Goal: Task Accomplishment & Management: Manage account settings

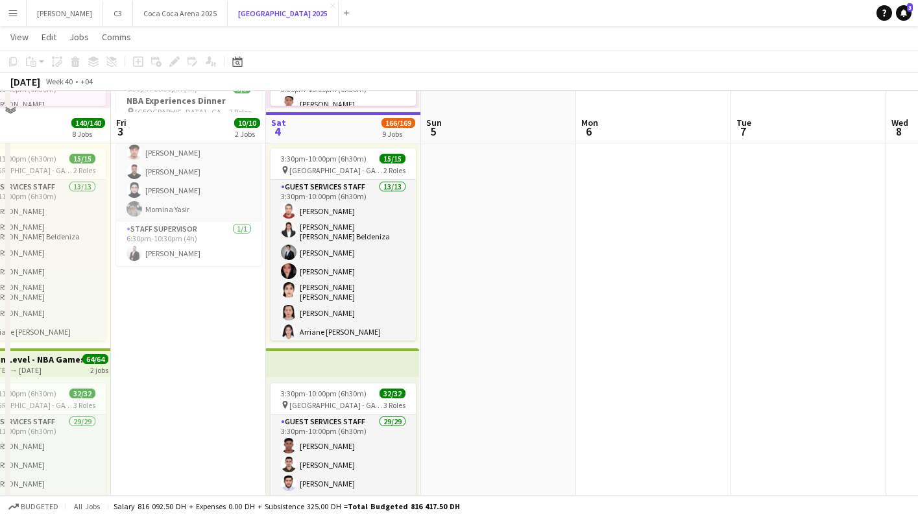
scroll to position [317, 0]
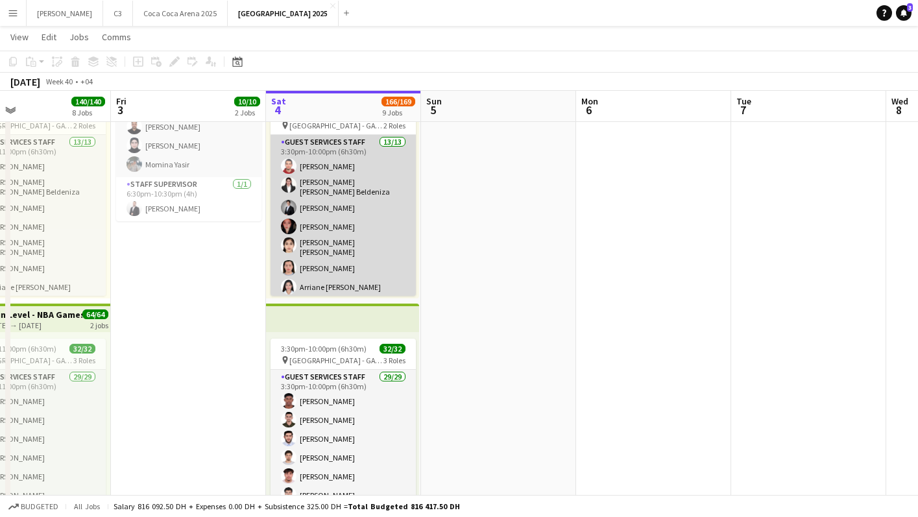
click at [341, 234] on app-card-role "Guest Services Staff 13/13 3:30pm-10:00pm (6h30m) Yazeed [PERSON_NAME] [PERSON_…" at bounding box center [343, 276] width 145 height 282
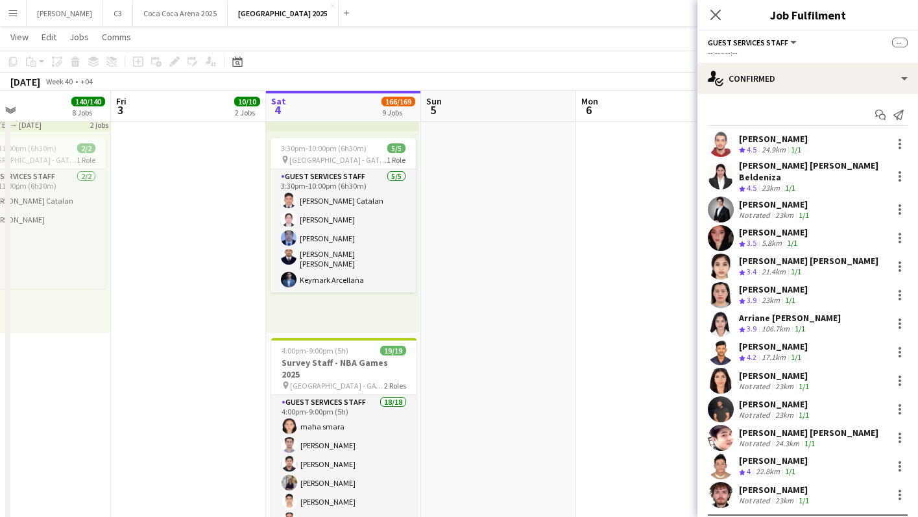
scroll to position [1753, 0]
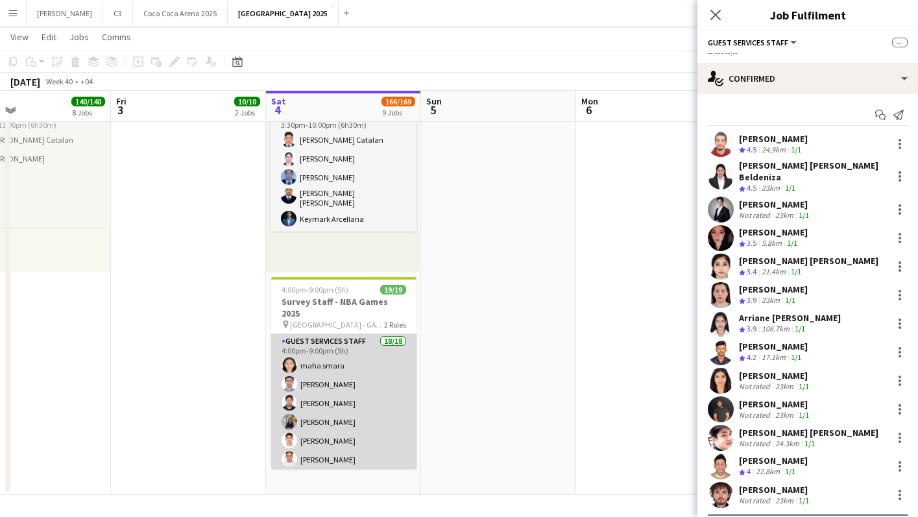
click at [374, 383] on app-card-role "Guest Services Staff 18/18 4:00pm-9:00pm (5h) maha smara [PERSON_NAME] [PERSON_…" at bounding box center [343, 518] width 145 height 368
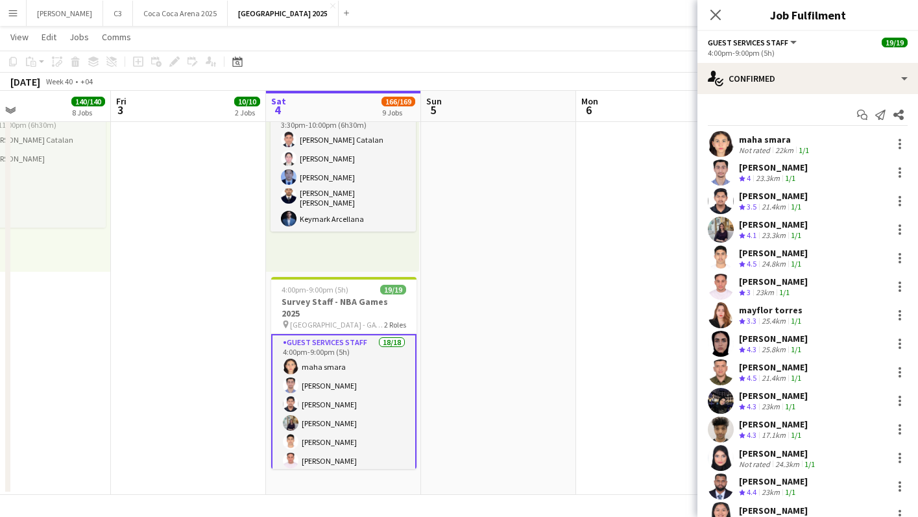
click at [813, 61] on app-options-switcher "Guest Services Staff All roles Guest Services Staff 19/19 4:00pm-9:00pm (5h)" at bounding box center [808, 47] width 221 height 32
click at [779, 103] on div "Start chat Send notification Share maha smara Not rated 22km 1/1 [PERSON_NAME] …" at bounding box center [808, 387] width 221 height 586
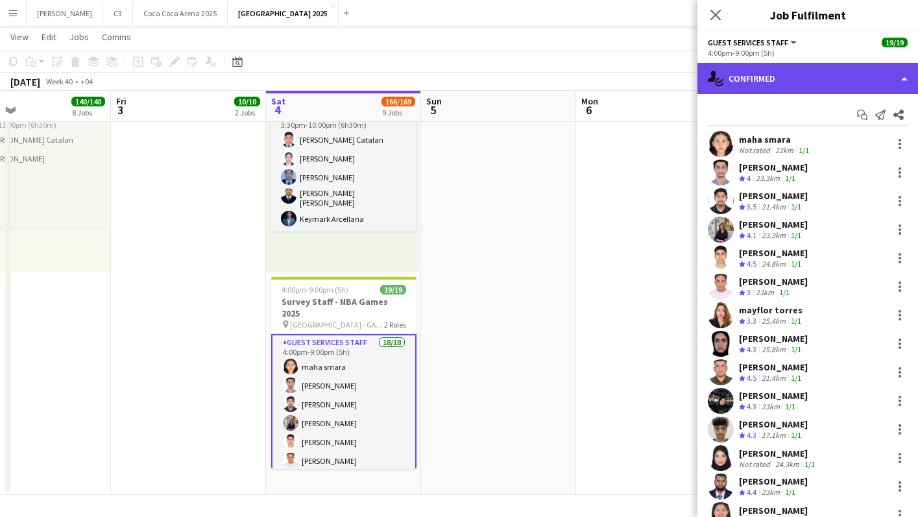
click at [807, 84] on div "single-neutral-actions-check-2 Confirmed" at bounding box center [808, 78] width 221 height 31
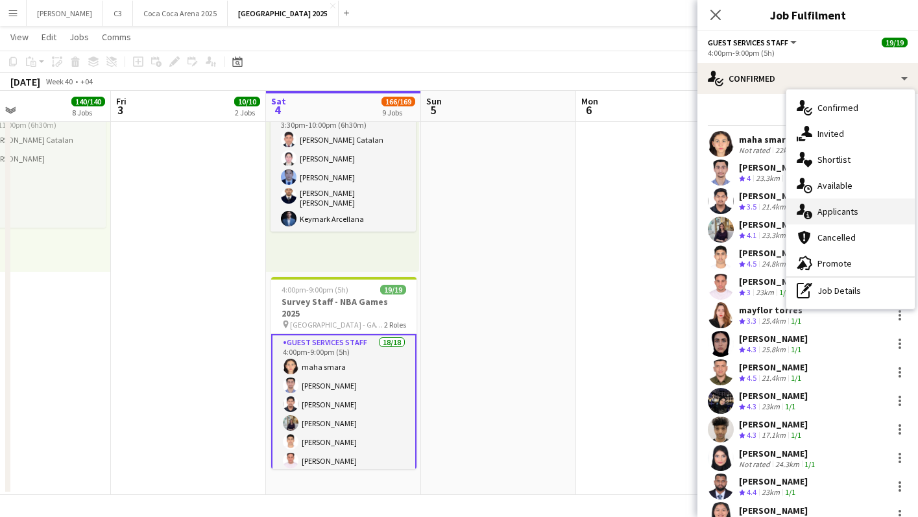
click at [837, 214] on span "Applicants" at bounding box center [838, 212] width 41 height 12
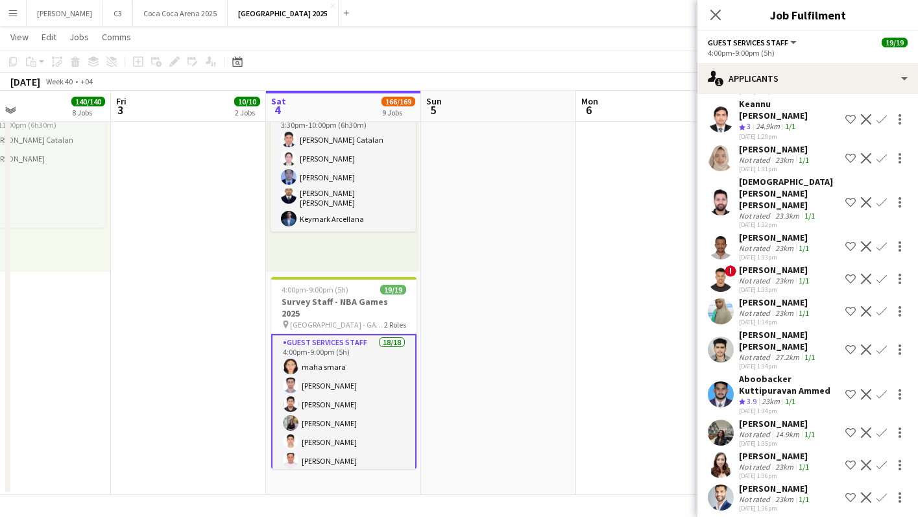
scroll to position [1354, 0]
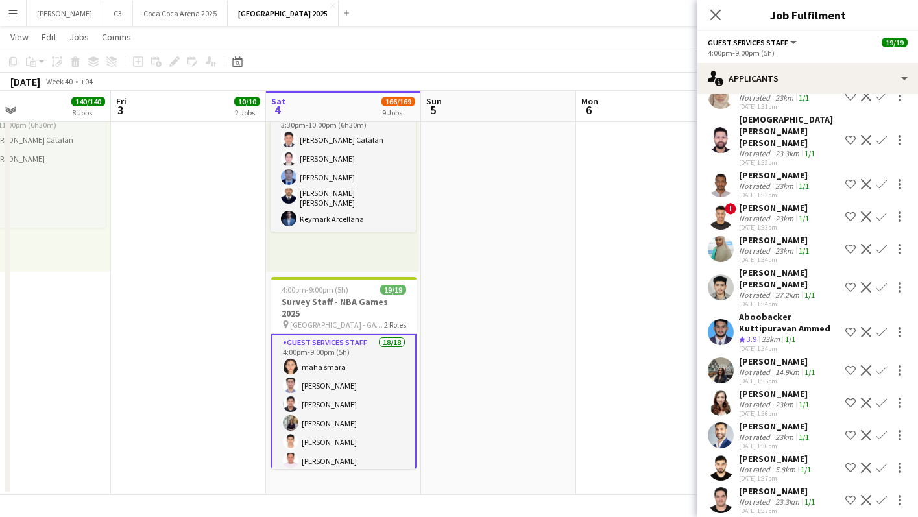
click at [716, 319] on app-user-avatar at bounding box center [721, 332] width 26 height 26
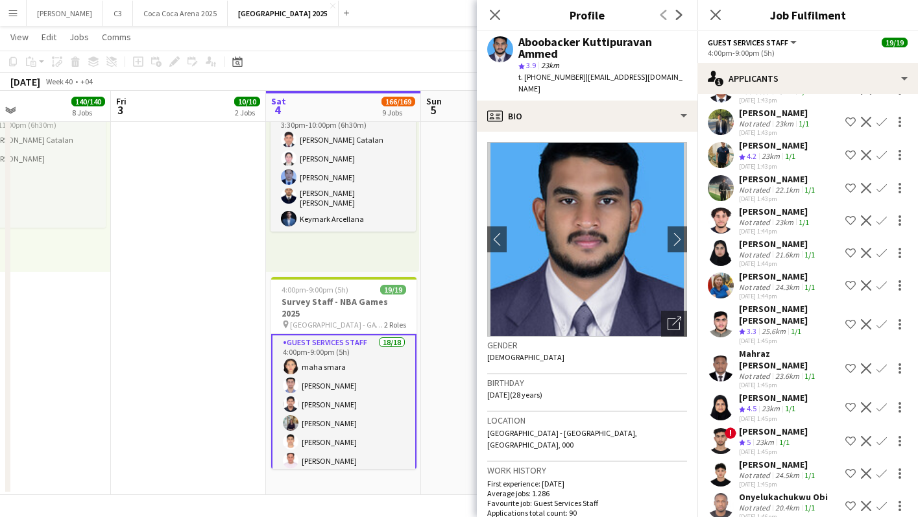
scroll to position [2317, 0]
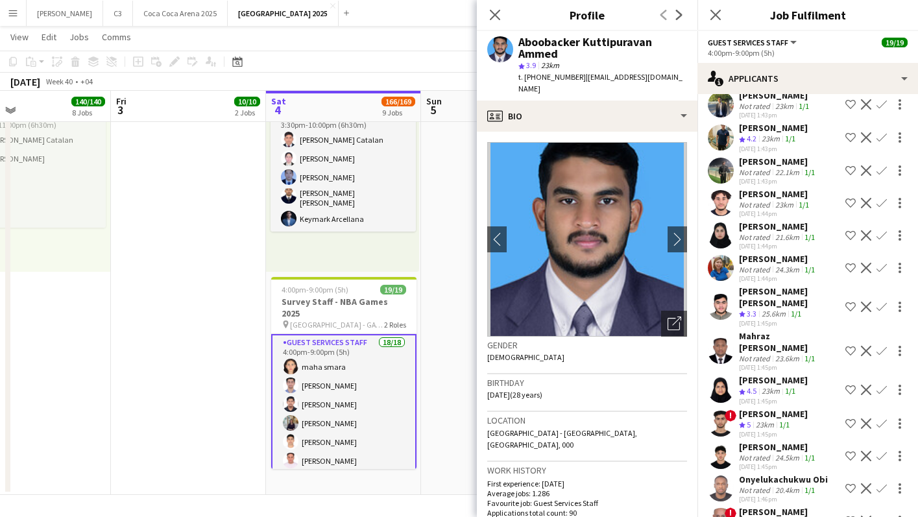
click at [722, 294] on app-user-avatar at bounding box center [721, 307] width 26 height 26
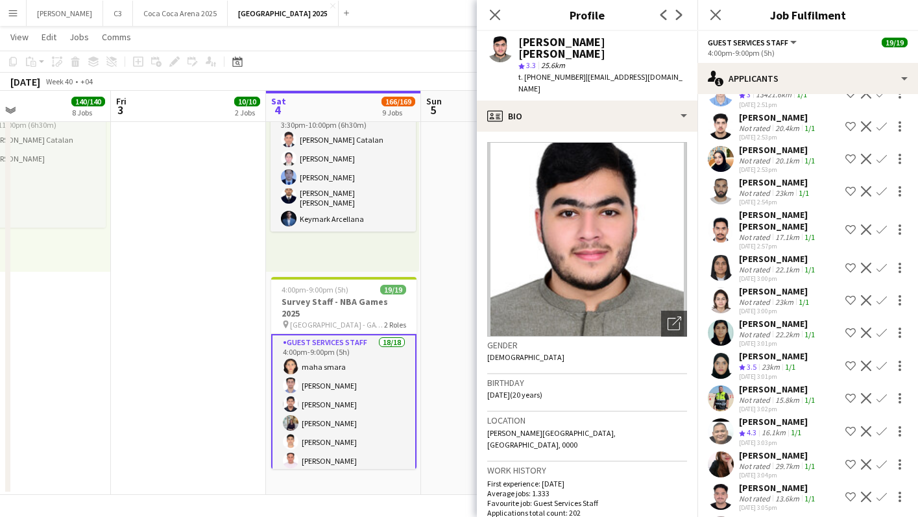
scroll to position [10227, 0]
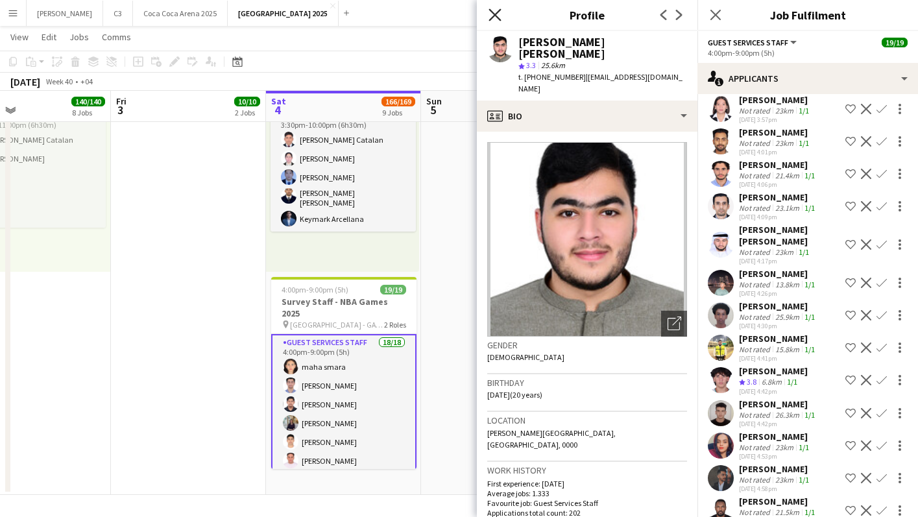
click at [495, 16] on icon "Close pop-in" at bounding box center [495, 14] width 12 height 12
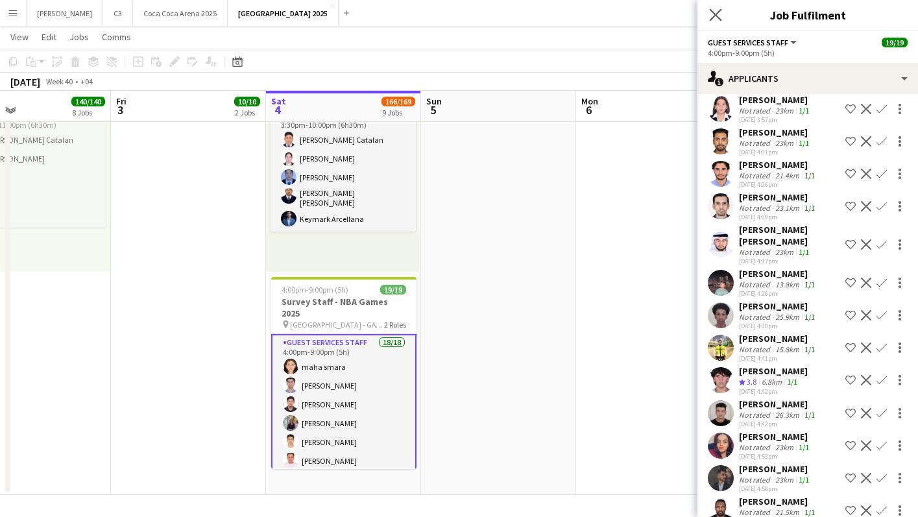
click at [718, 8] on app-icon "Close pop-in" at bounding box center [716, 15] width 19 height 19
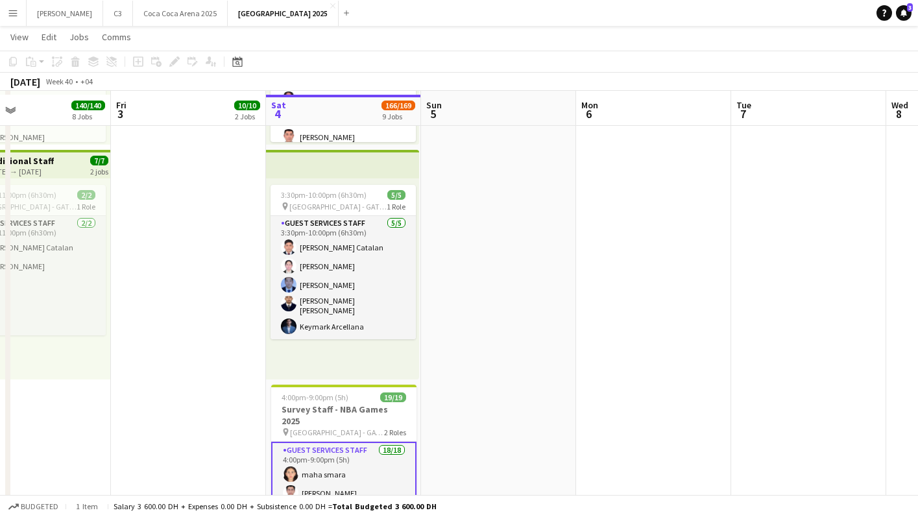
scroll to position [1601, 0]
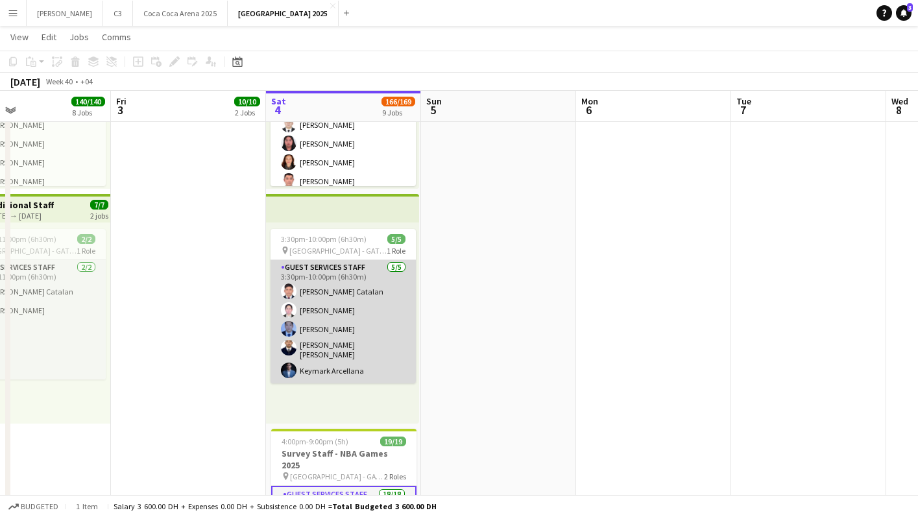
click at [367, 333] on app-card-role "Guest Services Staff [DATE] 3:30pm-10:00pm (6h30m) [PERSON_NAME] [PERSON_NAME] …" at bounding box center [343, 321] width 145 height 123
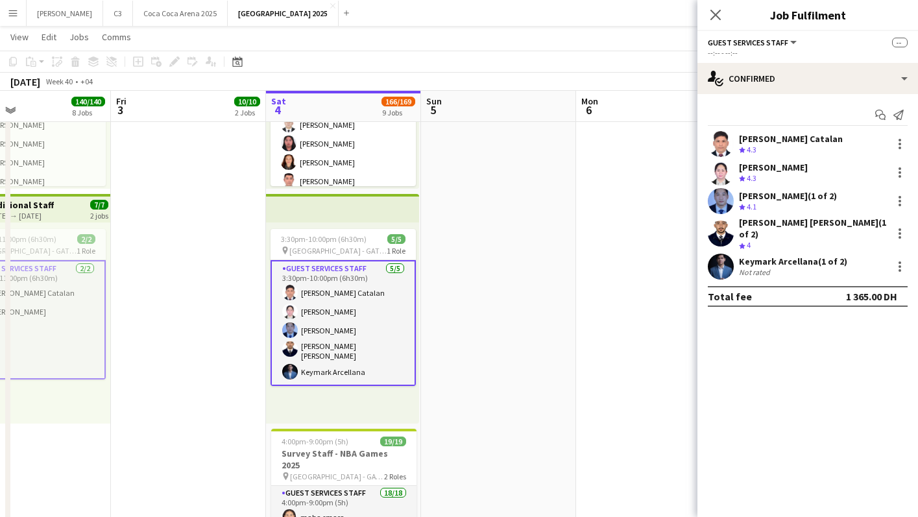
click at [361, 328] on app-card-role "Guest Services Staff [DATE] 3:30pm-10:00pm (6h30m) [PERSON_NAME] [PERSON_NAME] …" at bounding box center [343, 323] width 145 height 126
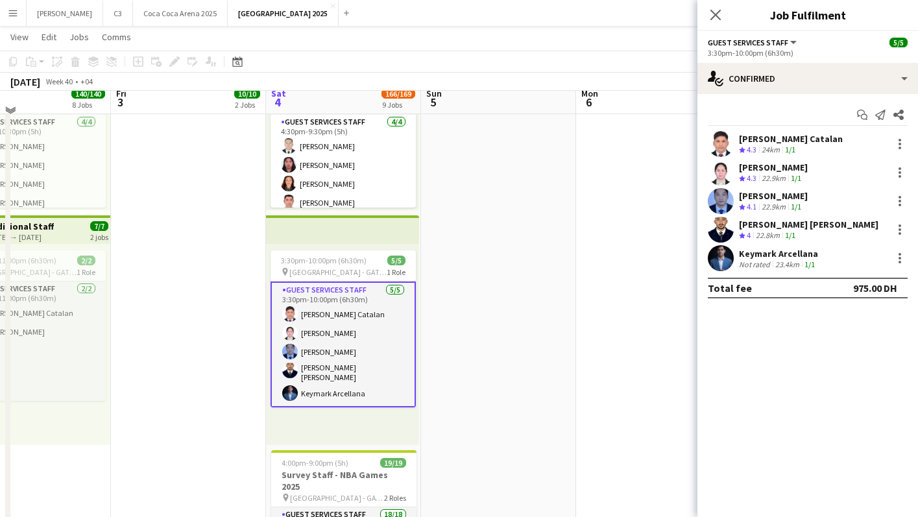
scroll to position [1564, 0]
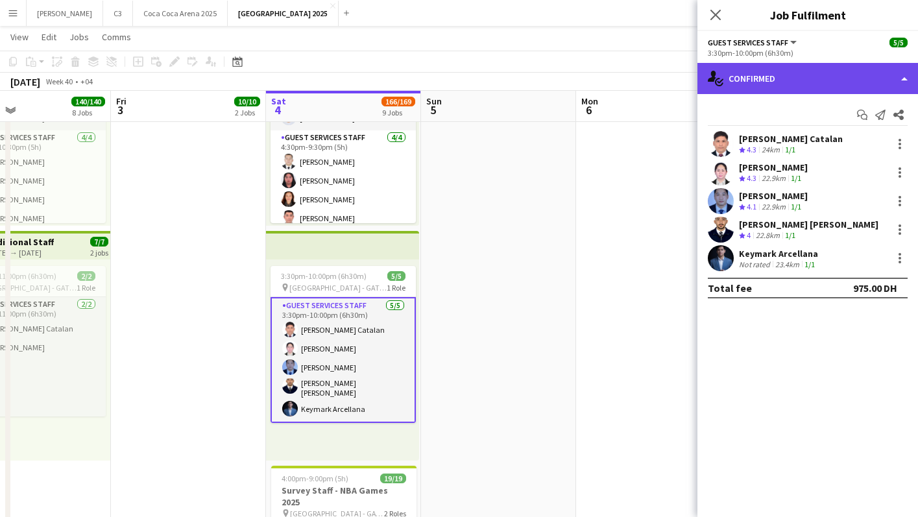
click at [763, 92] on div "single-neutral-actions-check-2 Confirmed" at bounding box center [808, 78] width 221 height 31
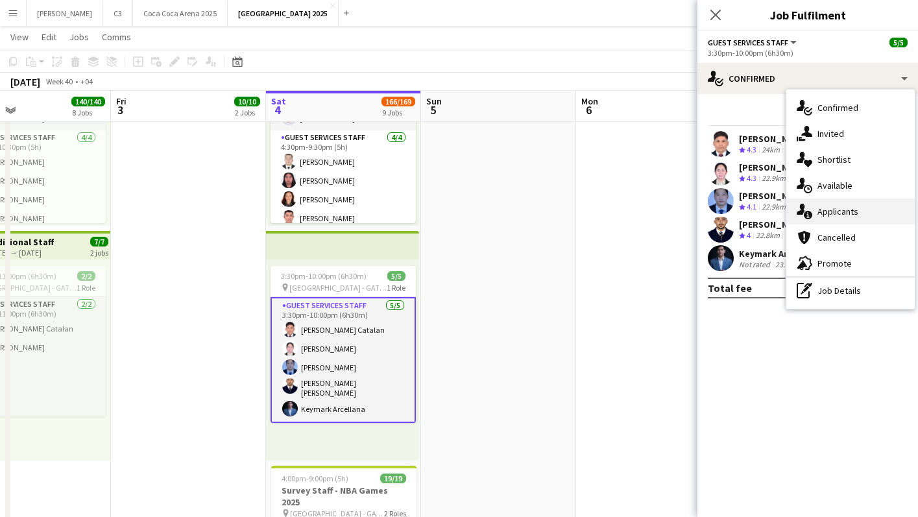
click at [826, 214] on span "Applicants" at bounding box center [838, 212] width 41 height 12
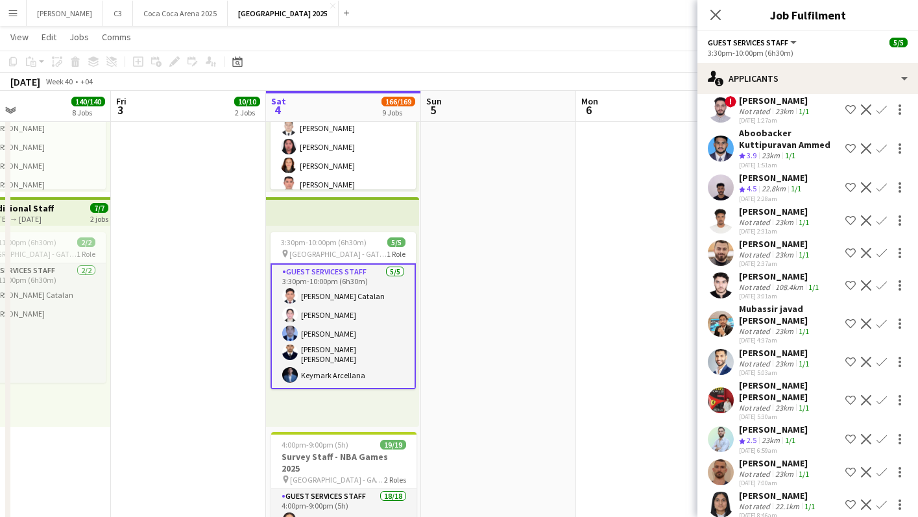
scroll to position [281, 0]
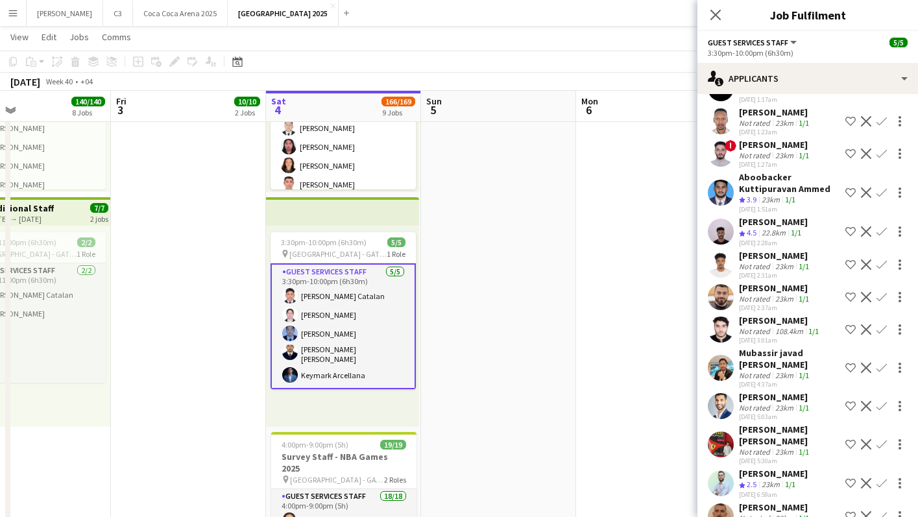
click at [723, 219] on app-user-avatar at bounding box center [721, 232] width 26 height 26
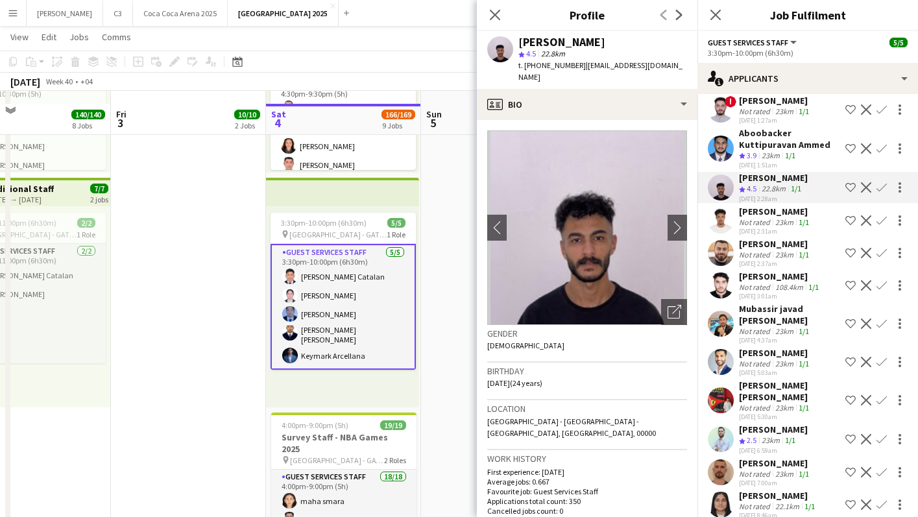
scroll to position [1639, 0]
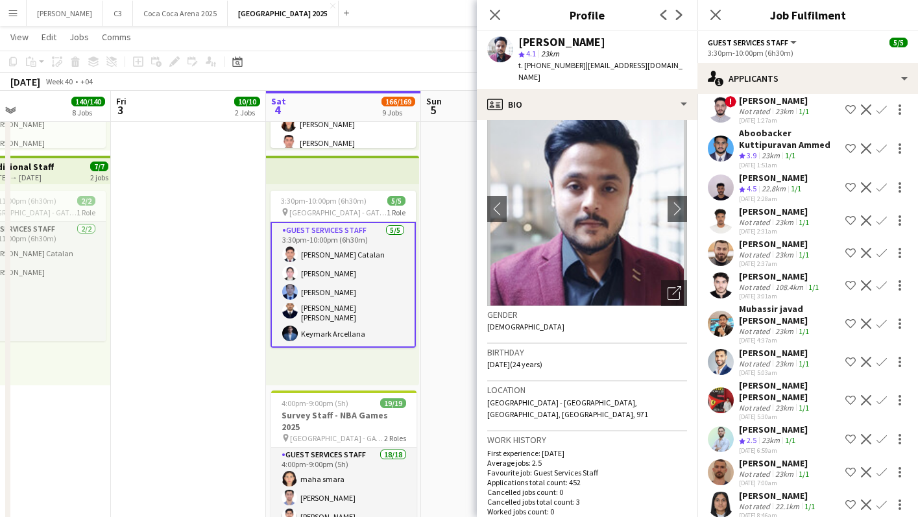
scroll to position [0, 0]
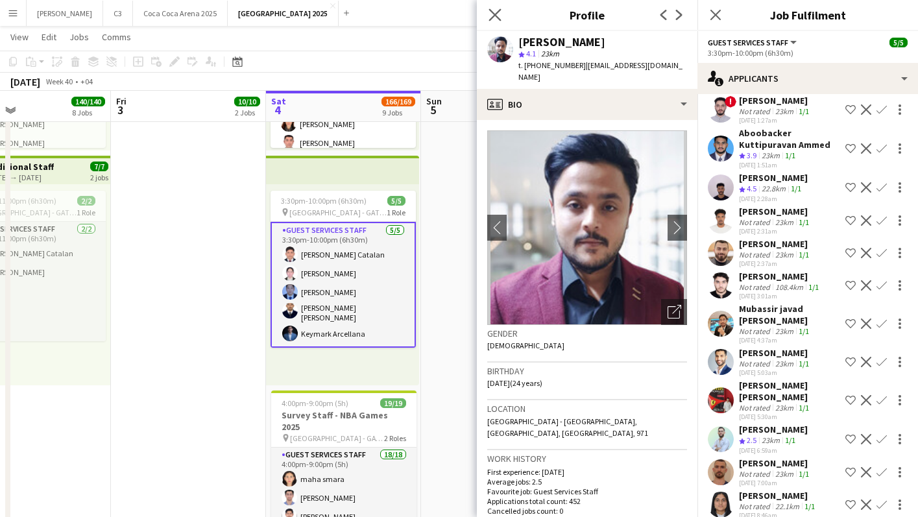
click at [491, 7] on app-icon "Close pop-in" at bounding box center [495, 15] width 19 height 19
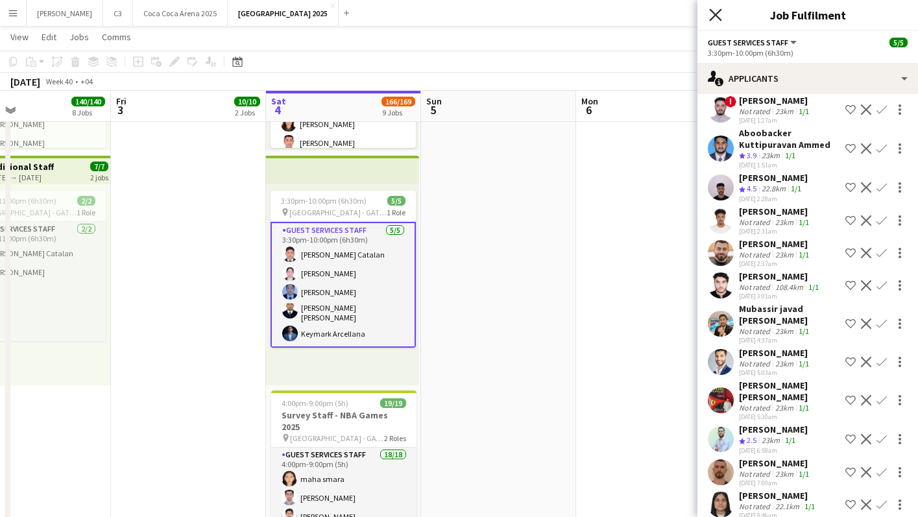
click at [714, 8] on icon "Close pop-in" at bounding box center [715, 14] width 12 height 12
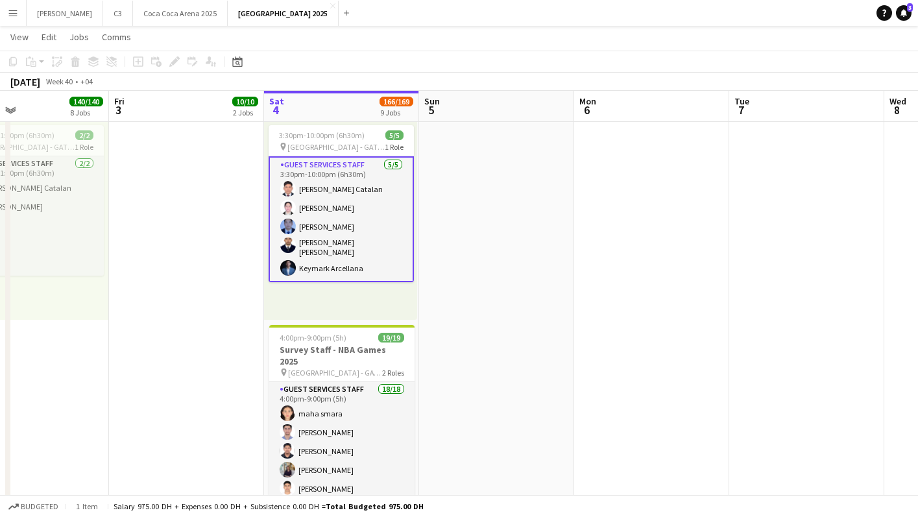
scroll to position [1686, 0]
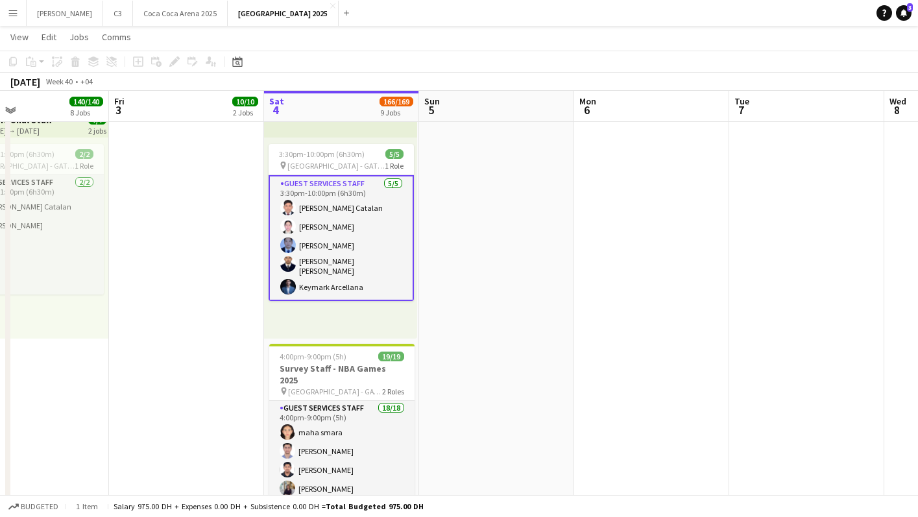
click at [334, 197] on app-card-role "Guest Services Staff [DATE] 3:30pm-10:00pm (6h30m) [PERSON_NAME] [PERSON_NAME] …" at bounding box center [341, 238] width 145 height 126
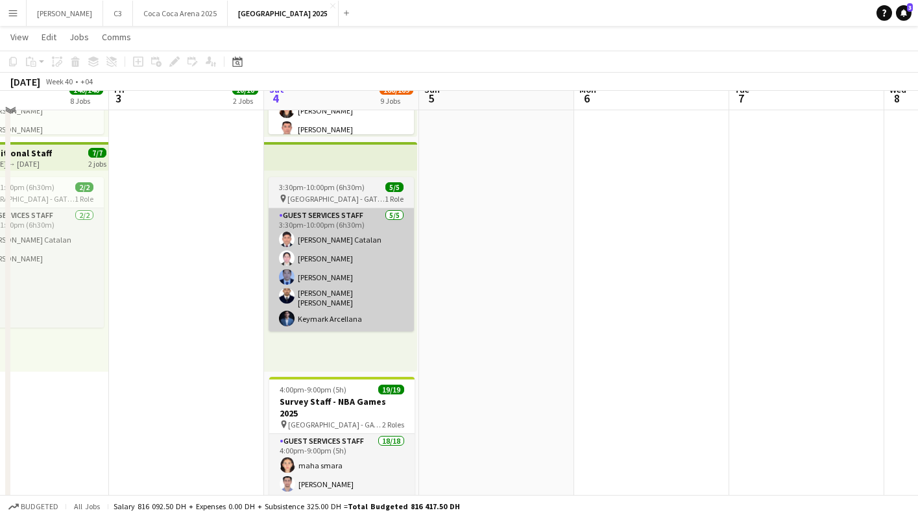
scroll to position [1637, 0]
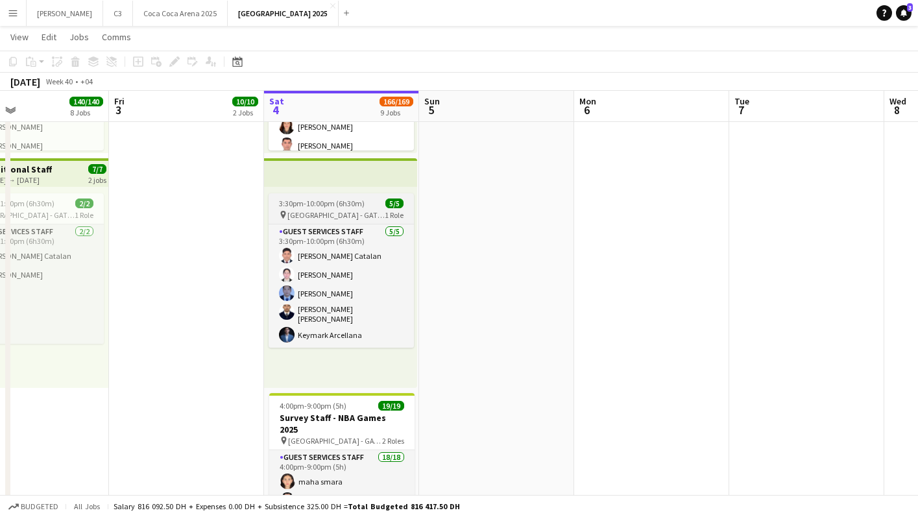
click at [331, 224] on div "Guest Services Staff [DATE] 3:30pm-10:00pm (6h30m) [PERSON_NAME] [PERSON_NAME] …" at bounding box center [341, 286] width 145 height 124
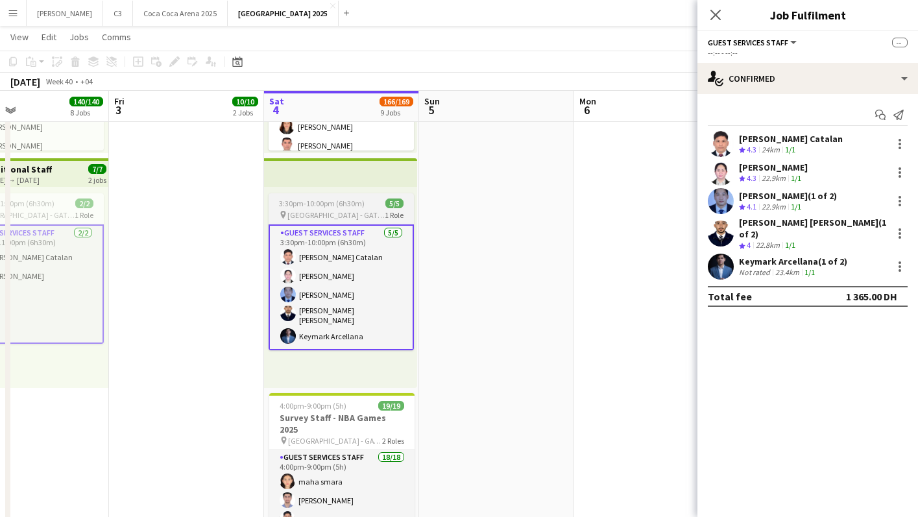
click at [343, 210] on span "[GEOGRAPHIC_DATA] - GATE 7" at bounding box center [335, 215] width 97 height 10
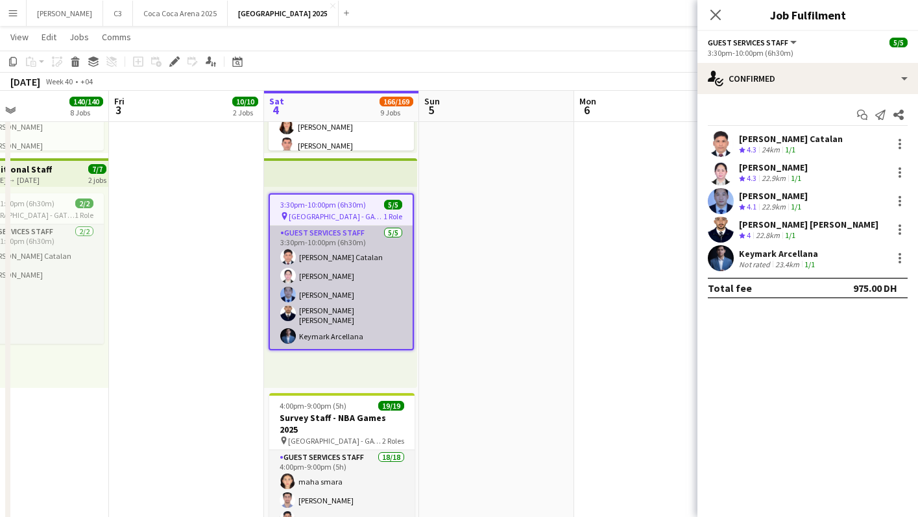
scroll to position [1753, 0]
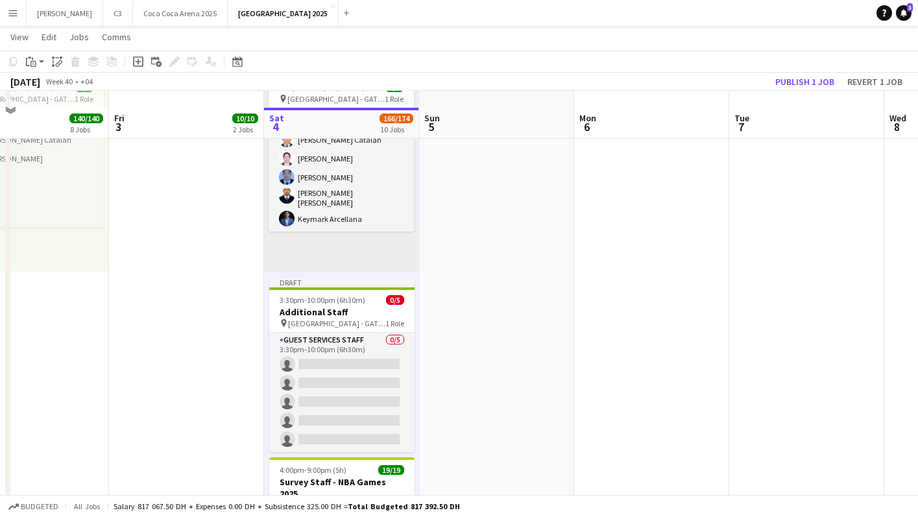
scroll to position [1774, 0]
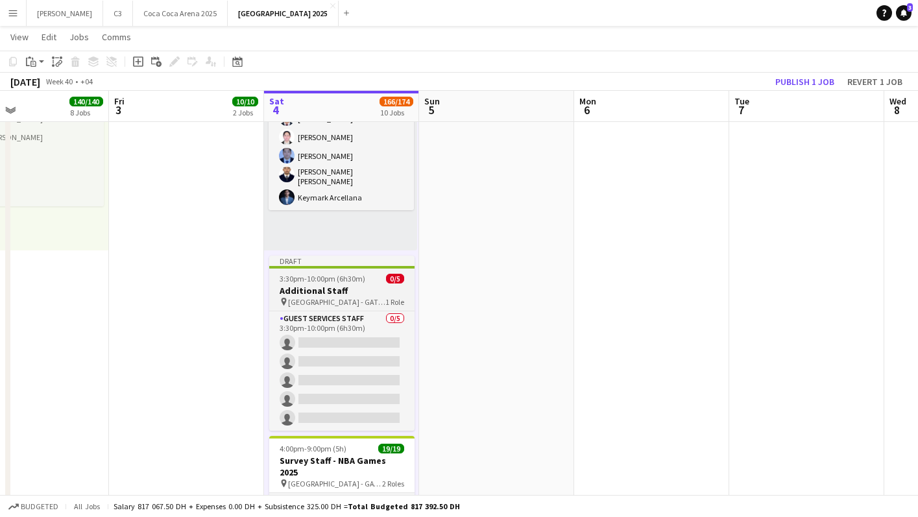
click at [320, 280] on span "3:30pm-10:00pm (6h30m)" at bounding box center [323, 279] width 86 height 10
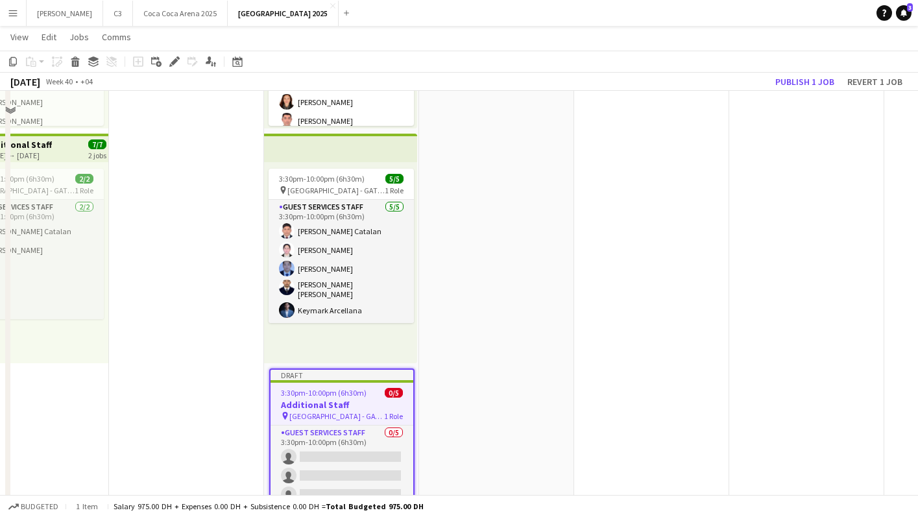
scroll to position [1764, 0]
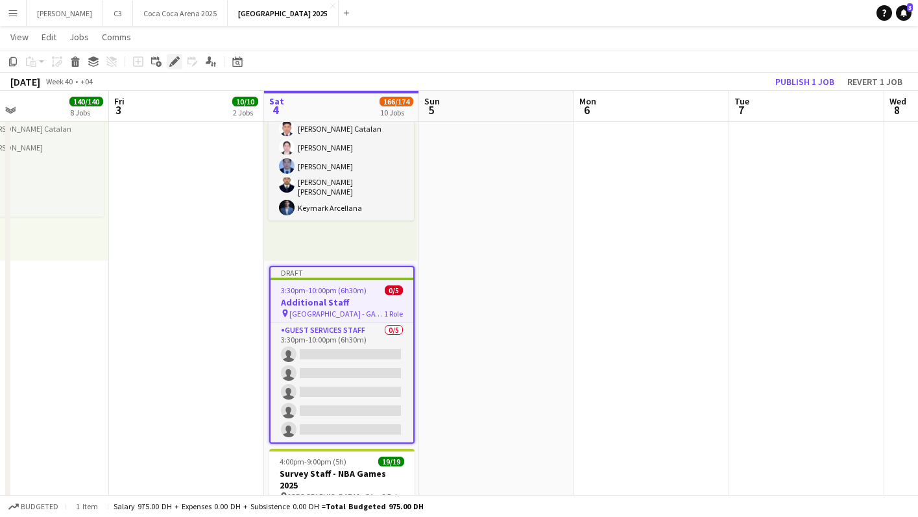
click at [171, 59] on icon "Edit" at bounding box center [174, 61] width 10 height 10
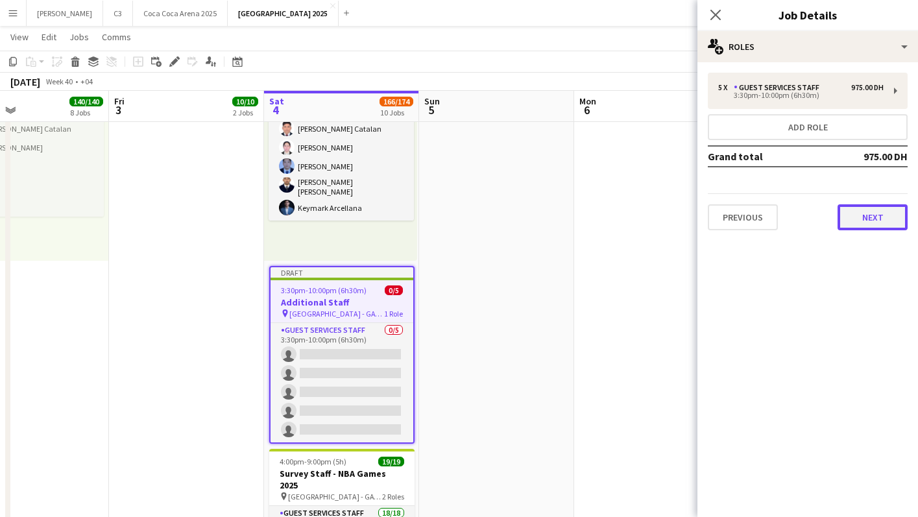
click at [859, 217] on button "Next" at bounding box center [873, 217] width 70 height 26
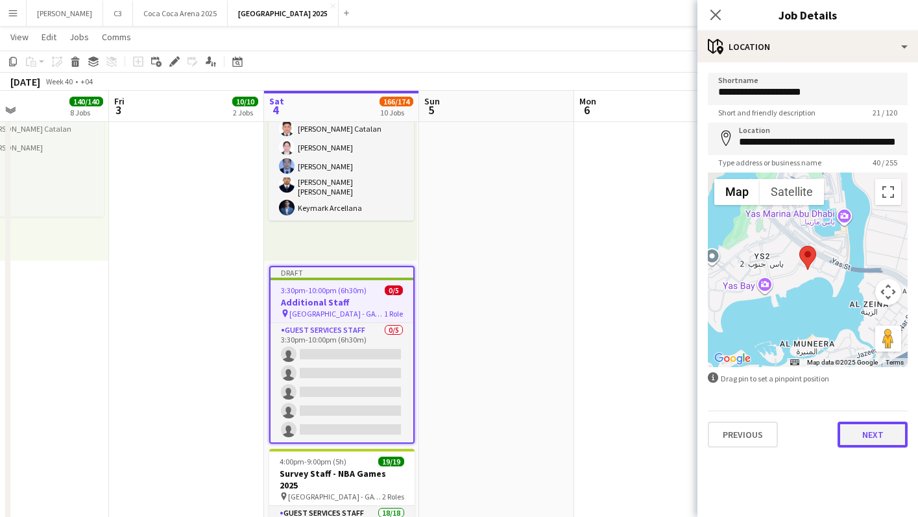
click at [864, 446] on button "Next" at bounding box center [873, 435] width 70 height 26
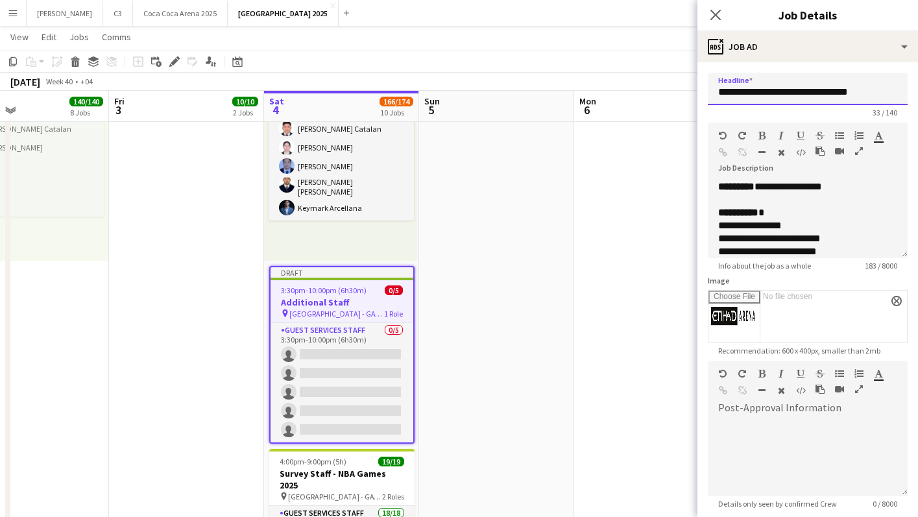
drag, startPoint x: 784, startPoint y: 92, endPoint x: 711, endPoint y: 88, distance: 73.4
click at [711, 88] on input "**********" at bounding box center [808, 89] width 200 height 32
click at [758, 96] on input "**********" at bounding box center [808, 89] width 200 height 32
drag, startPoint x: 786, startPoint y: 91, endPoint x: 707, endPoint y: 91, distance: 79.2
click at [707, 91] on form "**********" at bounding box center [808, 368] width 221 height 591
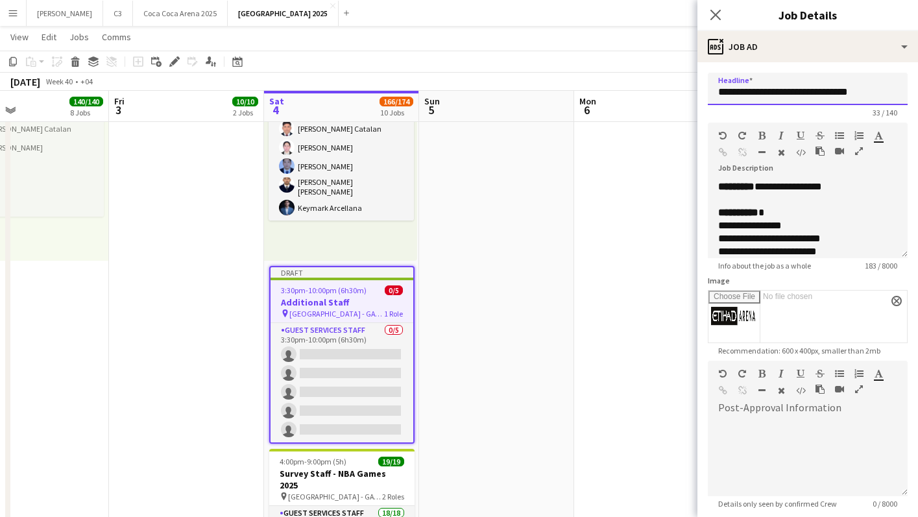
click at [805, 92] on input "**********" at bounding box center [808, 89] width 200 height 32
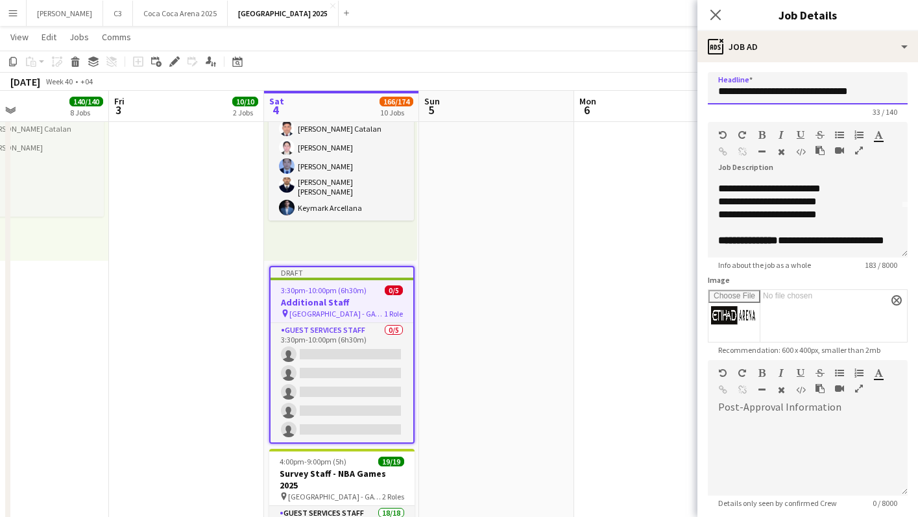
scroll to position [0, 0]
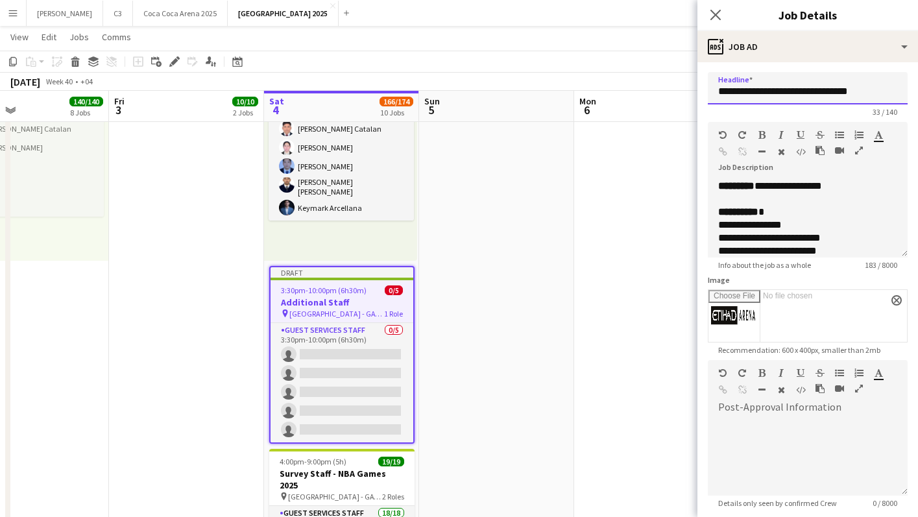
click at [763, 92] on input "**********" at bounding box center [808, 88] width 200 height 32
click at [786, 92] on input "**********" at bounding box center [808, 88] width 200 height 32
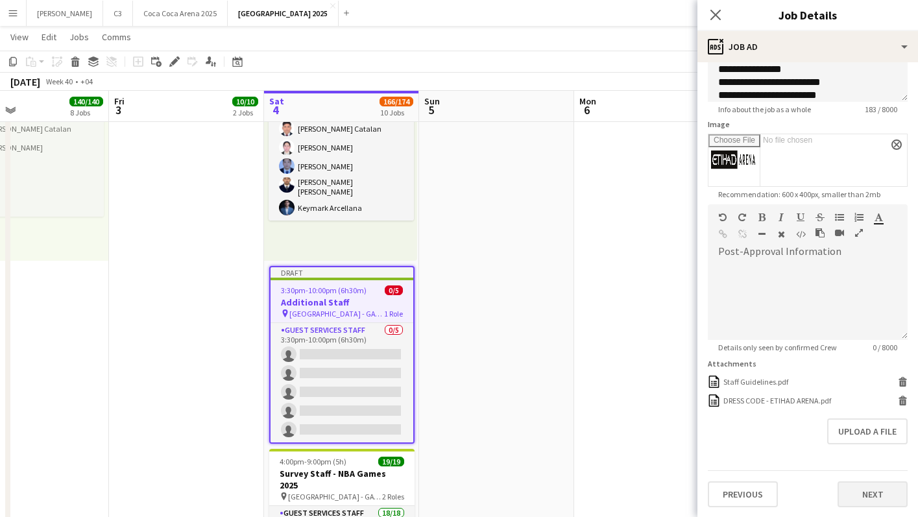
type input "**********"
click at [847, 489] on button "Next" at bounding box center [873, 495] width 70 height 26
type input "*******"
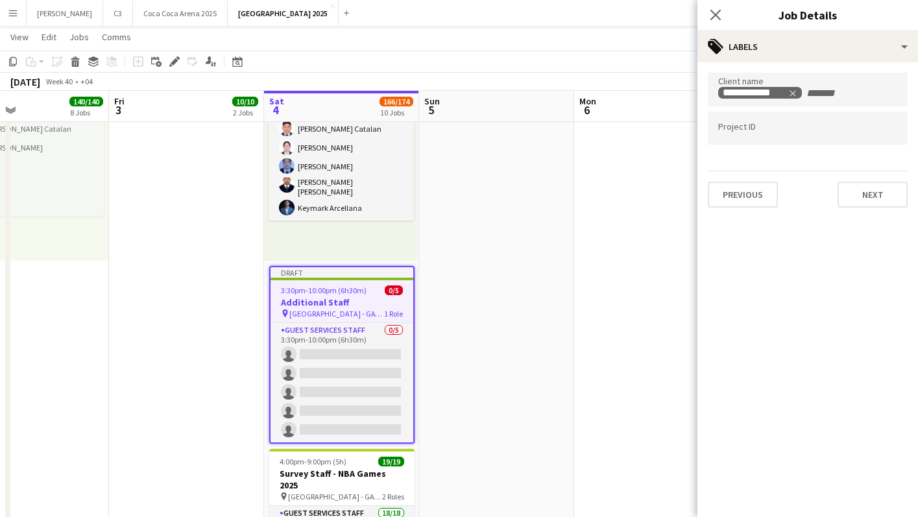
scroll to position [0, 0]
click at [855, 196] on button "Next" at bounding box center [873, 195] width 70 height 26
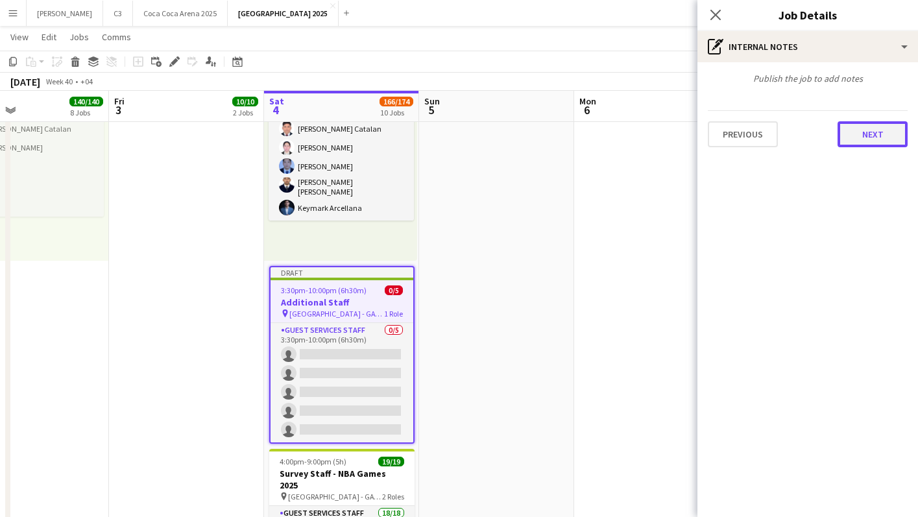
click at [855, 128] on button "Next" at bounding box center [873, 134] width 70 height 26
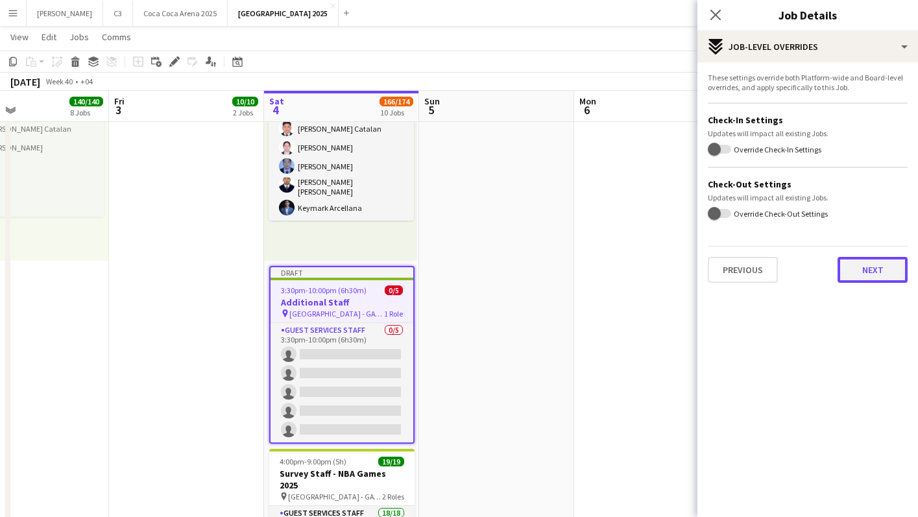
click at [840, 263] on button "Next" at bounding box center [873, 270] width 70 height 26
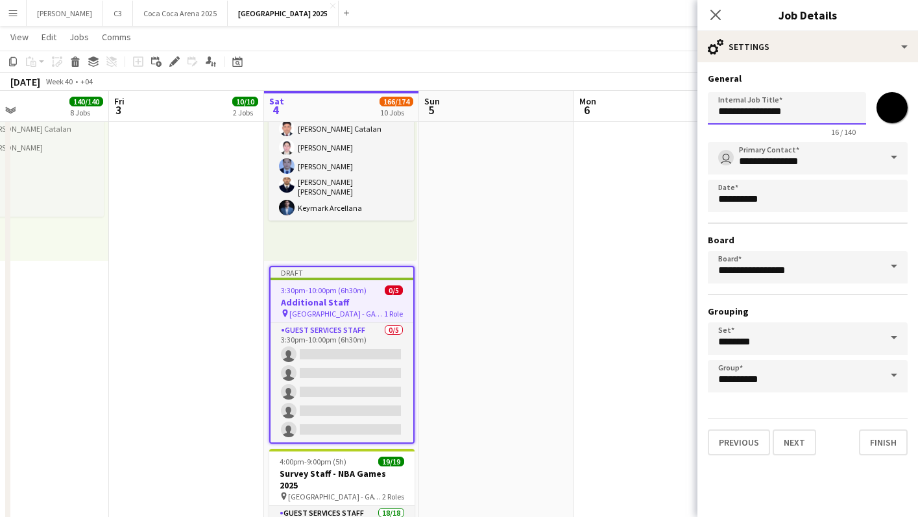
click at [803, 112] on input "**********" at bounding box center [787, 108] width 158 height 32
paste input "**********"
type input "**********"
click at [871, 446] on button "Finish" at bounding box center [883, 443] width 49 height 26
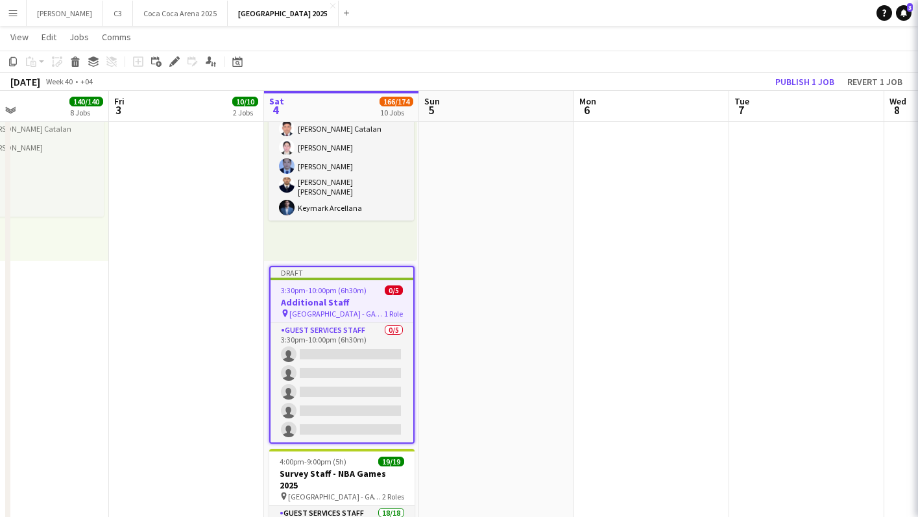
scroll to position [0, 0]
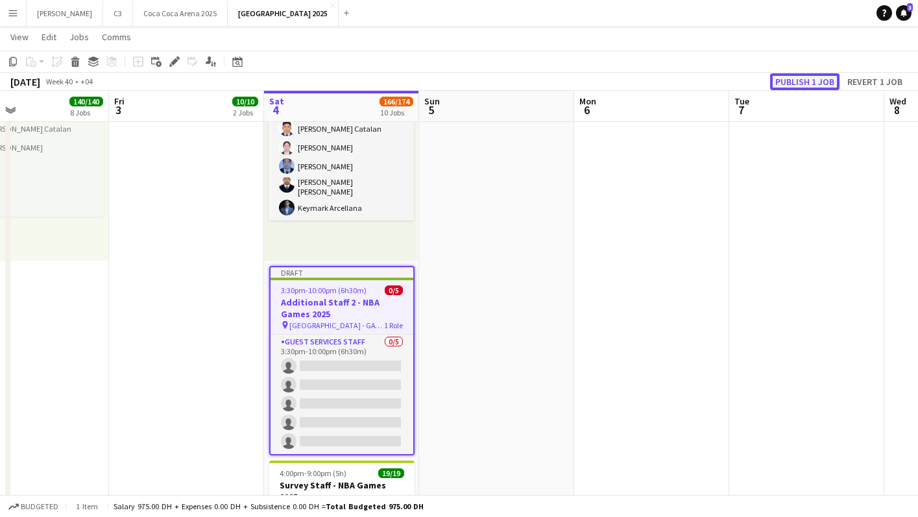
click at [820, 79] on button "Publish 1 job" at bounding box center [804, 81] width 69 height 17
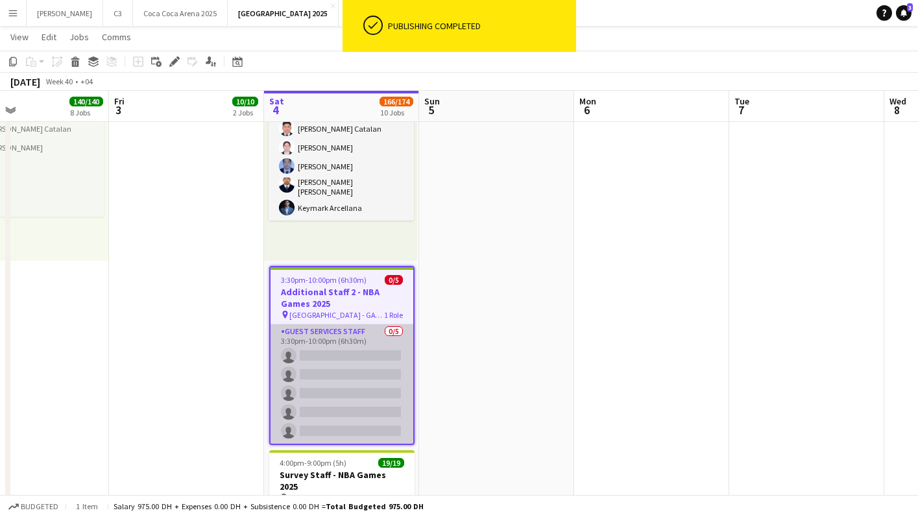
click at [369, 347] on app-card-role "Guest Services Staff 0/5 3:30pm-10:00pm (6h30m) single-neutral-actions single-n…" at bounding box center [342, 383] width 143 height 119
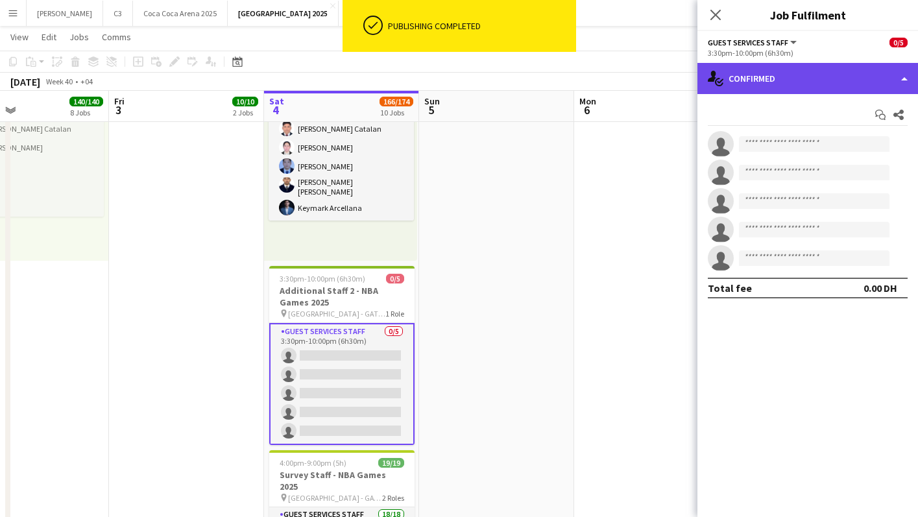
click at [779, 85] on div "single-neutral-actions-check-2 Confirmed" at bounding box center [808, 78] width 221 height 31
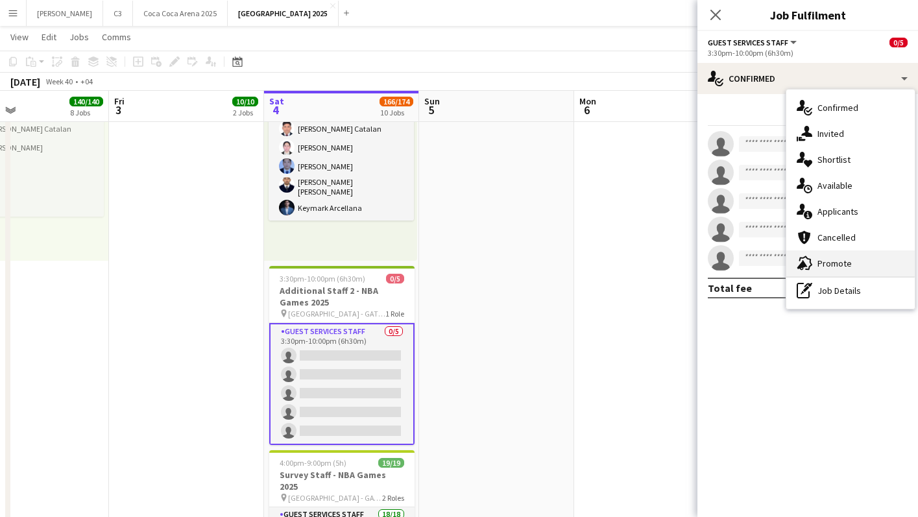
click at [832, 256] on div "advertising-megaphone Promote" at bounding box center [851, 263] width 128 height 26
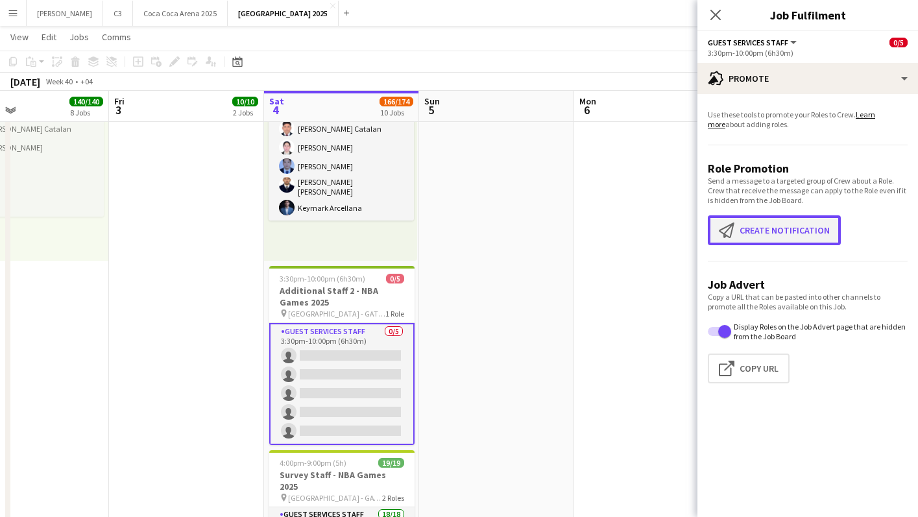
click at [770, 225] on button "Create notification Create notification" at bounding box center [774, 230] width 133 height 30
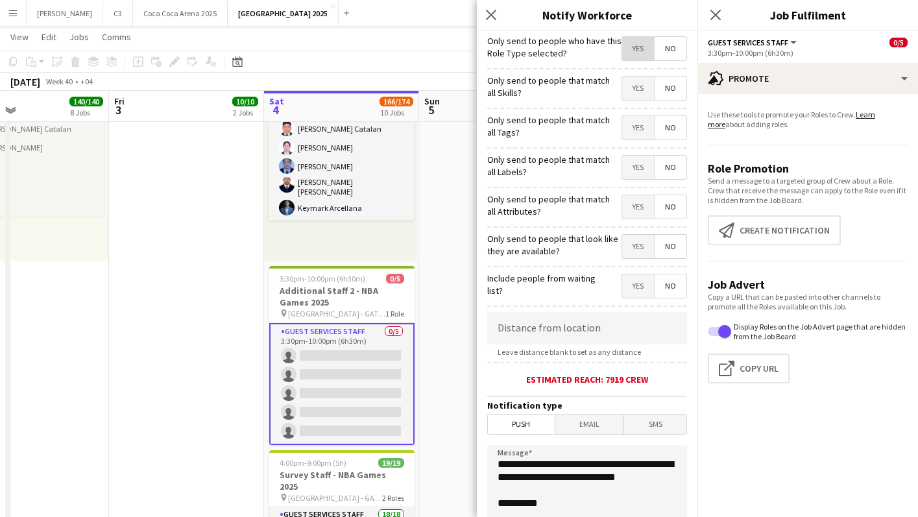
click at [639, 49] on span "Yes" at bounding box center [638, 48] width 32 height 23
click at [639, 120] on span "Yes" at bounding box center [638, 127] width 32 height 23
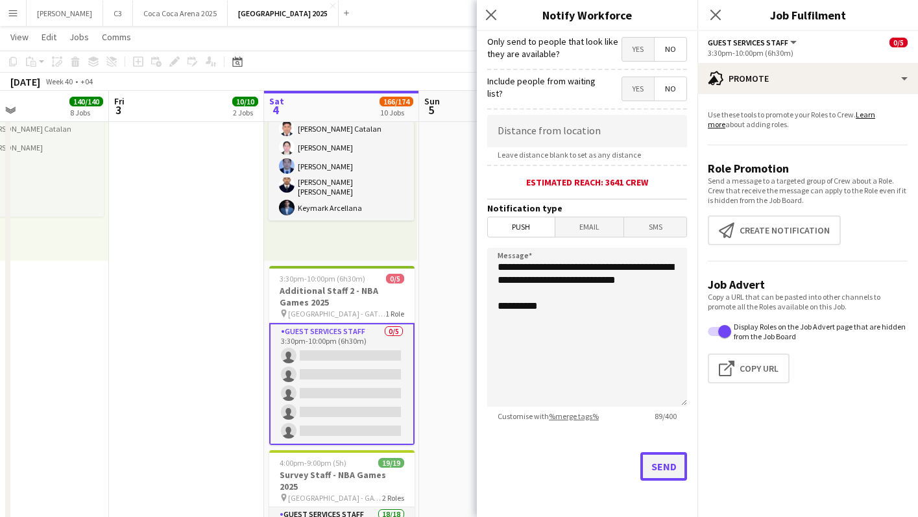
click at [647, 474] on button "Send" at bounding box center [664, 466] width 47 height 29
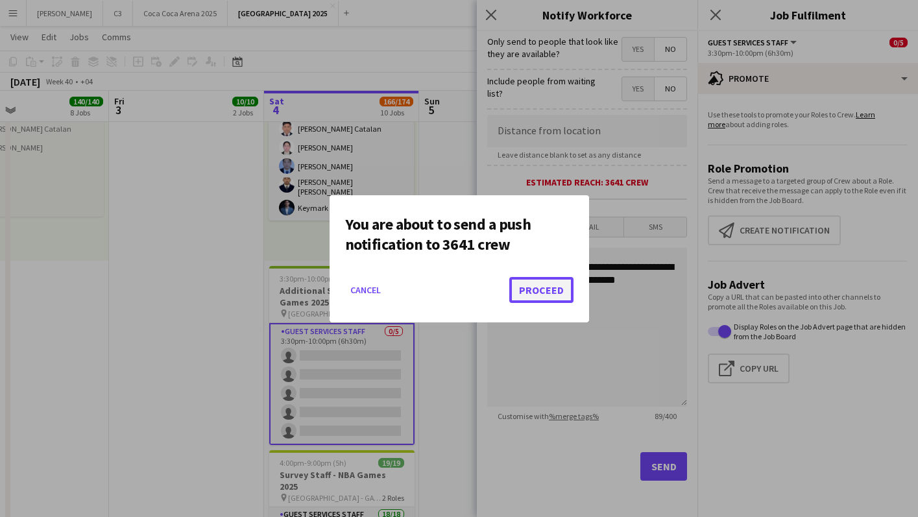
click at [554, 291] on button "Proceed" at bounding box center [541, 290] width 64 height 26
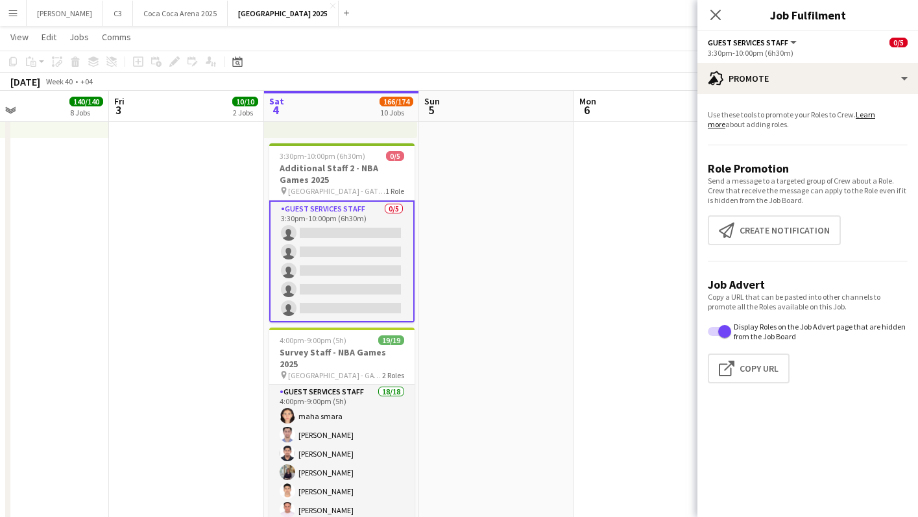
scroll to position [1935, 0]
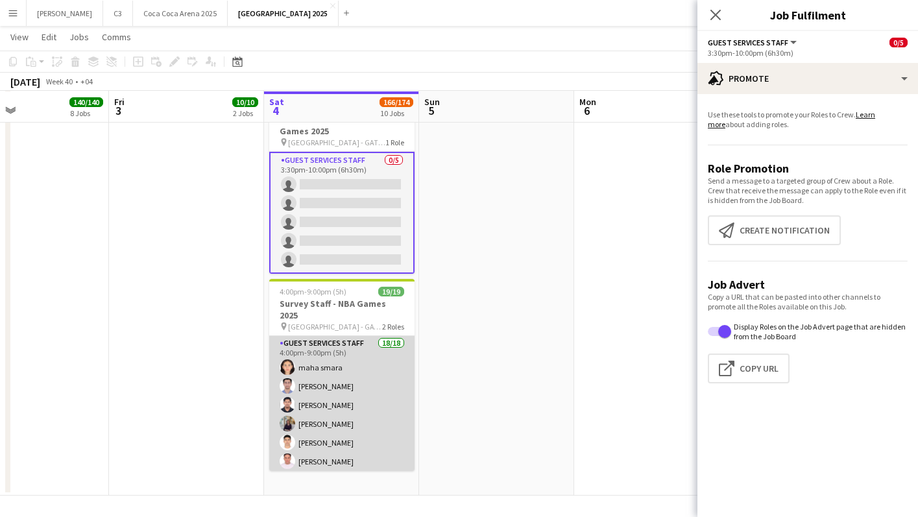
click at [366, 389] on app-card-role "Guest Services Staff 18/18 4:00pm-9:00pm (5h) maha smara [PERSON_NAME] [PERSON_…" at bounding box center [341, 520] width 145 height 368
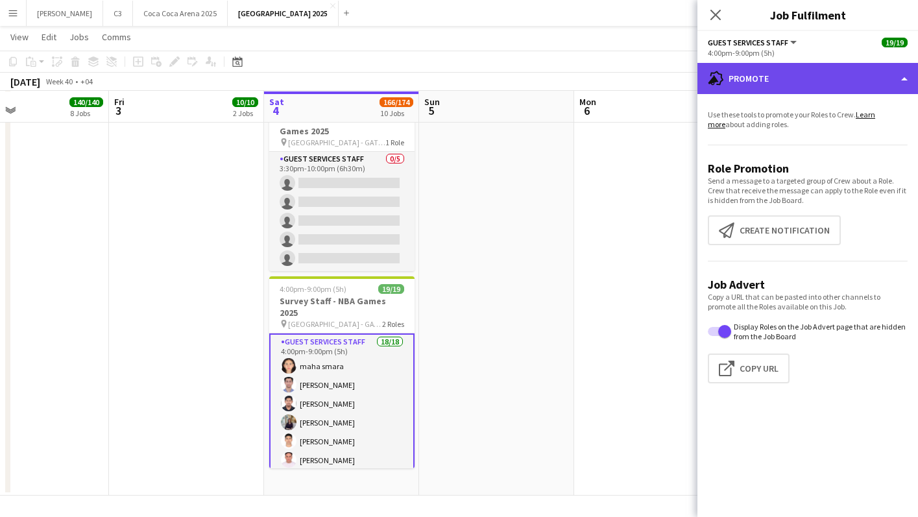
click at [820, 79] on div "advertising-megaphone Promote" at bounding box center [808, 78] width 221 height 31
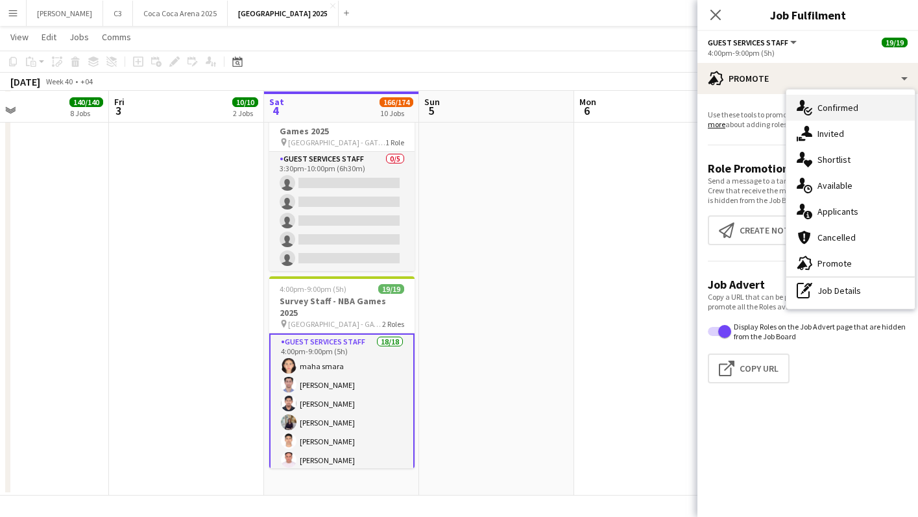
click at [840, 113] on span "Confirmed" at bounding box center [838, 108] width 41 height 12
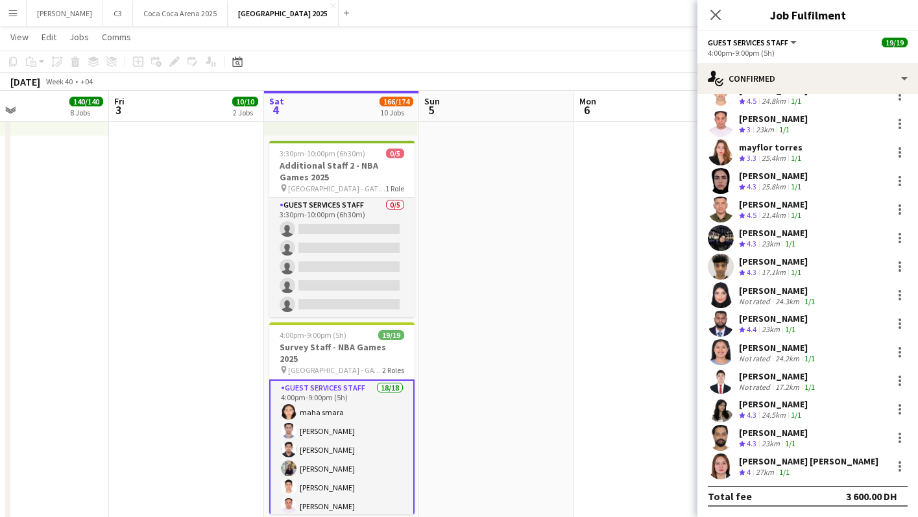
scroll to position [1888, 0]
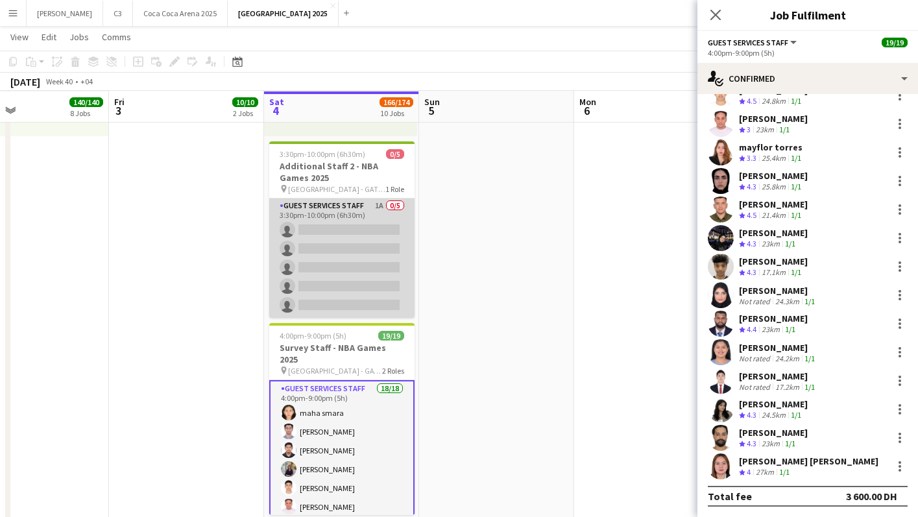
click at [379, 249] on app-card-role "Guest Services Staff 1A 0/5 3:30pm-10:00pm (6h30m) single-neutral-actions singl…" at bounding box center [341, 258] width 145 height 119
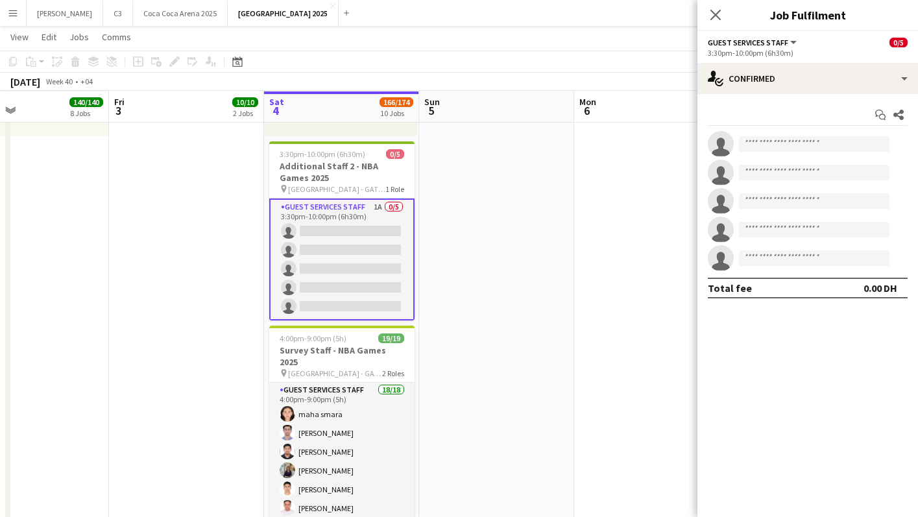
scroll to position [0, 0]
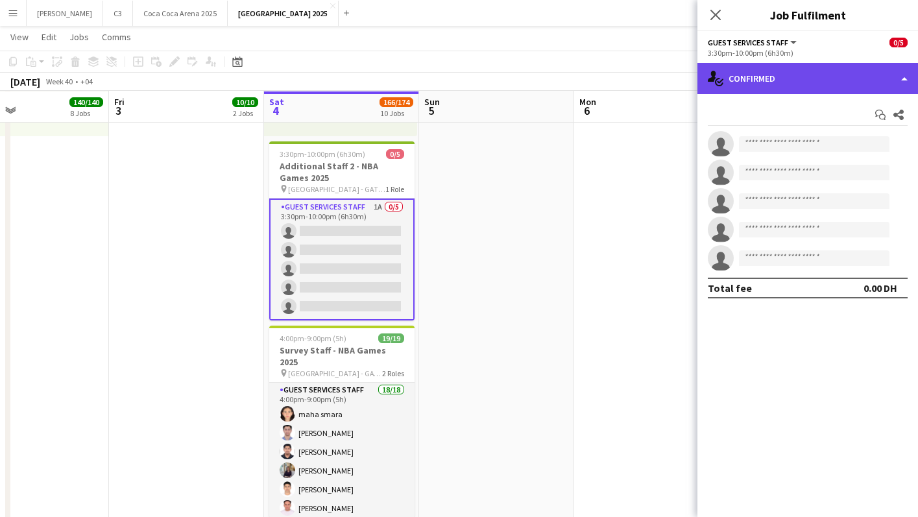
click at [845, 66] on div "single-neutral-actions-check-2 Confirmed" at bounding box center [808, 78] width 221 height 31
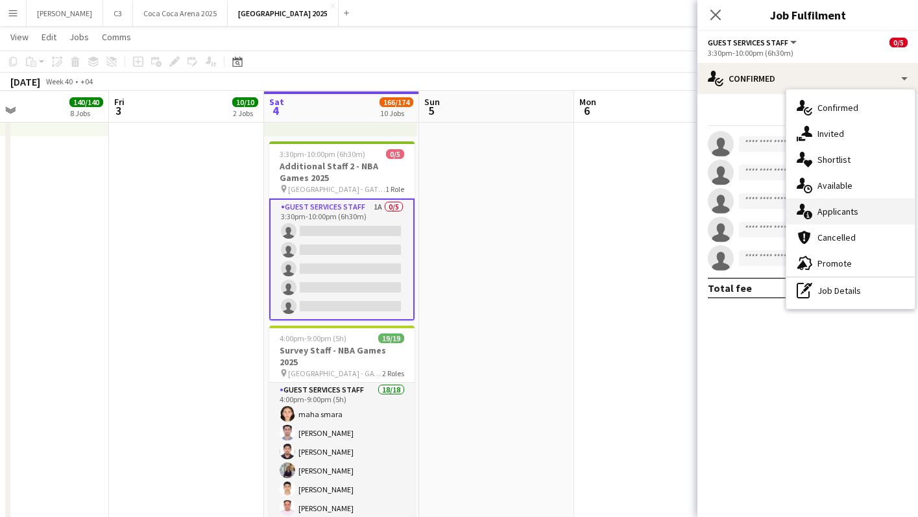
click at [833, 206] on span "Applicants" at bounding box center [838, 212] width 41 height 12
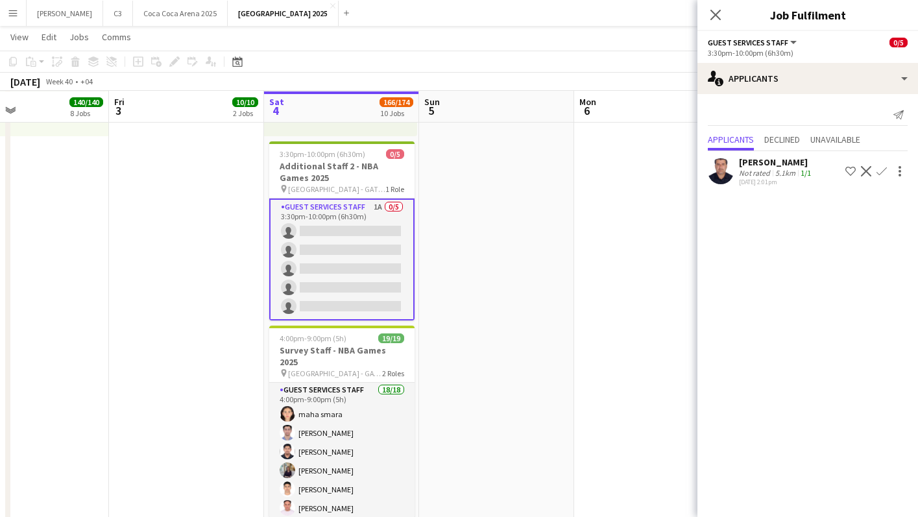
click at [719, 171] on app-user-avatar at bounding box center [721, 171] width 26 height 26
click at [721, 173] on app-user-avatar at bounding box center [721, 171] width 26 height 26
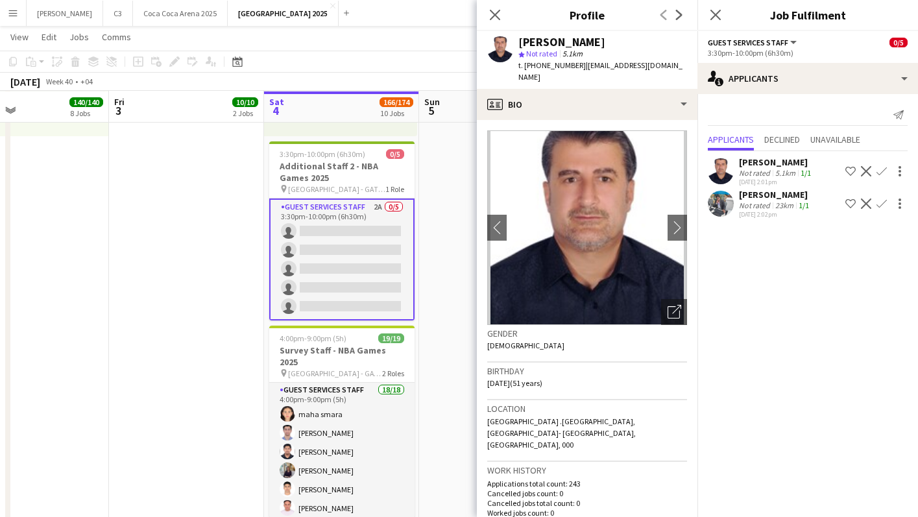
click at [718, 200] on app-user-avatar at bounding box center [721, 204] width 26 height 26
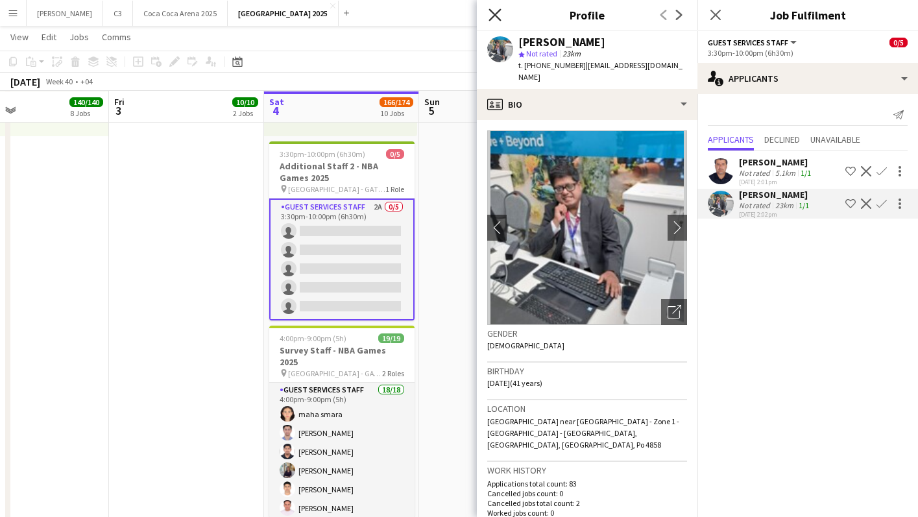
click at [491, 16] on icon "Close pop-in" at bounding box center [495, 14] width 12 height 12
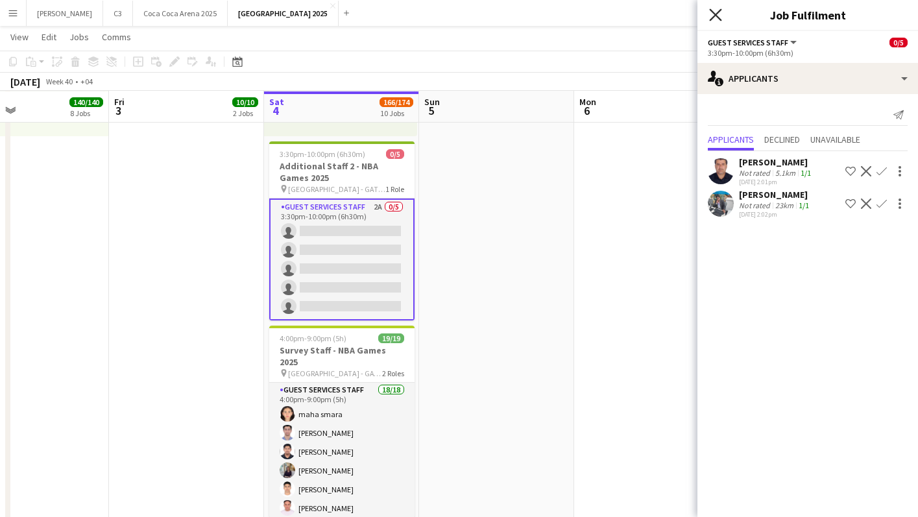
click at [719, 16] on icon "Close pop-in" at bounding box center [715, 14] width 12 height 12
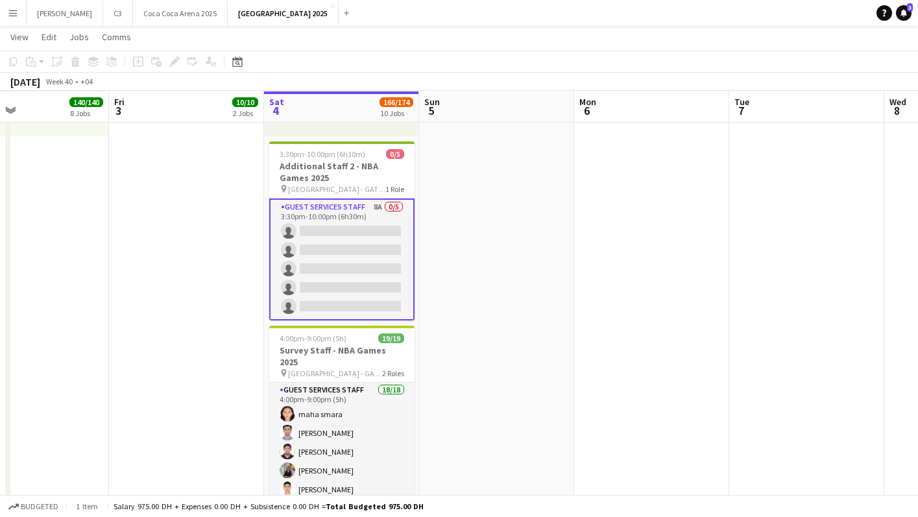
scroll to position [1894, 0]
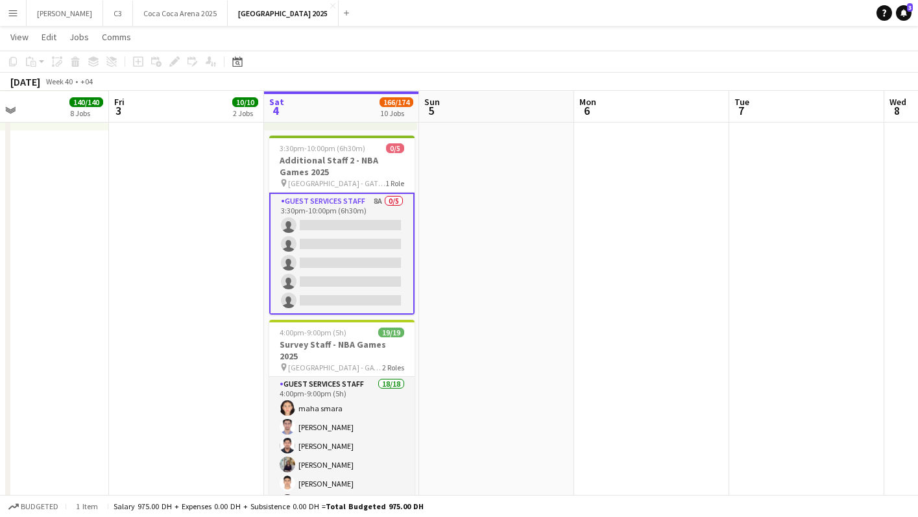
click at [352, 267] on app-card-role "Guest Services Staff 8A 0/5 3:30pm-10:00pm (6h30m) single-neutral-actions singl…" at bounding box center [341, 254] width 145 height 122
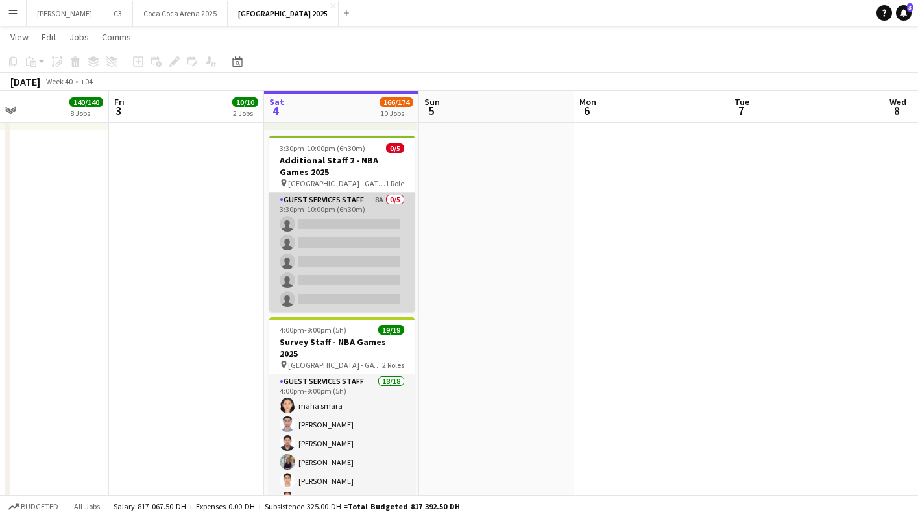
click at [367, 262] on app-card-role "Guest Services Staff 8A 0/5 3:30pm-10:00pm (6h30m) single-neutral-actions singl…" at bounding box center [341, 252] width 145 height 119
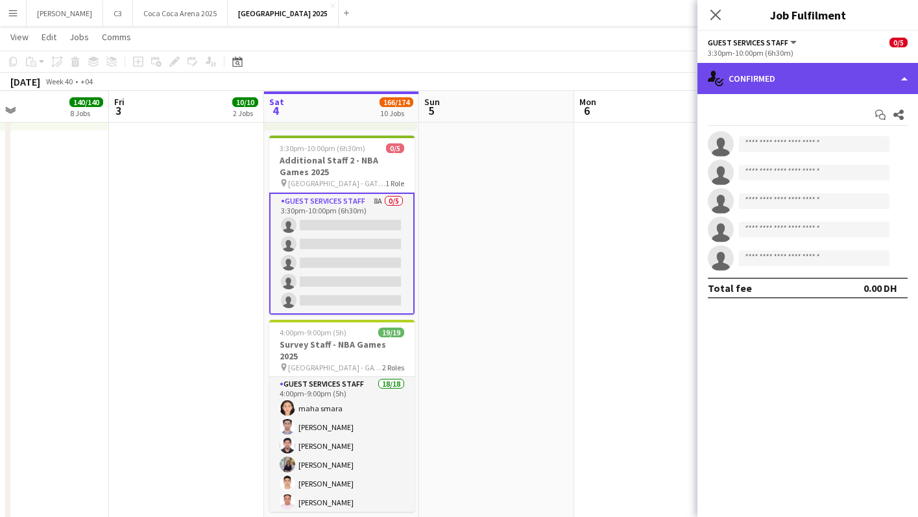
click at [803, 92] on div "single-neutral-actions-check-2 Confirmed" at bounding box center [808, 78] width 221 height 31
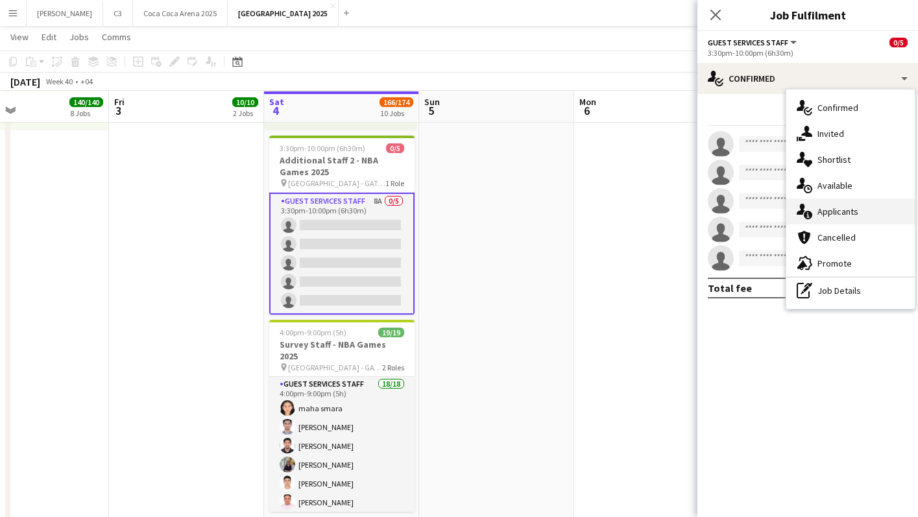
click at [835, 201] on div "single-neutral-actions-information Applicants" at bounding box center [851, 212] width 128 height 26
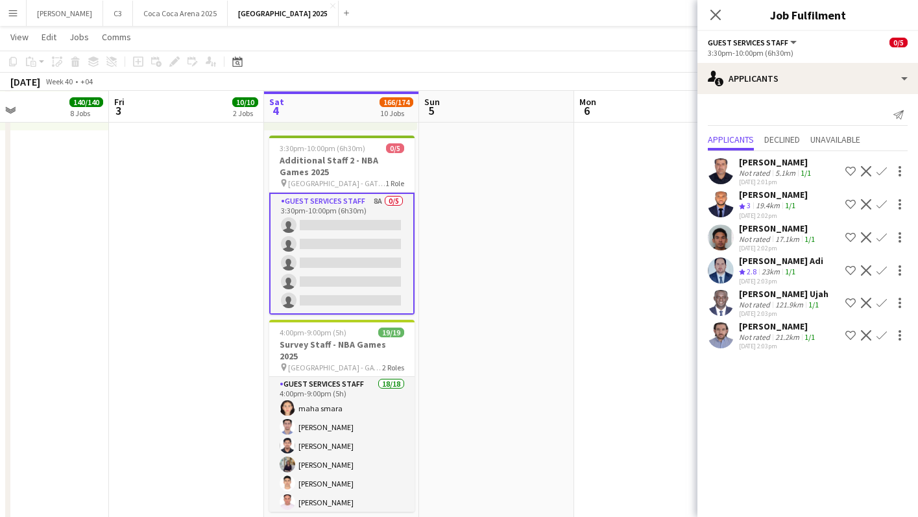
click at [722, 175] on app-user-avatar at bounding box center [721, 171] width 26 height 26
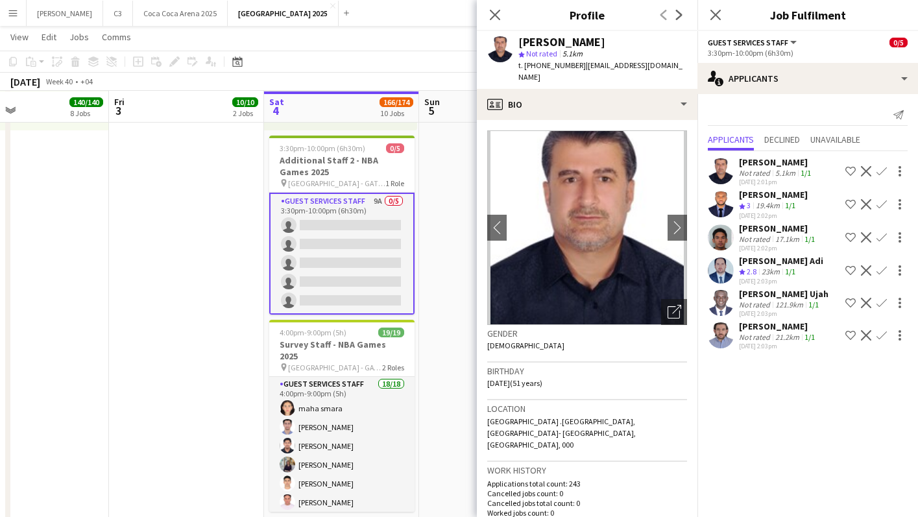
click at [719, 340] on app-user-avatar at bounding box center [721, 336] width 26 height 26
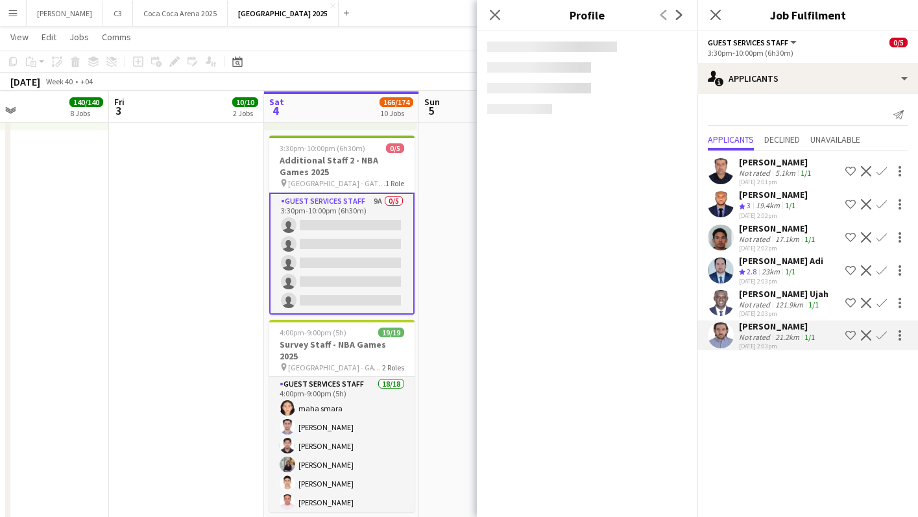
click at [720, 234] on app-user-avatar at bounding box center [721, 238] width 26 height 26
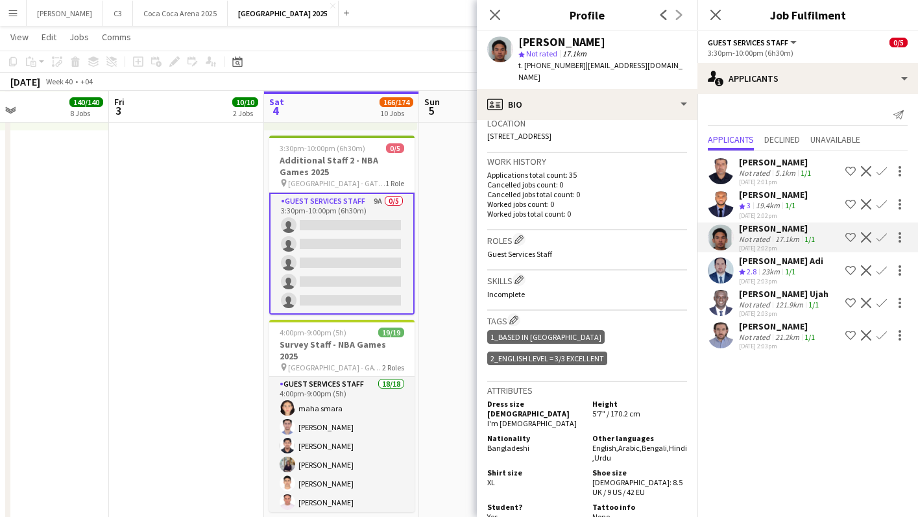
scroll to position [0, 0]
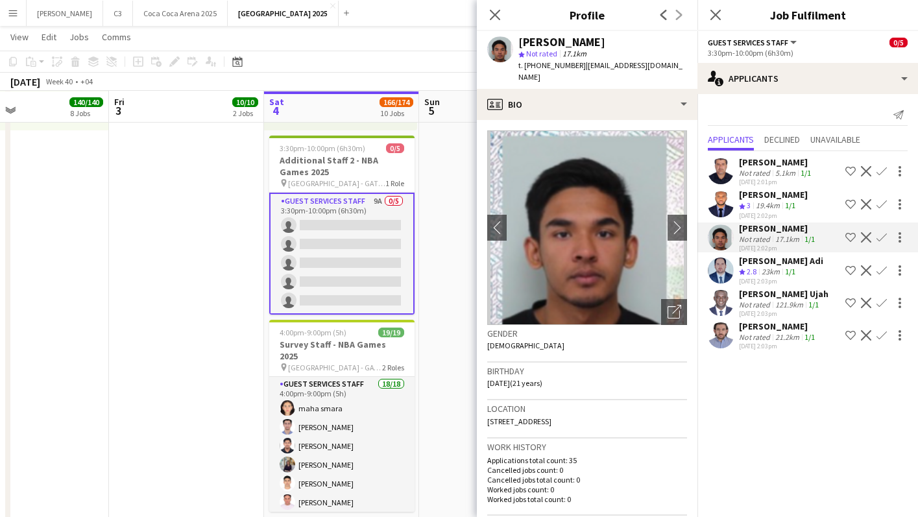
click at [881, 238] on app-icon "Confirm" at bounding box center [882, 237] width 10 height 10
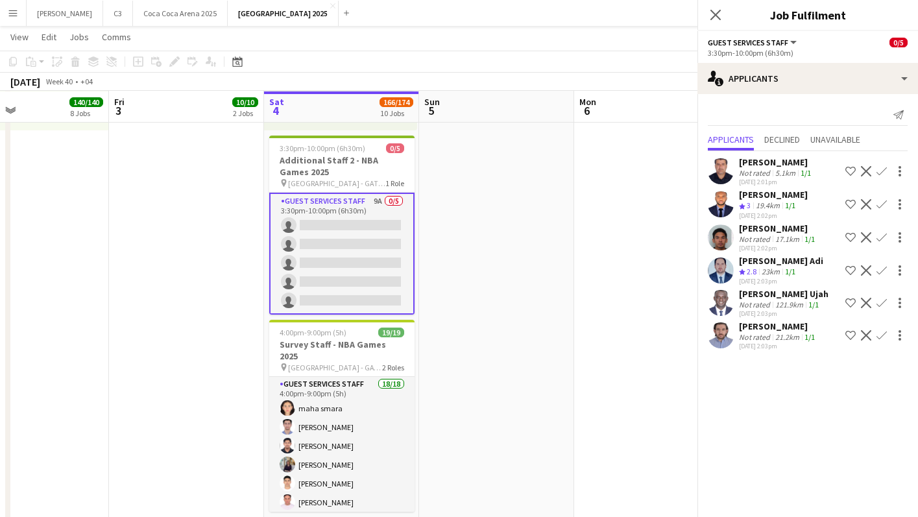
click at [881, 238] on app-icon "Confirm" at bounding box center [882, 237] width 10 height 10
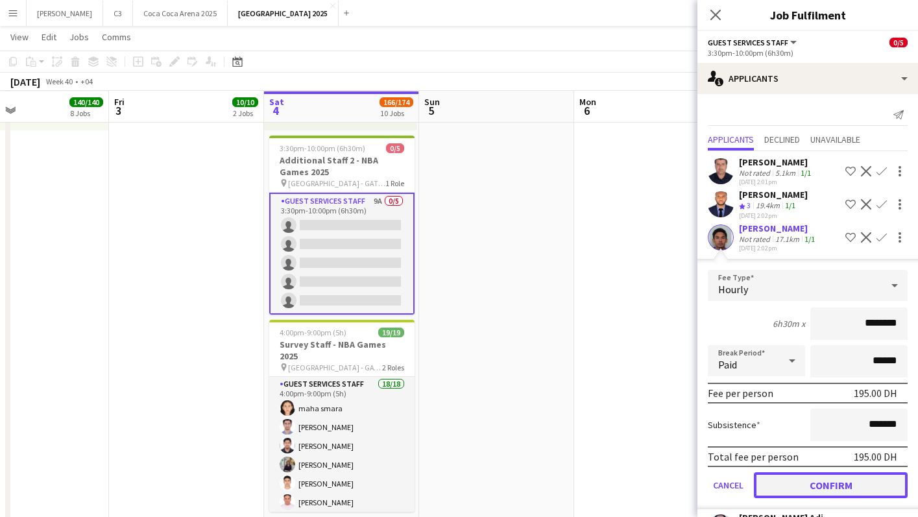
click at [826, 485] on button "Confirm" at bounding box center [831, 485] width 154 height 26
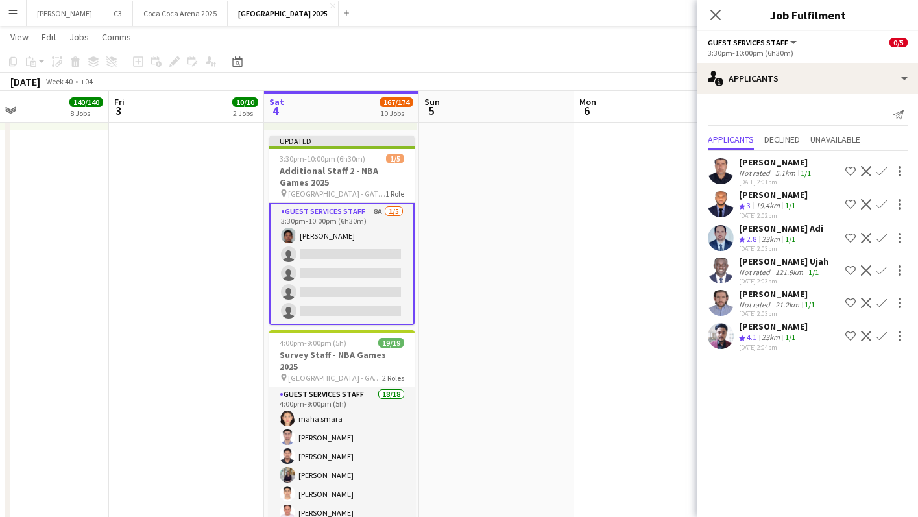
click at [720, 301] on app-user-avatar at bounding box center [721, 303] width 26 height 26
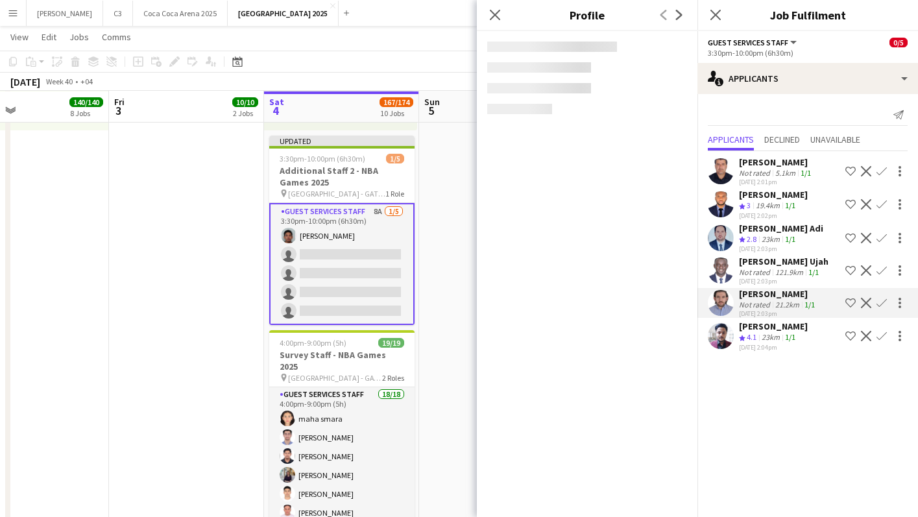
click at [723, 336] on app-user-avatar at bounding box center [721, 336] width 26 height 26
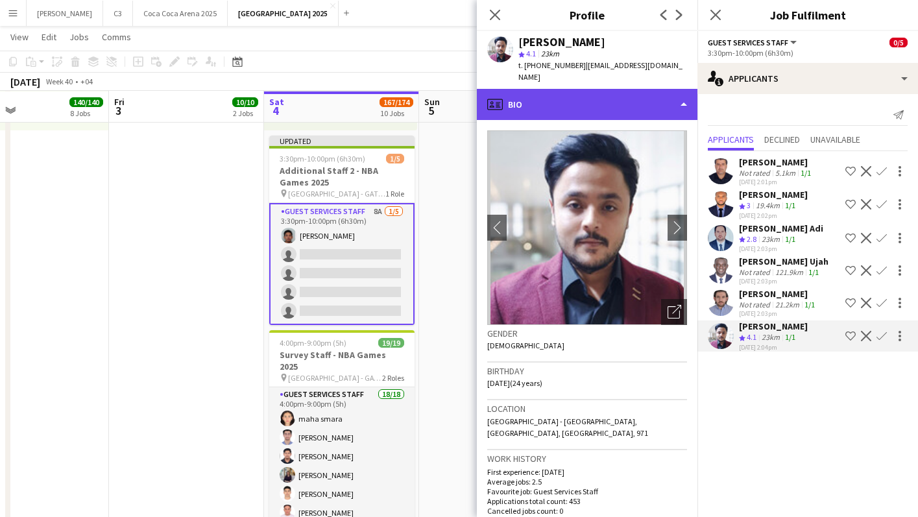
click at [593, 103] on div "profile Bio" at bounding box center [587, 104] width 221 height 31
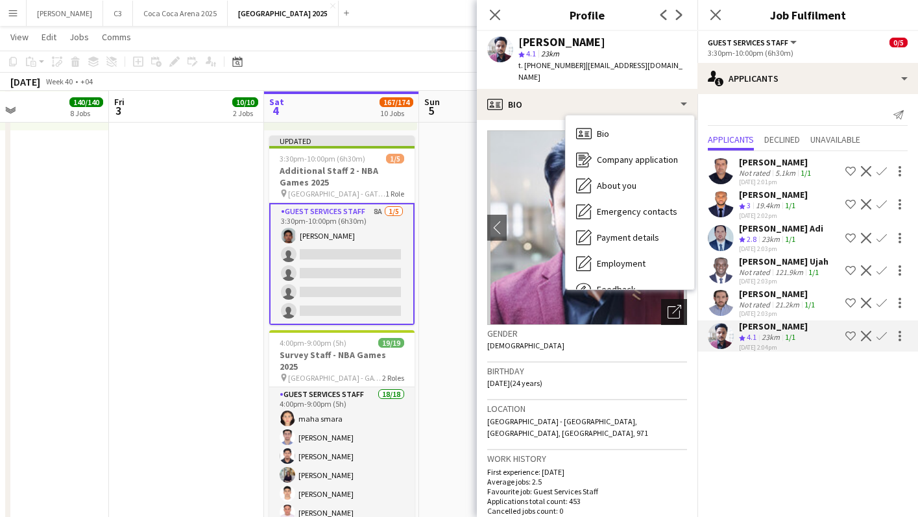
click at [672, 305] on icon "Open photos pop-in" at bounding box center [675, 312] width 14 height 14
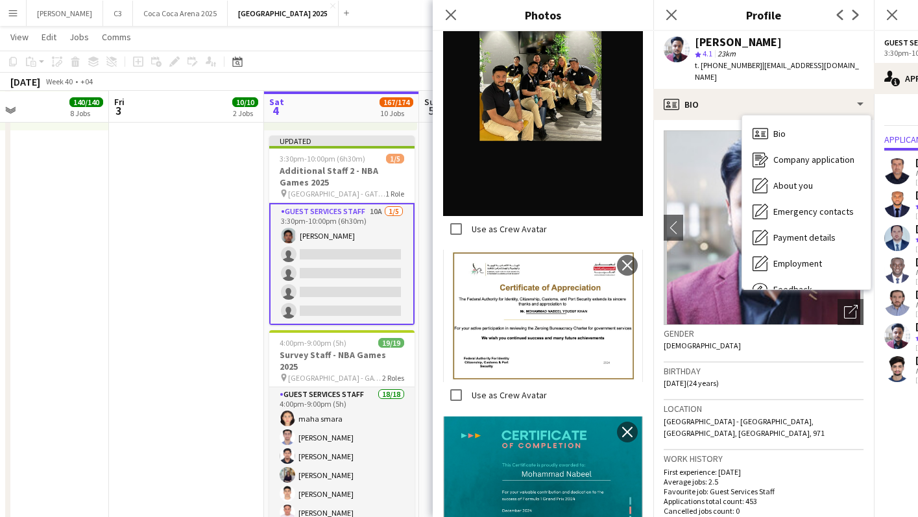
scroll to position [614, 0]
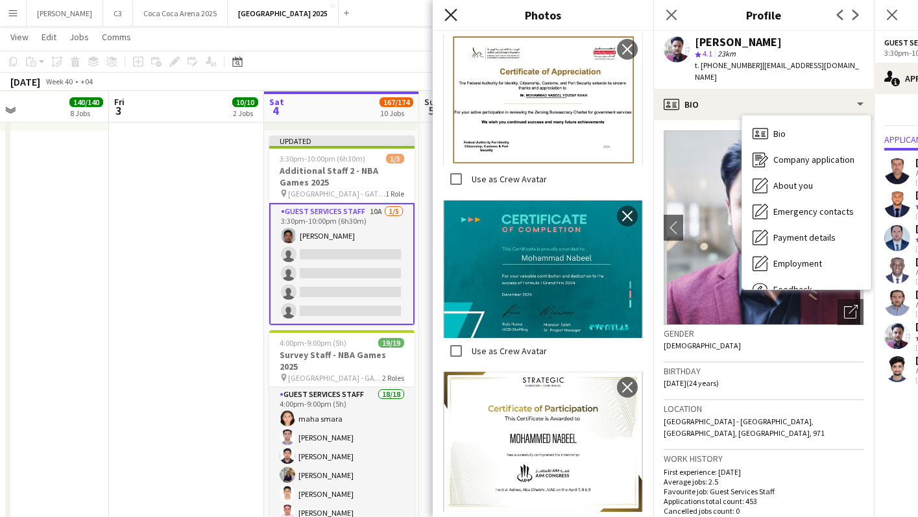
click at [452, 16] on icon at bounding box center [451, 14] width 12 height 12
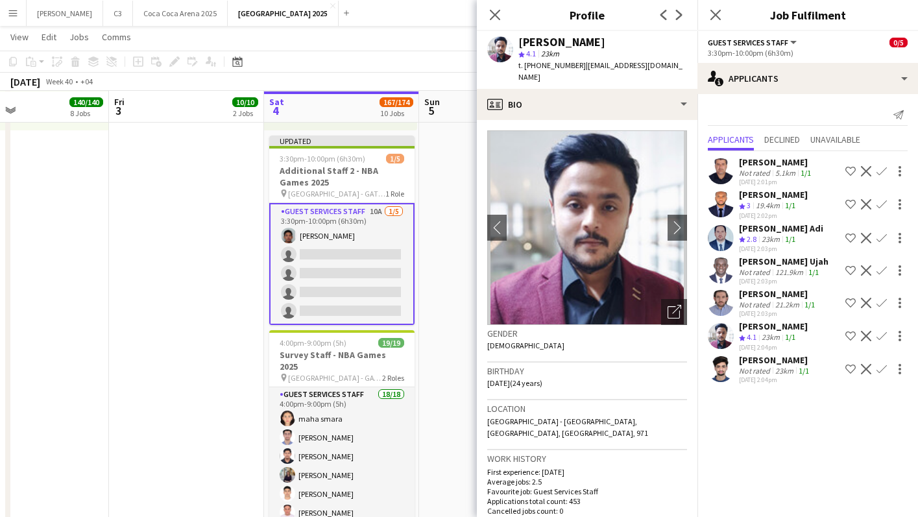
click at [885, 335] on app-icon "Confirm" at bounding box center [882, 336] width 10 height 10
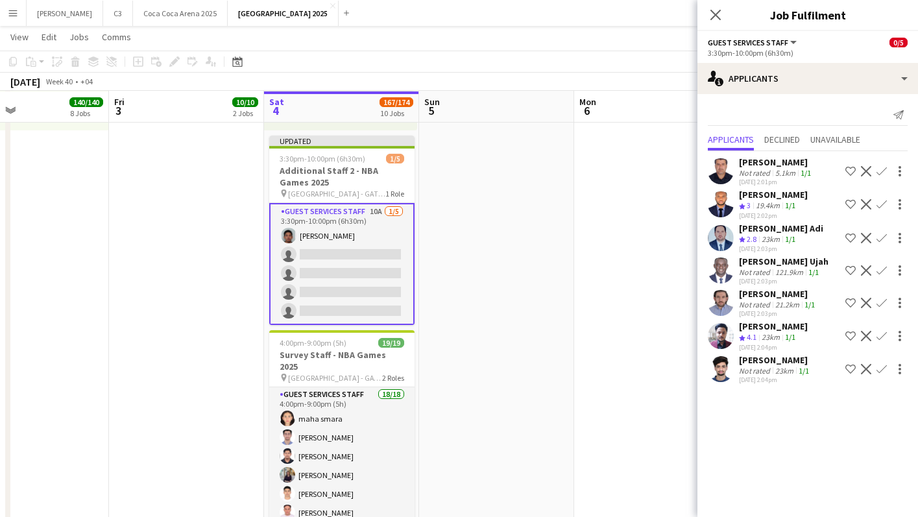
click at [883, 335] on app-icon "Confirm" at bounding box center [882, 336] width 10 height 10
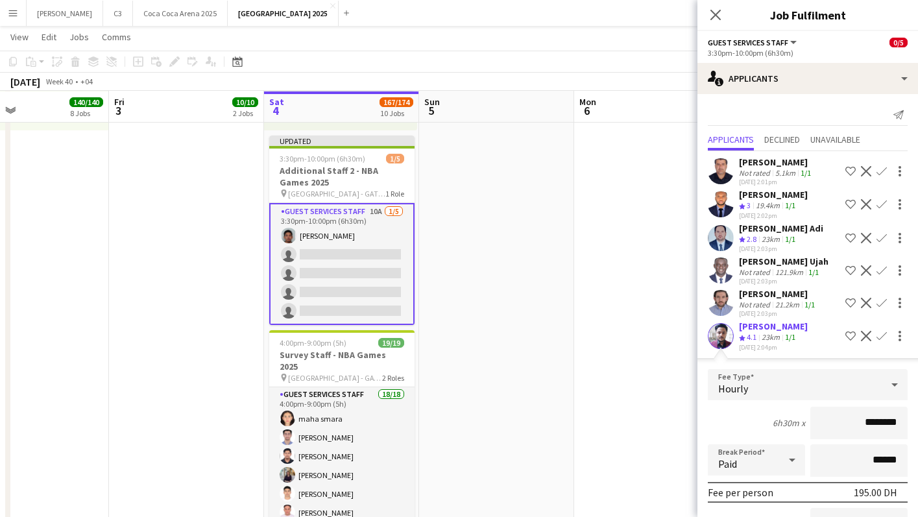
scroll to position [133, 0]
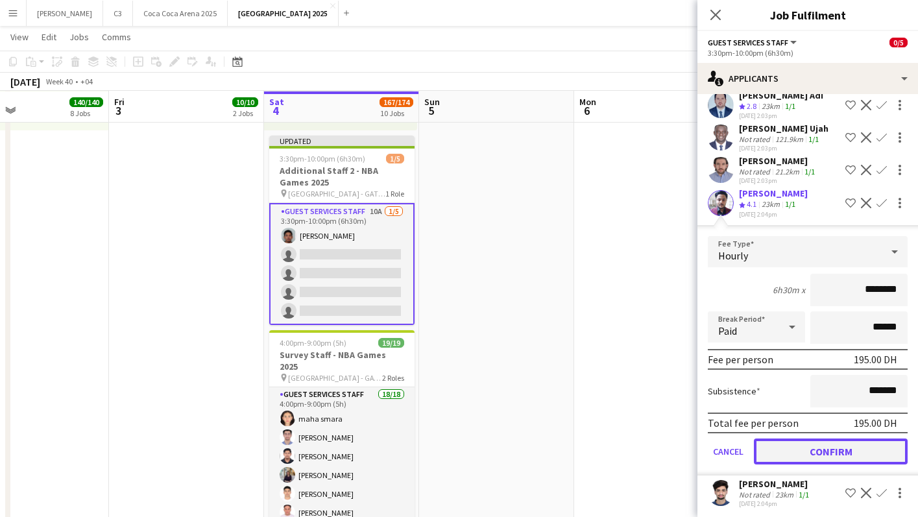
click at [806, 450] on button "Confirm" at bounding box center [831, 452] width 154 height 26
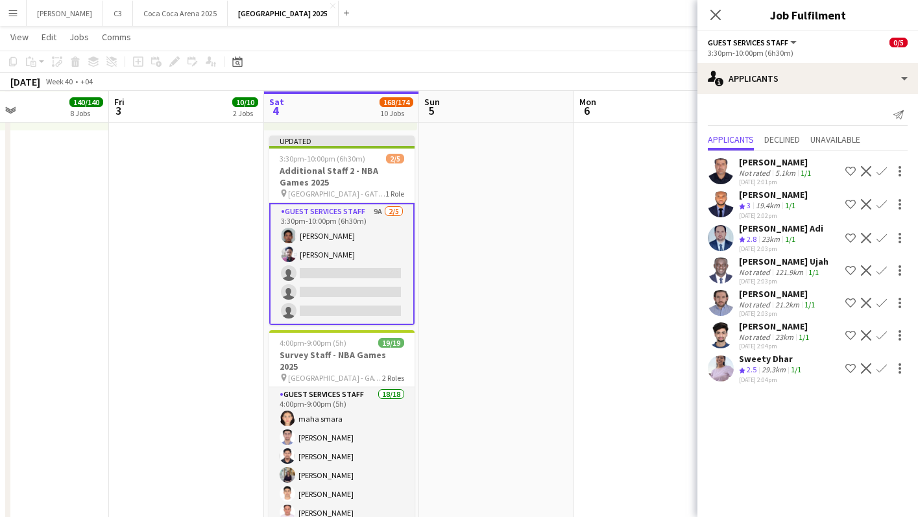
scroll to position [0, 0]
click at [723, 325] on app-user-avatar at bounding box center [721, 336] width 26 height 26
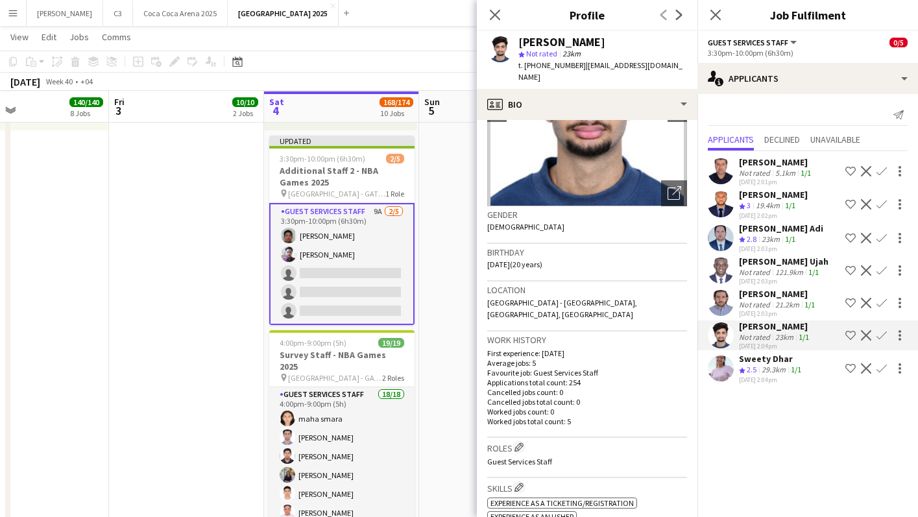
scroll to position [130, 0]
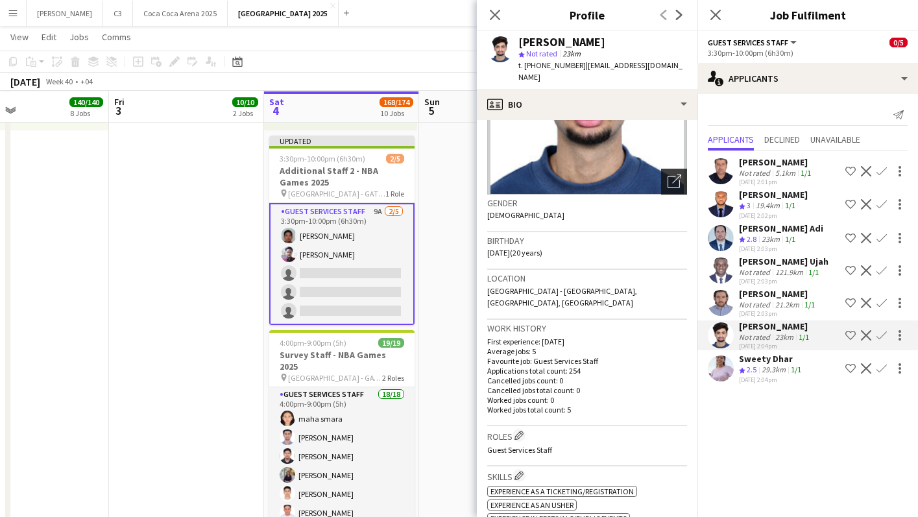
click at [679, 175] on icon "Open photos pop-in" at bounding box center [675, 182] width 14 height 14
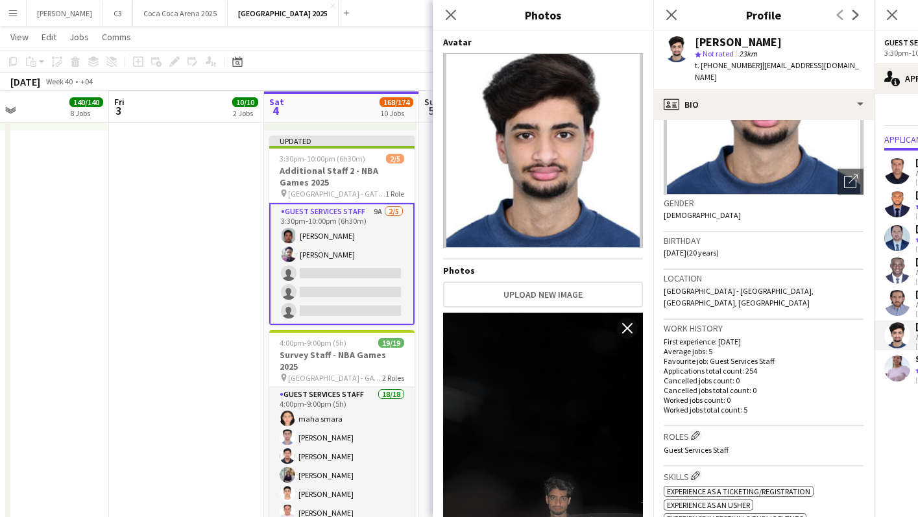
click at [557, 324] on img at bounding box center [543, 491] width 200 height 356
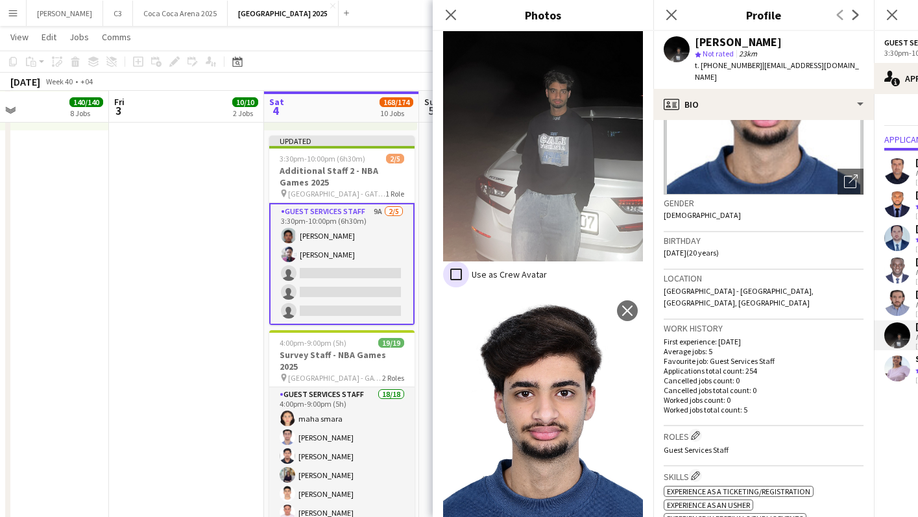
scroll to position [442, 0]
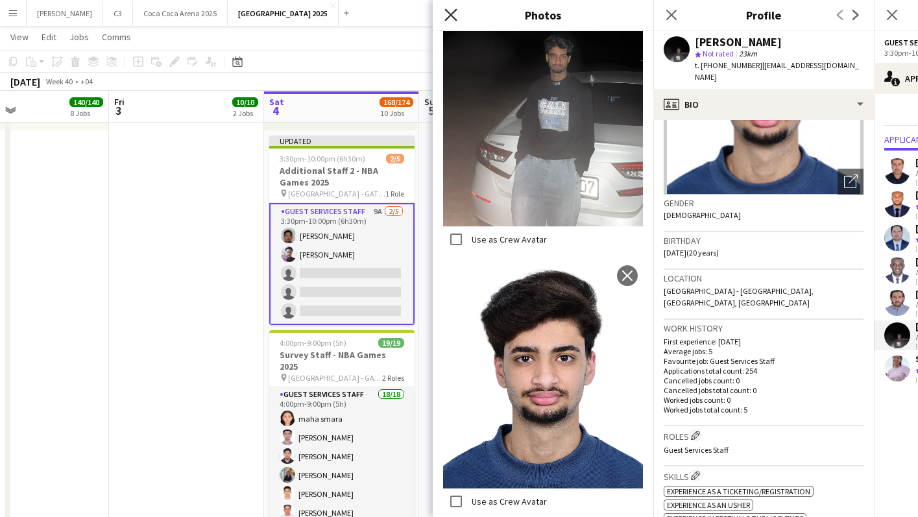
click at [454, 12] on icon "Close pop-in" at bounding box center [451, 14] width 12 height 12
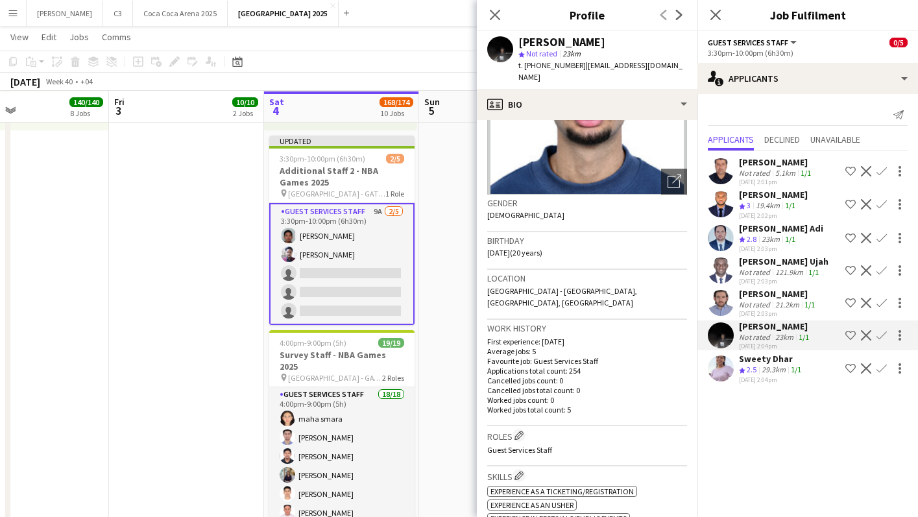
click at [882, 336] on app-icon "Confirm" at bounding box center [882, 335] width 10 height 10
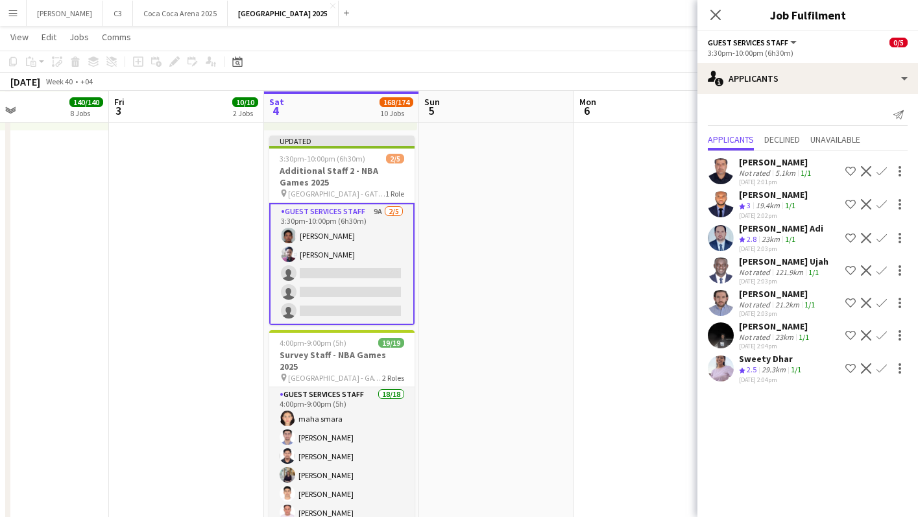
click at [882, 336] on app-icon "Confirm" at bounding box center [882, 335] width 10 height 10
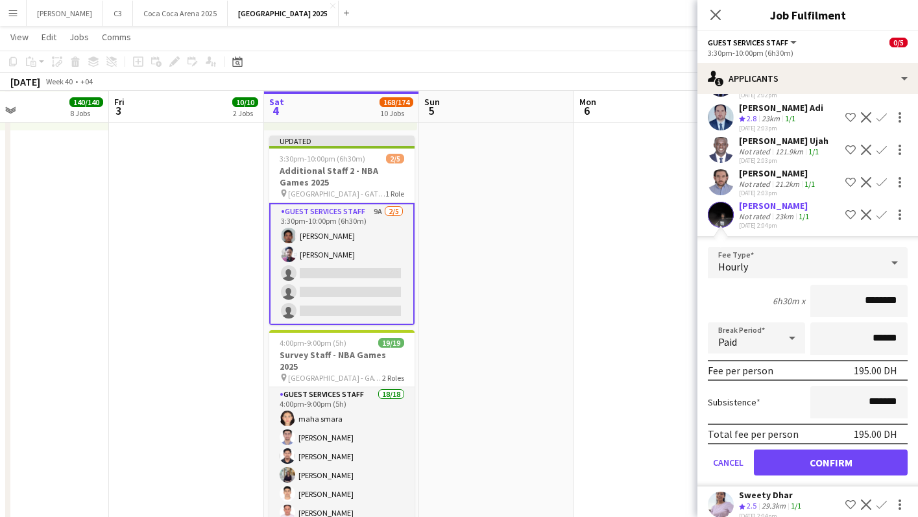
scroll to position [136, 0]
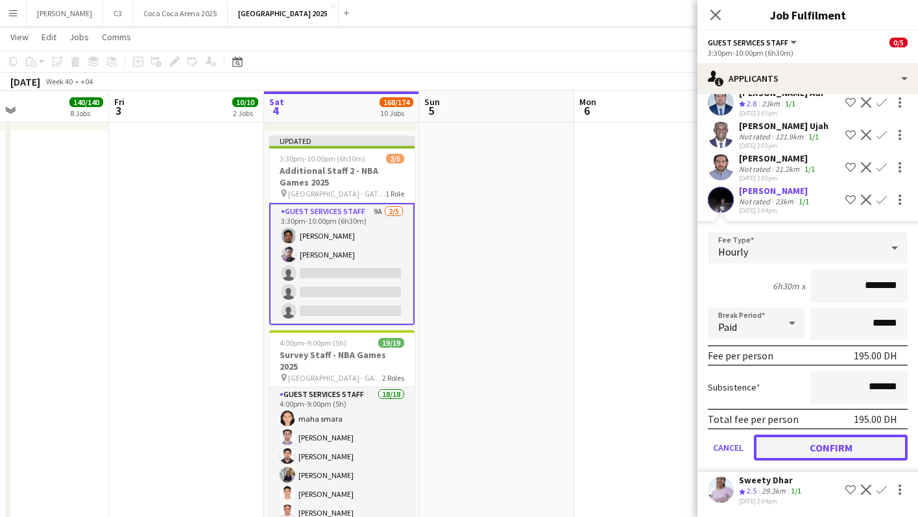
click at [811, 446] on button "Confirm" at bounding box center [831, 448] width 154 height 26
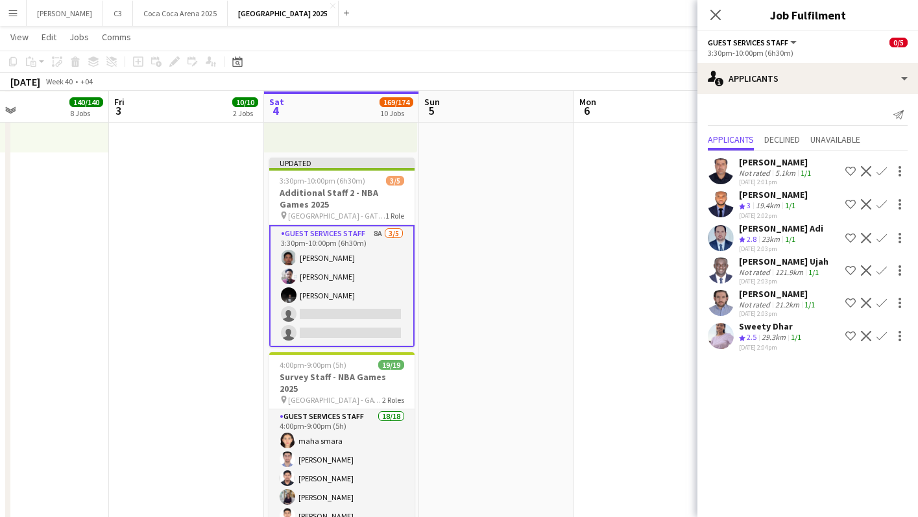
scroll to position [1869, 0]
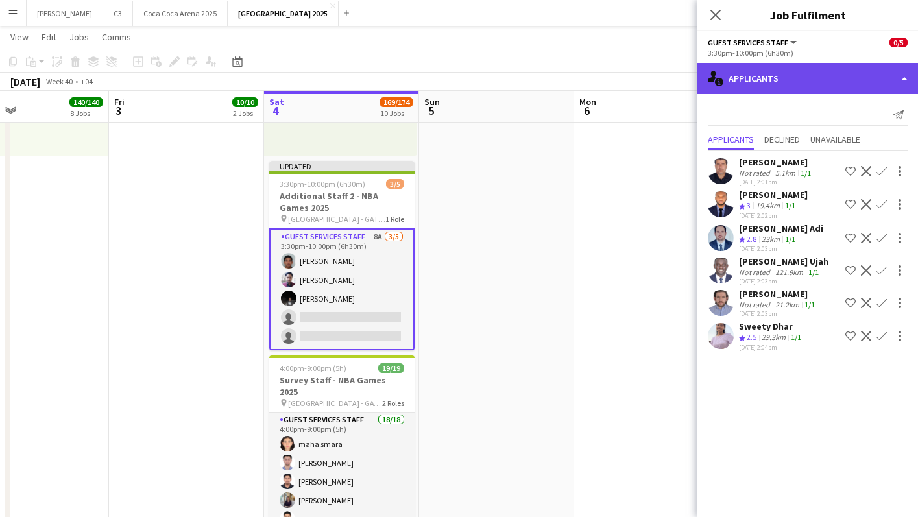
click at [805, 80] on div "single-neutral-actions-information Applicants" at bounding box center [808, 78] width 221 height 31
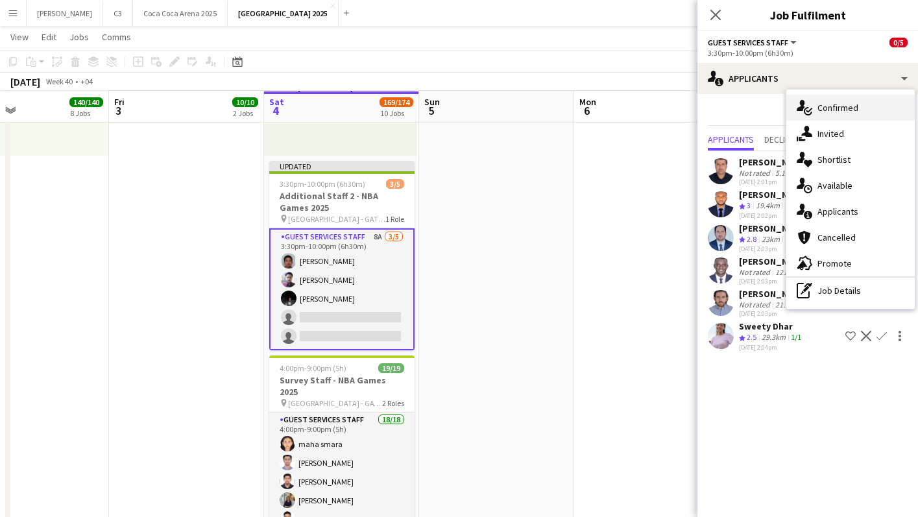
click at [831, 103] on span "Confirmed" at bounding box center [838, 108] width 41 height 12
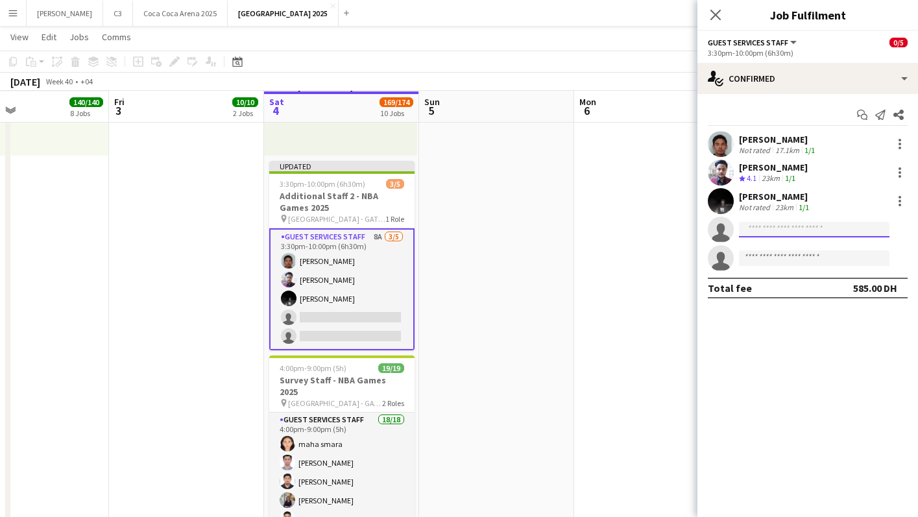
click at [764, 230] on input at bounding box center [814, 230] width 151 height 16
type input "**********"
click at [718, 16] on icon at bounding box center [715, 14] width 12 height 12
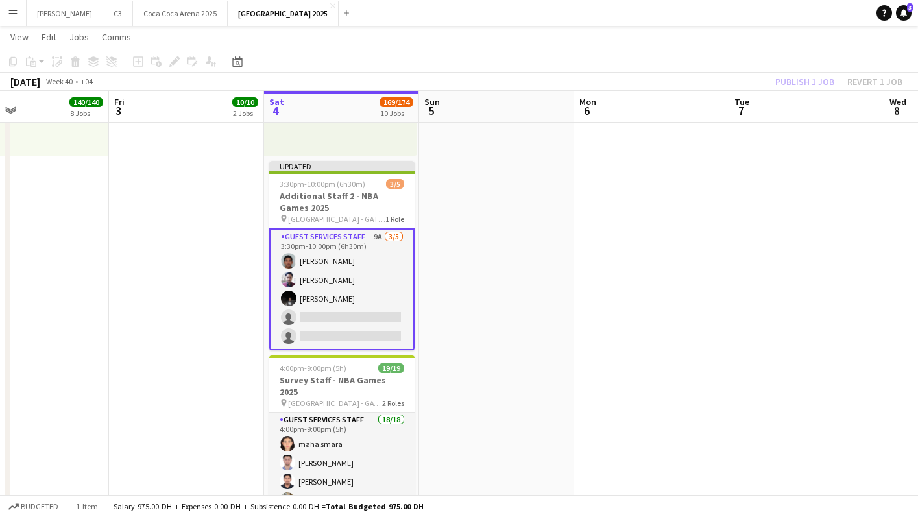
click at [809, 83] on div "Publish 1 job Revert 1 job" at bounding box center [839, 81] width 158 height 17
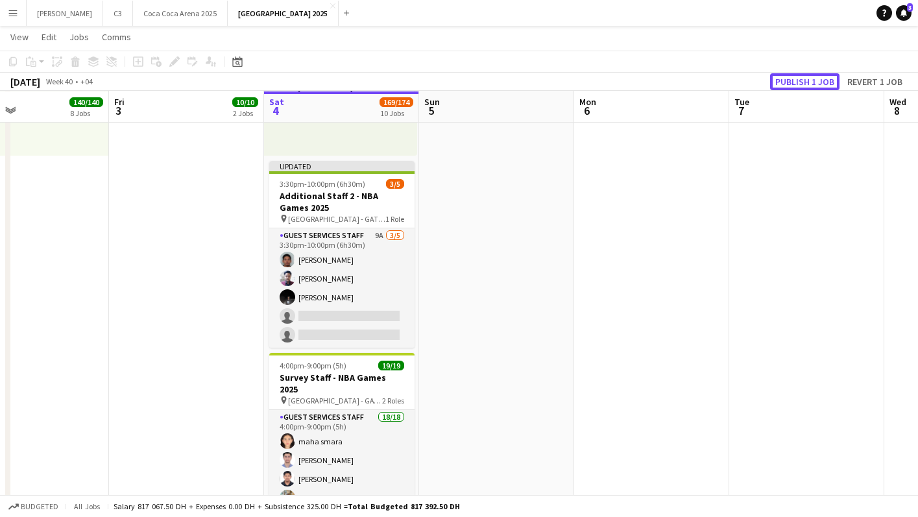
click at [809, 83] on button "Publish 1 job" at bounding box center [804, 81] width 69 height 17
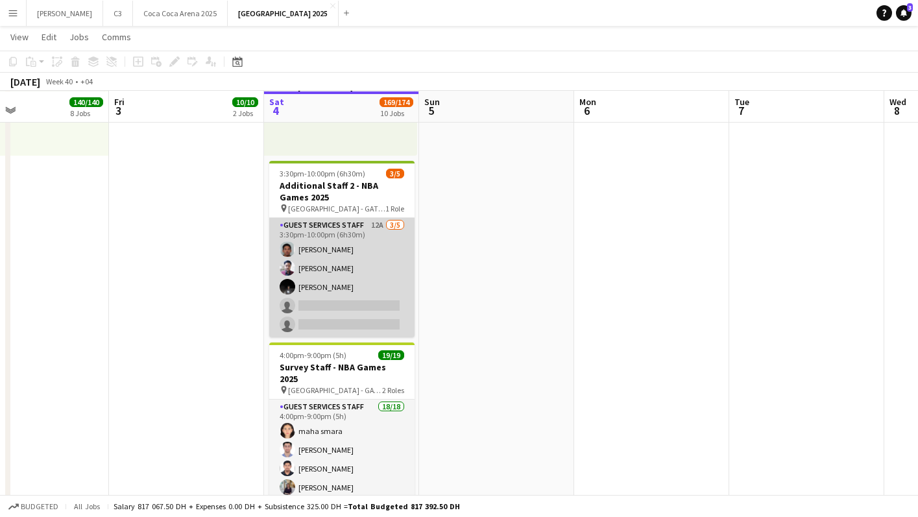
click at [346, 273] on app-card-role "Guest Services Staff 12A [DATE] 3:30pm-10:00pm (6h30m) [PERSON_NAME] [PERSON_NA…" at bounding box center [341, 277] width 145 height 119
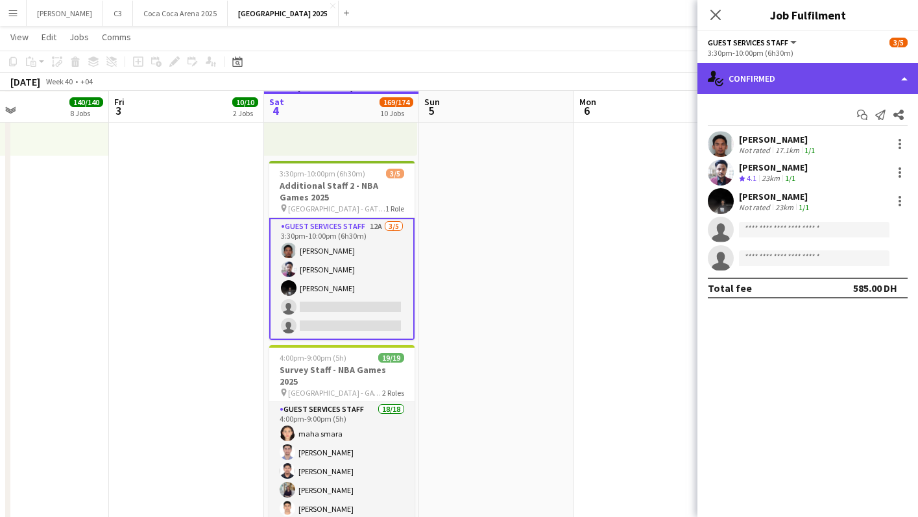
click at [796, 78] on div "single-neutral-actions-check-2 Confirmed" at bounding box center [808, 78] width 221 height 31
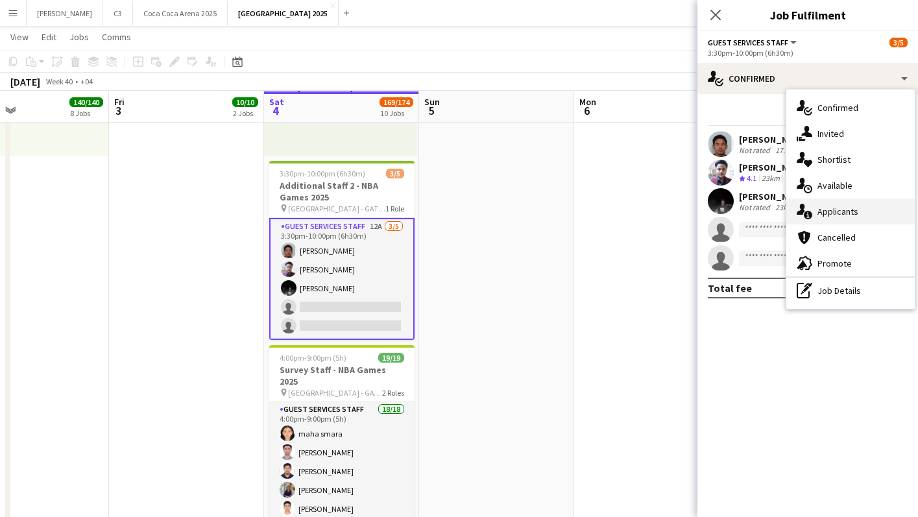
click at [838, 208] on span "Applicants" at bounding box center [838, 212] width 41 height 12
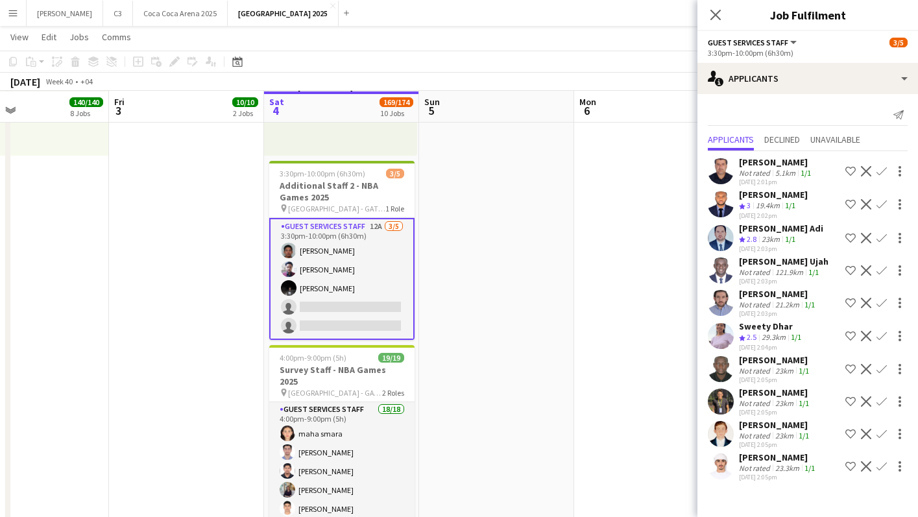
click at [720, 398] on app-user-avatar at bounding box center [721, 402] width 26 height 26
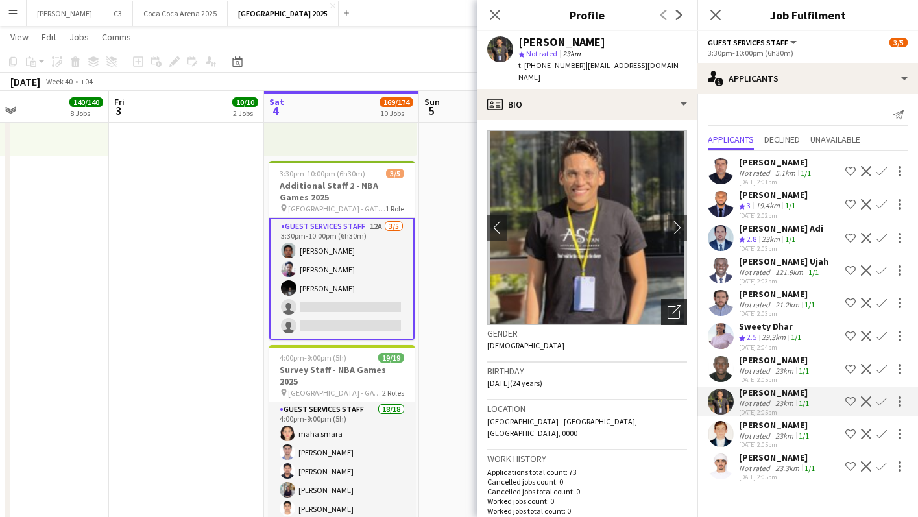
click at [674, 305] on icon "Open photos pop-in" at bounding box center [675, 312] width 14 height 14
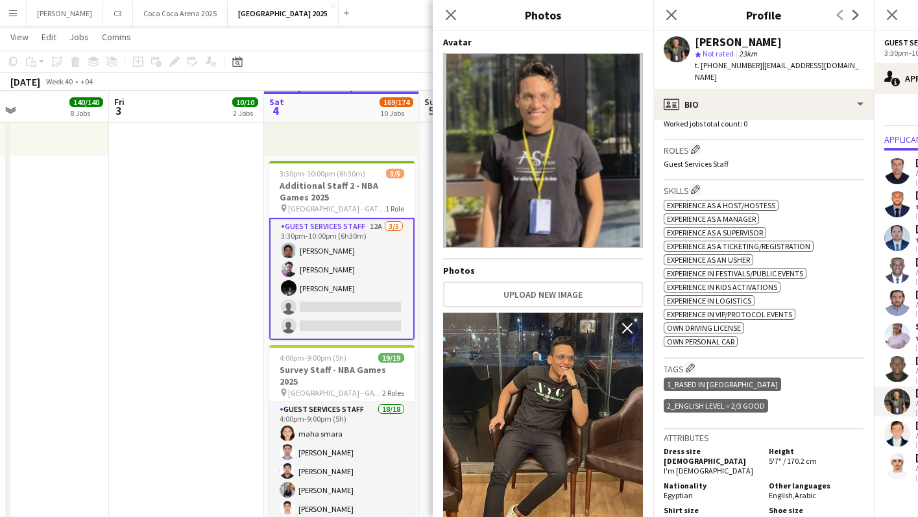
scroll to position [387, 0]
click at [452, 17] on icon at bounding box center [451, 14] width 12 height 12
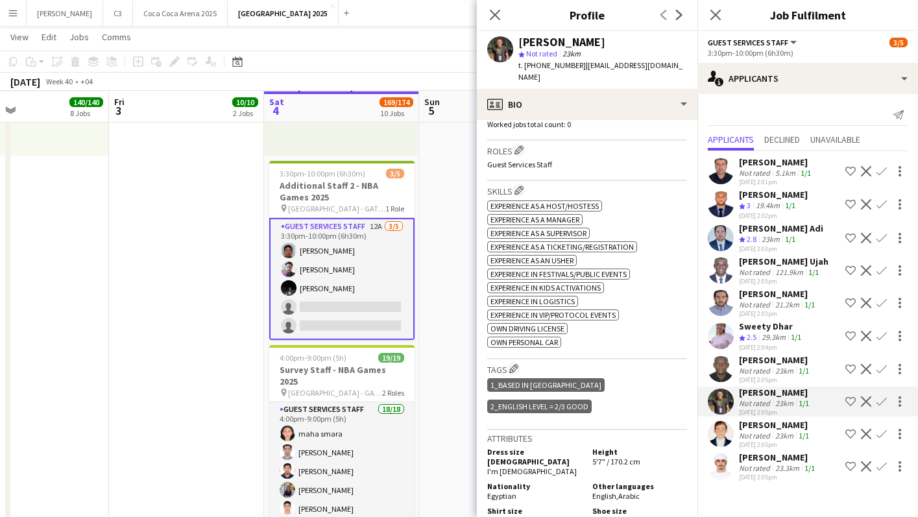
click at [716, 435] on app-user-avatar at bounding box center [721, 434] width 26 height 26
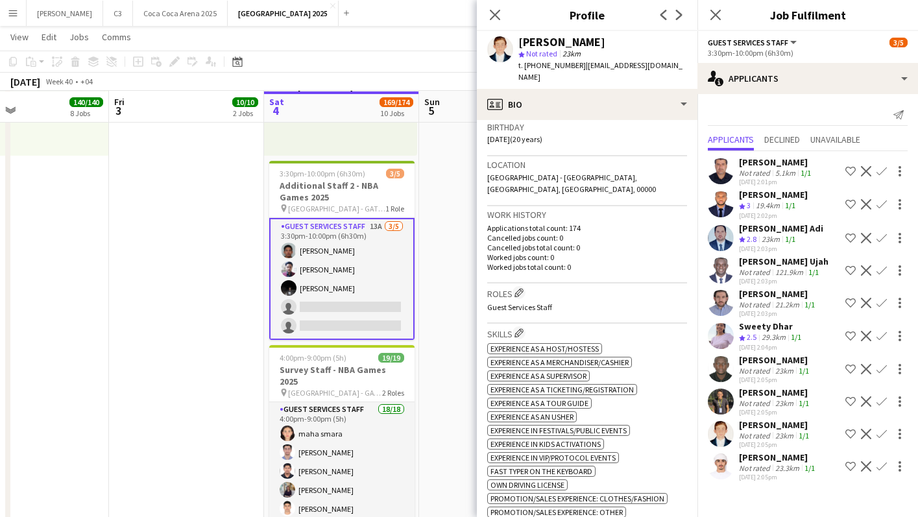
scroll to position [0, 0]
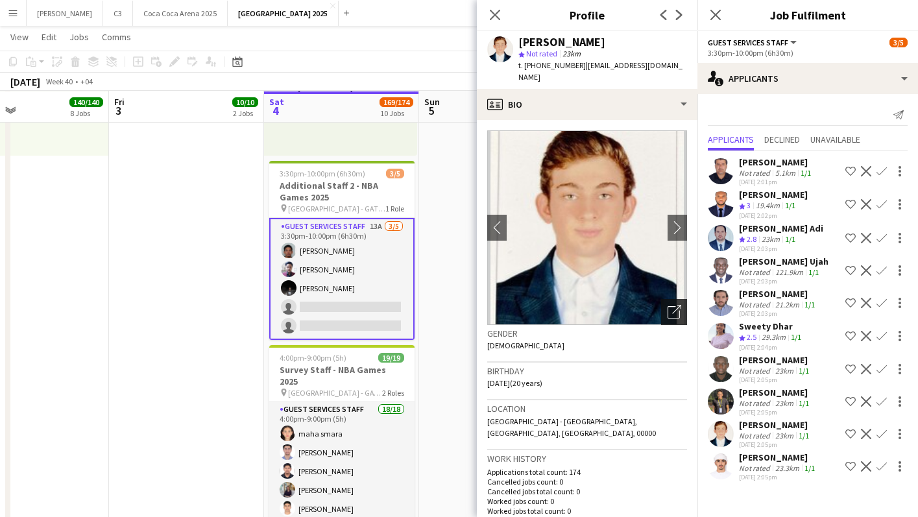
click at [674, 308] on div "Open photos pop-in" at bounding box center [674, 312] width 26 height 26
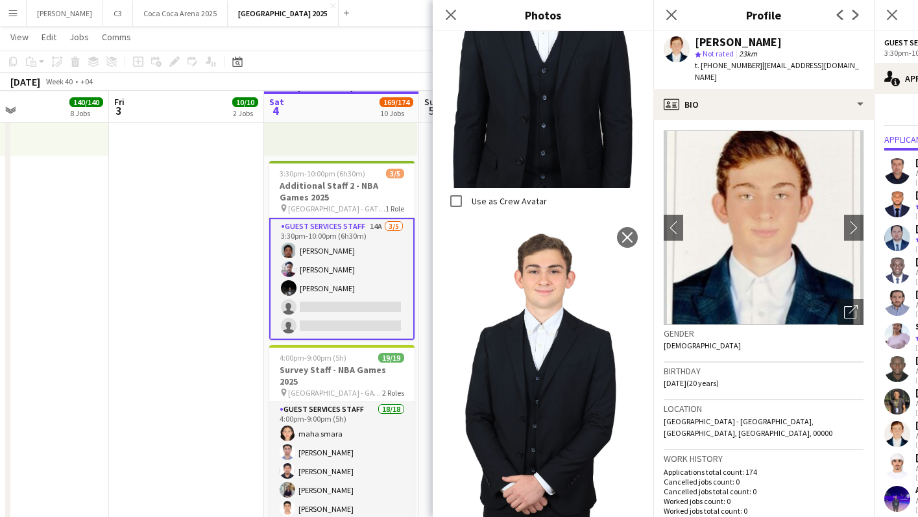
scroll to position [449, 0]
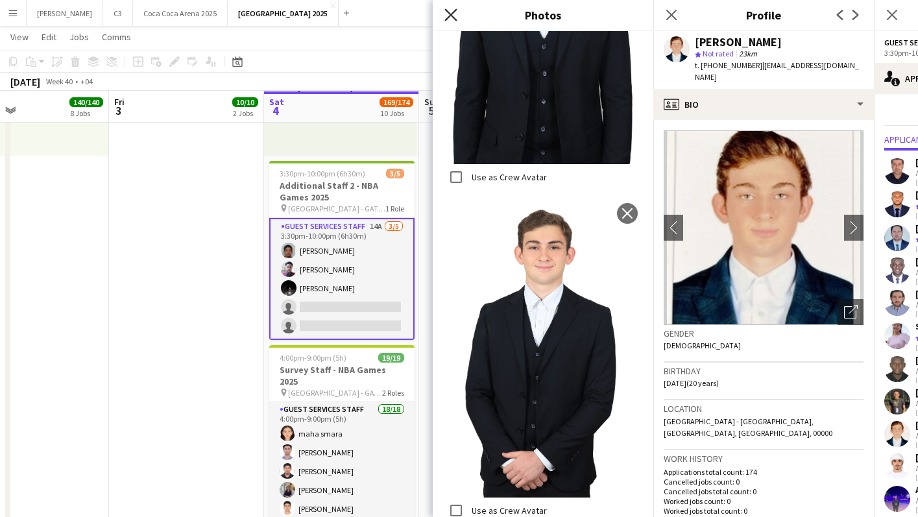
click at [452, 13] on icon at bounding box center [451, 14] width 12 height 12
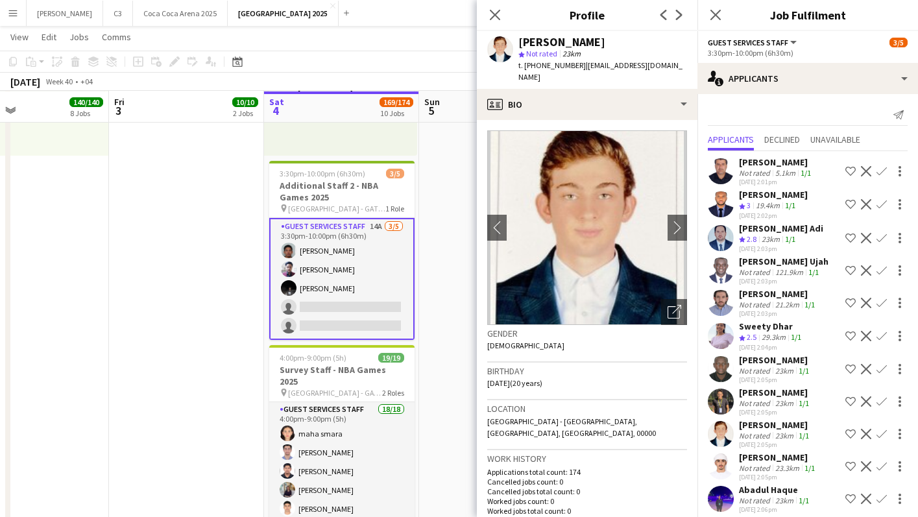
scroll to position [8, 0]
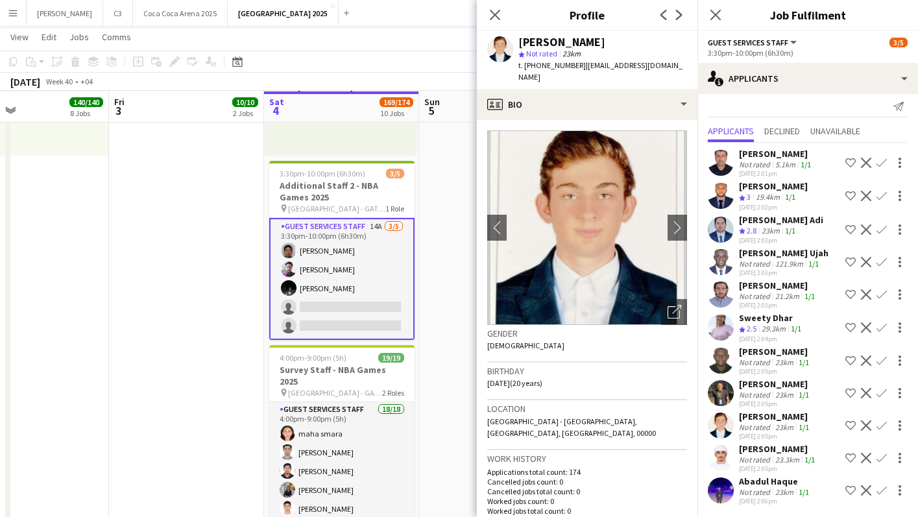
click at [879, 424] on app-icon "Confirm" at bounding box center [882, 426] width 10 height 10
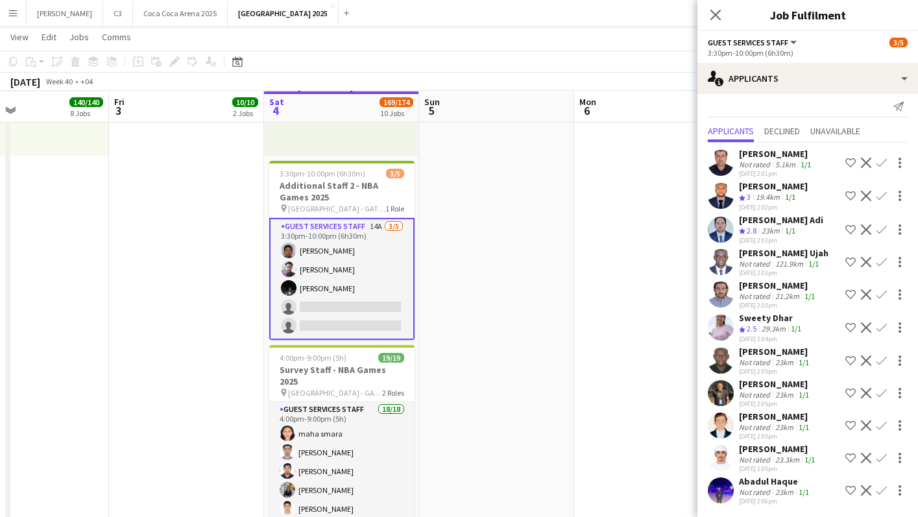
click at [881, 424] on app-icon "Confirm" at bounding box center [882, 426] width 10 height 10
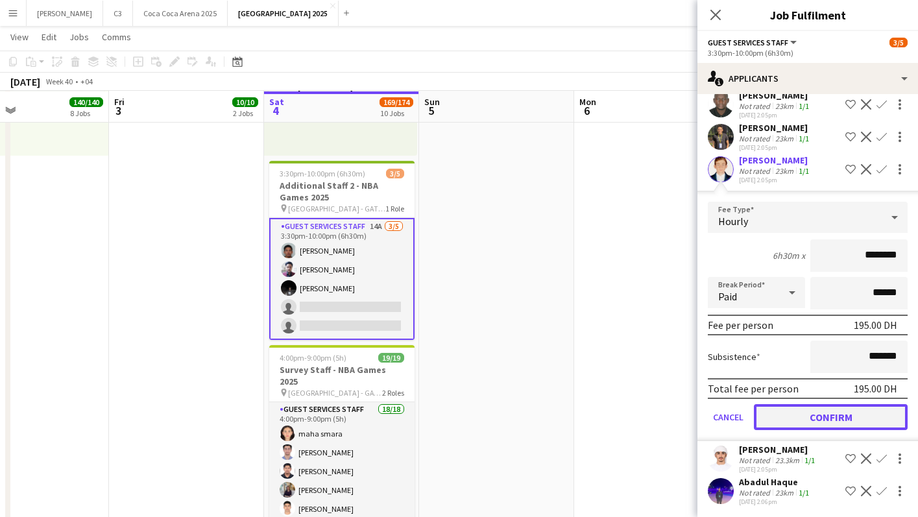
click at [832, 419] on button "Confirm" at bounding box center [831, 417] width 154 height 26
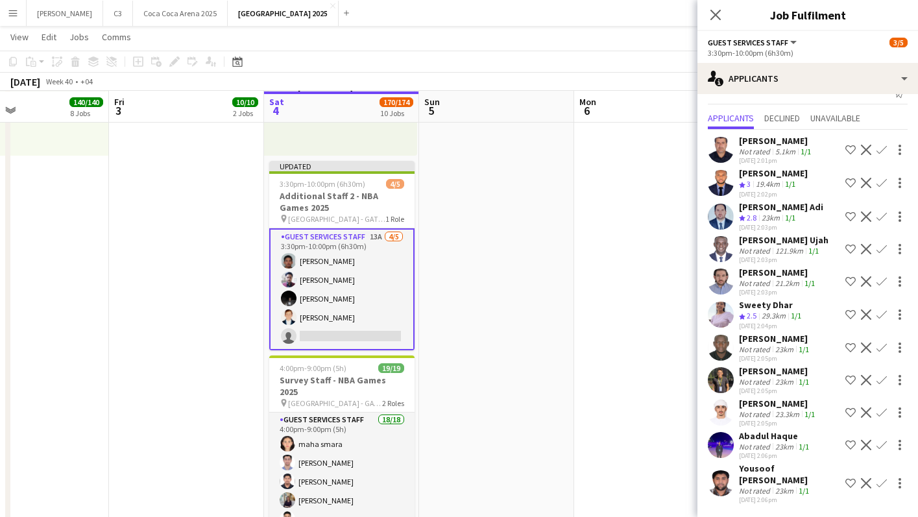
scroll to position [20, 0]
click at [717, 8] on app-icon "Close pop-in" at bounding box center [716, 15] width 19 height 19
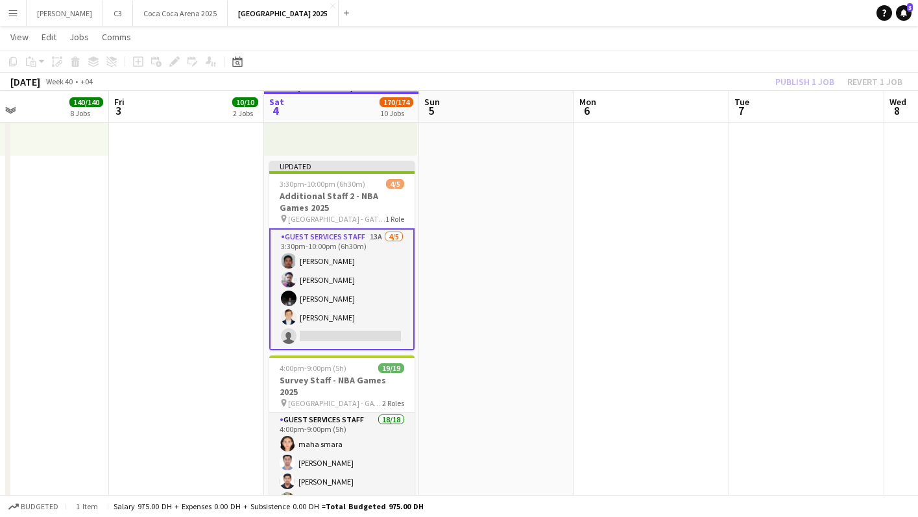
click at [802, 75] on div "Publish 1 job Revert 1 job" at bounding box center [839, 81] width 158 height 17
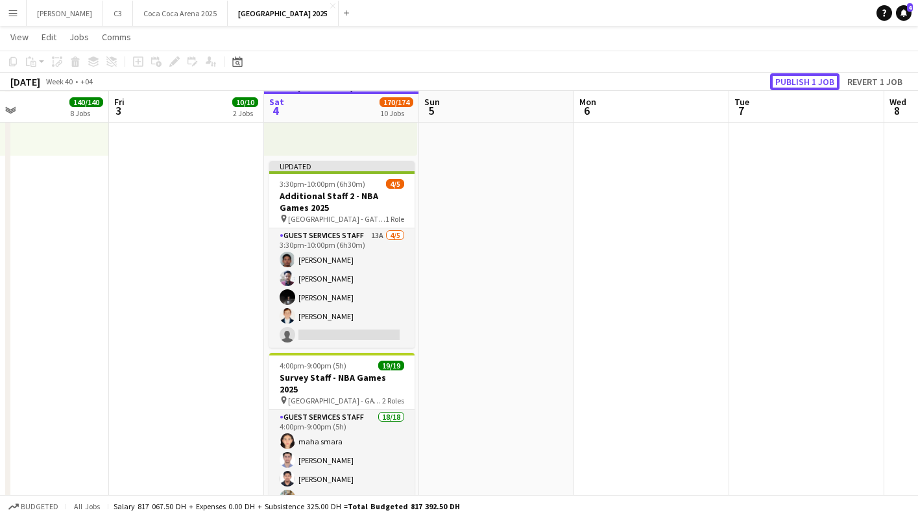
click at [802, 75] on button "Publish 1 job" at bounding box center [804, 81] width 69 height 17
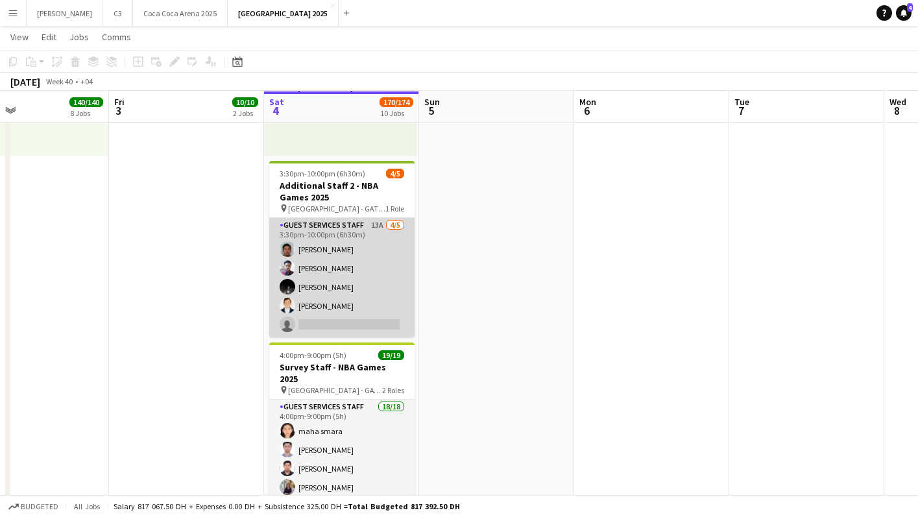
click at [348, 276] on app-card-role "Guest Services Staff 13A [DATE] 3:30pm-10:00pm (6h30m) [PERSON_NAME] [PERSON_NA…" at bounding box center [341, 277] width 145 height 119
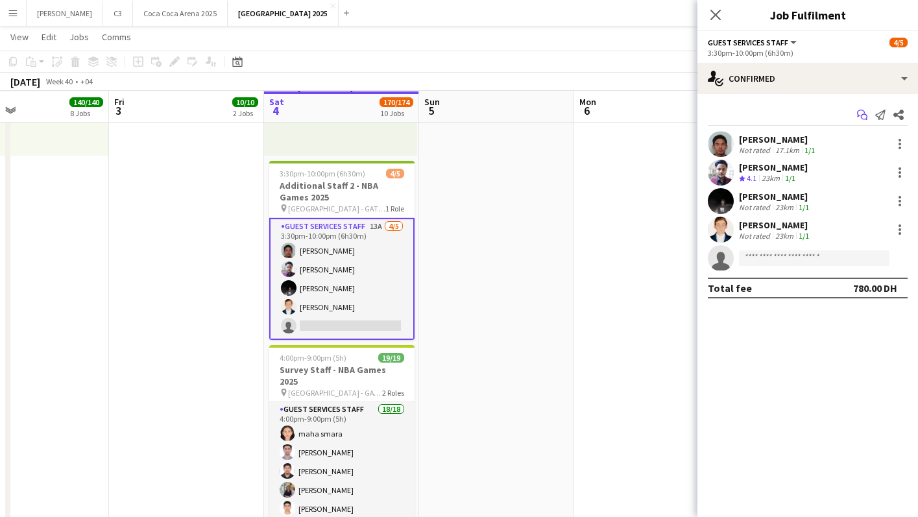
click at [859, 115] on icon at bounding box center [861, 113] width 8 height 7
click at [862, 115] on icon at bounding box center [864, 117] width 6 height 6
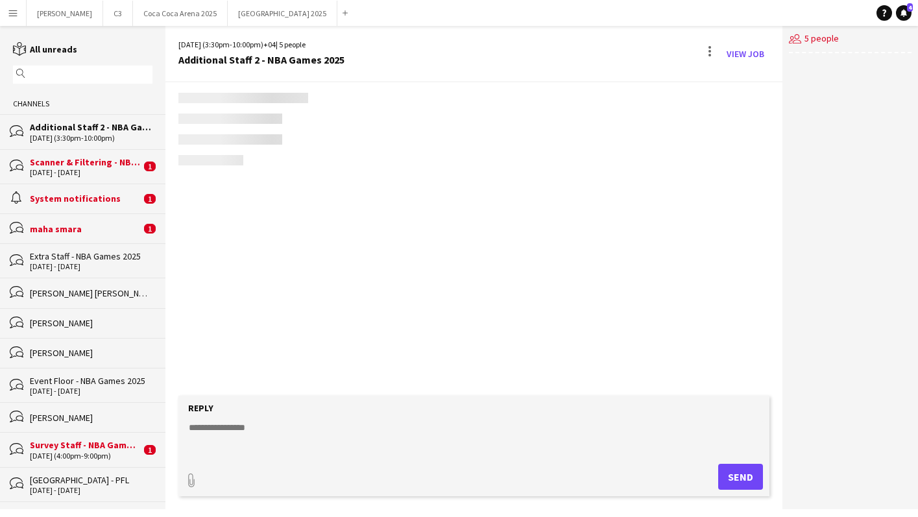
click at [862, 114] on div "users2 5 people" at bounding box center [851, 267] width 136 height 483
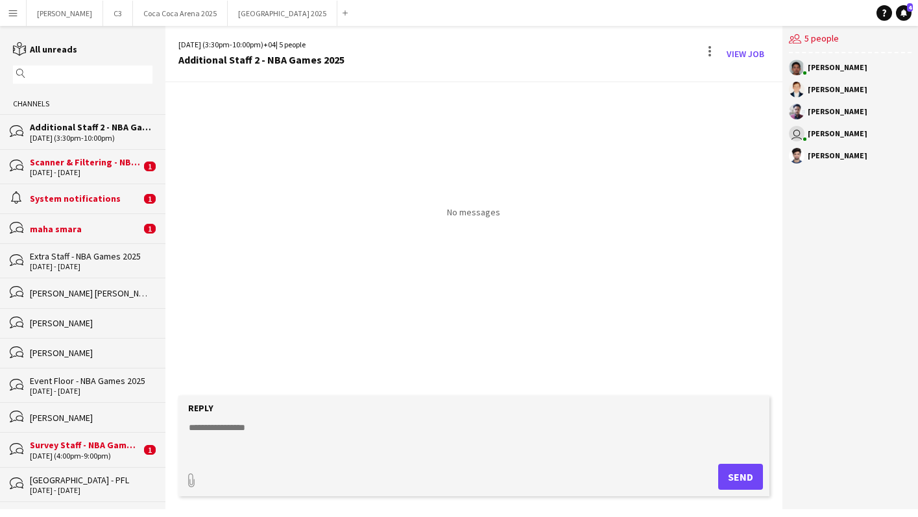
click at [286, 437] on textarea at bounding box center [477, 438] width 578 height 34
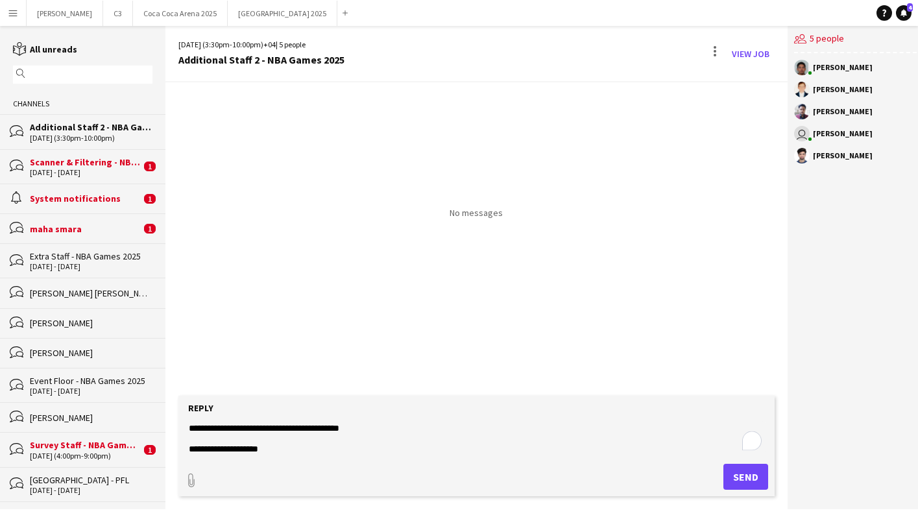
type textarea "**********"
click at [729, 472] on button "Send" at bounding box center [746, 477] width 45 height 26
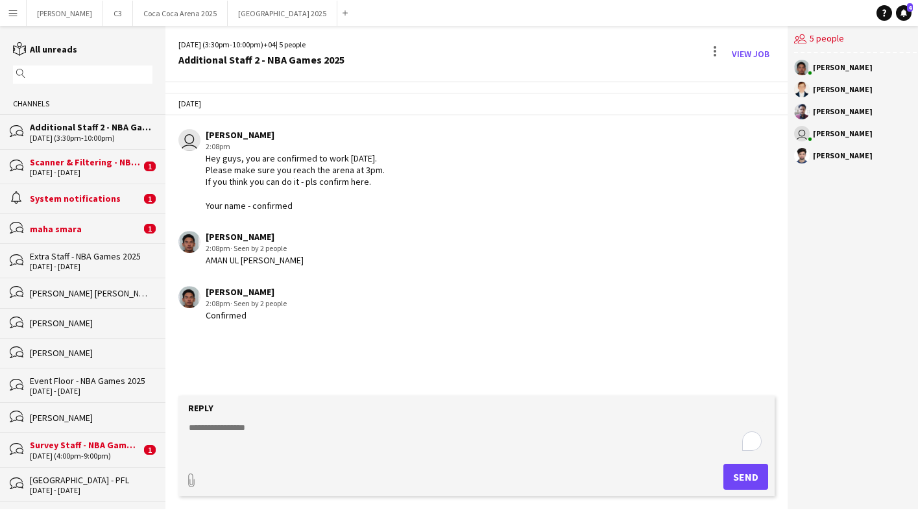
click at [252, 426] on textarea "To enrich screen reader interactions, please activate Accessibility in Grammarl…" at bounding box center [477, 438] width 578 height 34
type textarea "**********"
click at [746, 471] on button "Send" at bounding box center [746, 477] width 45 height 26
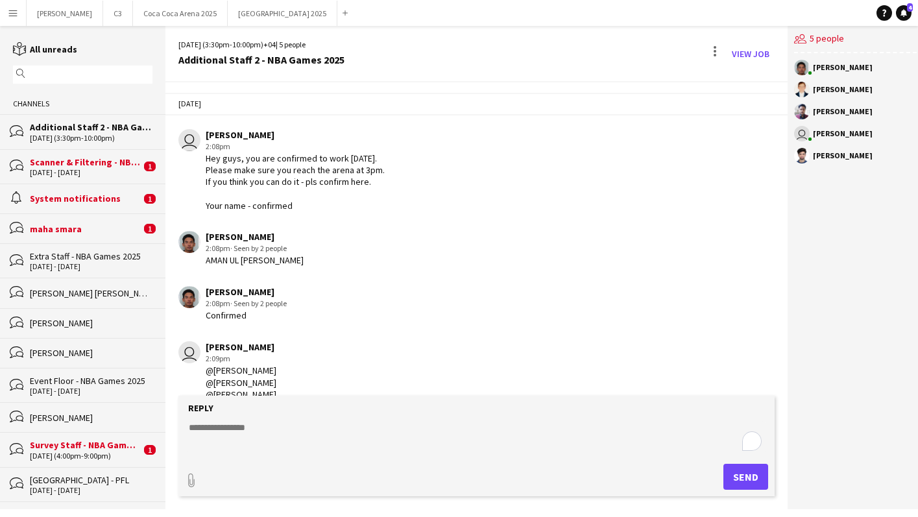
click at [332, 441] on textarea "To enrich screen reader interactions, please activate Accessibility in Grammarl…" at bounding box center [477, 438] width 578 height 34
type textarea "*"
paste textarea "**********"
type textarea "**********"
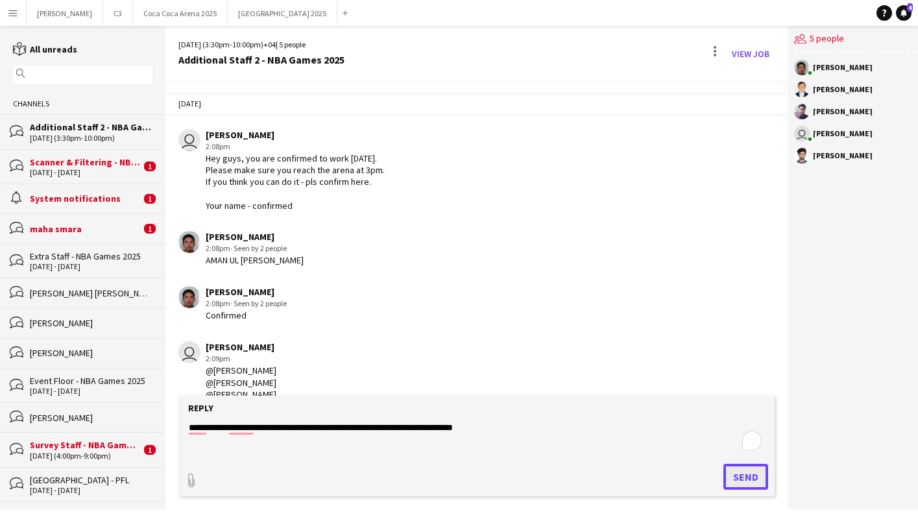
click at [735, 480] on button "Send" at bounding box center [746, 477] width 45 height 26
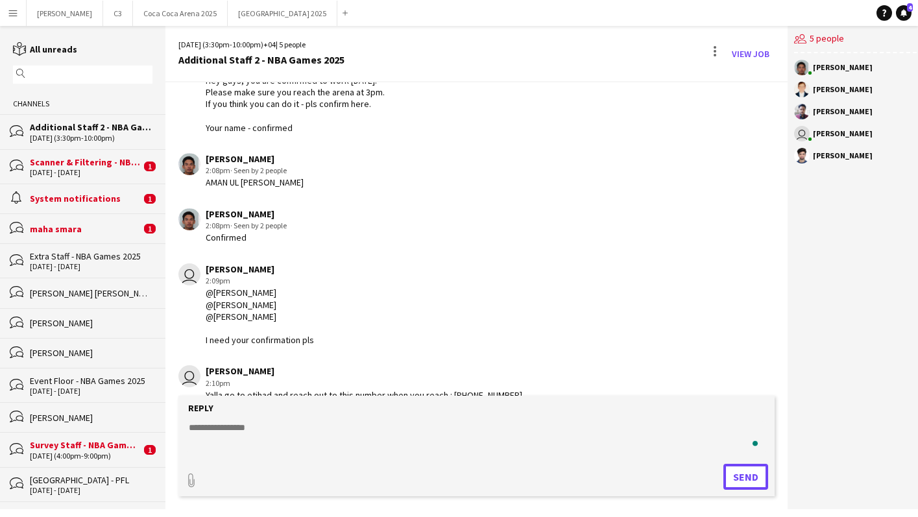
scroll to position [99, 0]
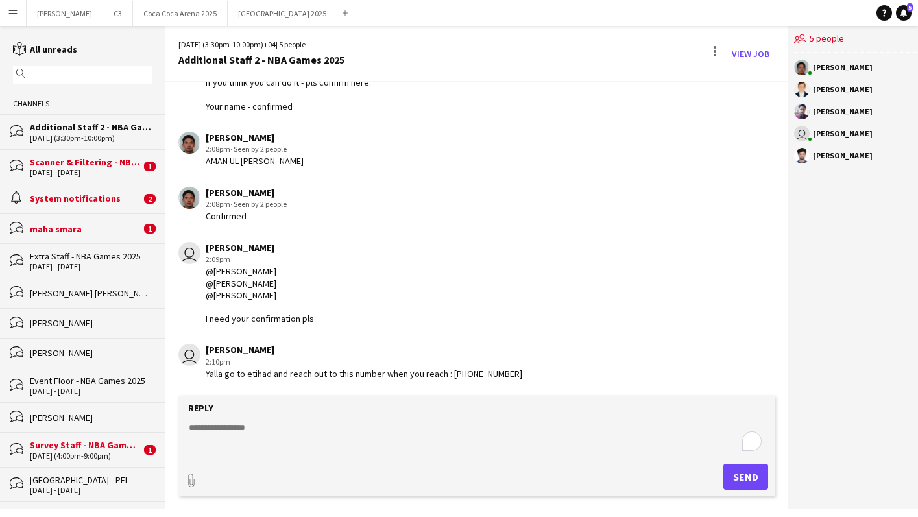
click at [97, 456] on div "[DATE] (4:00pm-9:00pm)" at bounding box center [85, 456] width 111 height 9
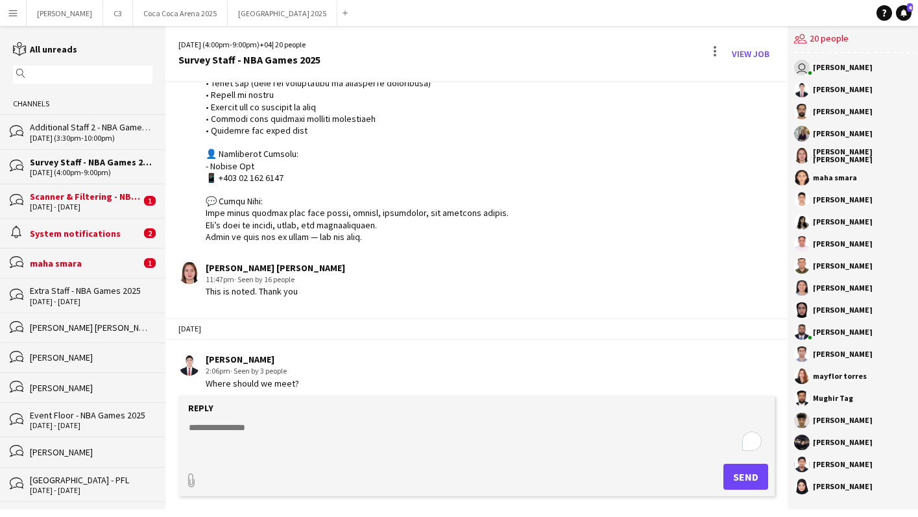
scroll to position [1850, 0]
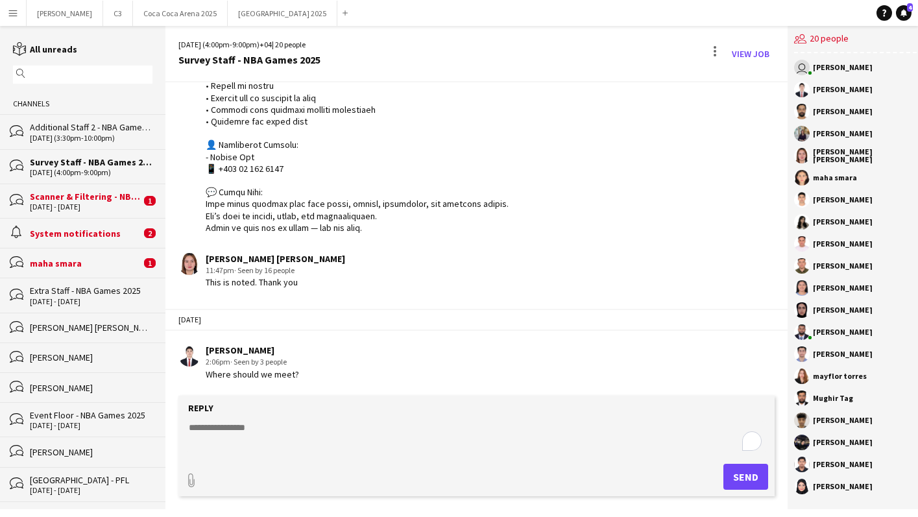
drag, startPoint x: 289, startPoint y: 166, endPoint x: 195, endPoint y: 147, distance: 95.3
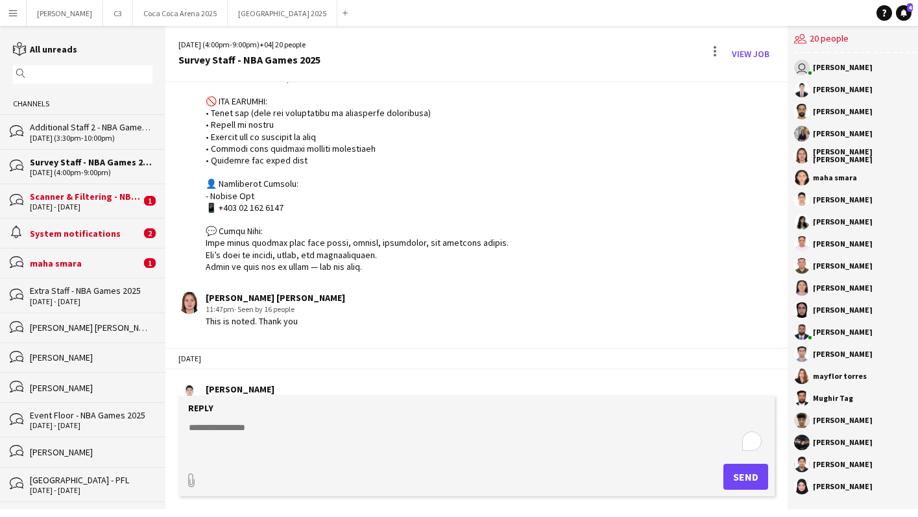
scroll to position [1781, 0]
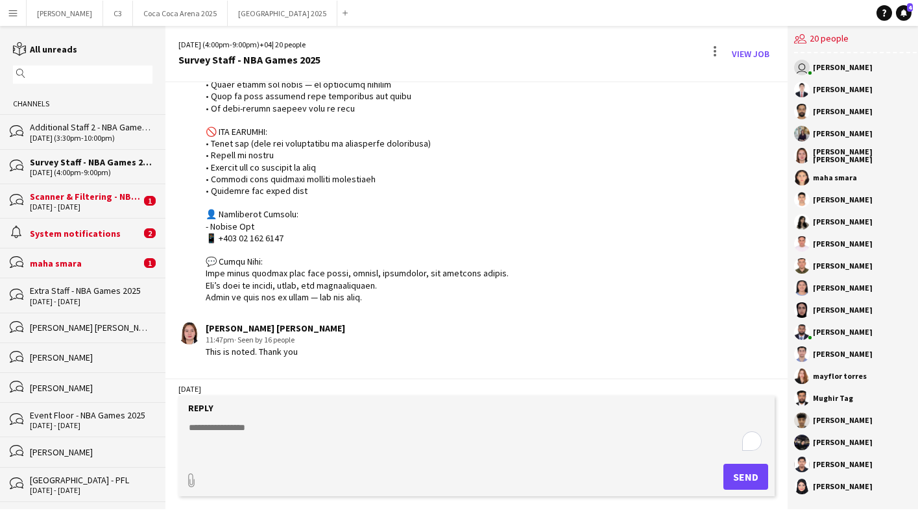
copy div "visor Contact: - Mughir Tag 📱 [PHONE_NUMBER] 💬 Final"
click at [261, 427] on textarea "To enrich screen reader interactions, please activate Accessibility in Grammarl…" at bounding box center [477, 438] width 578 height 34
paste textarea "**********"
type textarea "**********"
click at [727, 474] on button "Send" at bounding box center [746, 477] width 45 height 26
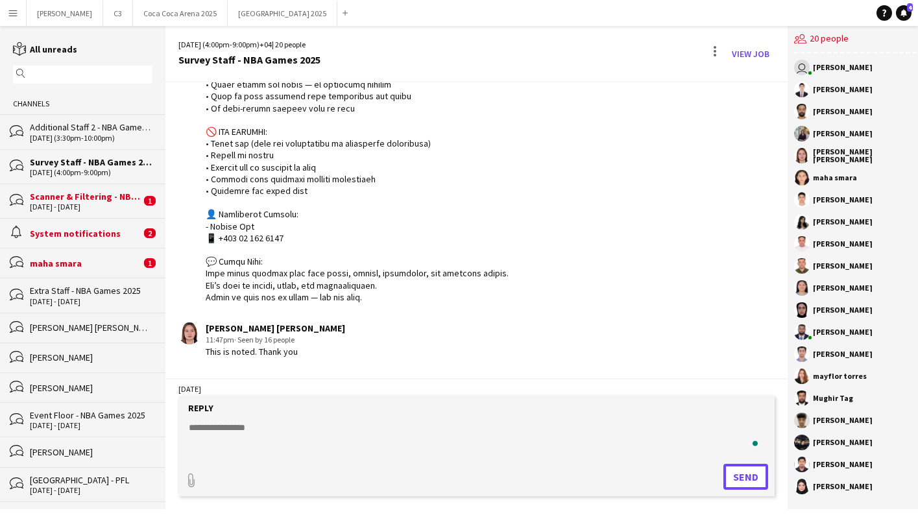
scroll to position [1917, 0]
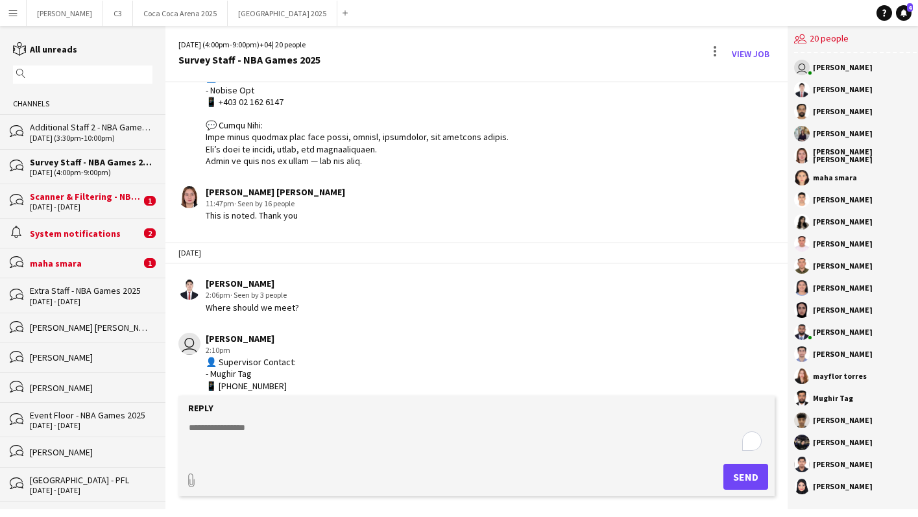
click at [88, 249] on div "bubbles maha smara 1" at bounding box center [82, 263] width 165 height 30
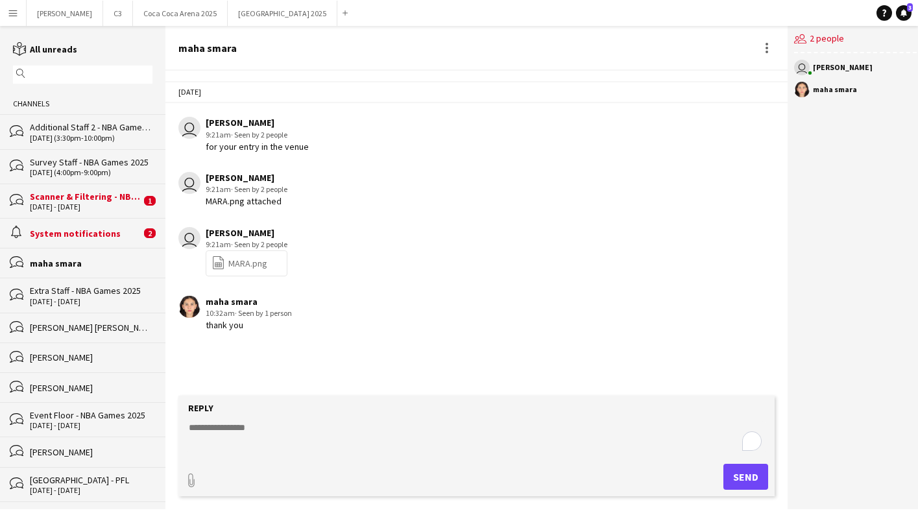
click at [85, 239] on div "alarm System notifications 2" at bounding box center [82, 233] width 165 height 30
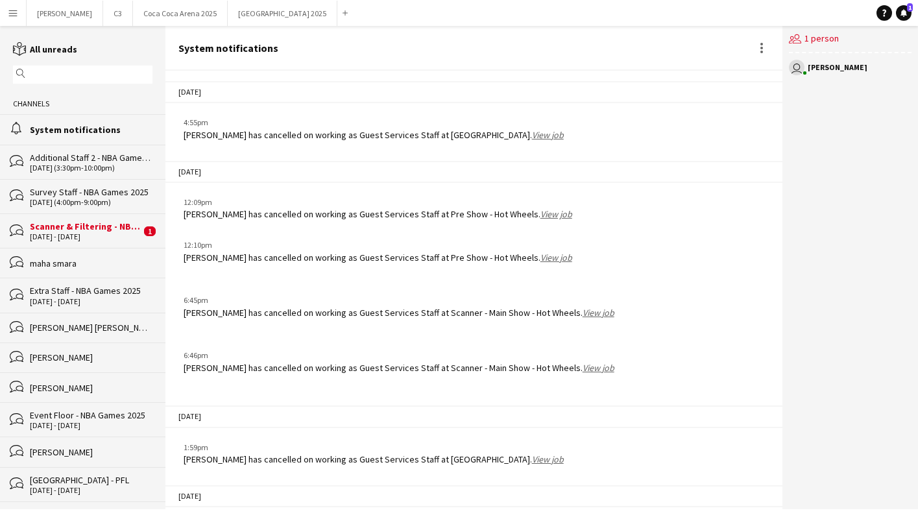
scroll to position [1491, 0]
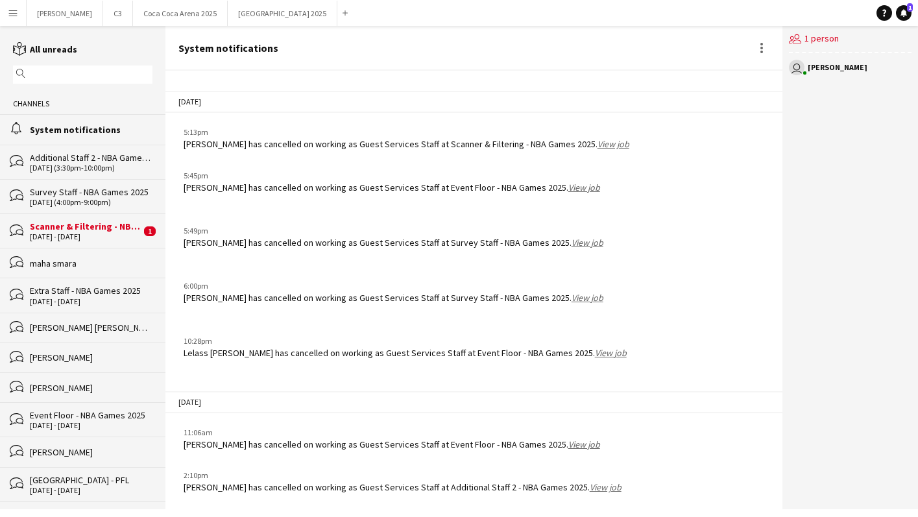
click at [79, 226] on div "Scanner & Filtering - NBA Games 2025" at bounding box center [85, 227] width 111 height 12
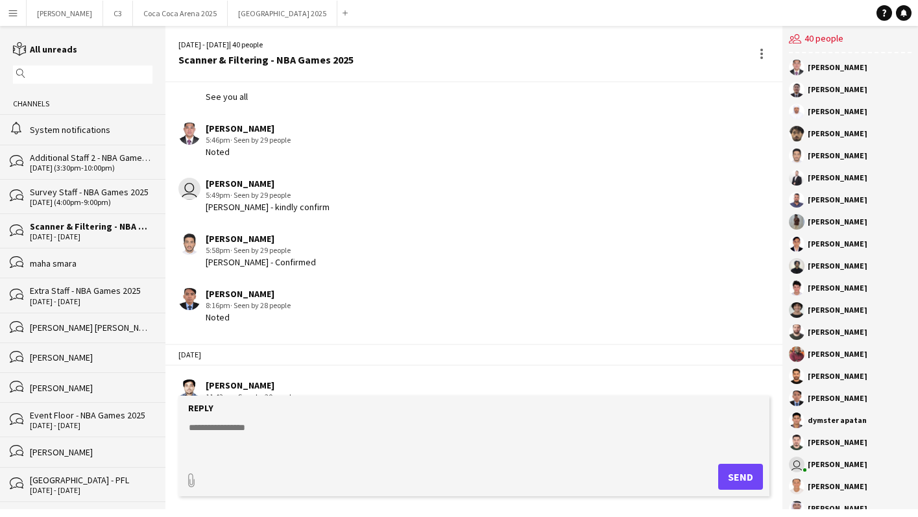
scroll to position [1871, 0]
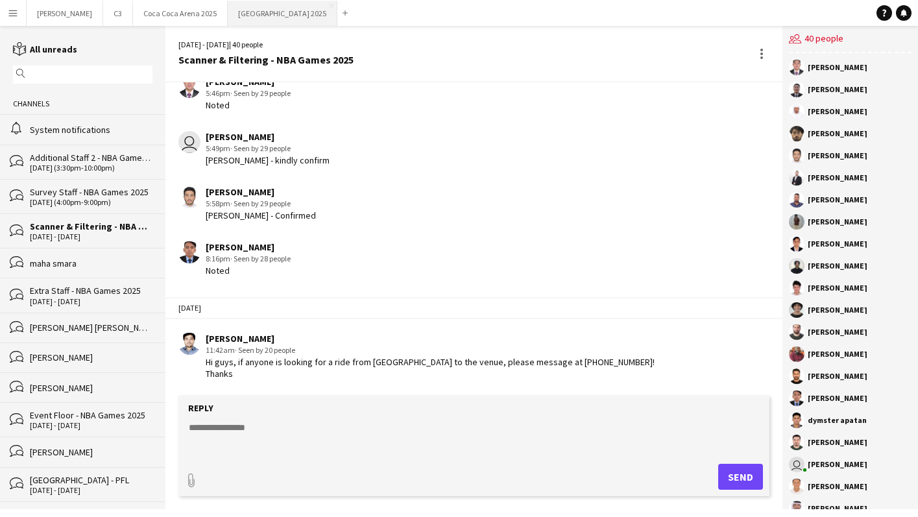
click at [228, 17] on button "[GEOGRAPHIC_DATA] 2025 Close" at bounding box center [283, 13] width 110 height 25
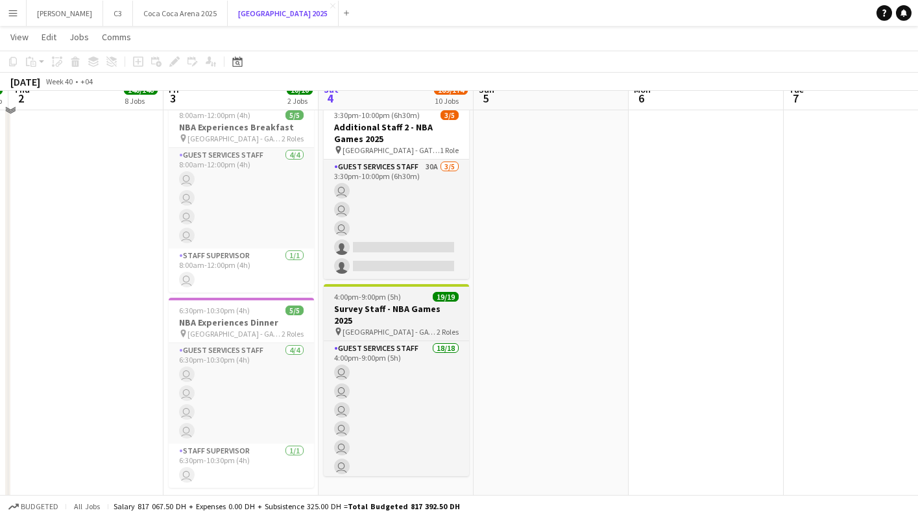
scroll to position [1915, 0]
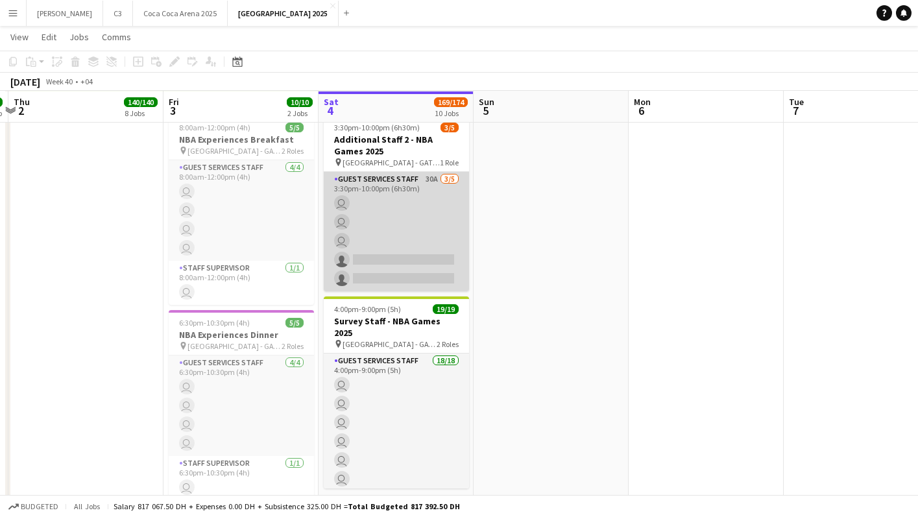
click at [408, 248] on app-card-role "Guest Services Staff 30A [DATE] 3:30pm-10:00pm (6h30m) user user user single-ne…" at bounding box center [396, 231] width 145 height 119
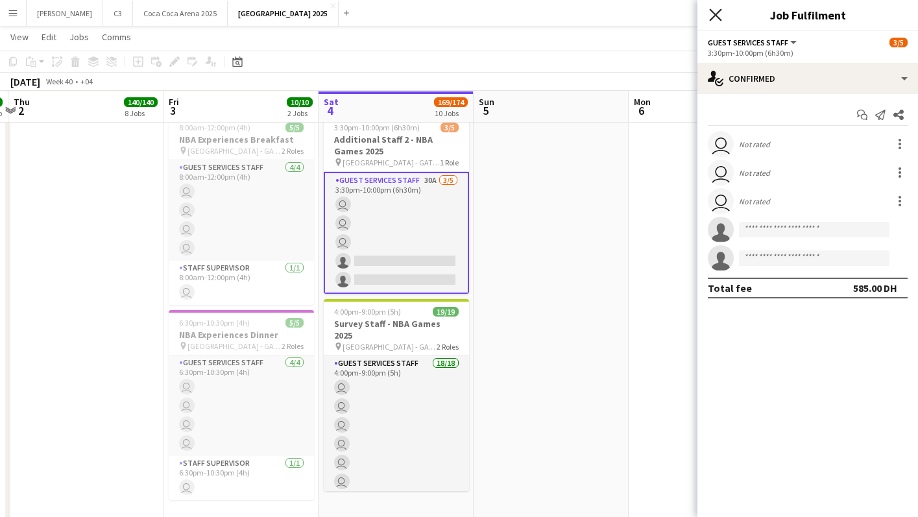
click at [714, 13] on icon at bounding box center [715, 14] width 12 height 12
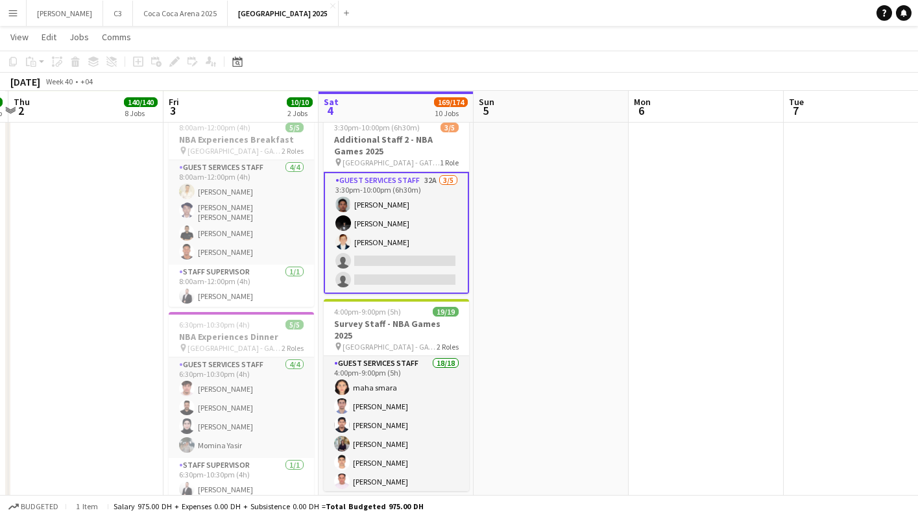
click at [417, 261] on app-card-role "Guest Services Staff 32A [DATE] 3:30pm-10:00pm (6h30m) [PERSON_NAME] [PERSON_NA…" at bounding box center [396, 233] width 145 height 122
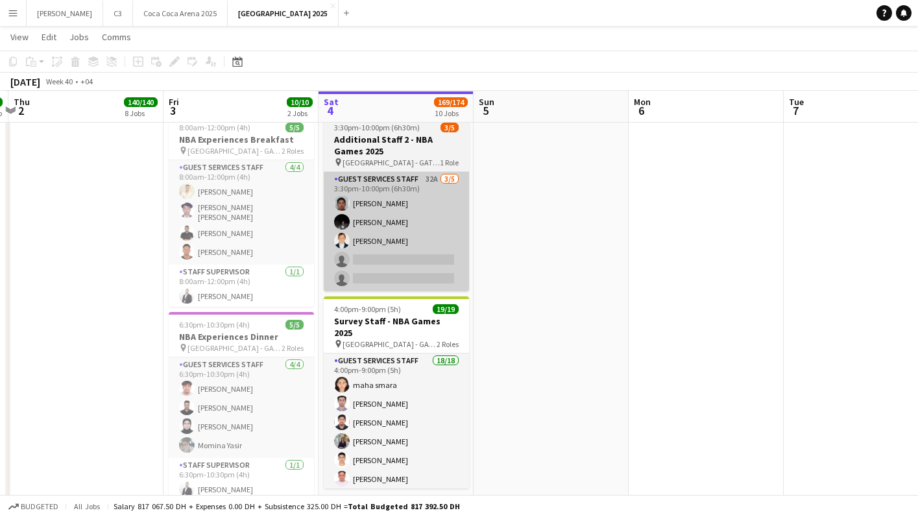
click at [428, 228] on app-card-role "Guest Services Staff 32A [DATE] 3:30pm-10:00pm (6h30m) [PERSON_NAME] [PERSON_NA…" at bounding box center [396, 231] width 145 height 119
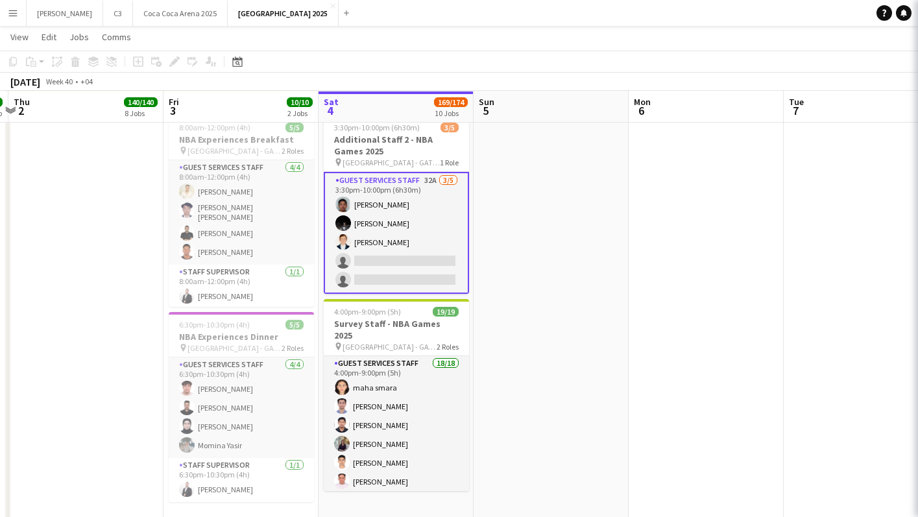
scroll to position [0, 302]
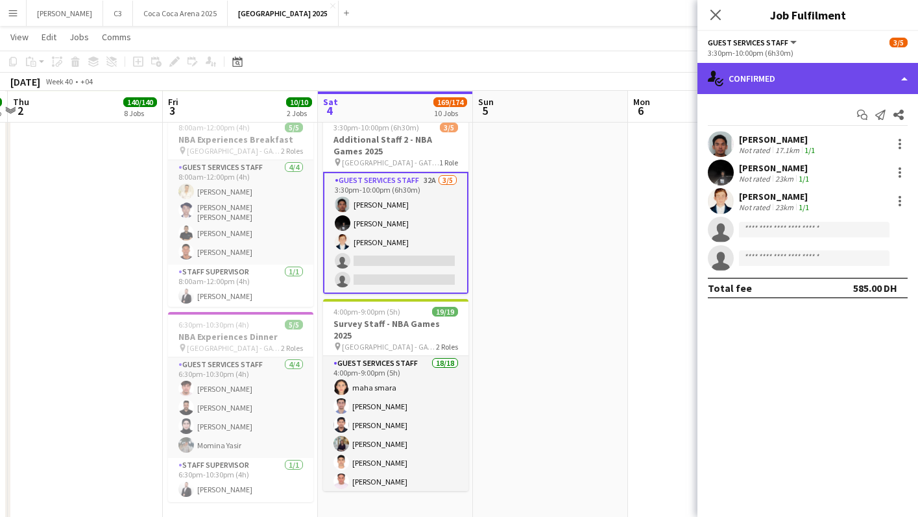
click at [836, 73] on div "single-neutral-actions-check-2 Confirmed" at bounding box center [808, 78] width 221 height 31
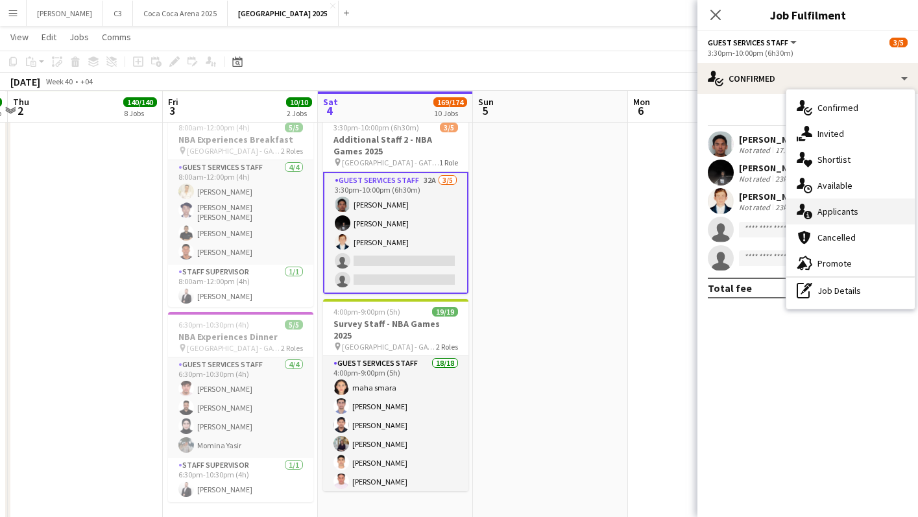
click at [855, 214] on span "Applicants" at bounding box center [838, 212] width 41 height 12
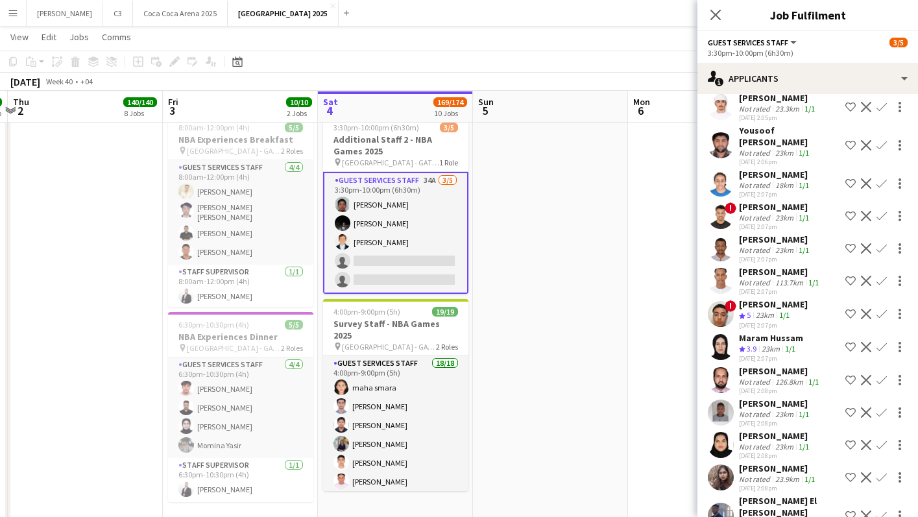
scroll to position [328, 0]
click at [719, 309] on app-user-avatar at bounding box center [721, 313] width 26 height 26
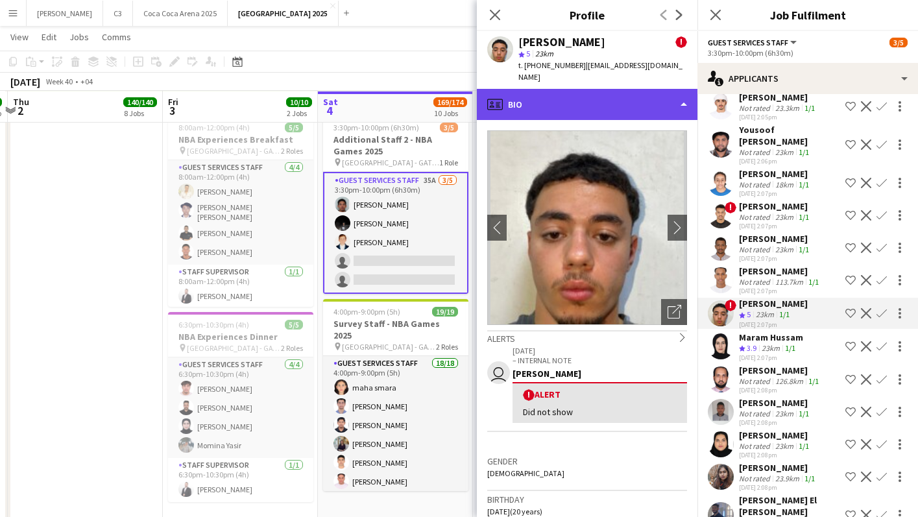
click at [611, 90] on div "profile Bio" at bounding box center [587, 104] width 221 height 31
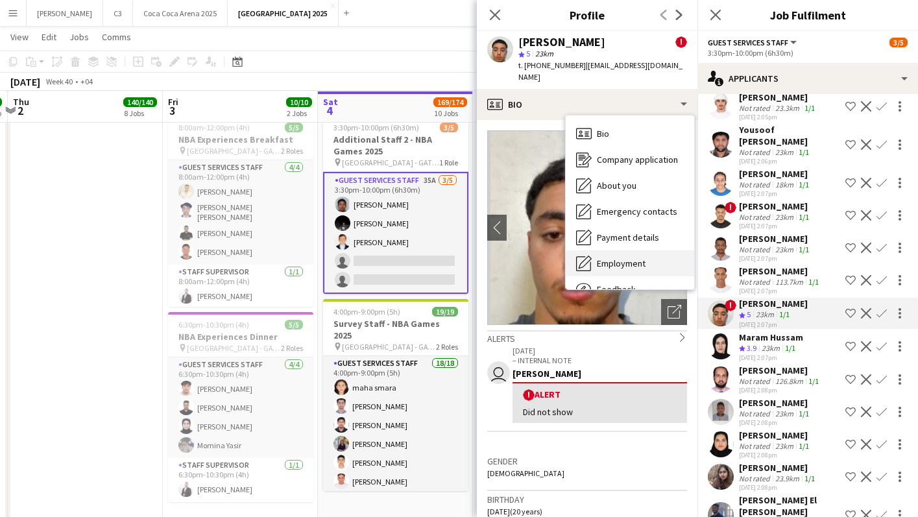
click at [622, 263] on div "Employment Employment" at bounding box center [630, 263] width 128 height 26
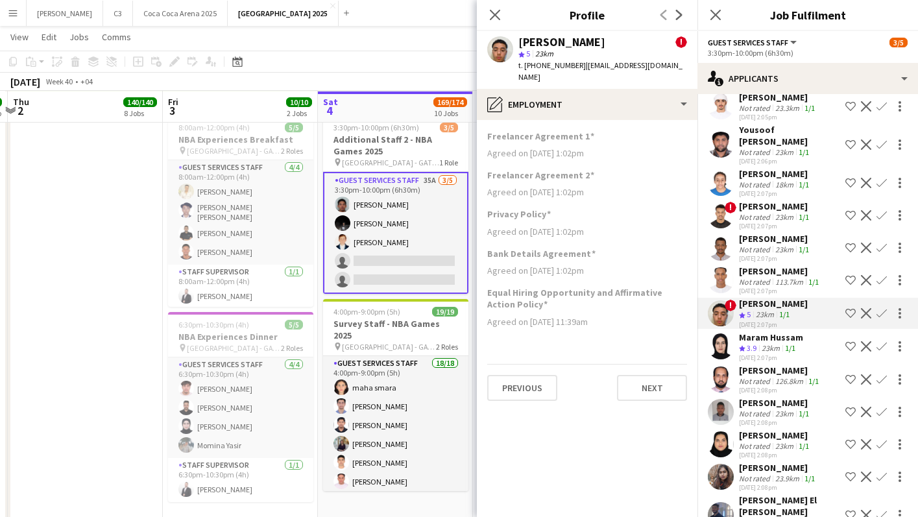
click at [622, 73] on div "[PERSON_NAME] ! star 5 23km t. [PHONE_NUMBER] | [EMAIL_ADDRESS][DOMAIN_NAME]" at bounding box center [587, 60] width 221 height 58
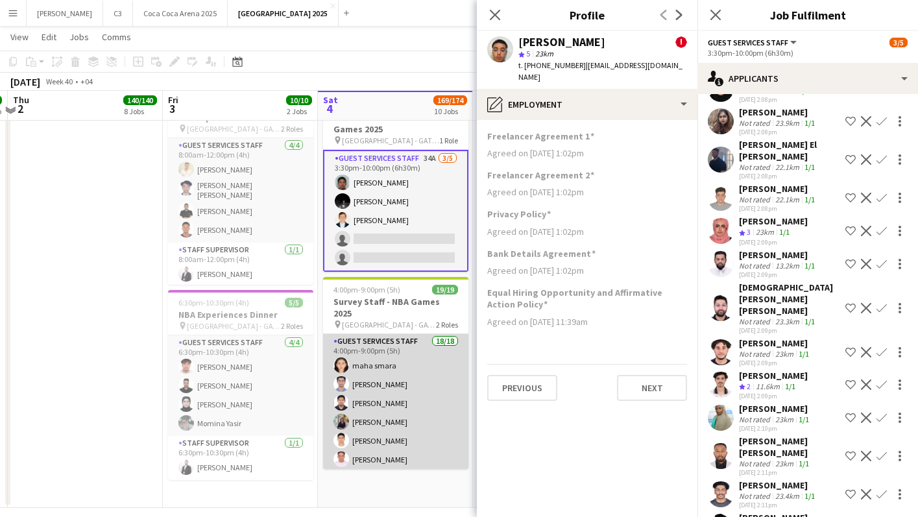
scroll to position [1935, 0]
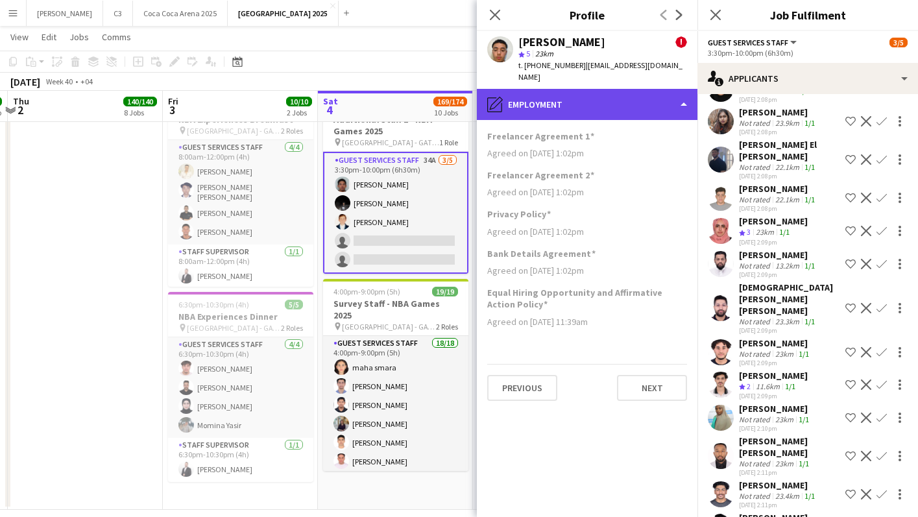
click at [549, 98] on div "pencil4 Employment" at bounding box center [587, 104] width 221 height 31
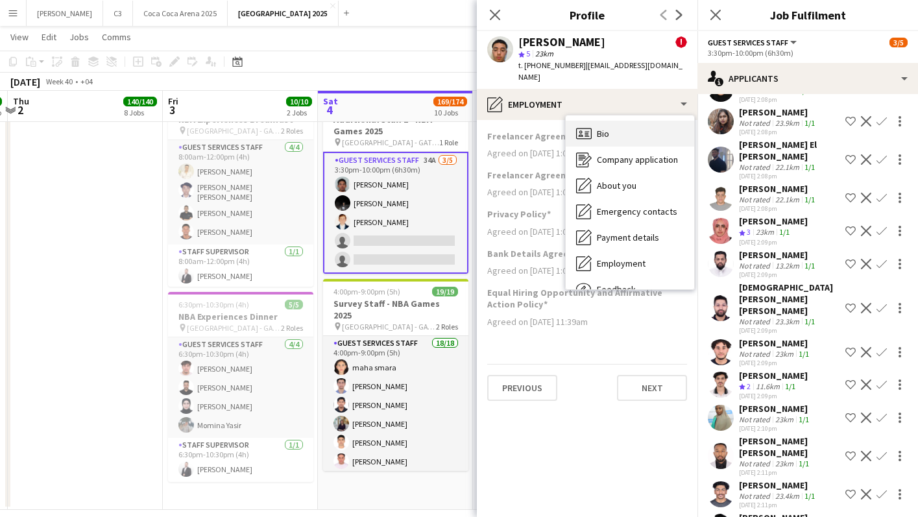
click at [597, 128] on span "Bio" at bounding box center [603, 134] width 12 height 12
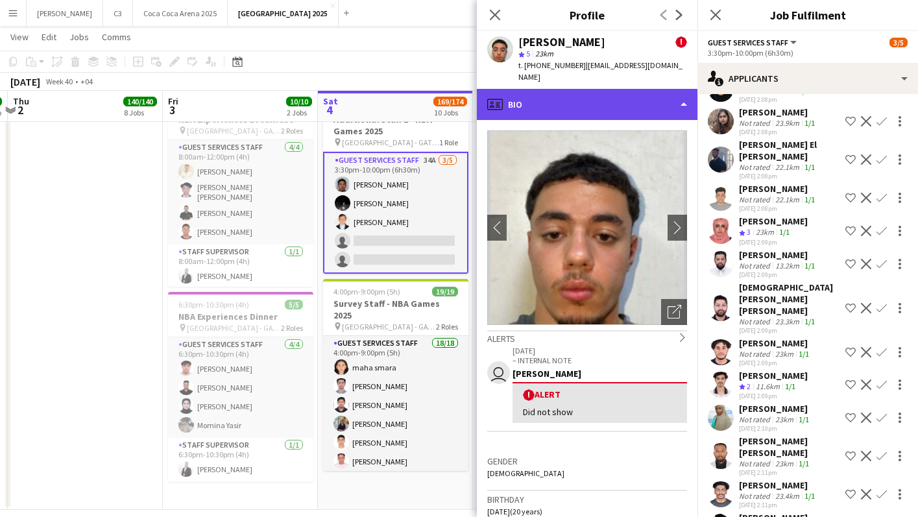
click at [607, 89] on div "profile Bio" at bounding box center [587, 104] width 221 height 31
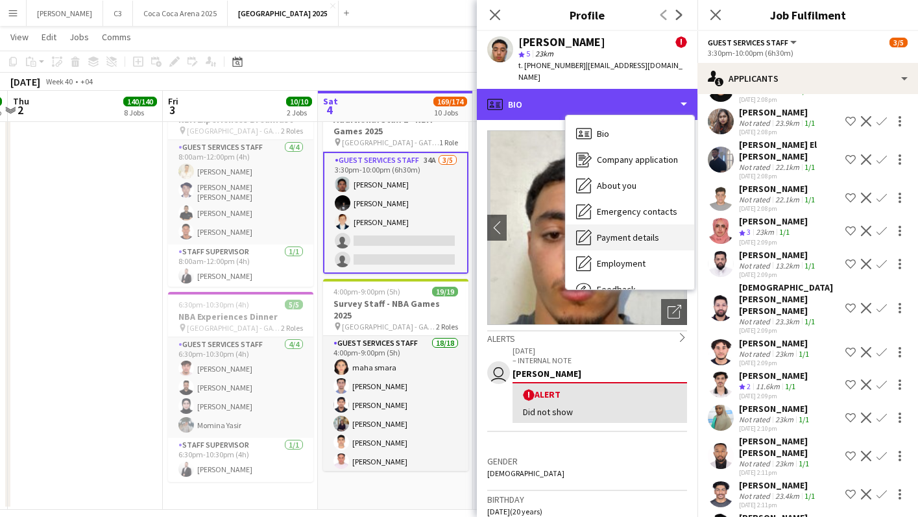
scroll to position [44, 0]
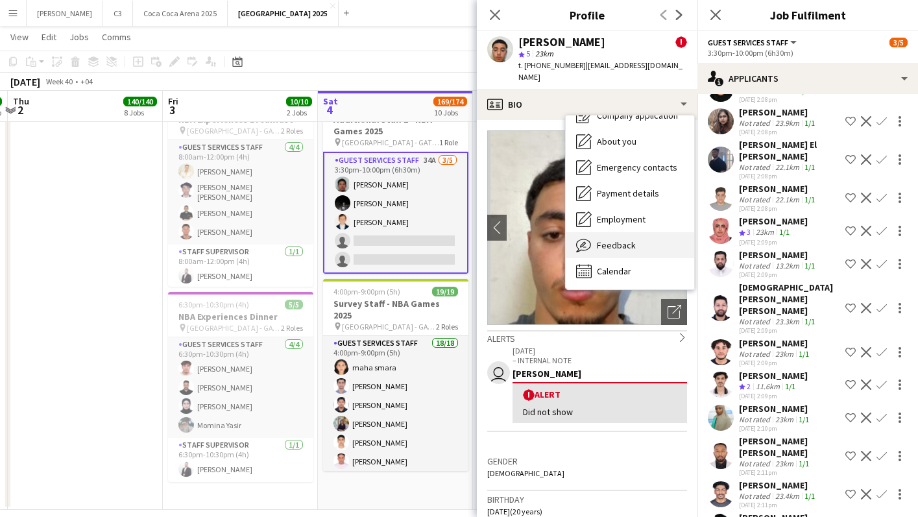
click at [622, 239] on span "Feedback" at bounding box center [616, 245] width 39 height 12
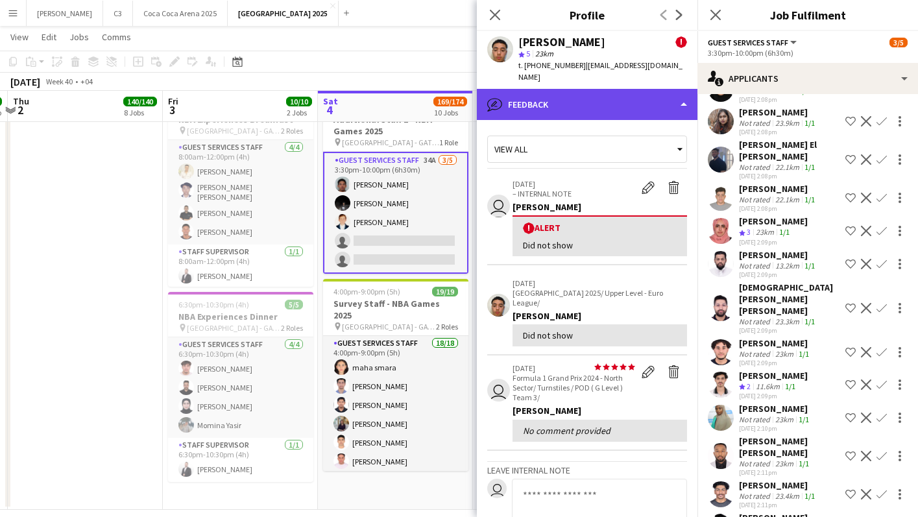
click at [604, 89] on div "bubble-pencil Feedback" at bounding box center [587, 104] width 221 height 31
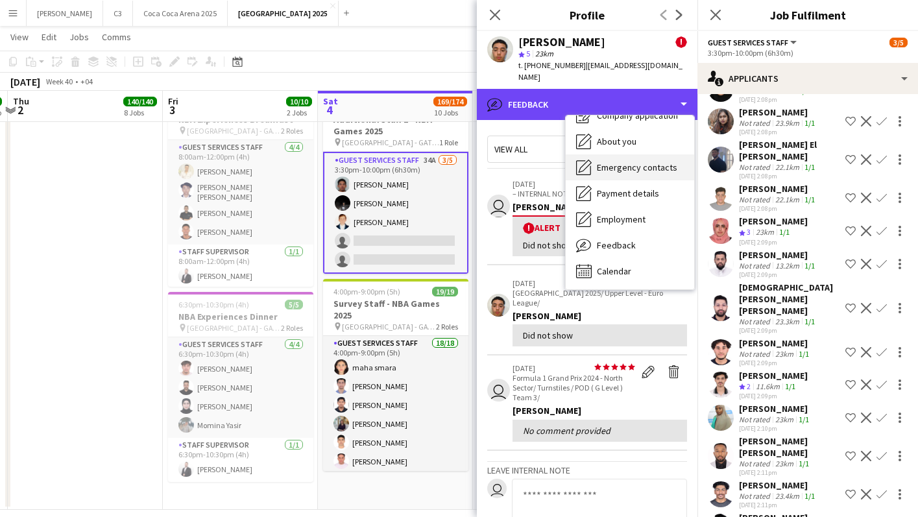
scroll to position [0, 0]
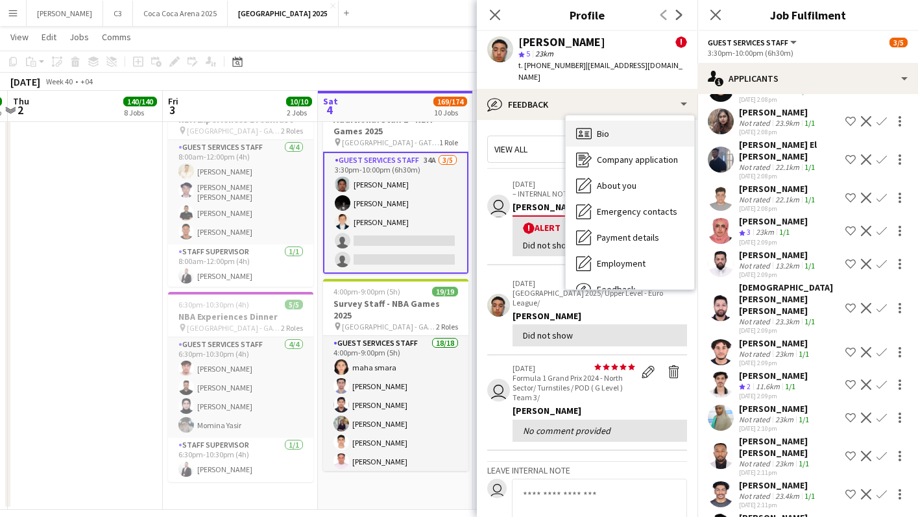
click at [631, 125] on div "Bio Bio" at bounding box center [630, 134] width 128 height 26
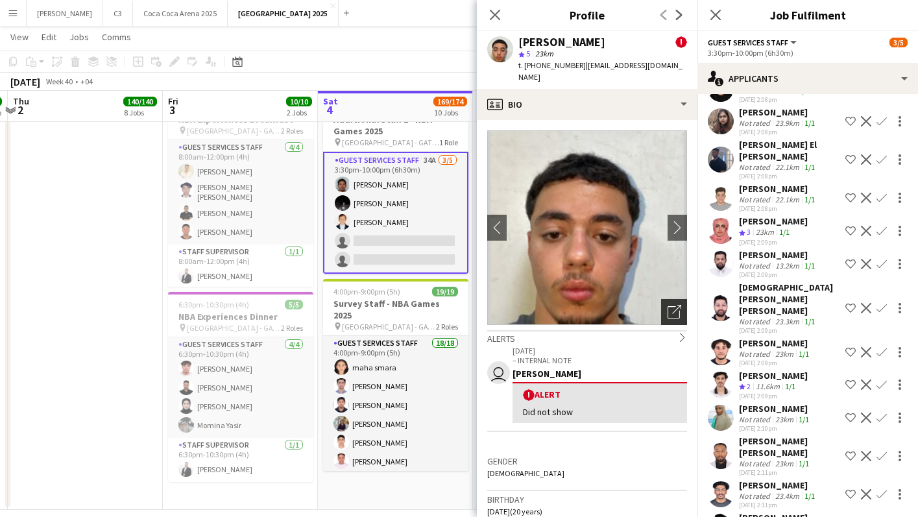
click at [679, 306] on icon at bounding box center [674, 312] width 12 height 12
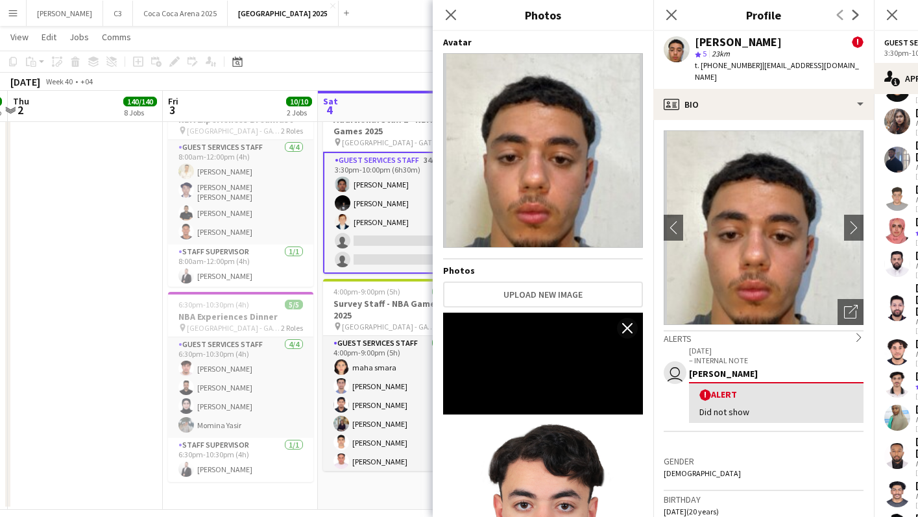
scroll to position [257, 0]
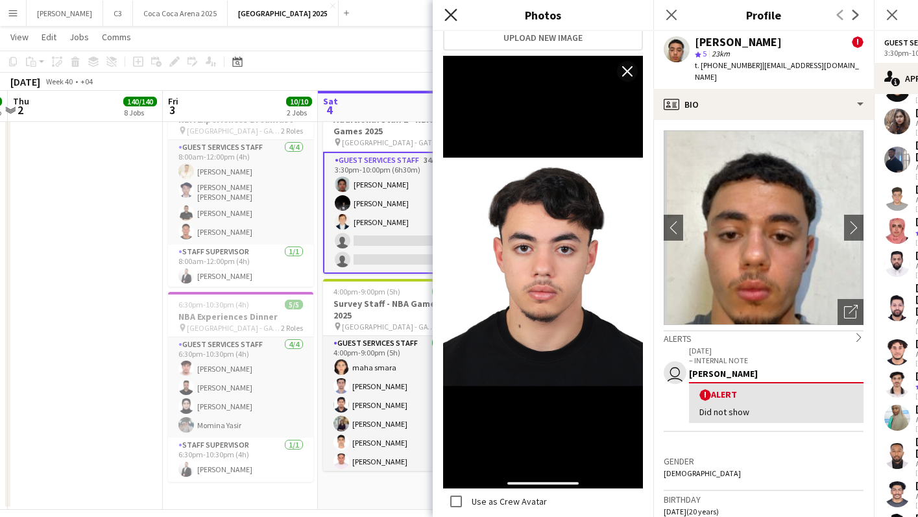
click at [452, 13] on icon at bounding box center [451, 14] width 12 height 12
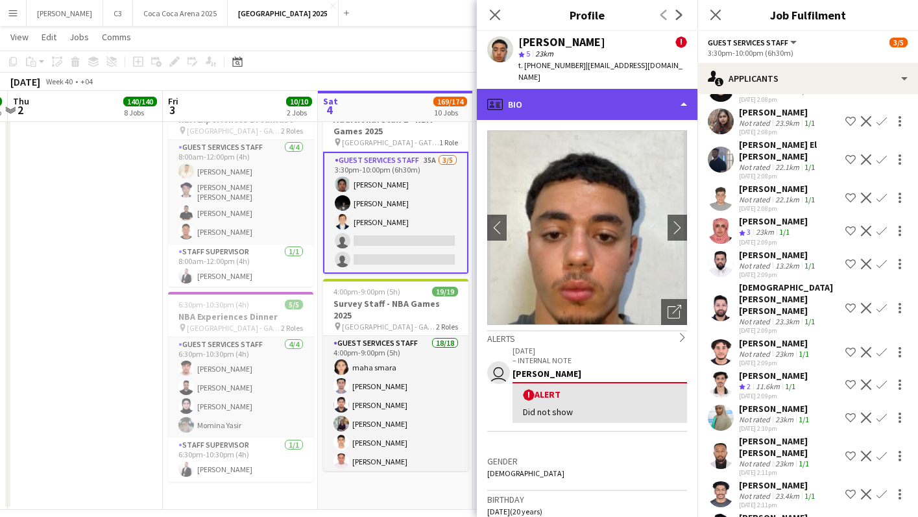
click at [586, 96] on div "profile Bio" at bounding box center [587, 104] width 221 height 31
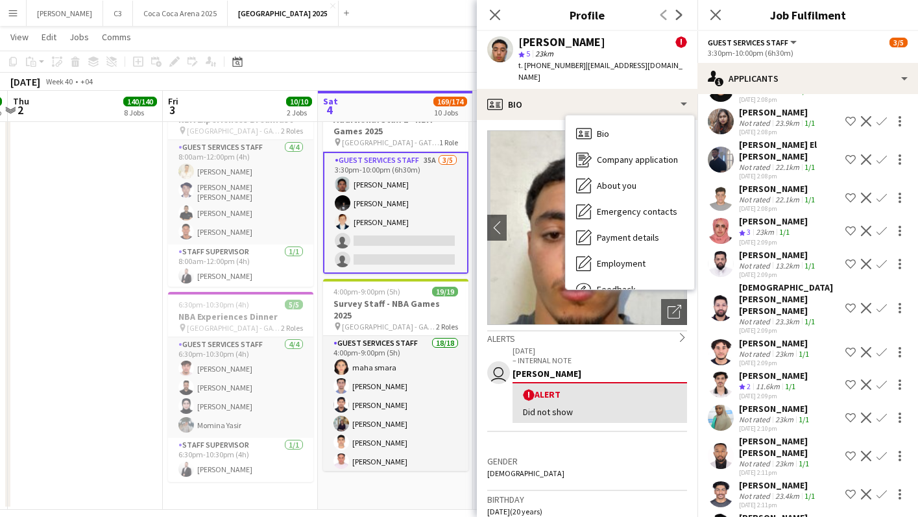
click at [599, 346] on p "[DATE]" at bounding box center [600, 351] width 175 height 10
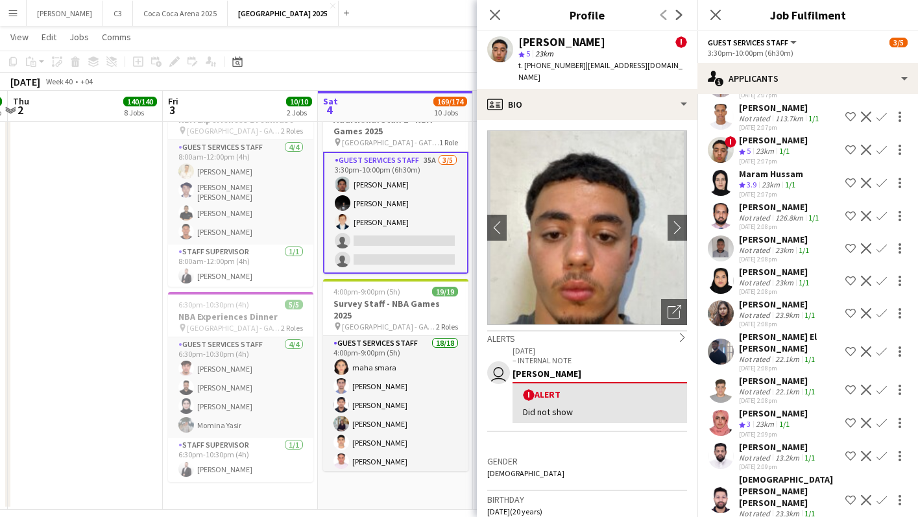
scroll to position [466, 0]
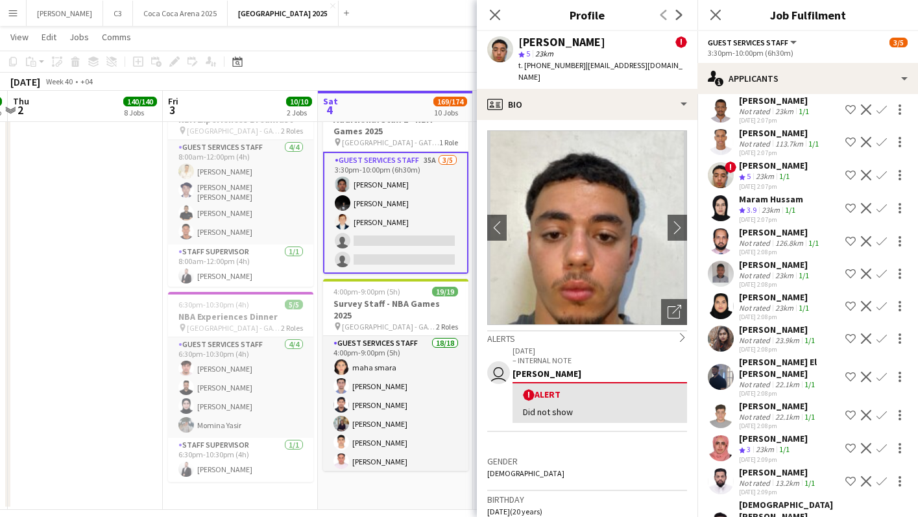
click at [885, 173] on app-icon "Confirm" at bounding box center [882, 175] width 10 height 10
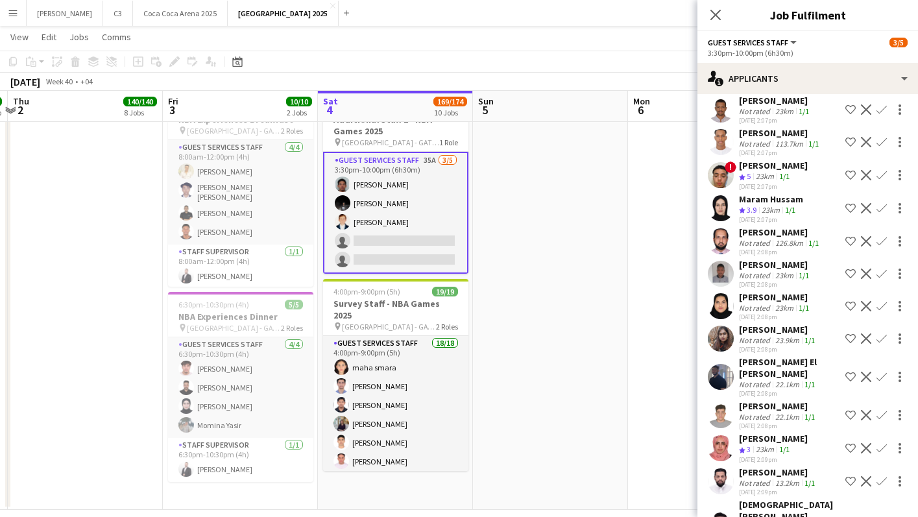
click at [885, 173] on app-icon "Confirm" at bounding box center [882, 175] width 10 height 10
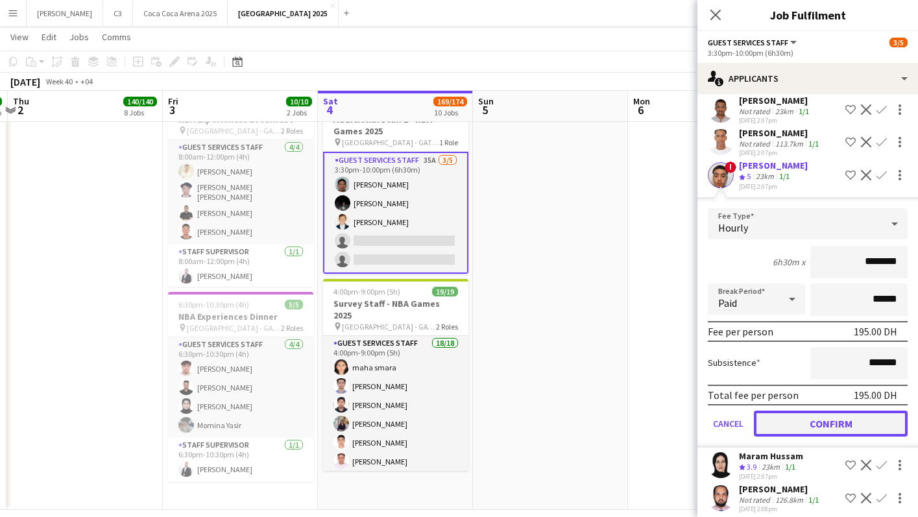
click at [827, 426] on button "Confirm" at bounding box center [831, 424] width 154 height 26
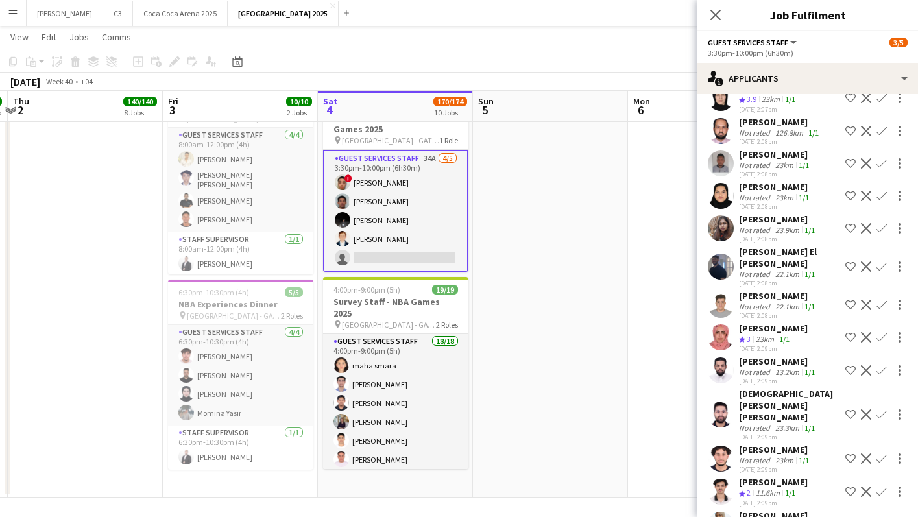
scroll to position [519, 0]
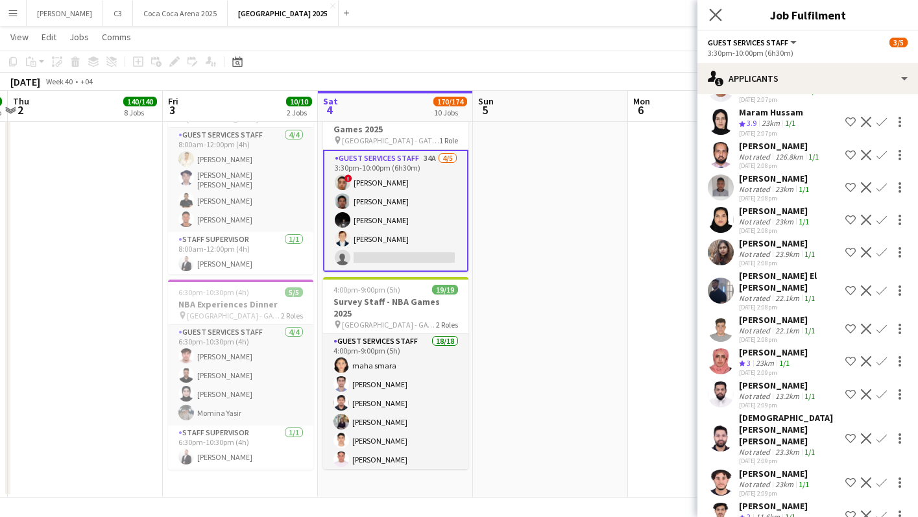
click at [716, 7] on app-icon "Close pop-in" at bounding box center [716, 15] width 19 height 19
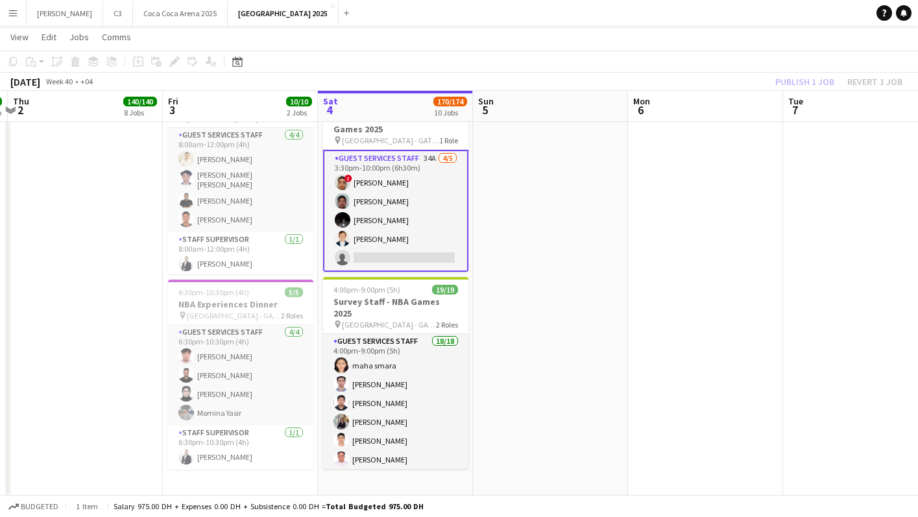
click at [802, 81] on div "Publish 1 job Revert 1 job" at bounding box center [839, 81] width 158 height 17
click at [802, 81] on button "Publish 1 job" at bounding box center [804, 81] width 69 height 17
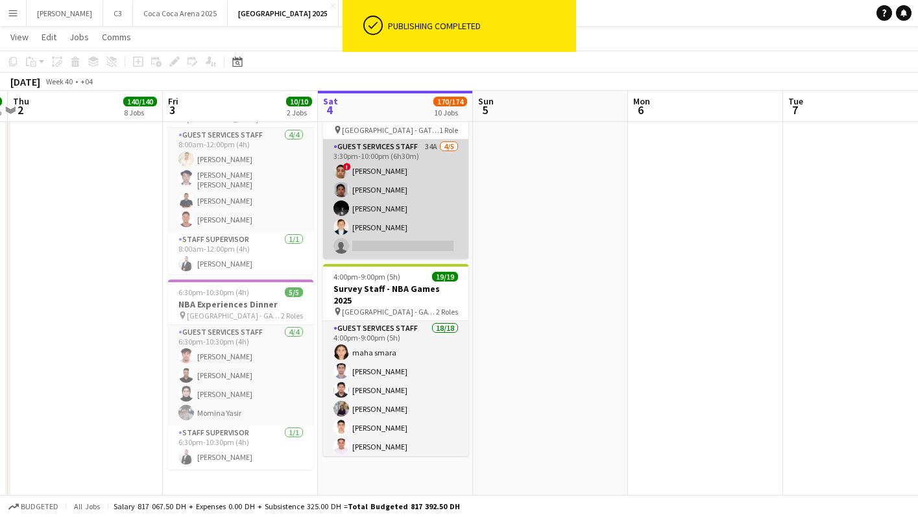
click at [402, 204] on app-card-role "Guest Services Staff 34A [DATE] 3:30pm-10:00pm (6h30m) ! [PERSON_NAME] [PERSON_…" at bounding box center [395, 199] width 145 height 119
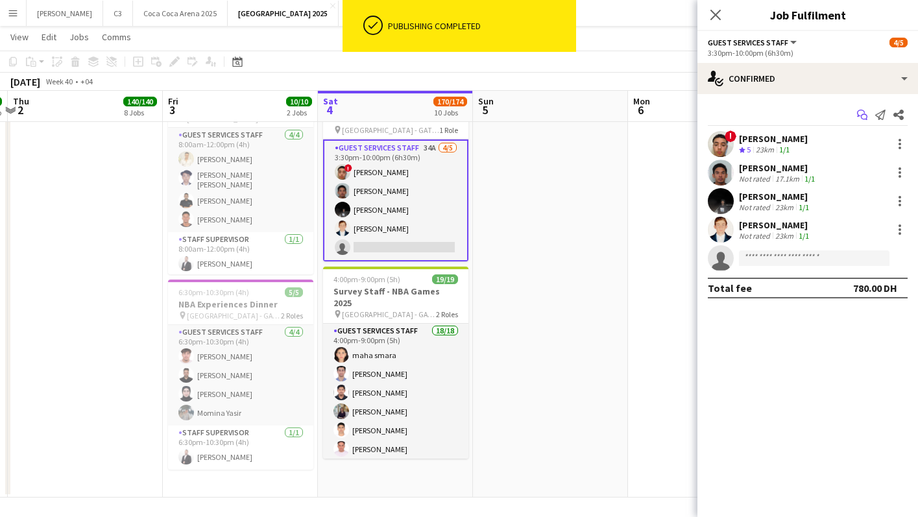
click at [861, 116] on icon at bounding box center [864, 117] width 6 height 6
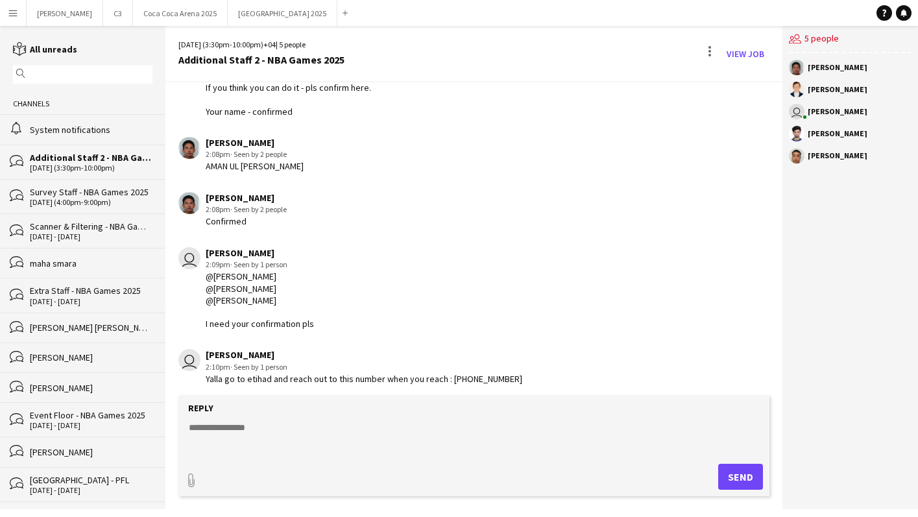
scroll to position [99, 0]
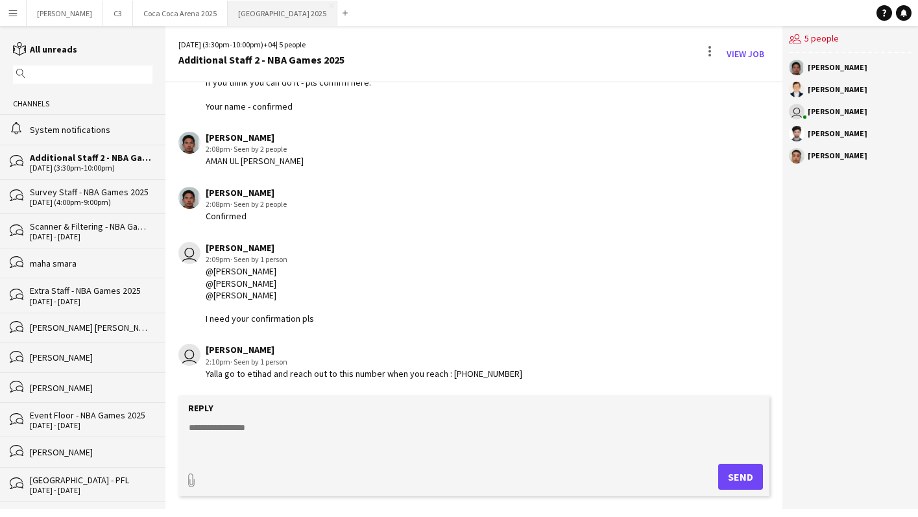
click at [228, 19] on button "[GEOGRAPHIC_DATA] 2025 Close" at bounding box center [283, 13] width 110 height 25
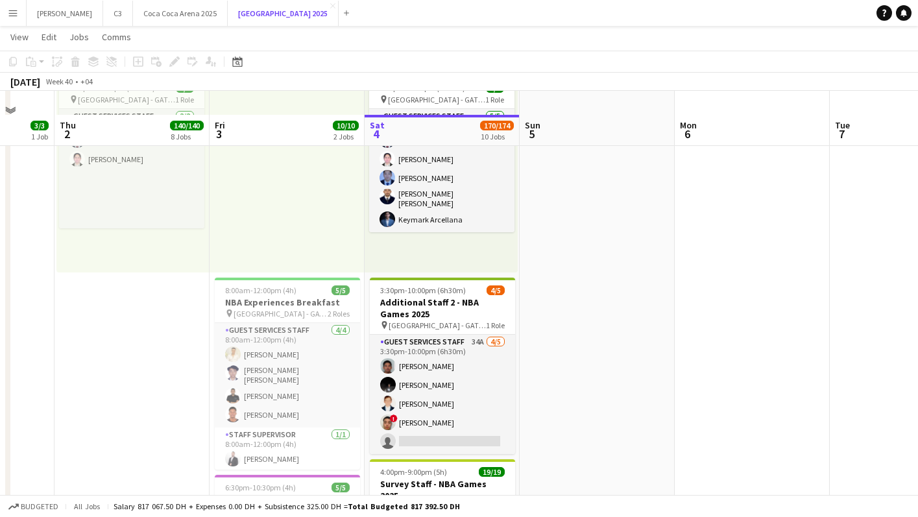
scroll to position [1869, 0]
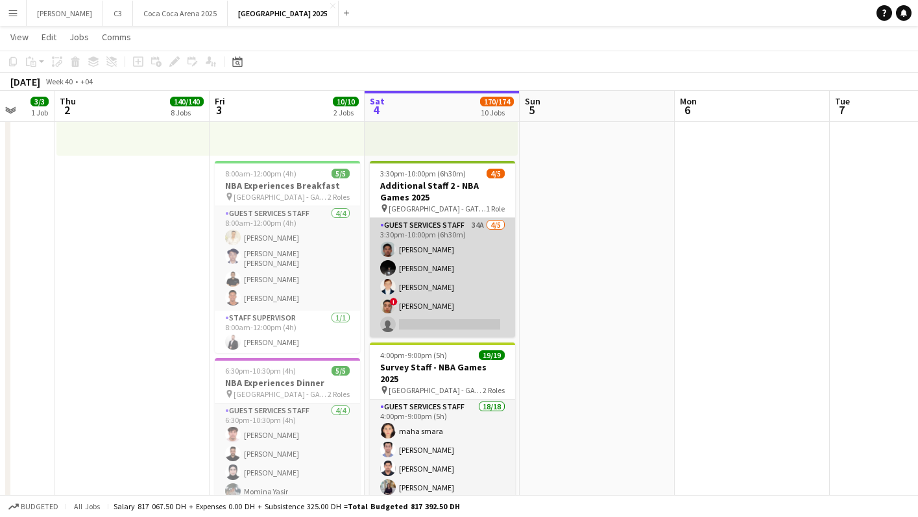
click at [438, 295] on app-card-role "Guest Services Staff 34A [DATE] 3:30pm-10:00pm (6h30m) [PERSON_NAME] [PERSON_NA…" at bounding box center [442, 277] width 145 height 119
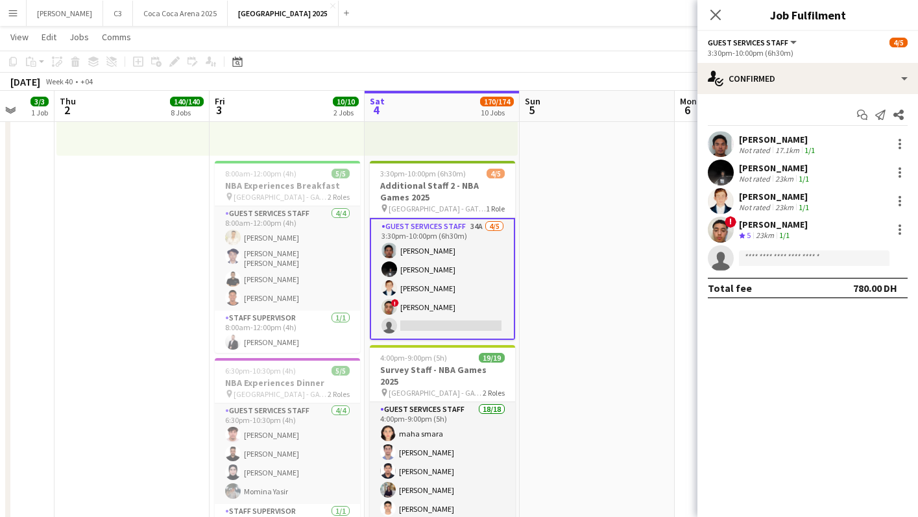
click at [719, 173] on app-user-avatar at bounding box center [721, 173] width 26 height 26
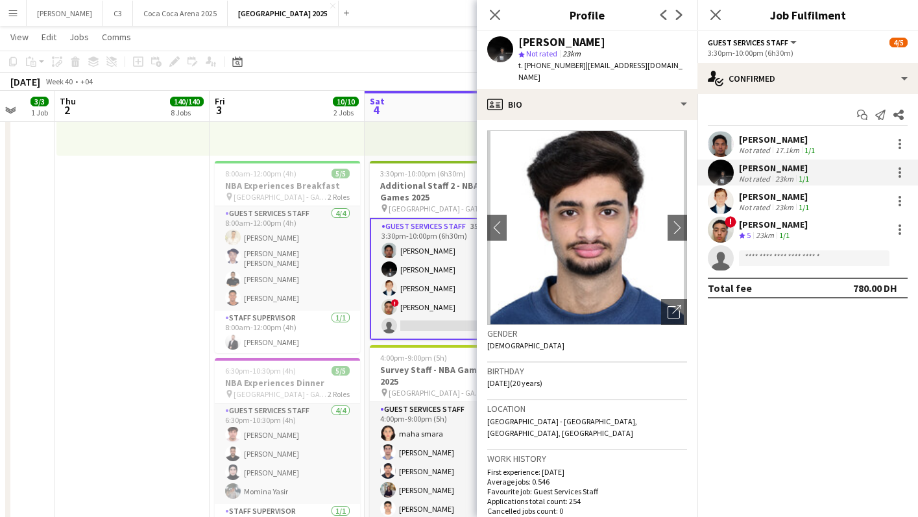
click at [716, 195] on app-user-avatar at bounding box center [721, 201] width 26 height 26
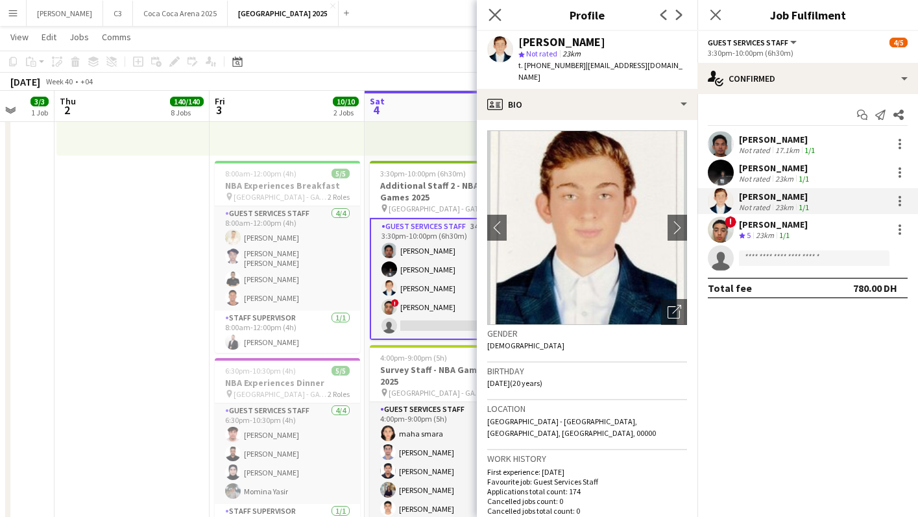
click at [500, 17] on icon "Close pop-in" at bounding box center [495, 14] width 12 height 12
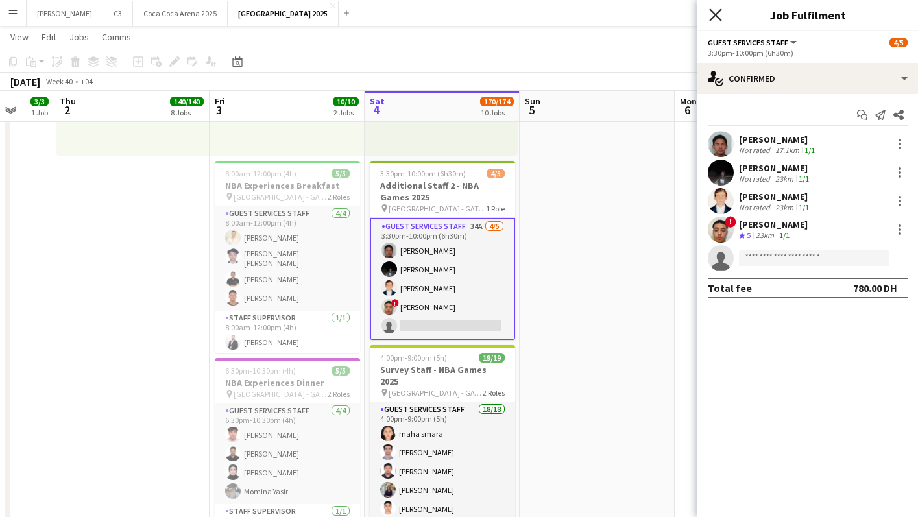
click at [714, 13] on icon at bounding box center [715, 14] width 12 height 12
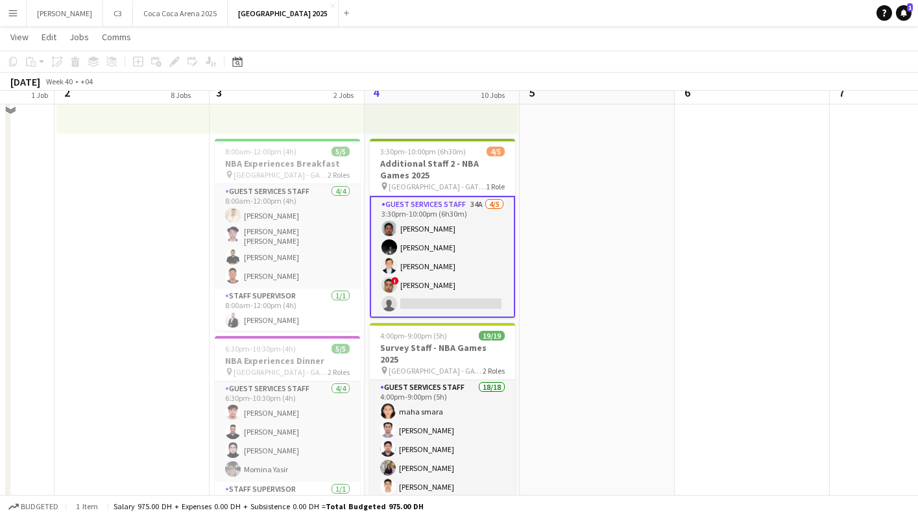
scroll to position [1901, 0]
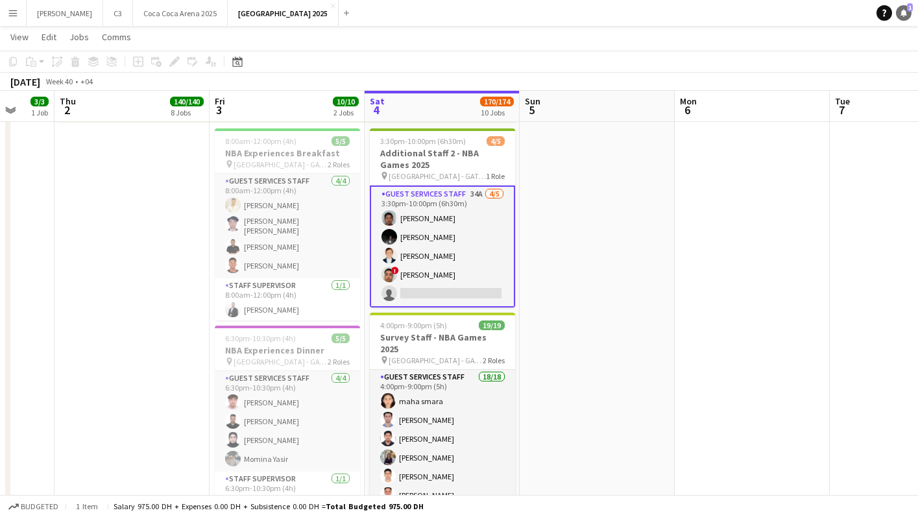
click at [905, 9] on icon "Notifications" at bounding box center [904, 13] width 8 height 8
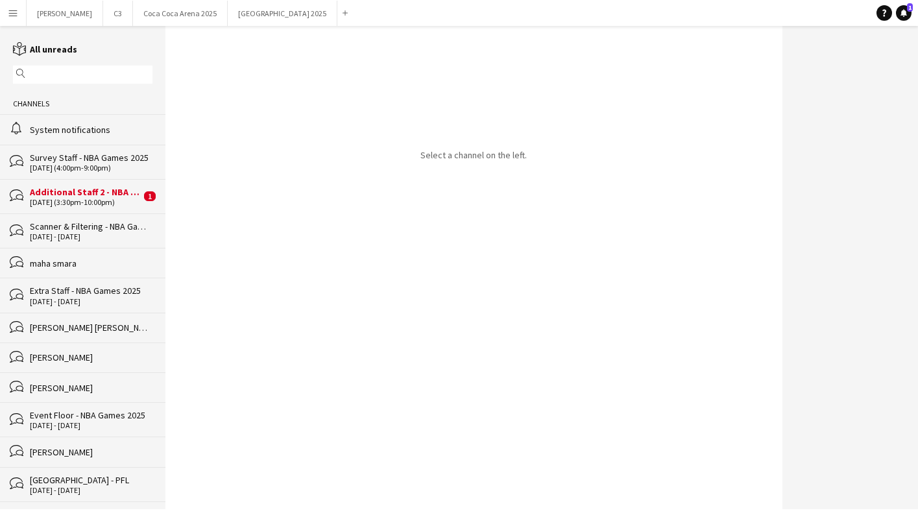
click at [97, 196] on div "Additional Staff 2 - NBA Games 2025" at bounding box center [85, 192] width 111 height 12
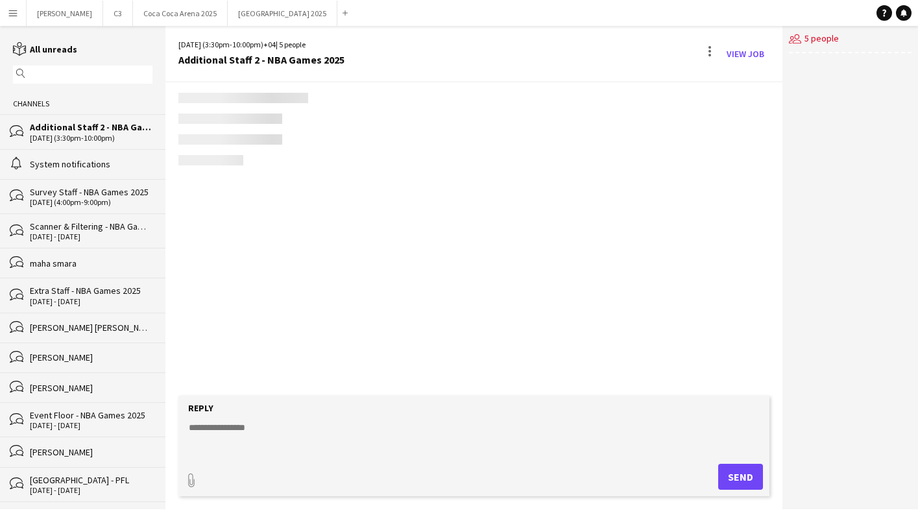
scroll to position [154, 0]
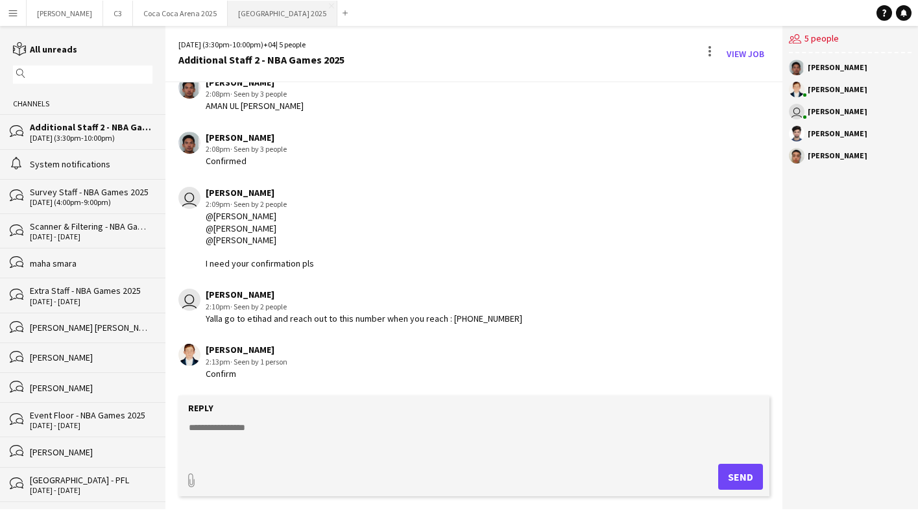
click at [228, 20] on button "[GEOGRAPHIC_DATA] 2025 Close" at bounding box center [283, 13] width 110 height 25
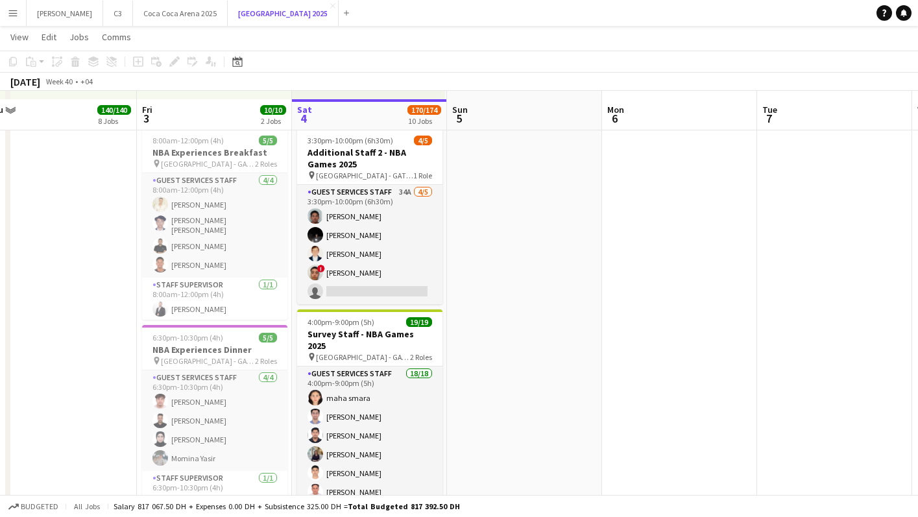
scroll to position [1890, 0]
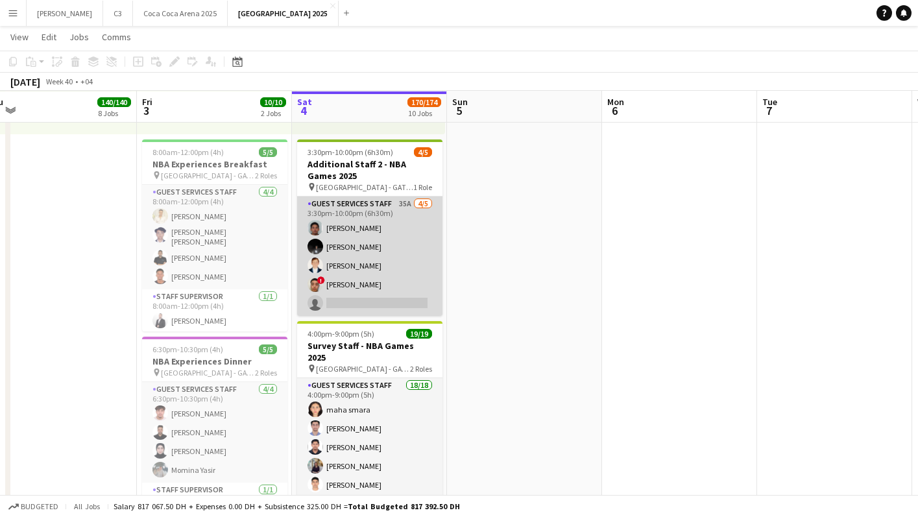
click at [391, 268] on app-card-role "Guest Services Staff 35A [DATE] 3:30pm-10:00pm (6h30m) [PERSON_NAME] [PERSON_NA…" at bounding box center [369, 256] width 145 height 119
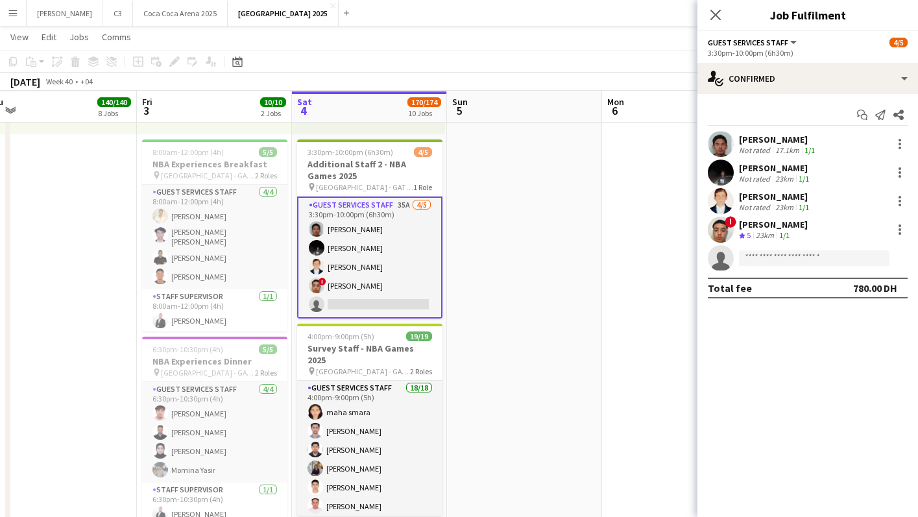
click at [722, 174] on app-user-avatar at bounding box center [721, 173] width 26 height 26
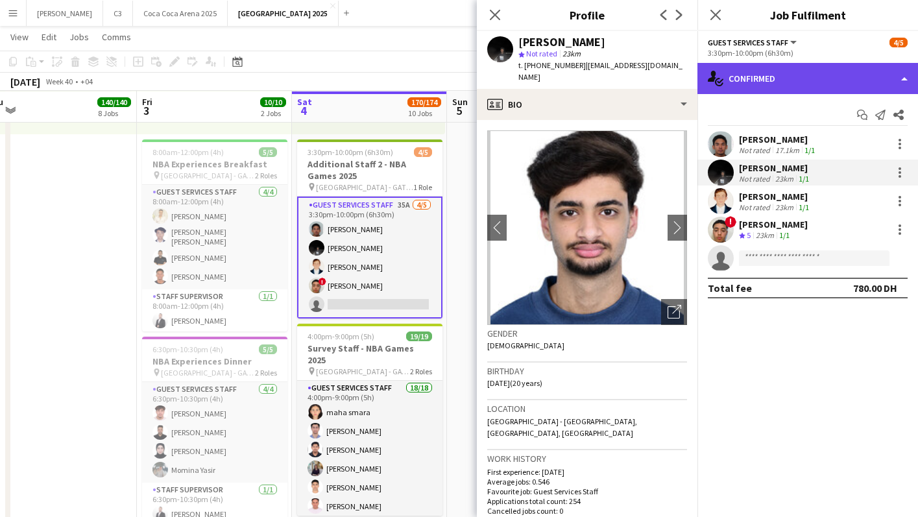
click at [824, 65] on div "single-neutral-actions-check-2 Confirmed" at bounding box center [808, 78] width 221 height 31
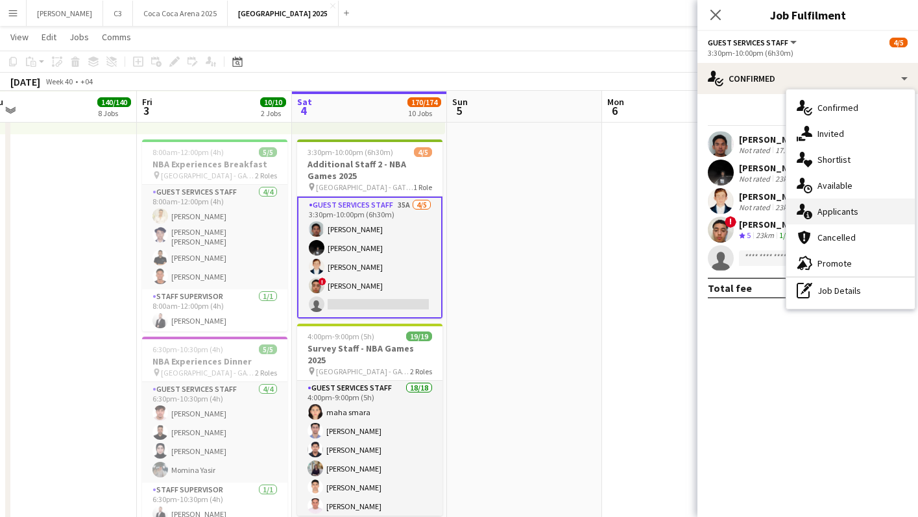
click at [835, 214] on span "Applicants" at bounding box center [838, 212] width 41 height 12
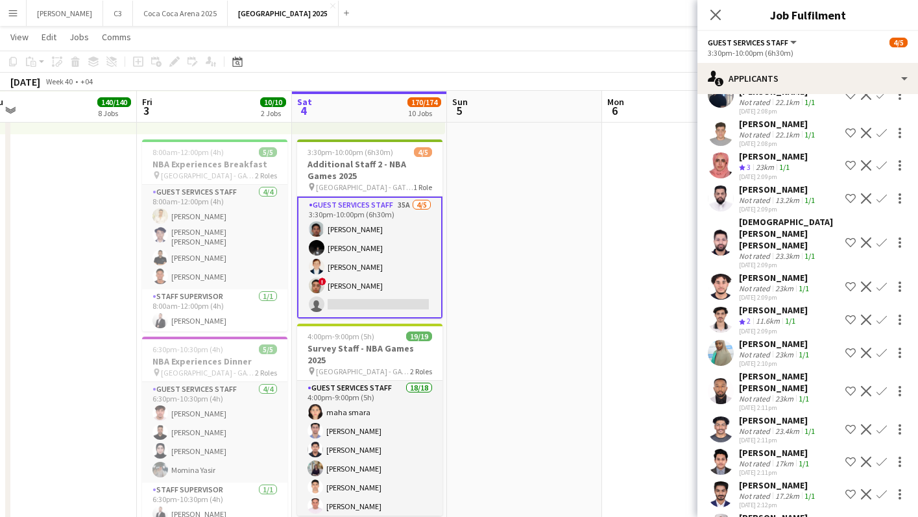
scroll to position [1912, 0]
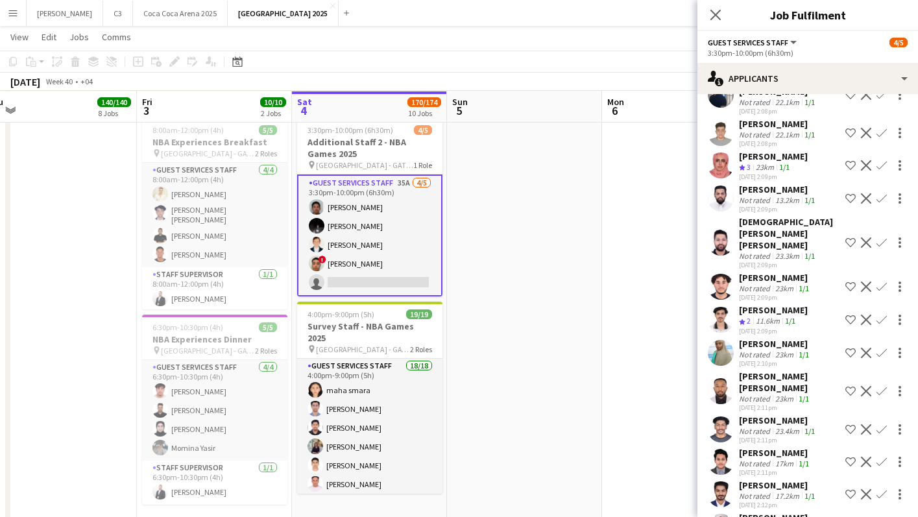
click at [719, 449] on app-user-avatar at bounding box center [721, 462] width 26 height 26
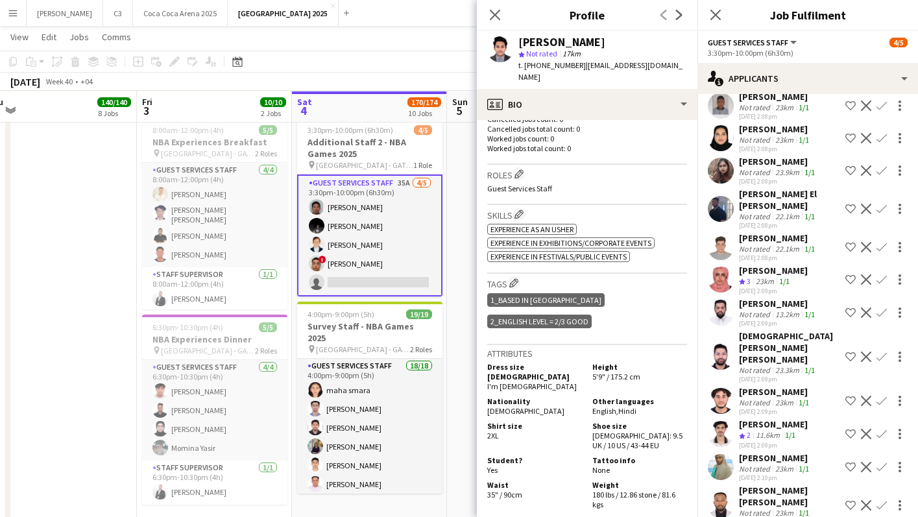
scroll to position [574, 0]
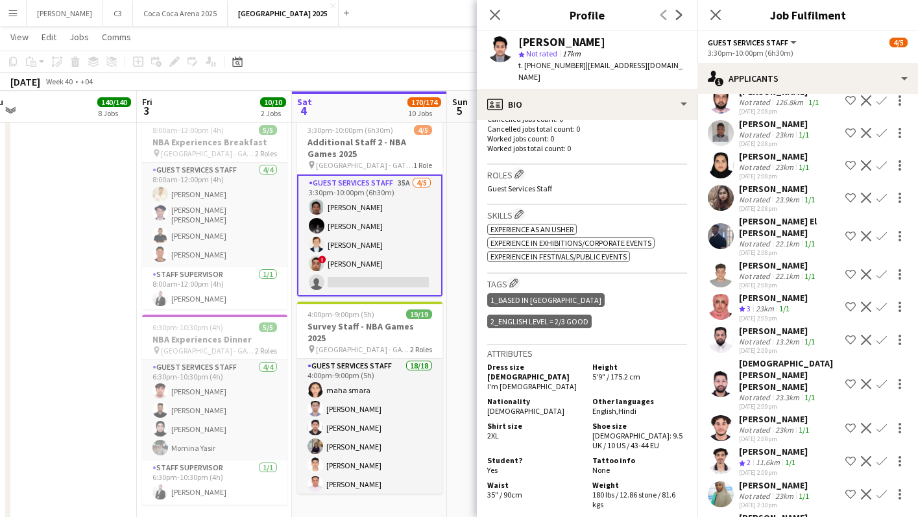
click at [724, 223] on app-user-avatar at bounding box center [721, 236] width 26 height 26
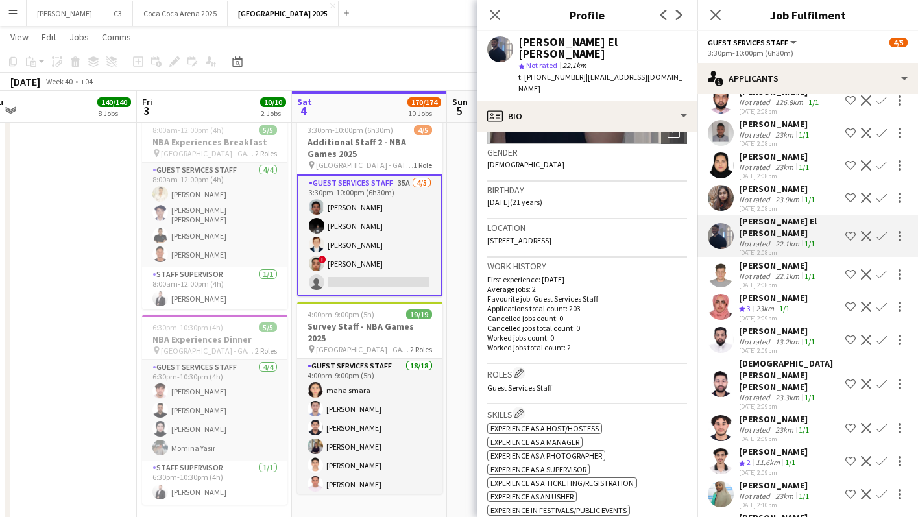
scroll to position [51, 0]
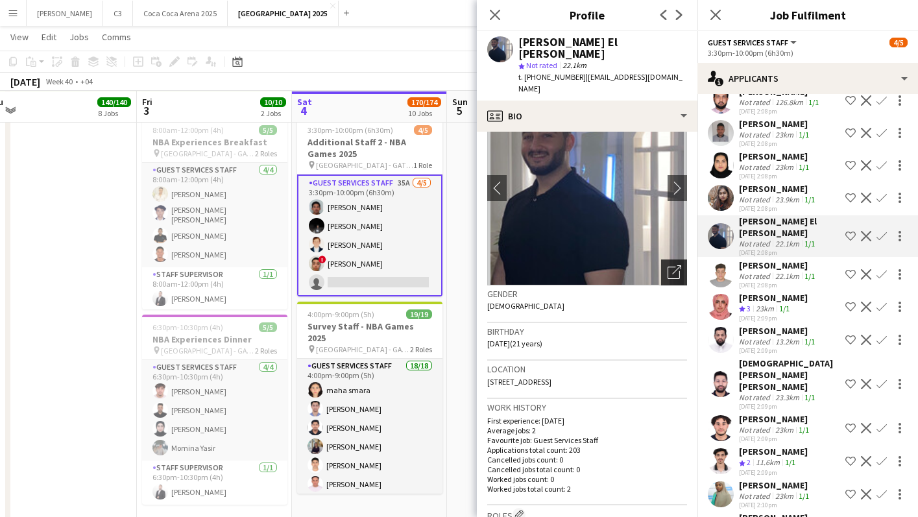
click at [682, 260] on div "Open photos pop-in" at bounding box center [674, 273] width 26 height 26
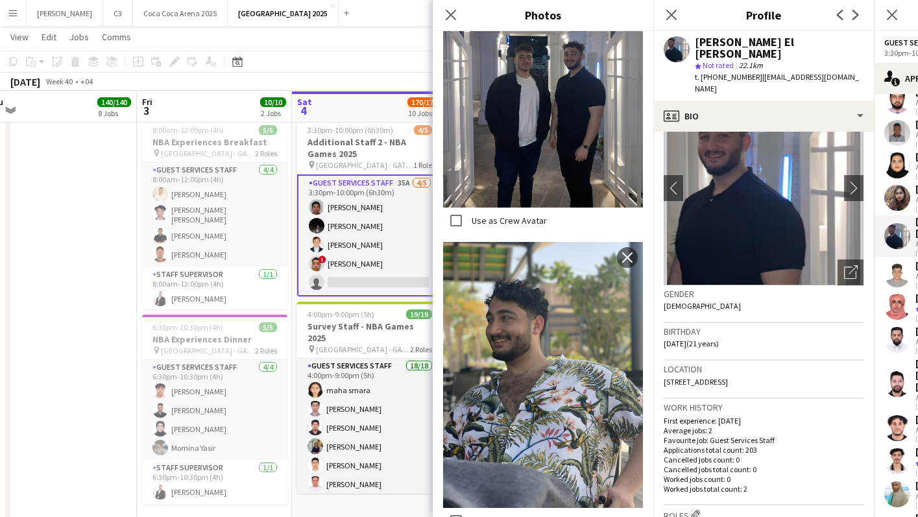
scroll to position [602, 0]
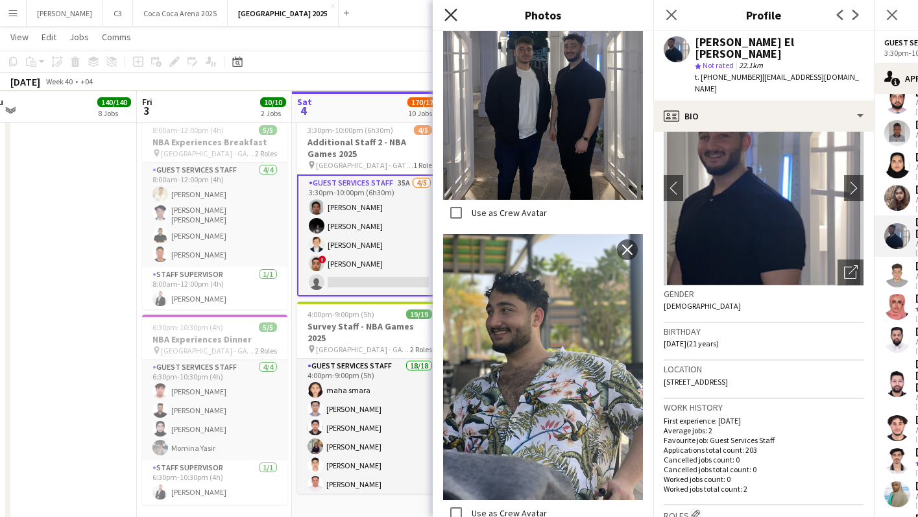
click at [456, 17] on icon "Close pop-in" at bounding box center [451, 14] width 12 height 12
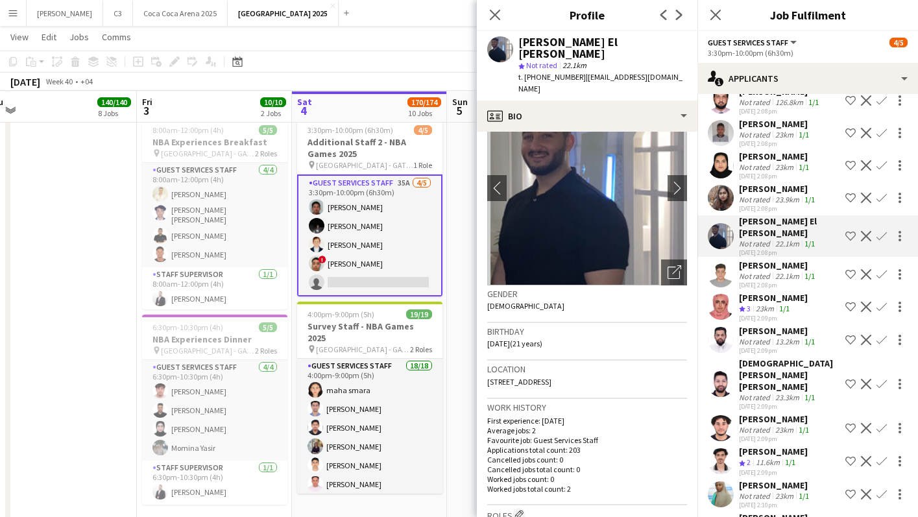
click at [887, 228] on button "Confirm" at bounding box center [882, 236] width 16 height 16
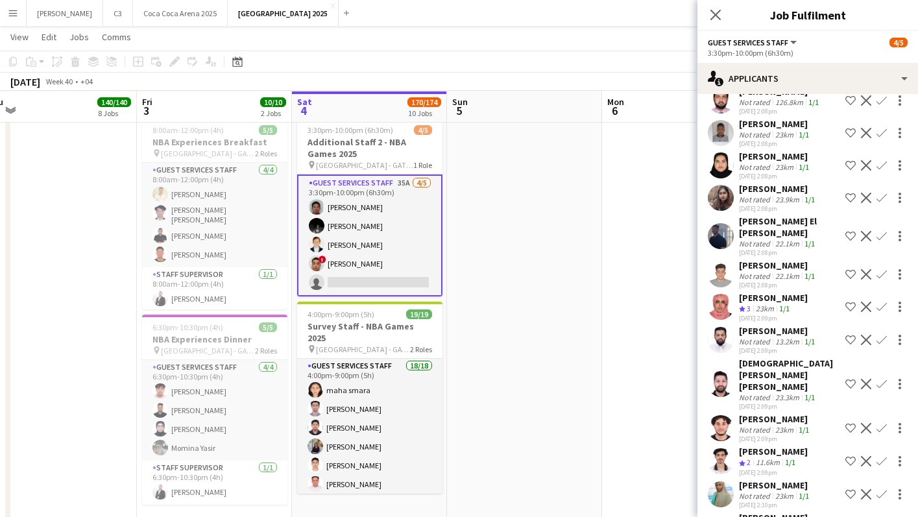
click at [883, 231] on app-icon "Confirm" at bounding box center [882, 236] width 10 height 10
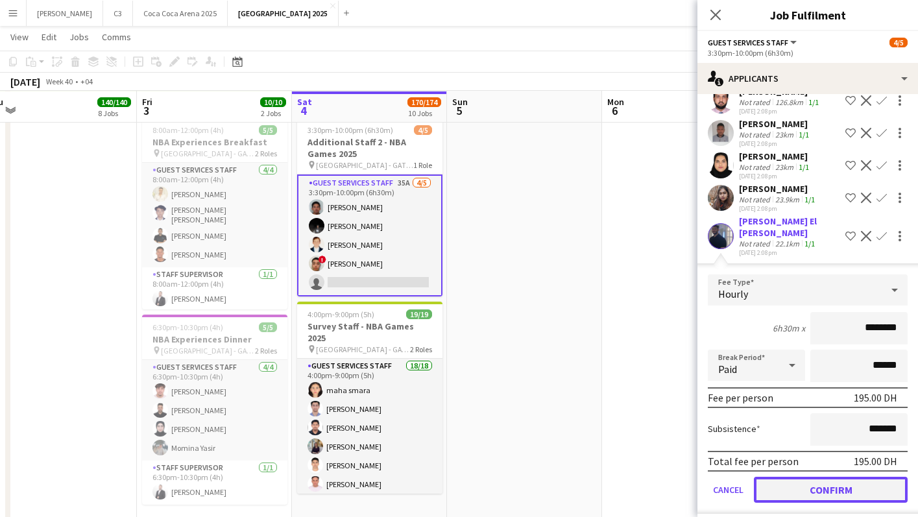
click at [822, 478] on button "Confirm" at bounding box center [831, 490] width 154 height 26
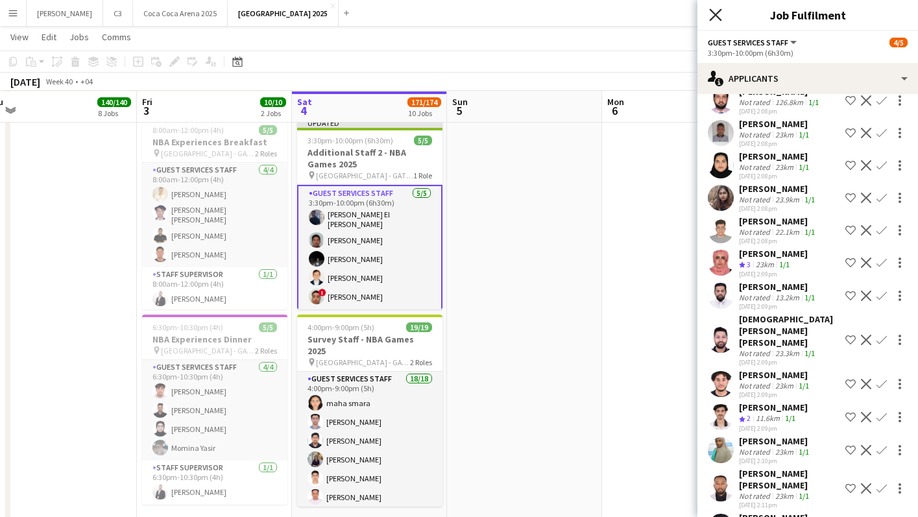
click at [719, 10] on icon "Close pop-in" at bounding box center [715, 14] width 12 height 12
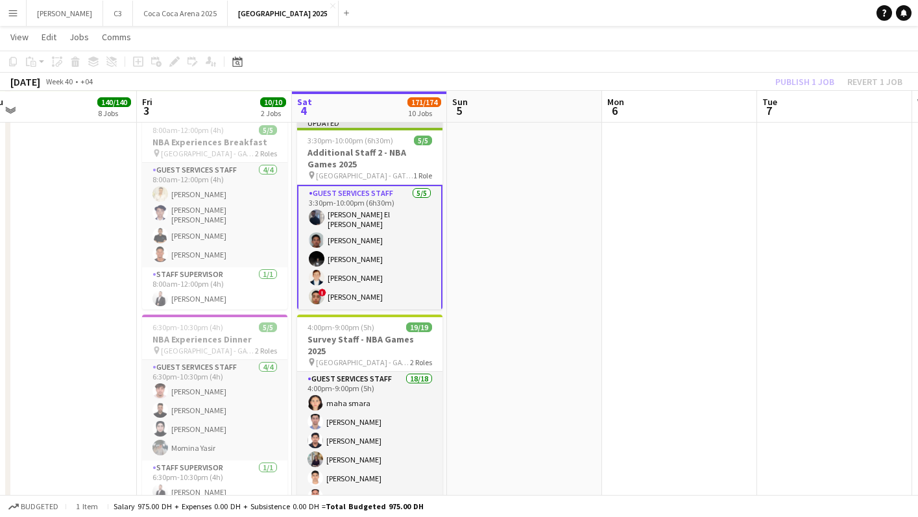
click at [818, 78] on div "Publish 1 job Revert 1 job" at bounding box center [839, 81] width 158 height 17
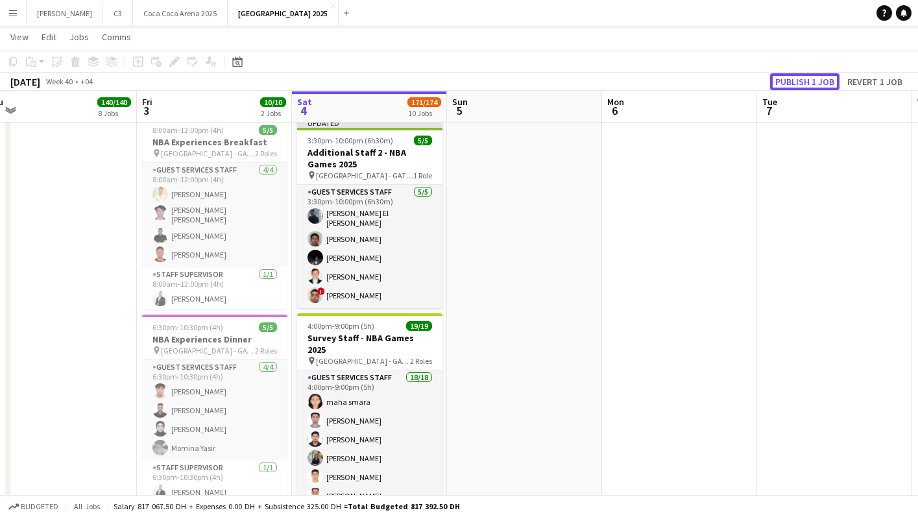
click at [818, 78] on button "Publish 1 job" at bounding box center [804, 81] width 69 height 17
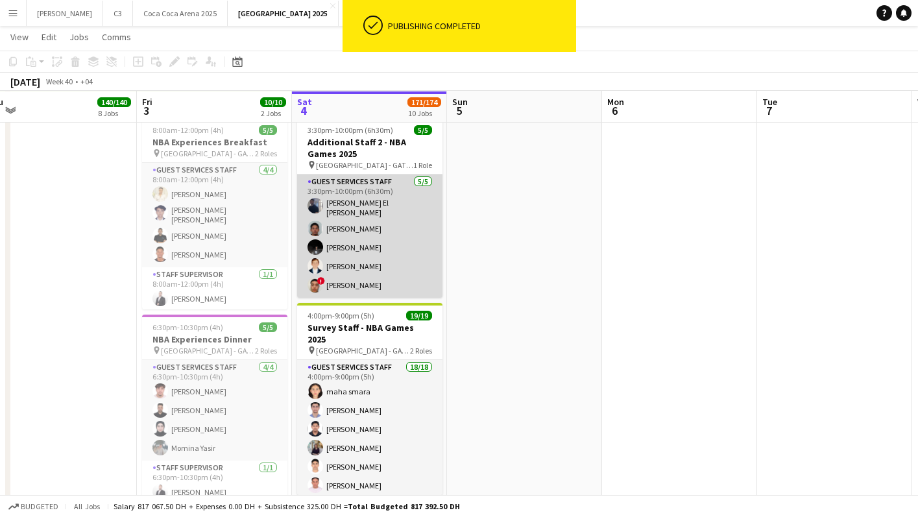
click at [387, 252] on app-card-role "Guest Services Staff [DATE] 3:30pm-10:00pm (6h30m) [PERSON_NAME] El [PERSON_NAM…" at bounding box center [369, 236] width 145 height 123
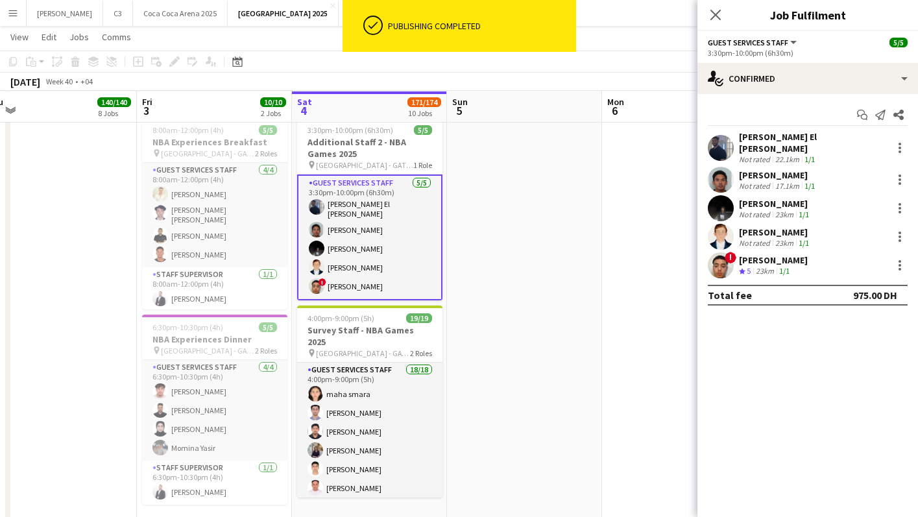
click at [722, 148] on app-user-avatar at bounding box center [721, 148] width 26 height 26
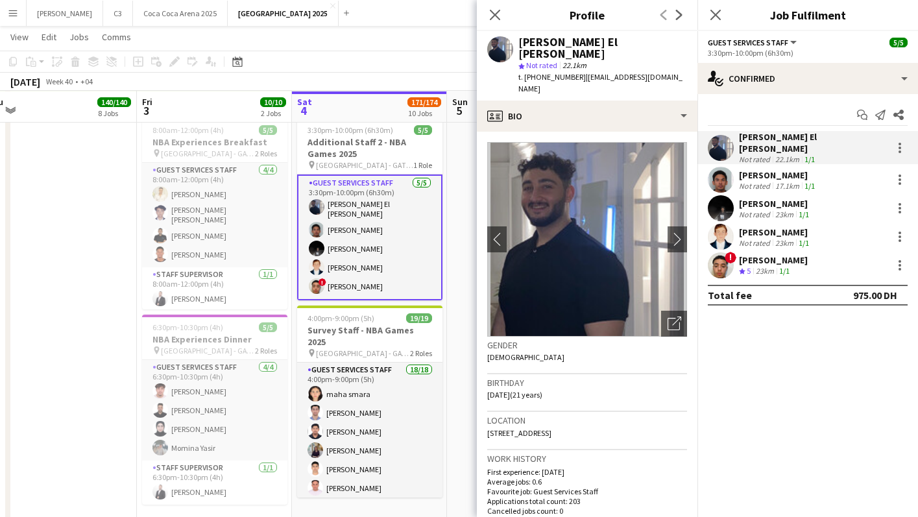
click at [368, 232] on app-card-role "Guest Services Staff [DATE] 3:30pm-10:00pm (6h30m) [PERSON_NAME] El [PERSON_NAM…" at bounding box center [369, 238] width 145 height 126
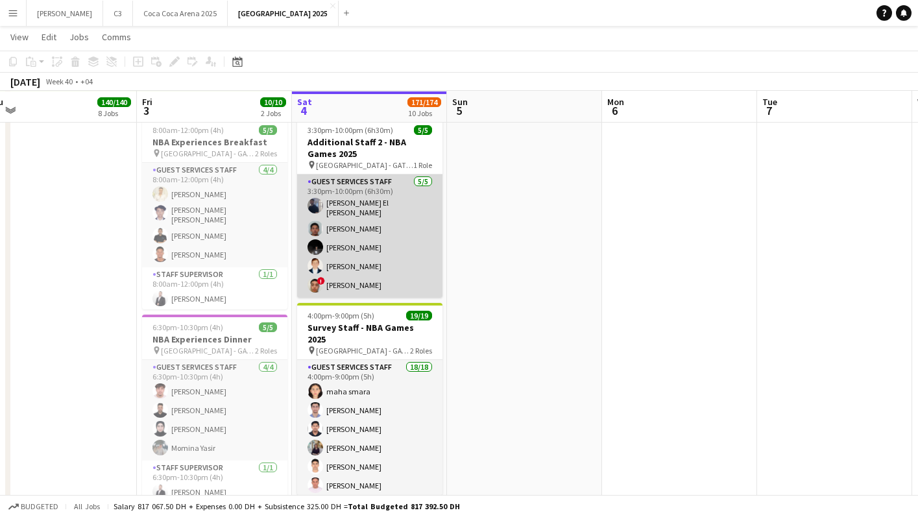
click at [394, 225] on app-card-role "Guest Services Staff [DATE] 3:30pm-10:00pm (6h30m) [PERSON_NAME] El [PERSON_NAM…" at bounding box center [369, 236] width 145 height 123
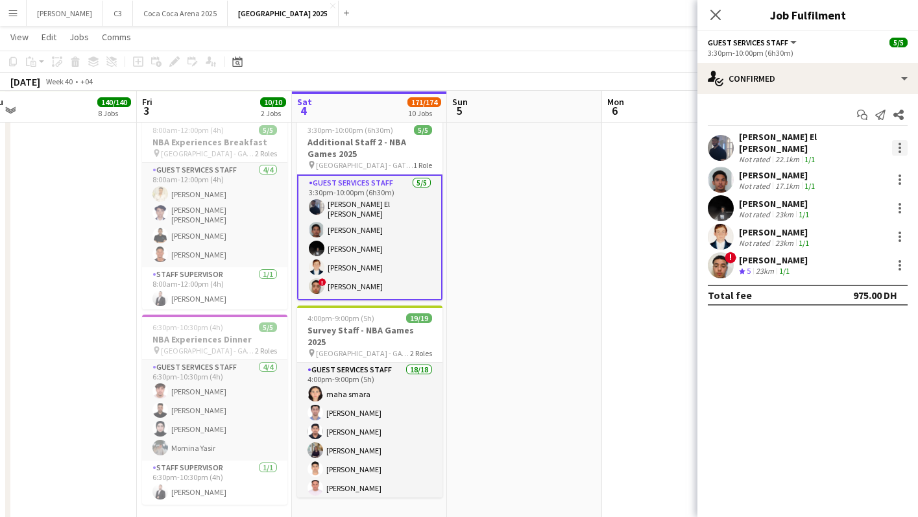
click at [898, 141] on div at bounding box center [900, 148] width 16 height 16
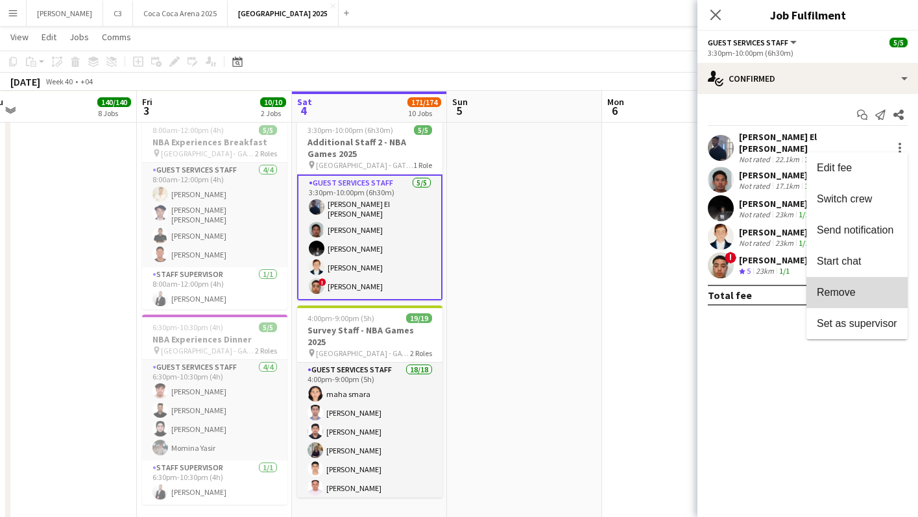
click at [828, 295] on span "Remove" at bounding box center [836, 292] width 39 height 11
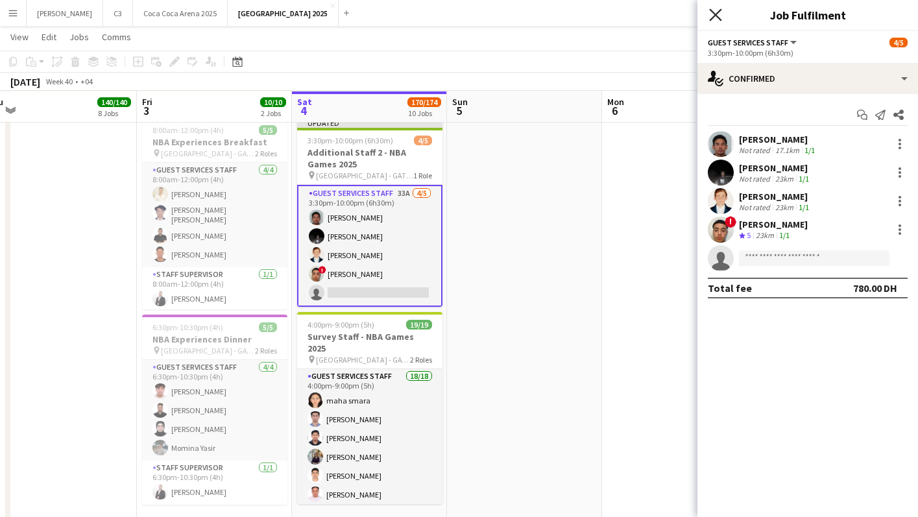
click at [718, 10] on icon "Close pop-in" at bounding box center [715, 14] width 12 height 12
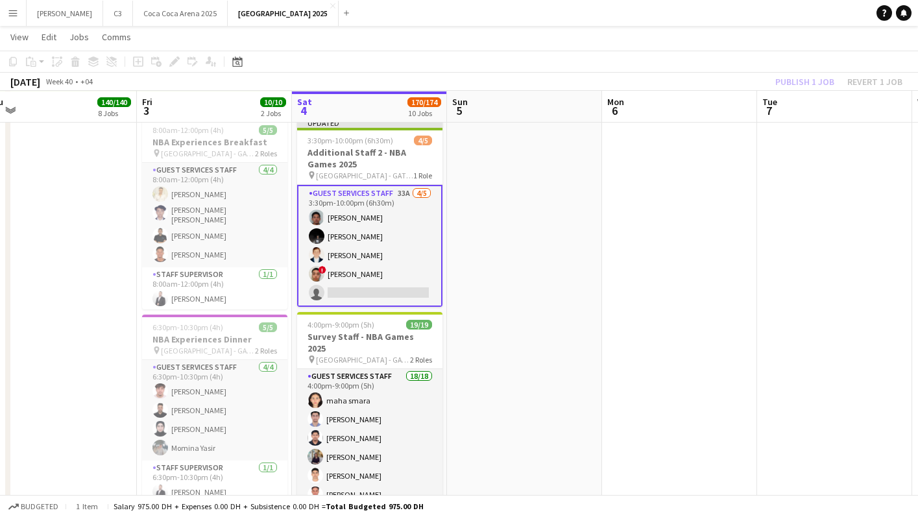
click at [801, 82] on div "Publish 1 job Revert 1 job" at bounding box center [839, 81] width 158 height 17
click at [801, 82] on button "Publish 1 job" at bounding box center [804, 81] width 69 height 17
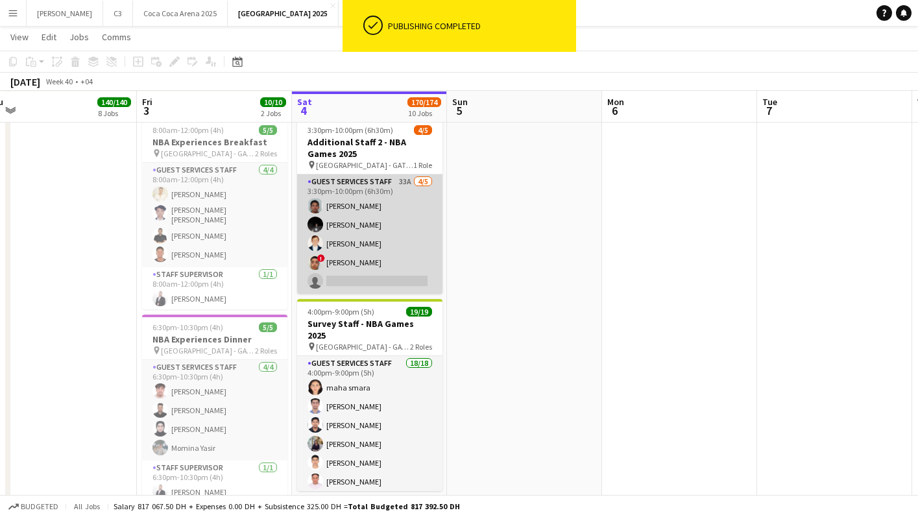
click at [408, 248] on app-card-role "Guest Services Staff 33A [DATE] 3:30pm-10:00pm (6h30m) [PERSON_NAME] [PERSON_NA…" at bounding box center [369, 234] width 145 height 119
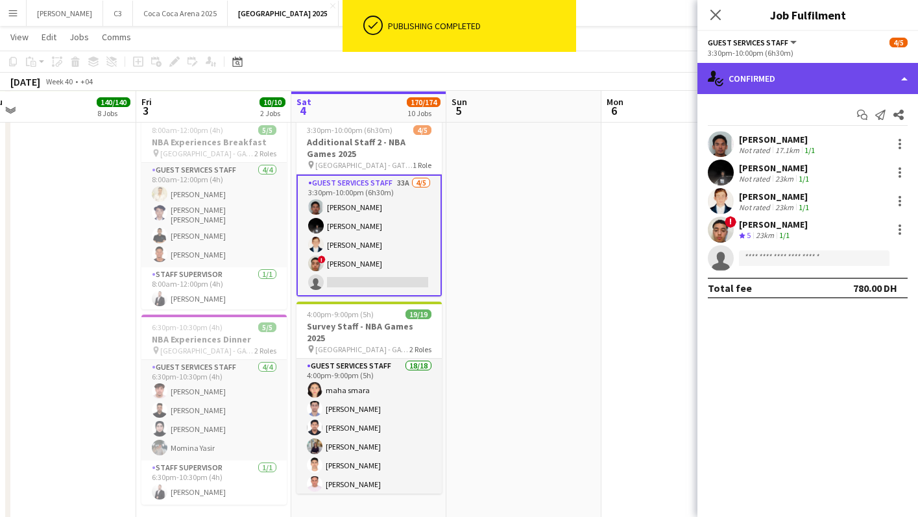
click at [824, 90] on div "single-neutral-actions-check-2 Confirmed" at bounding box center [808, 78] width 221 height 31
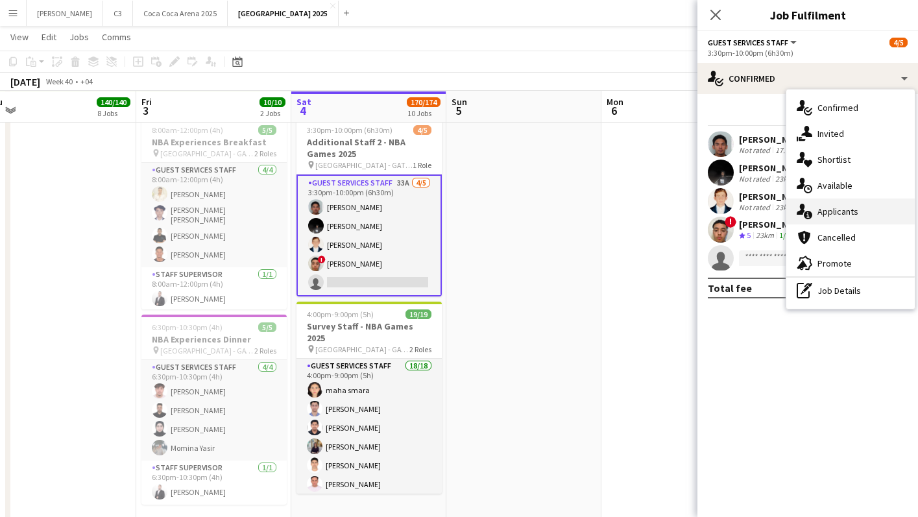
click at [850, 215] on span "Applicants" at bounding box center [838, 212] width 41 height 12
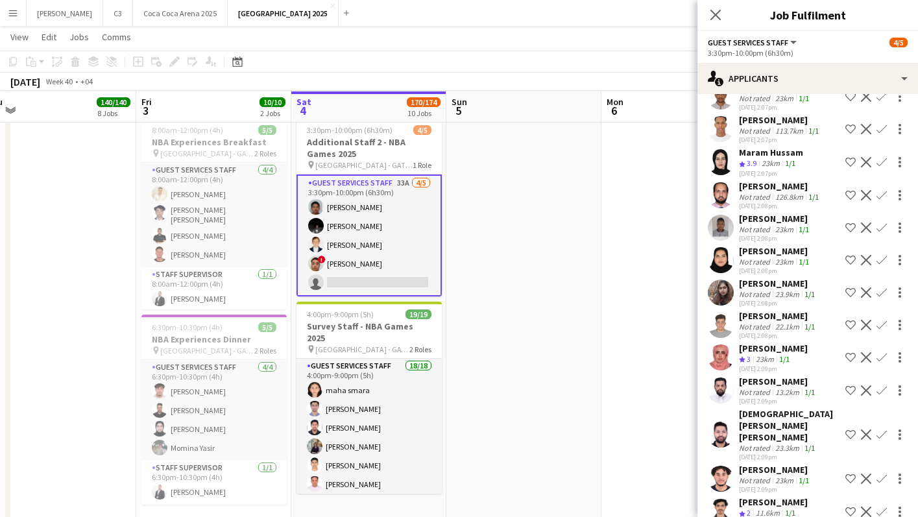
scroll to position [518, 0]
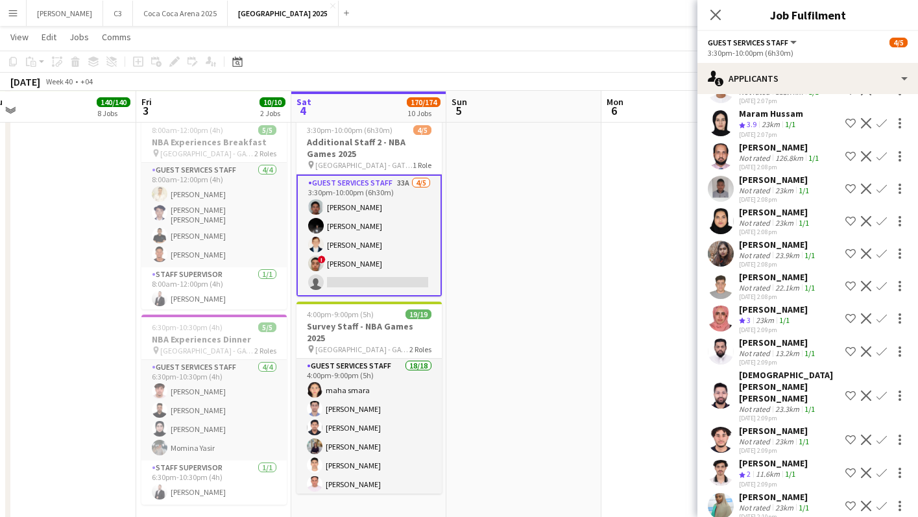
click at [718, 287] on app-user-avatar at bounding box center [721, 286] width 26 height 26
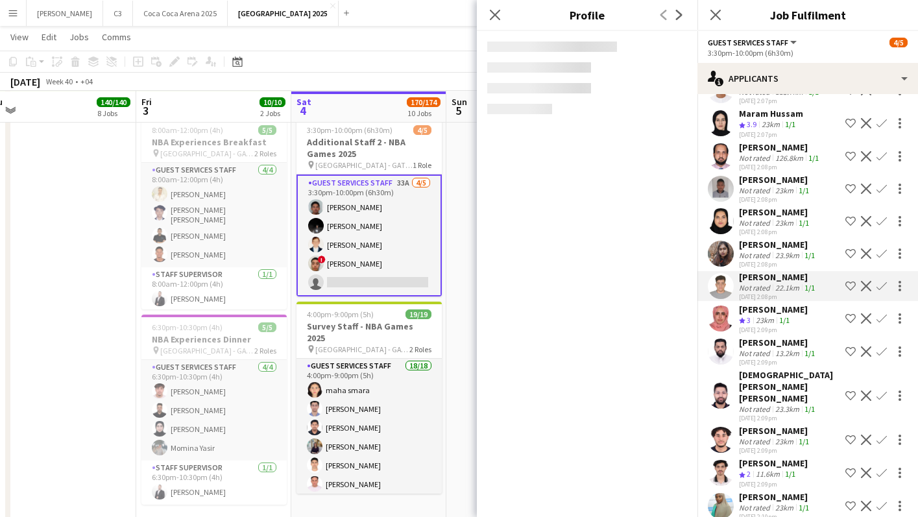
click at [722, 383] on app-user-avatar at bounding box center [721, 396] width 26 height 26
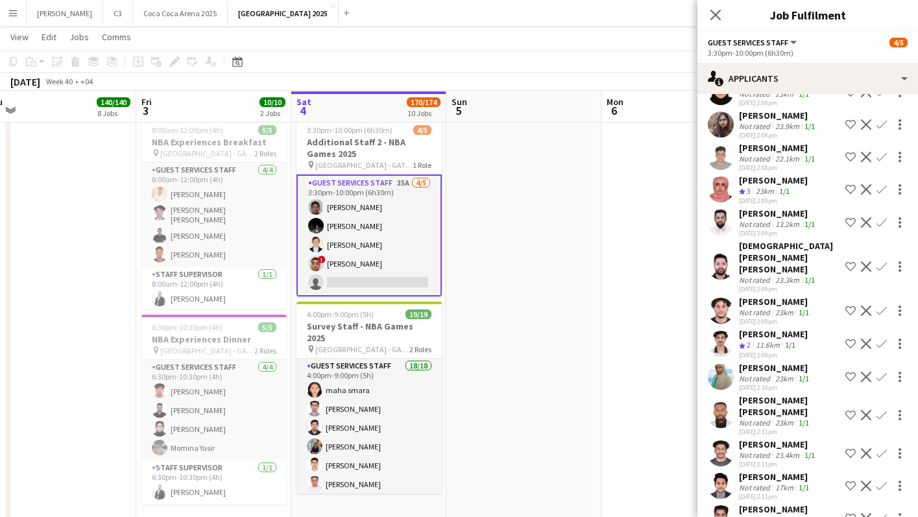
scroll to position [680, 0]
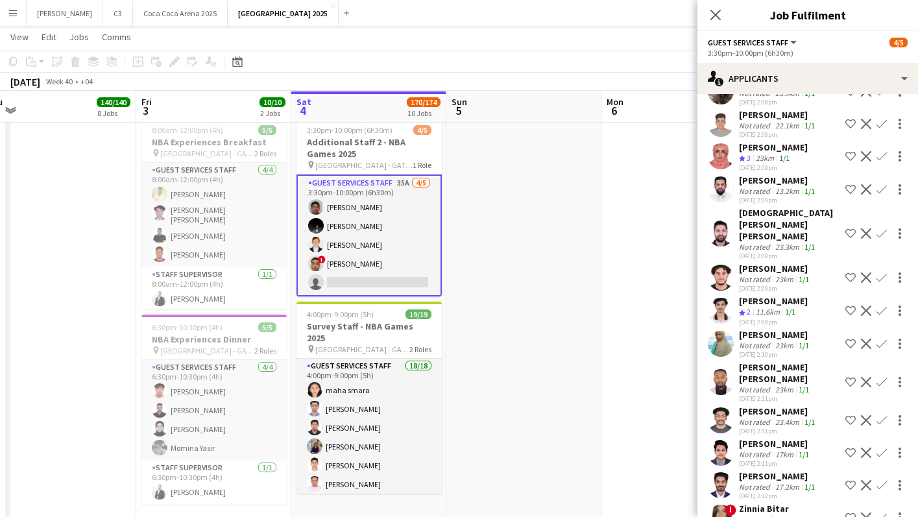
click at [727, 225] on app-user-avatar at bounding box center [721, 234] width 26 height 26
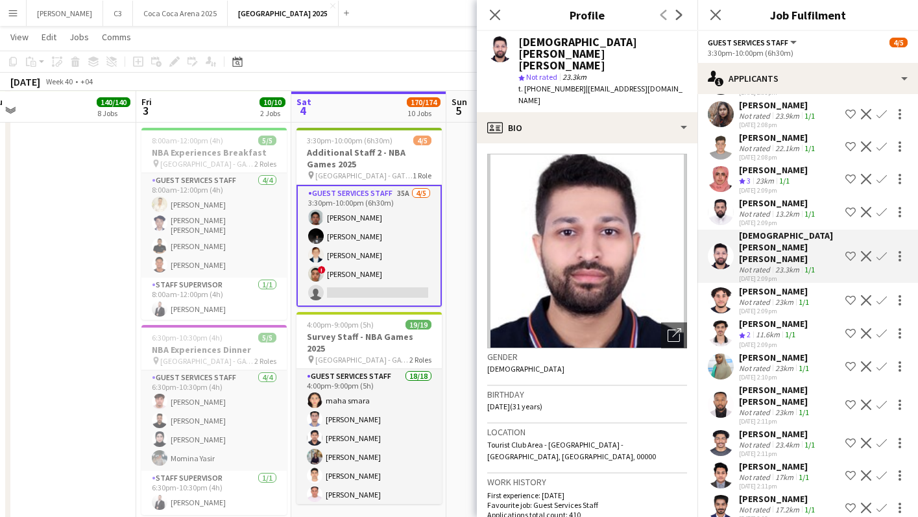
scroll to position [1900, 0]
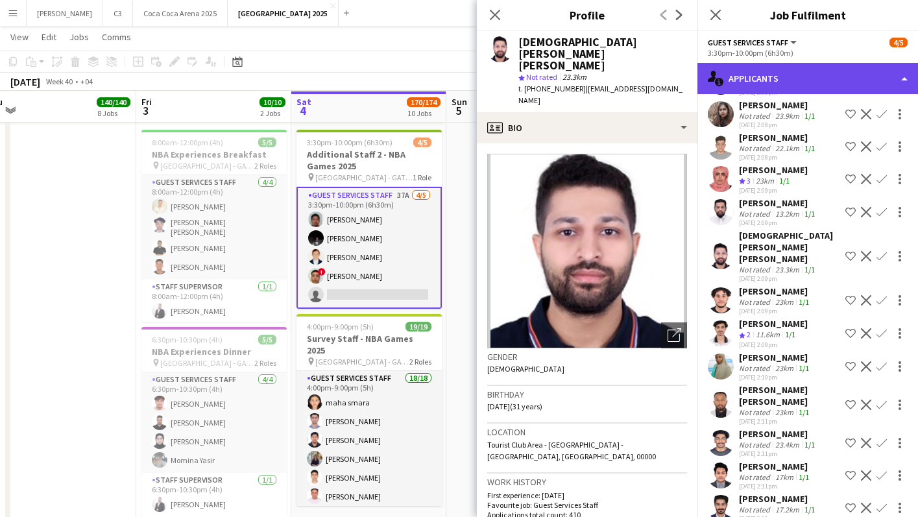
click at [759, 88] on div "single-neutral-actions-information Applicants" at bounding box center [808, 78] width 221 height 31
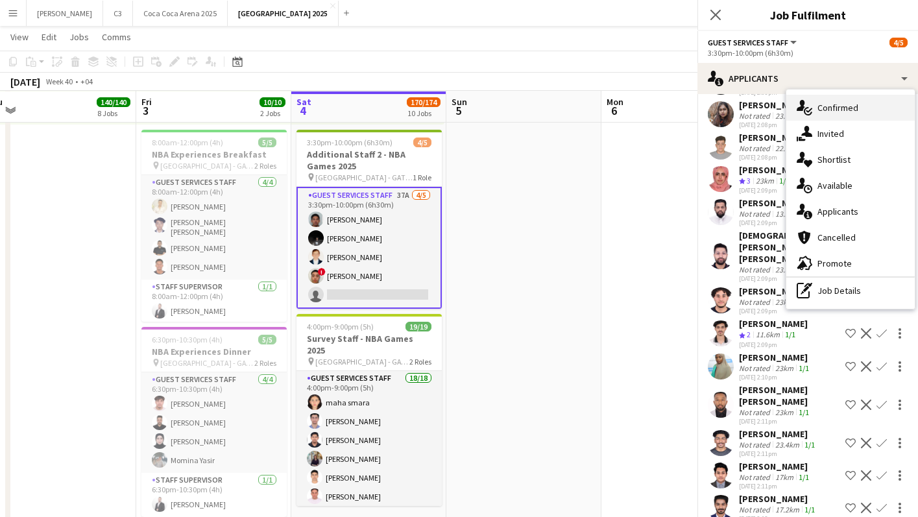
click at [804, 110] on icon at bounding box center [808, 111] width 8 height 8
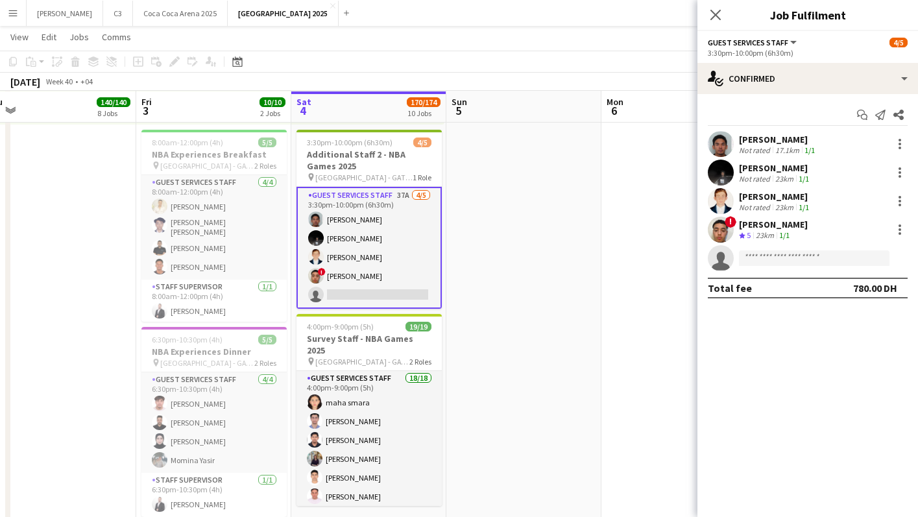
scroll to position [1950, 0]
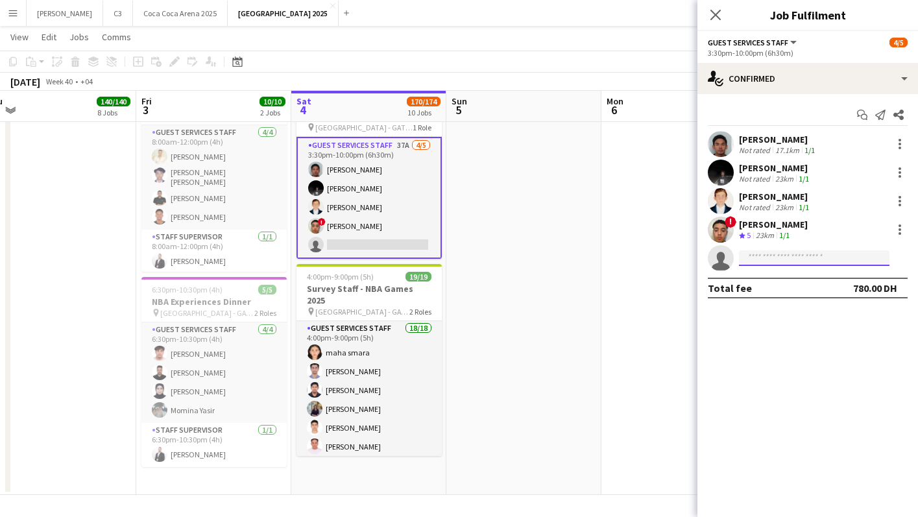
click at [779, 257] on input at bounding box center [814, 258] width 151 height 16
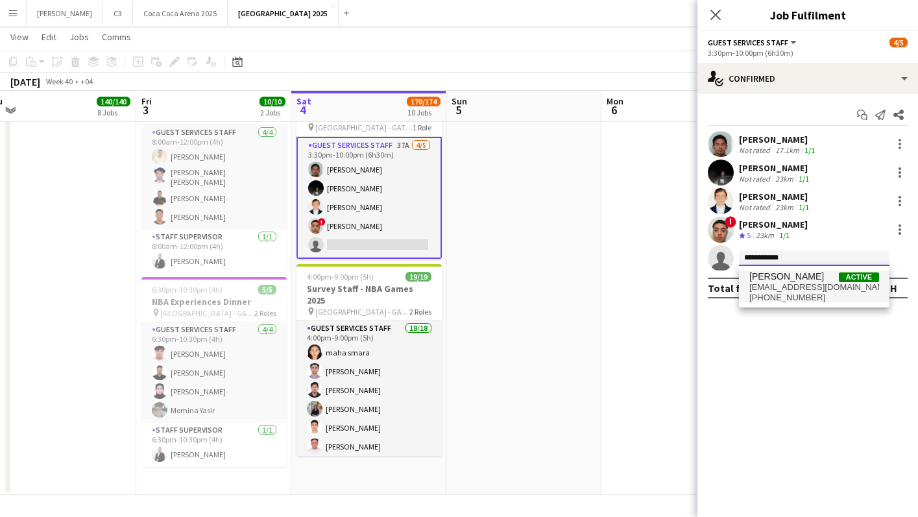
type input "**********"
click at [816, 293] on span "[PHONE_NUMBER]" at bounding box center [815, 298] width 130 height 10
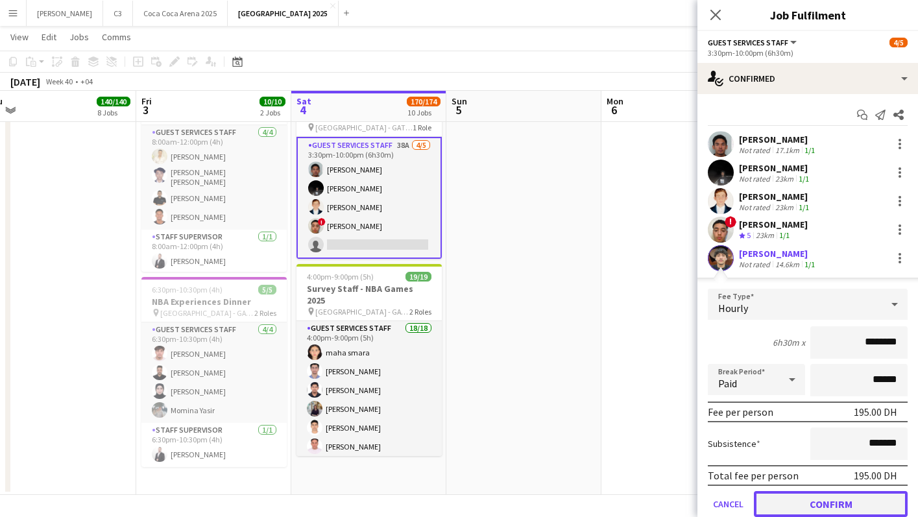
click at [805, 502] on button "Confirm" at bounding box center [831, 504] width 154 height 26
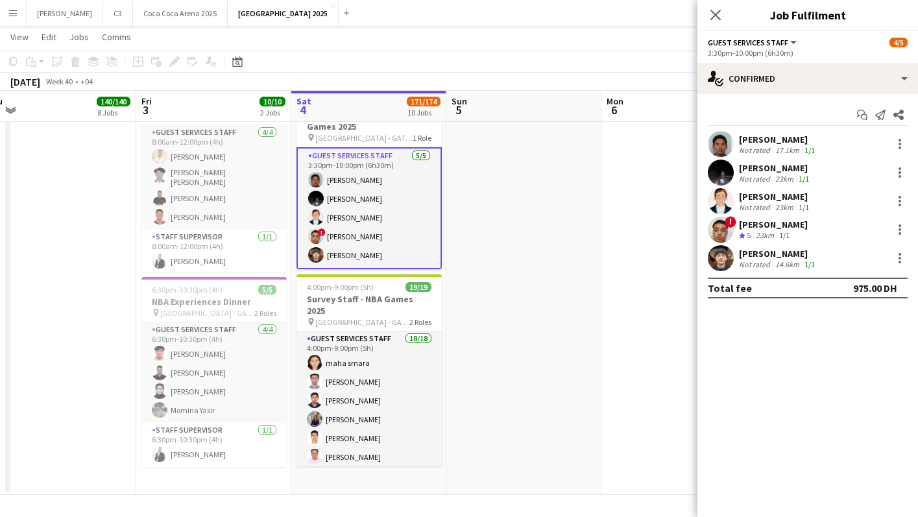
click at [726, 263] on app-user-avatar at bounding box center [721, 258] width 26 height 26
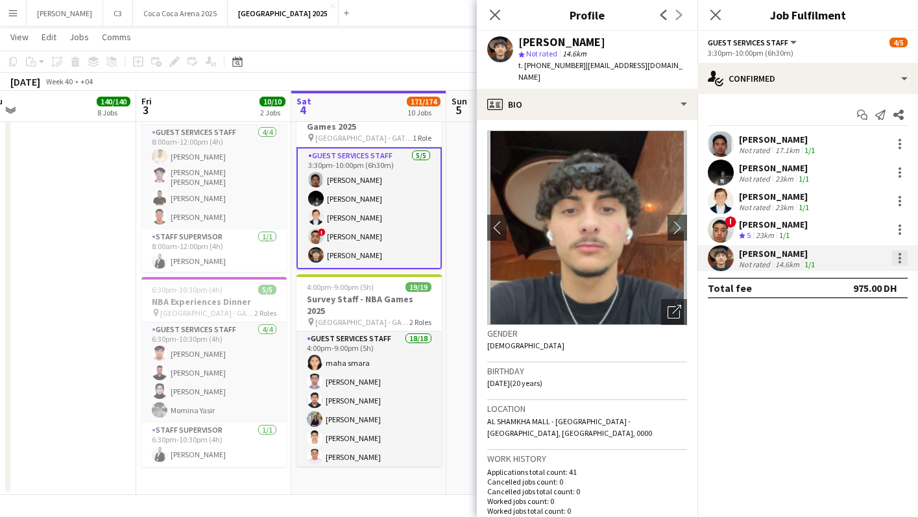
click at [902, 260] on div at bounding box center [900, 258] width 16 height 16
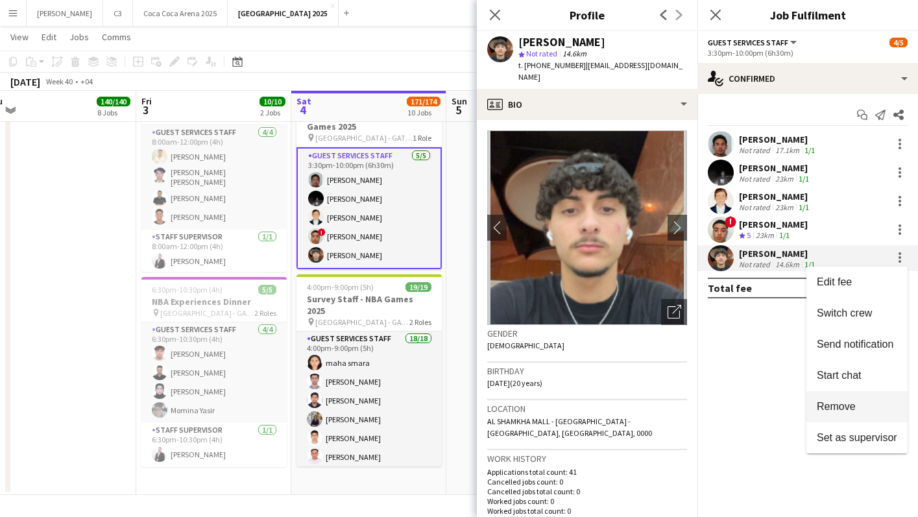
click at [825, 407] on span "Remove" at bounding box center [836, 406] width 39 height 11
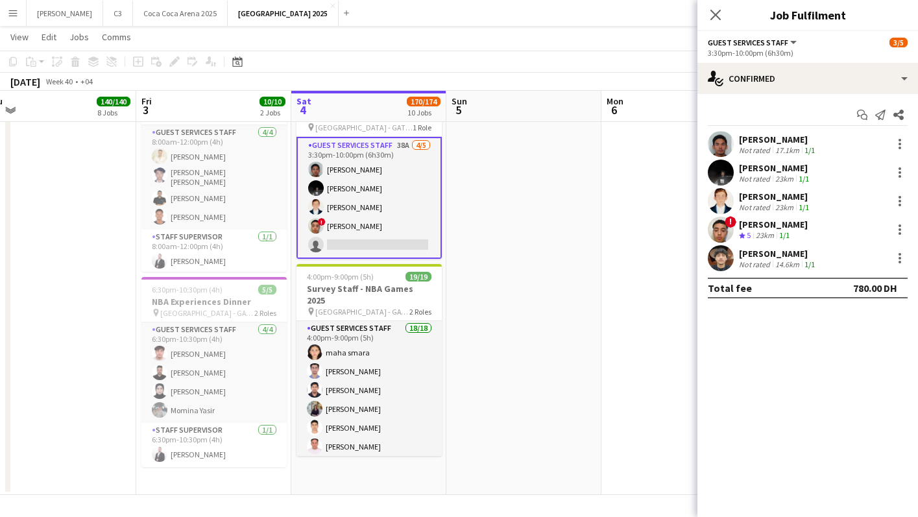
click at [390, 219] on app-card-role "Guest Services Staff 38A [DATE] 3:30pm-10:00pm (6h30m) [PERSON_NAME] [PERSON_NA…" at bounding box center [369, 198] width 145 height 122
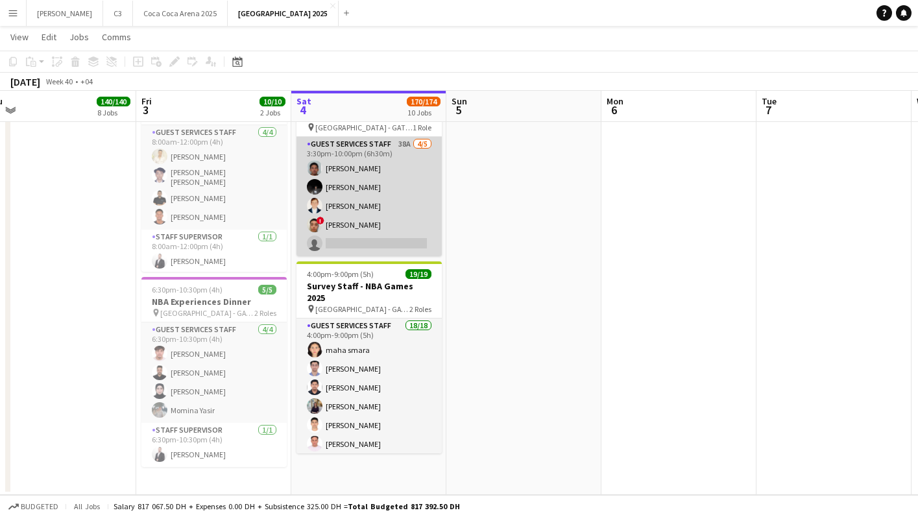
click at [377, 208] on app-card-role "Guest Services Staff 38A [DATE] 3:30pm-10:00pm (6h30m) [PERSON_NAME] [PERSON_NA…" at bounding box center [369, 196] width 145 height 119
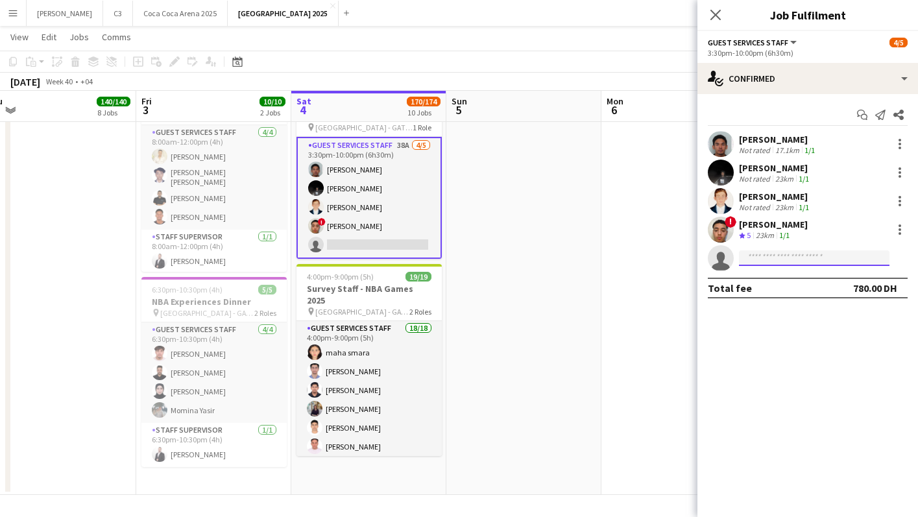
click at [826, 256] on input at bounding box center [814, 258] width 151 height 16
paste input "**********"
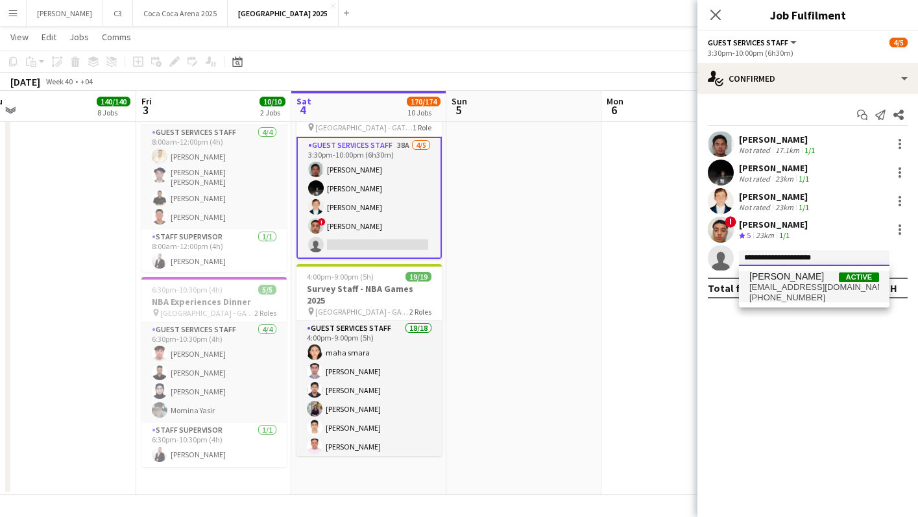
type input "**********"
click at [773, 282] on span "[EMAIL_ADDRESS][DOMAIN_NAME]" at bounding box center [815, 287] width 130 height 10
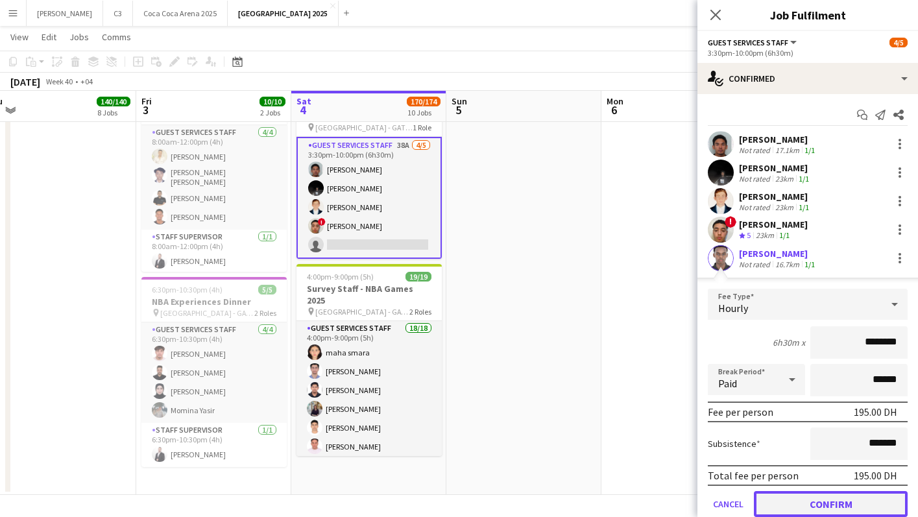
click at [795, 497] on button "Confirm" at bounding box center [831, 504] width 154 height 26
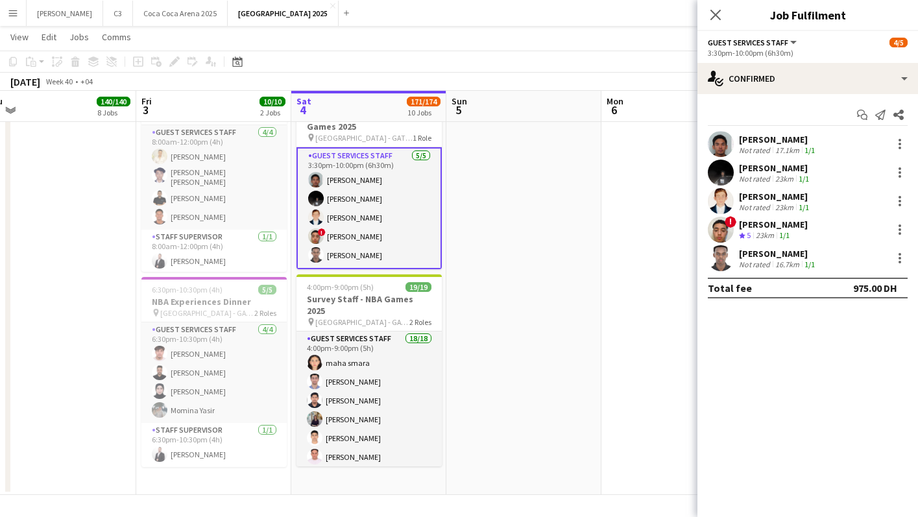
click at [724, 256] on app-user-avatar at bounding box center [721, 258] width 26 height 26
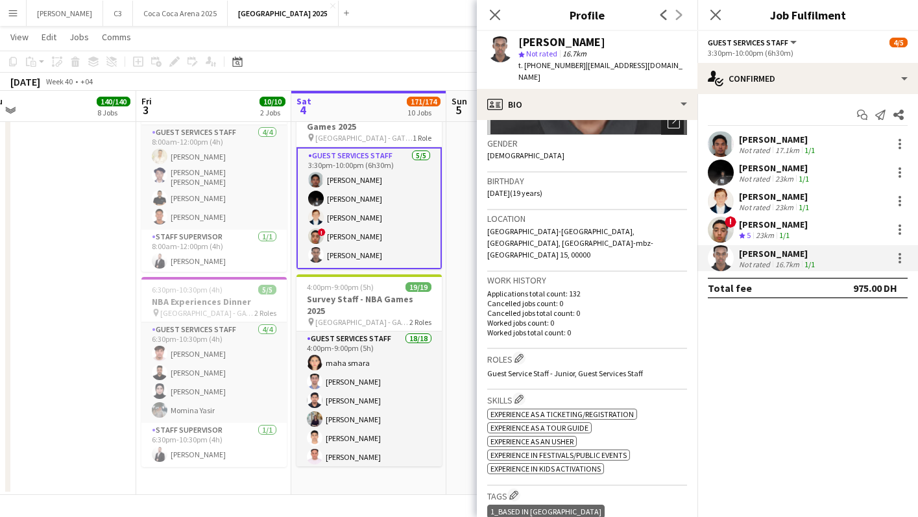
scroll to position [0, 0]
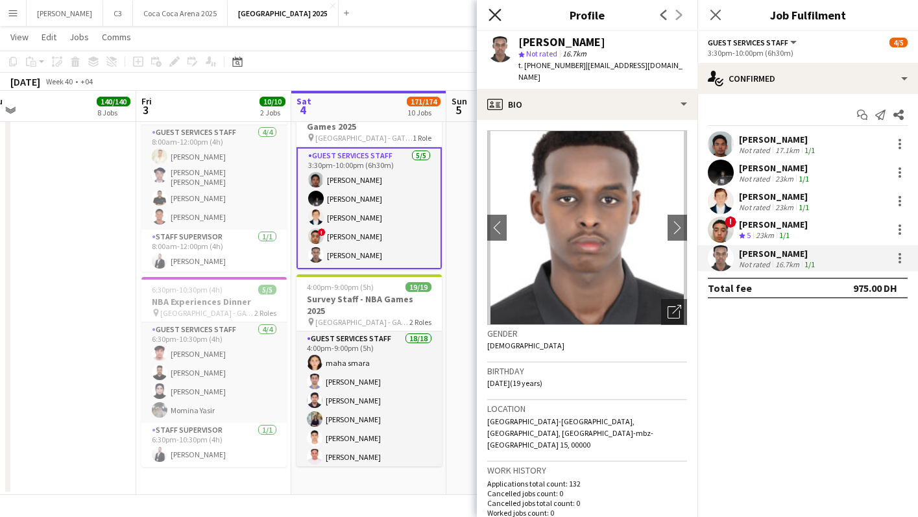
click at [494, 16] on icon at bounding box center [495, 14] width 12 height 12
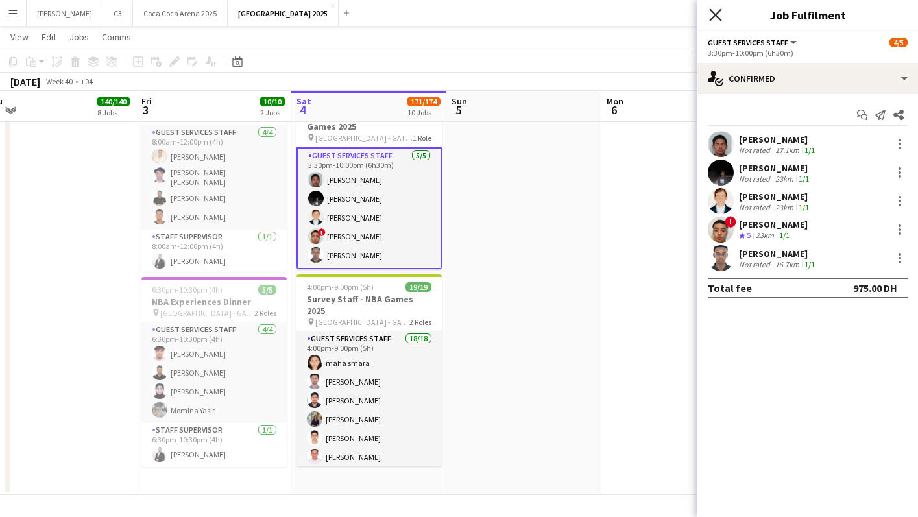
click at [720, 14] on icon "Close pop-in" at bounding box center [715, 14] width 12 height 12
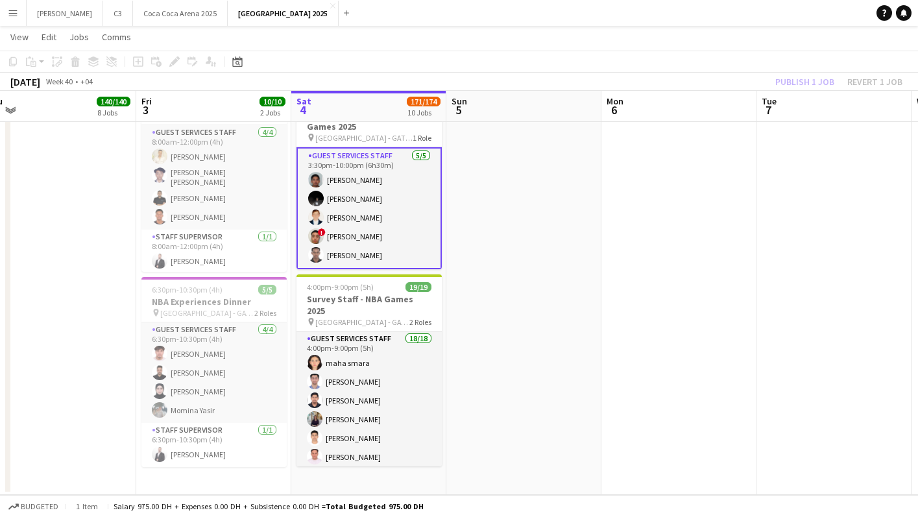
click at [794, 80] on div "Publish 1 job Revert 1 job" at bounding box center [839, 81] width 158 height 17
click at [794, 80] on button "Publish 1 job" at bounding box center [804, 81] width 69 height 17
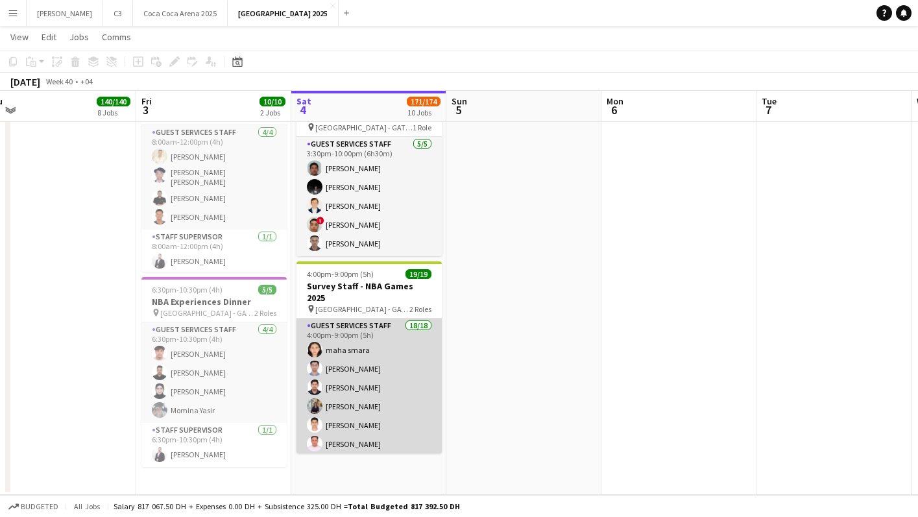
click at [362, 372] on app-card-role "Guest Services Staff 18/18 4:00pm-9:00pm (5h) maha smara [PERSON_NAME] [PERSON_…" at bounding box center [369, 503] width 145 height 368
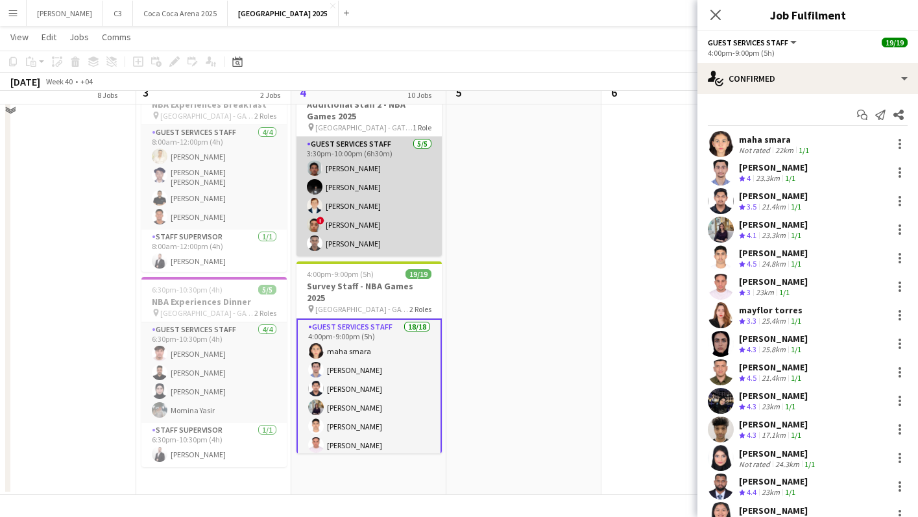
scroll to position [1909, 0]
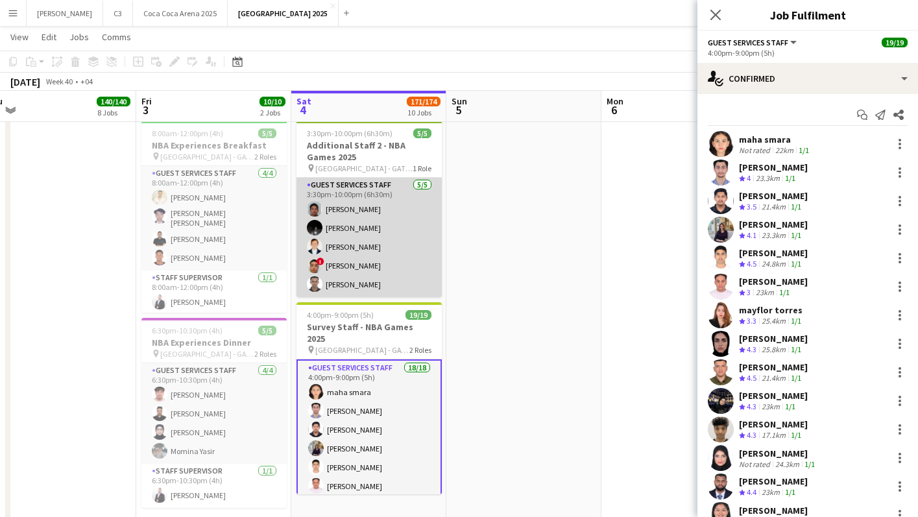
click at [397, 221] on app-card-role "Guest Services Staff [DATE] 3:30pm-10:00pm (6h30m) [PERSON_NAME] [PERSON_NAME] …" at bounding box center [369, 237] width 145 height 119
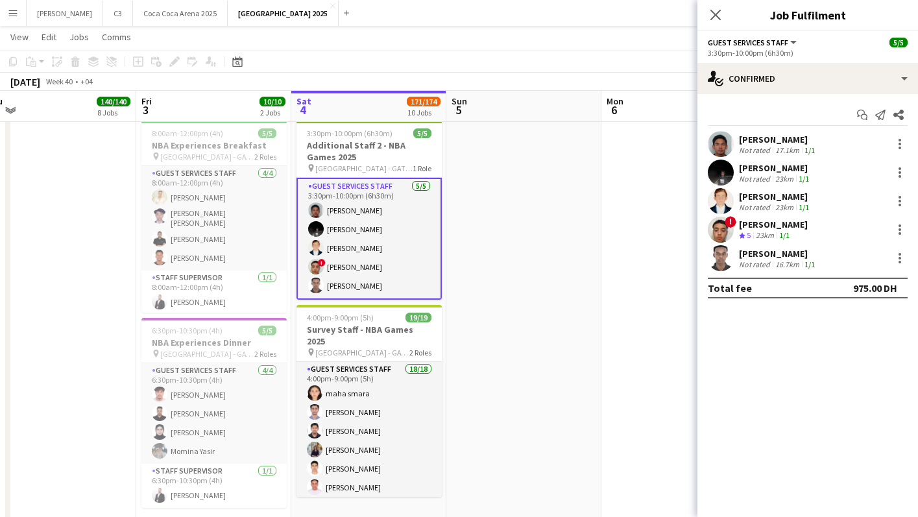
click at [719, 178] on app-user-avatar at bounding box center [721, 173] width 26 height 26
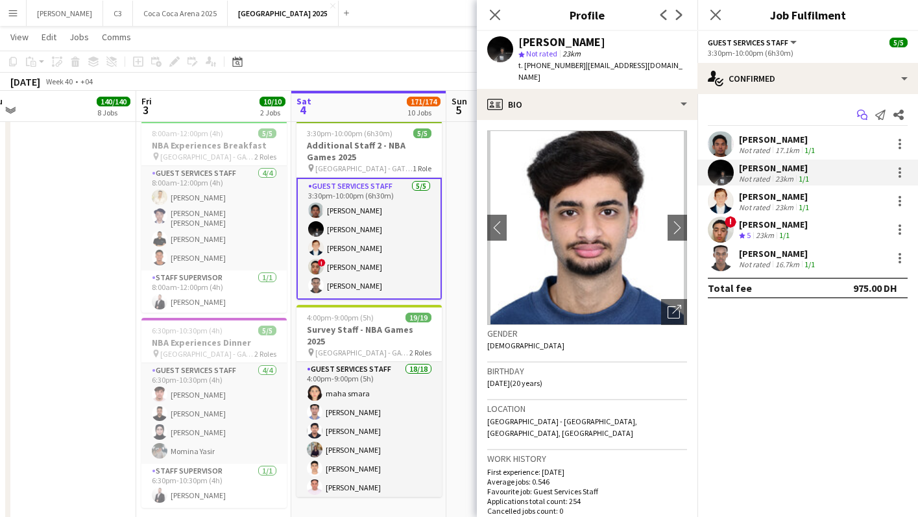
click at [869, 114] on app-icon "Start chat" at bounding box center [862, 115] width 18 height 18
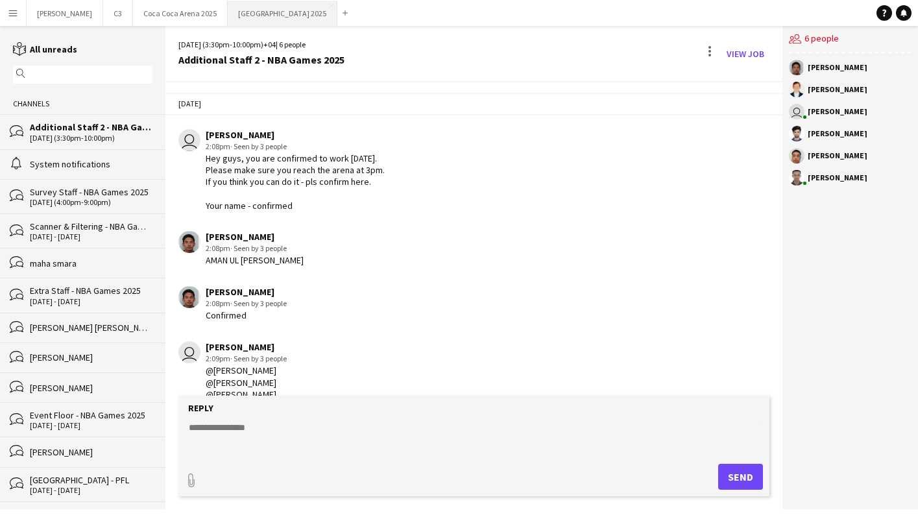
click at [228, 11] on button "[GEOGRAPHIC_DATA] 2025 Close" at bounding box center [283, 13] width 110 height 25
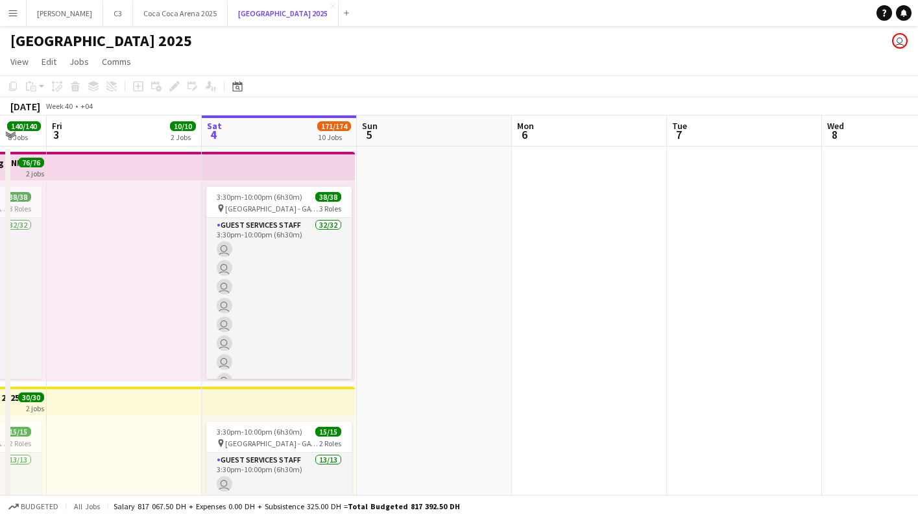
scroll to position [0, 463]
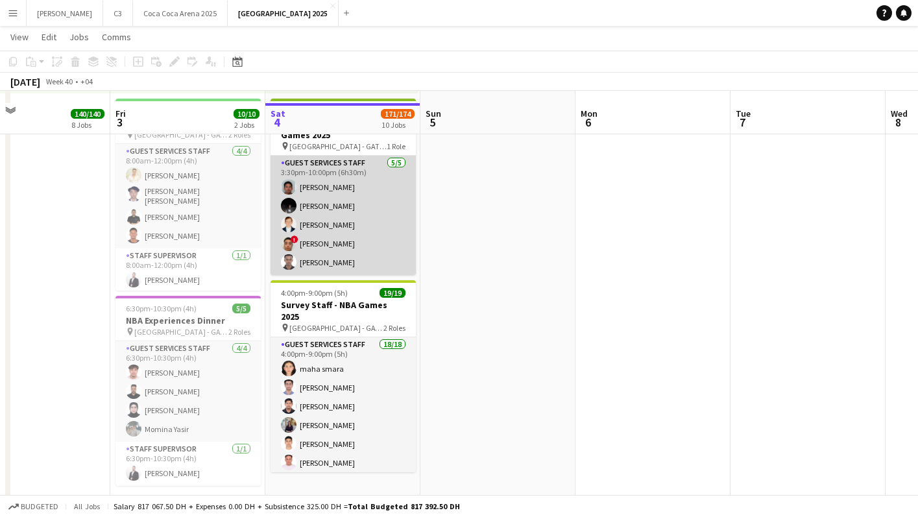
scroll to position [1922, 0]
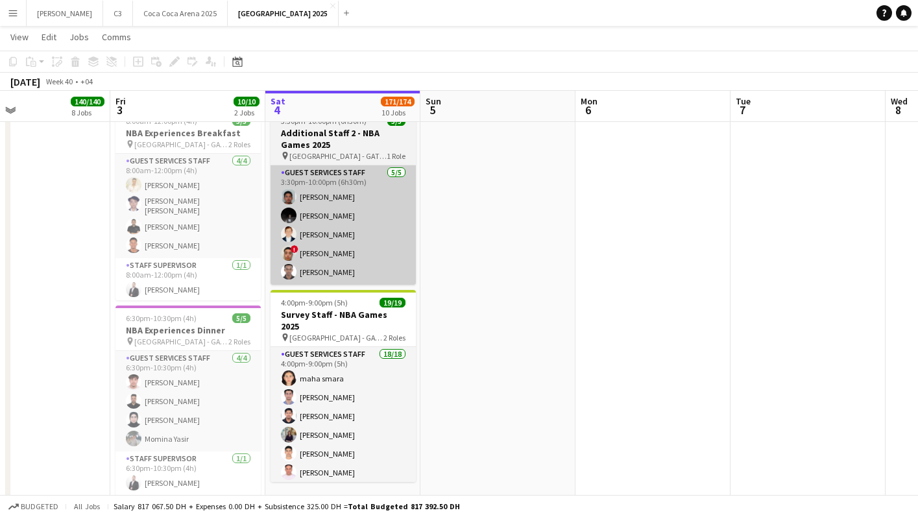
click at [390, 233] on app-card-role "Guest Services Staff [DATE] 3:30pm-10:00pm (6h30m) [PERSON_NAME] [PERSON_NAME] …" at bounding box center [343, 224] width 145 height 119
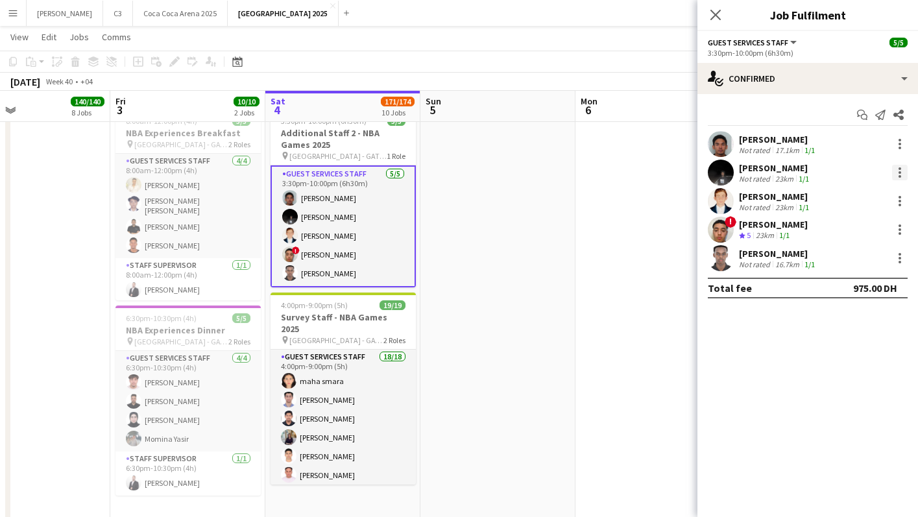
click at [897, 169] on div at bounding box center [900, 173] width 16 height 16
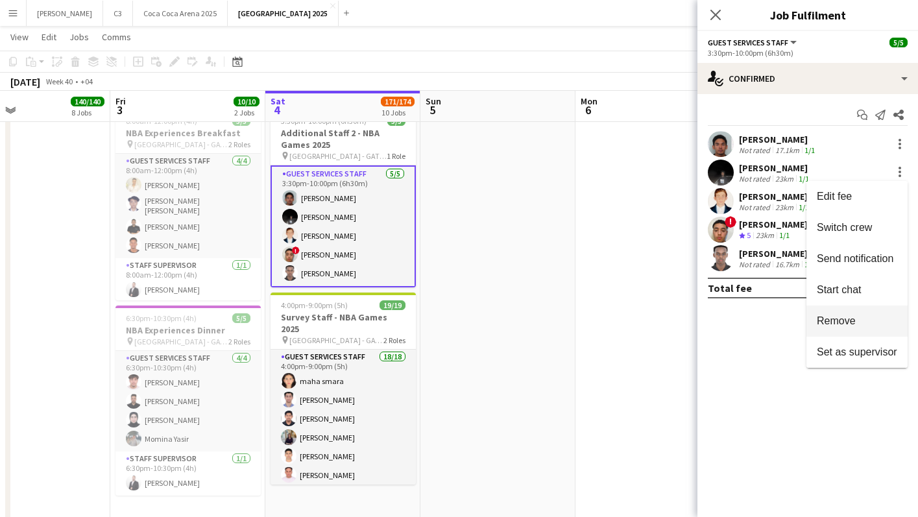
click at [820, 317] on span "Remove" at bounding box center [836, 320] width 39 height 11
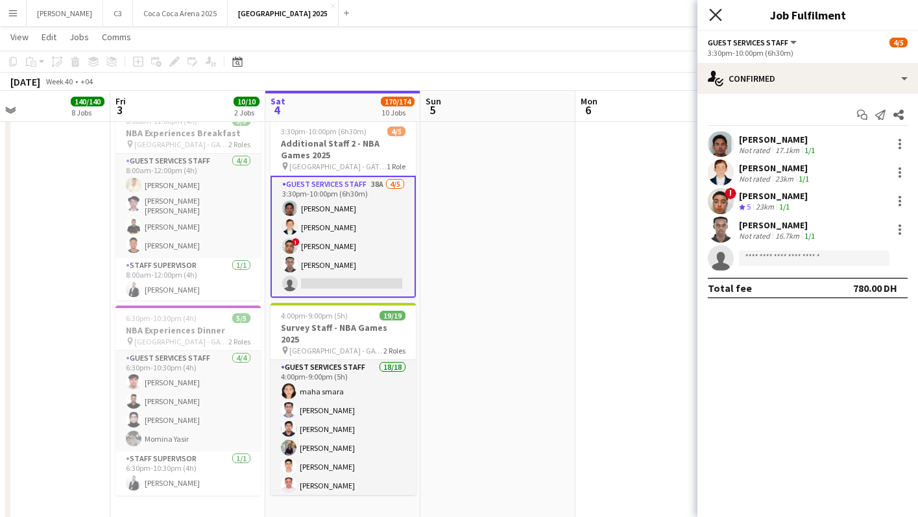
click at [718, 16] on icon "Close pop-in" at bounding box center [715, 14] width 12 height 12
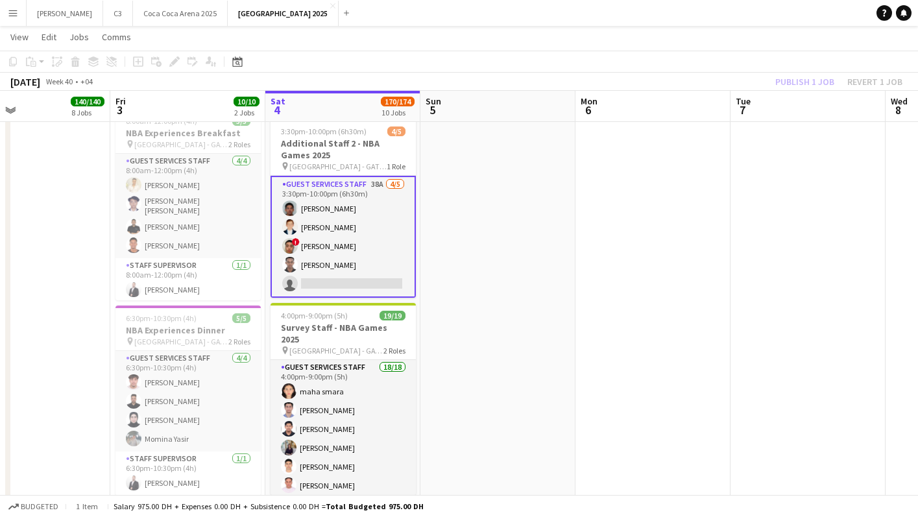
click at [818, 77] on div "Publish 1 job Revert 1 job" at bounding box center [839, 81] width 158 height 17
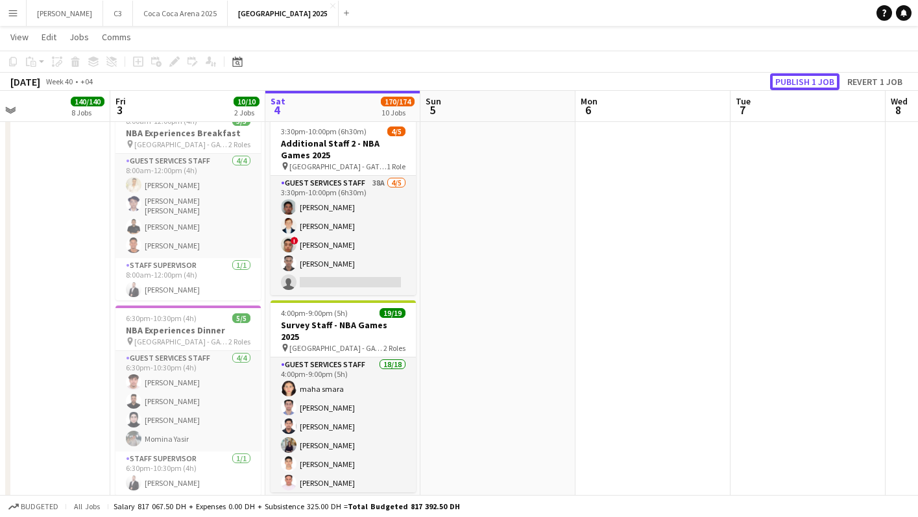
click at [818, 77] on button "Publish 1 job" at bounding box center [804, 81] width 69 height 17
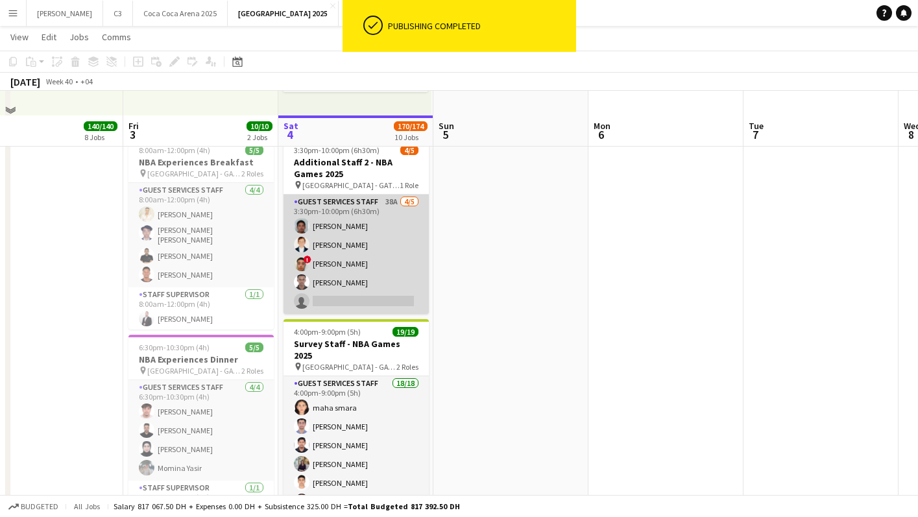
scroll to position [1880, 0]
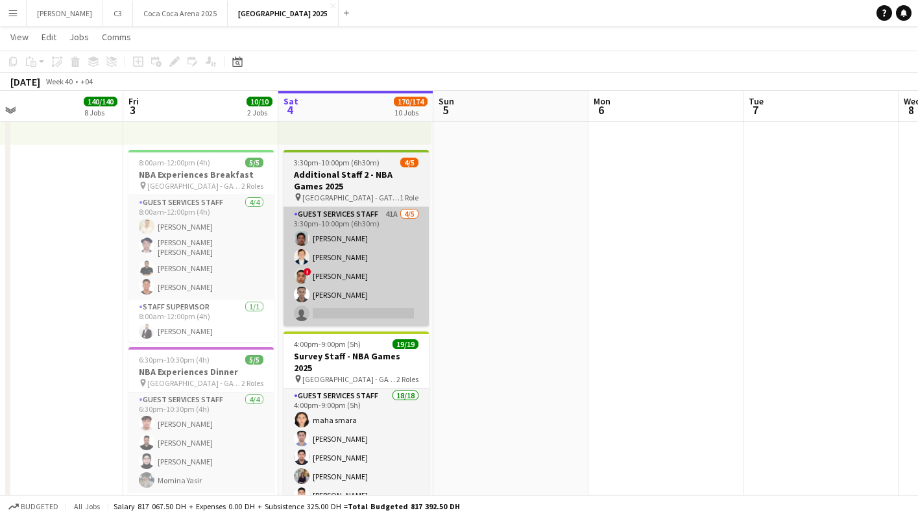
click at [390, 260] on app-card-role "Guest Services Staff 41A 4/5 3:30pm-10:00pm (6h30m) Aman Haque abdullah hamdieh…" at bounding box center [356, 266] width 145 height 119
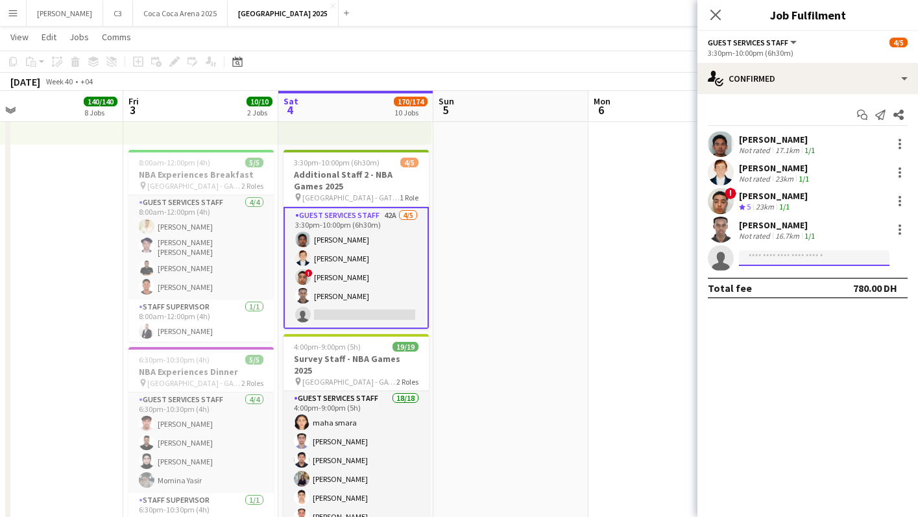
click at [755, 261] on input at bounding box center [814, 258] width 151 height 16
paste input "**********"
type input "**********"
click at [744, 259] on input "**********" at bounding box center [814, 258] width 151 height 16
click at [718, 12] on icon at bounding box center [715, 14] width 12 height 12
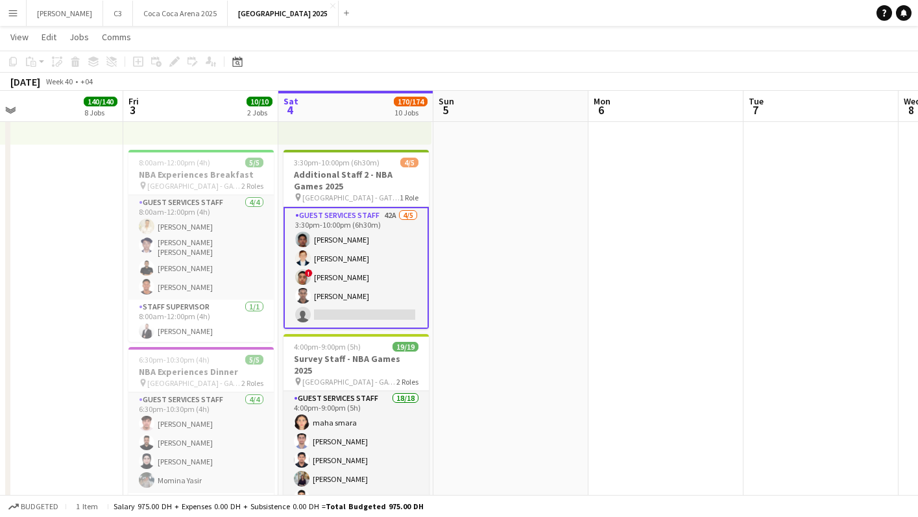
click at [393, 290] on app-card-role "Guest Services Staff 42A 4/5 3:30pm-10:00pm (6h30m) Aman Haque abdullah hamdieh…" at bounding box center [356, 268] width 145 height 122
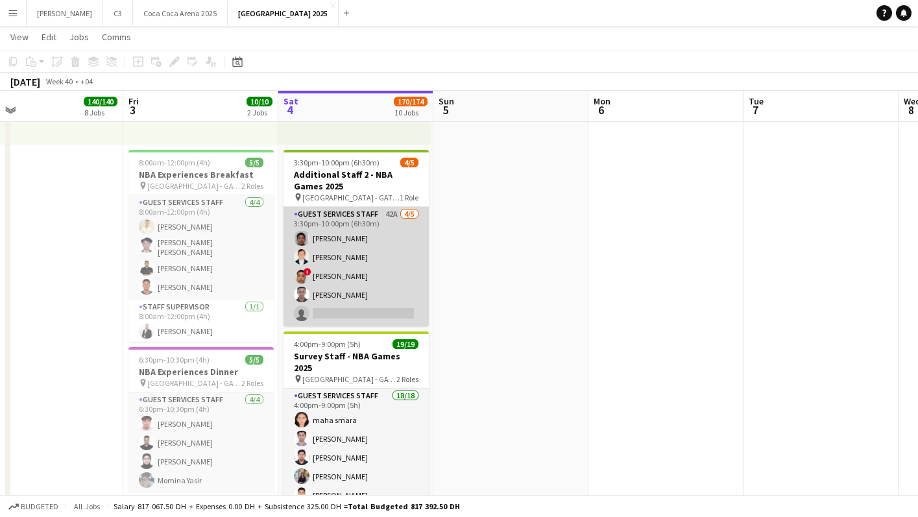
click at [397, 290] on app-card-role "Guest Services Staff 42A 4/5 3:30pm-10:00pm (6h30m) Aman Haque abdullah hamdieh…" at bounding box center [356, 266] width 145 height 119
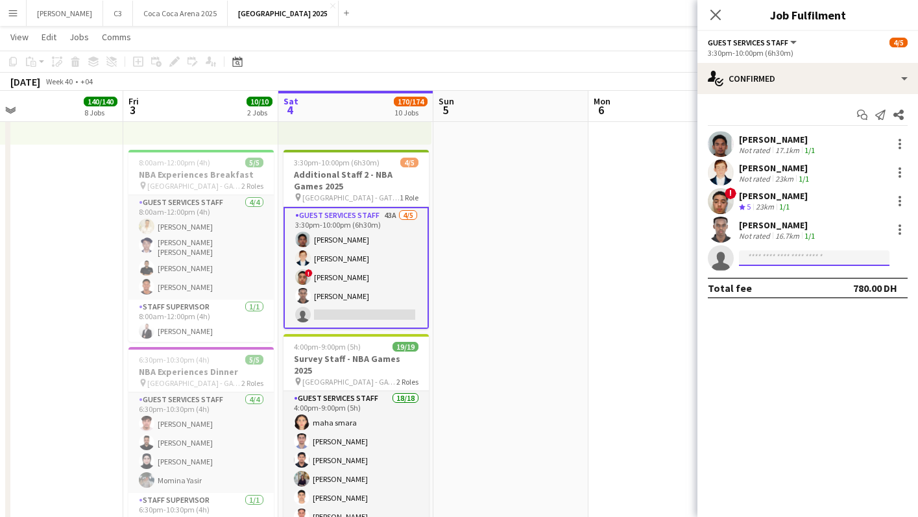
click at [774, 260] on input at bounding box center [814, 258] width 151 height 16
paste input "**********"
type input "**********"
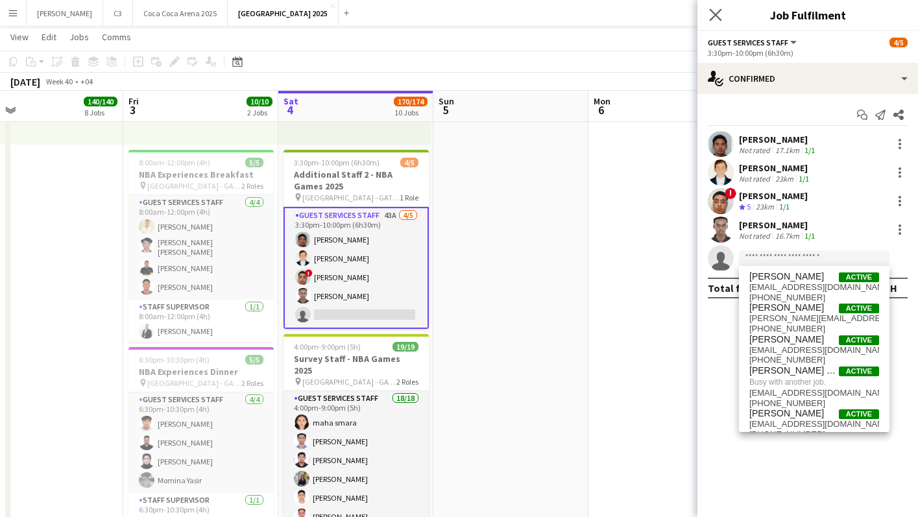
click at [714, 21] on app-icon "Close pop-in" at bounding box center [716, 15] width 19 height 19
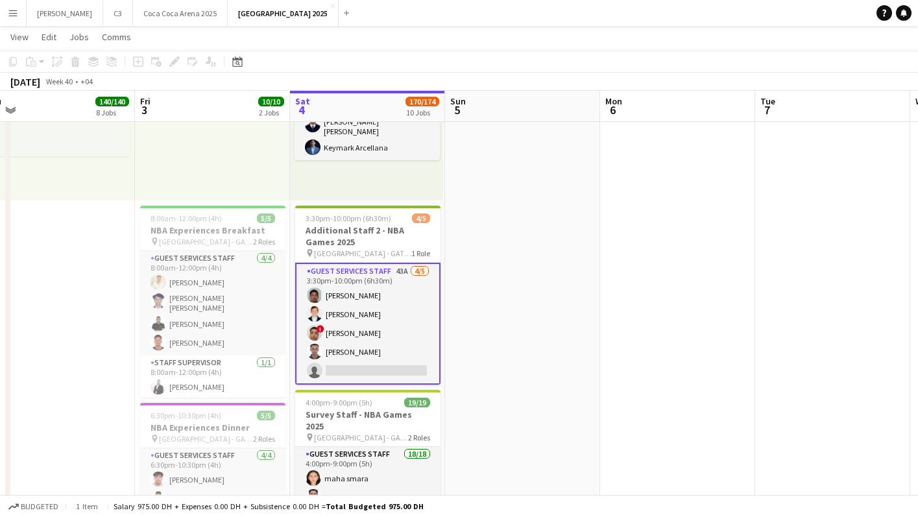
scroll to position [0, 329]
click at [374, 331] on app-card-role "Guest Services Staff 47A 4/5 3:30pm-10:00pm (6h30m) Aman Haque abdullah hamdieh…" at bounding box center [369, 324] width 145 height 122
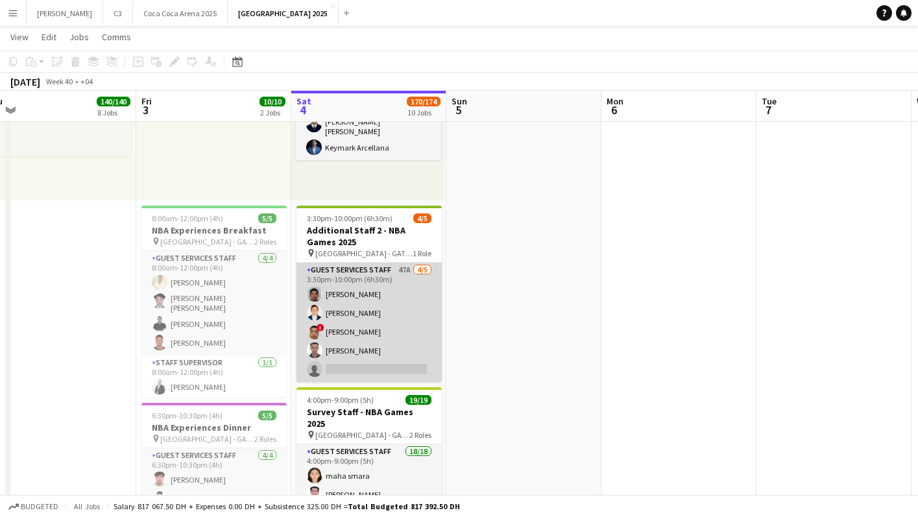
click at [389, 308] on app-card-role "Guest Services Staff 47A 4/5 3:30pm-10:00pm (6h30m) Aman Haque abdullah hamdieh…" at bounding box center [369, 322] width 145 height 119
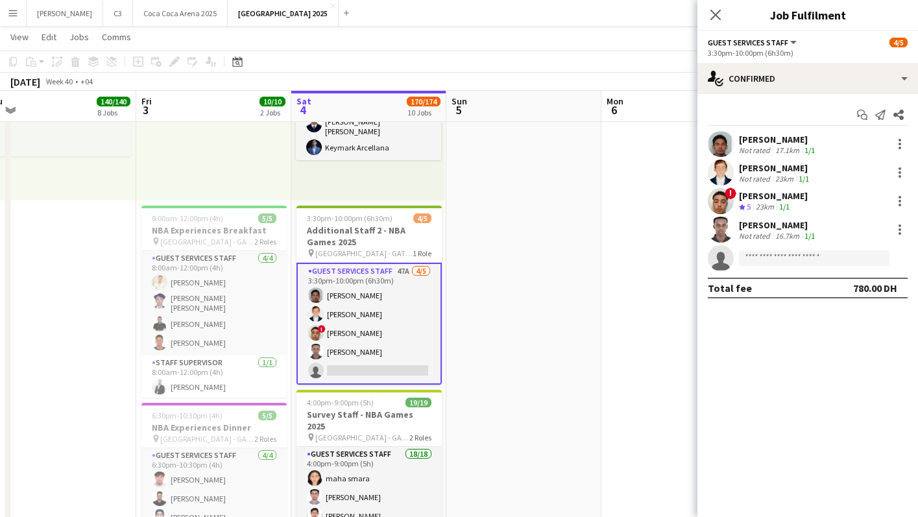
click at [729, 139] on app-user-avatar at bounding box center [721, 144] width 26 height 26
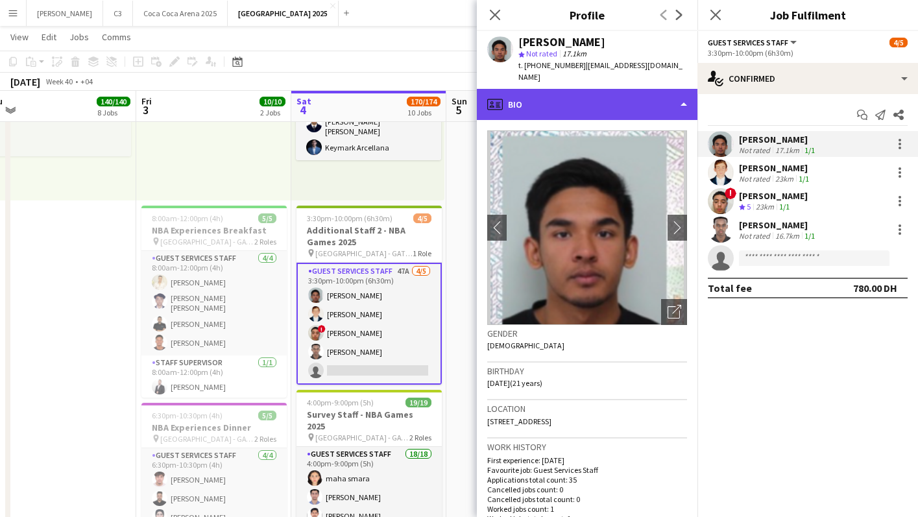
click at [570, 94] on div "profile Bio" at bounding box center [587, 104] width 221 height 31
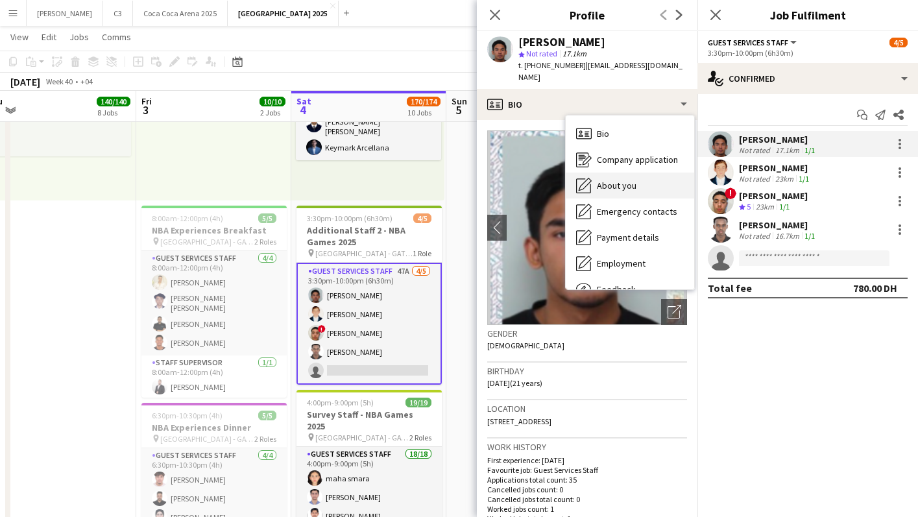
click at [615, 180] on span "About you" at bounding box center [617, 186] width 40 height 12
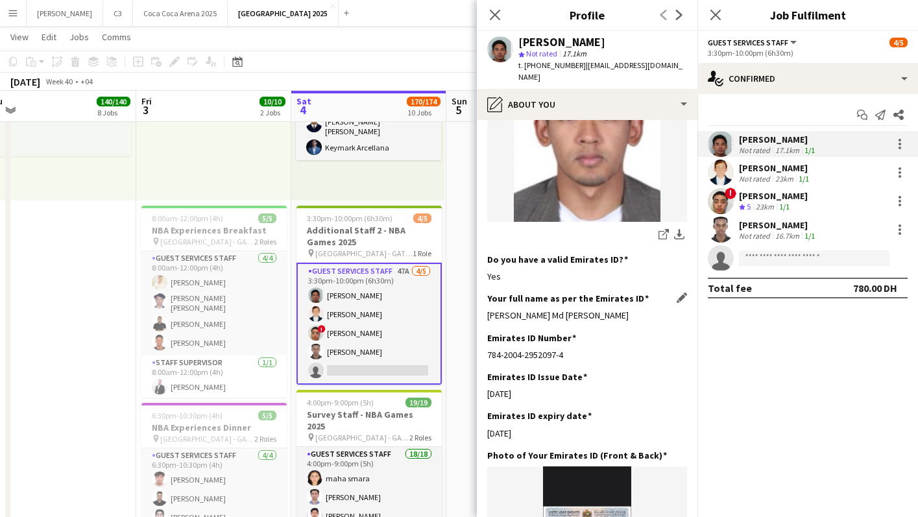
scroll to position [385, 0]
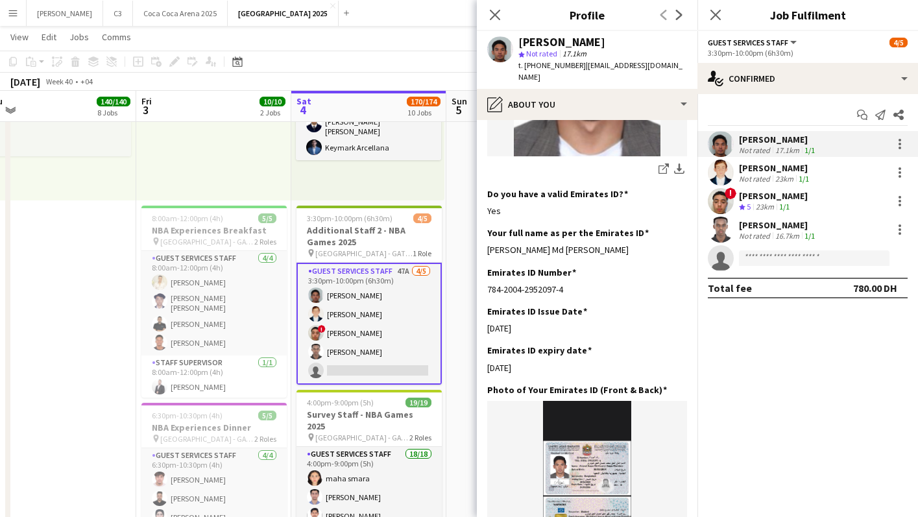
drag, startPoint x: 664, startPoint y: 235, endPoint x: 485, endPoint y: 239, distance: 179.2
click at [485, 239] on app-section-data-types "Bio Edit this field With excellent organizational skills, a focus on guest expe…" at bounding box center [587, 318] width 221 height 397
copy div "Amanul Haque Md Ahsanul Haque Chowdury"
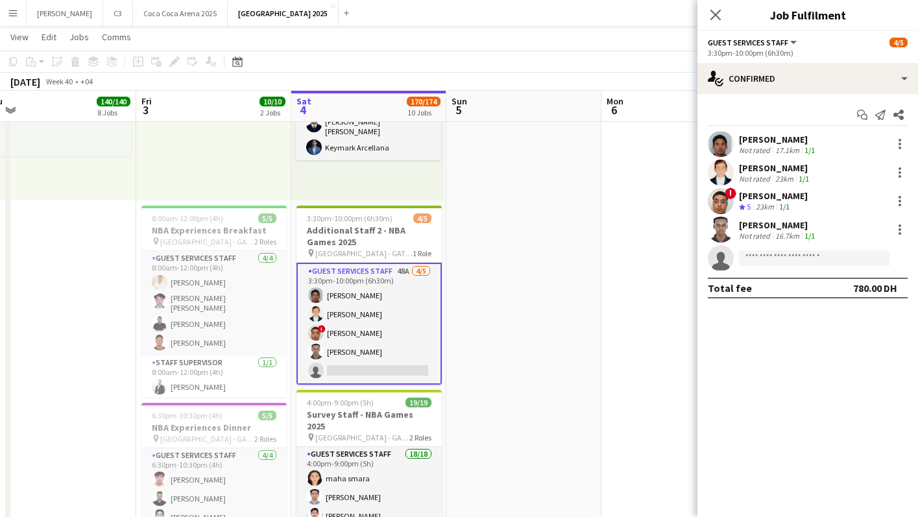
click at [718, 179] on app-user-avatar at bounding box center [721, 173] width 26 height 26
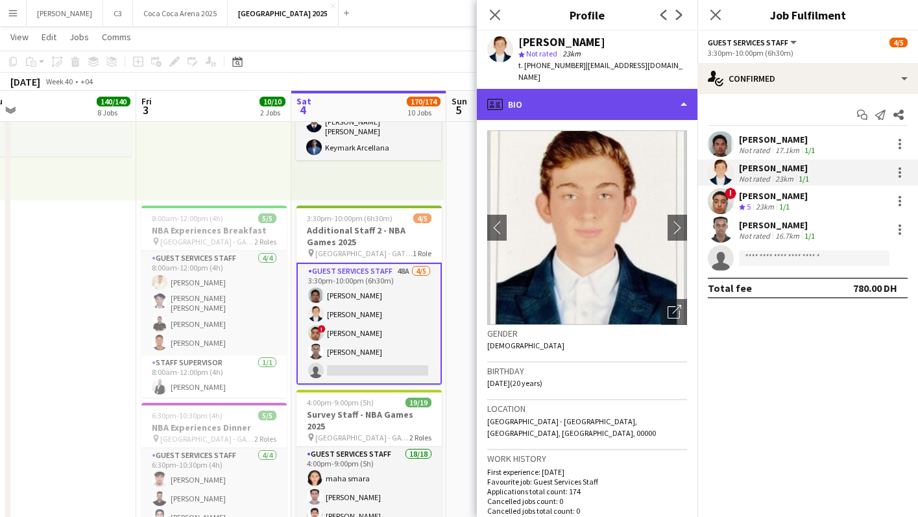
click at [572, 93] on div "profile Bio" at bounding box center [587, 104] width 221 height 31
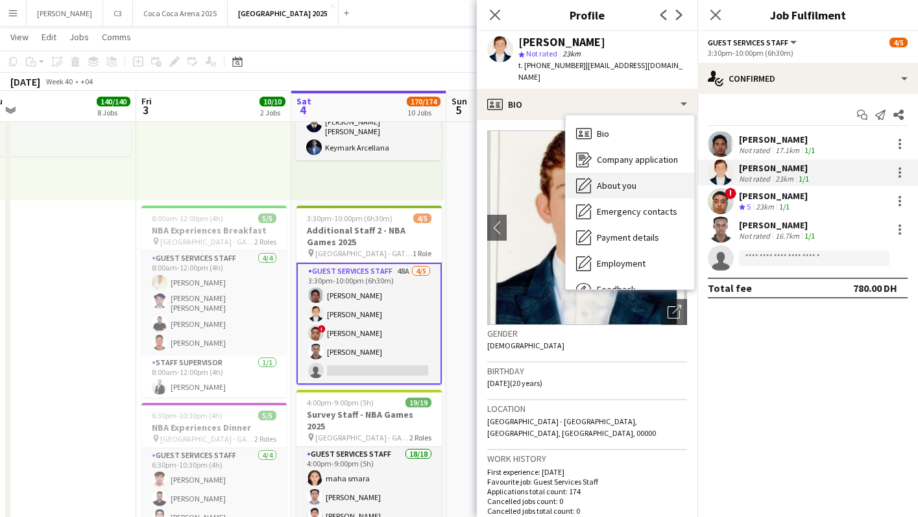
click at [616, 180] on span "About you" at bounding box center [617, 186] width 40 height 12
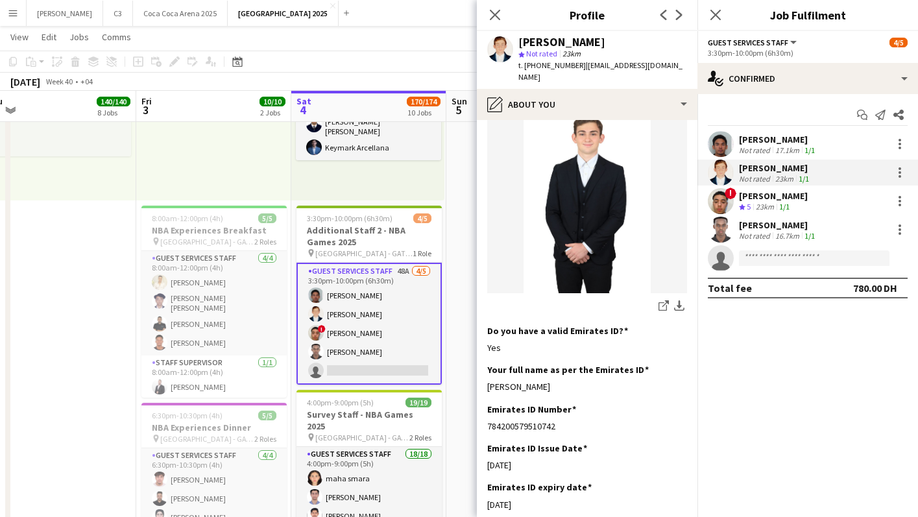
scroll to position [258, 0]
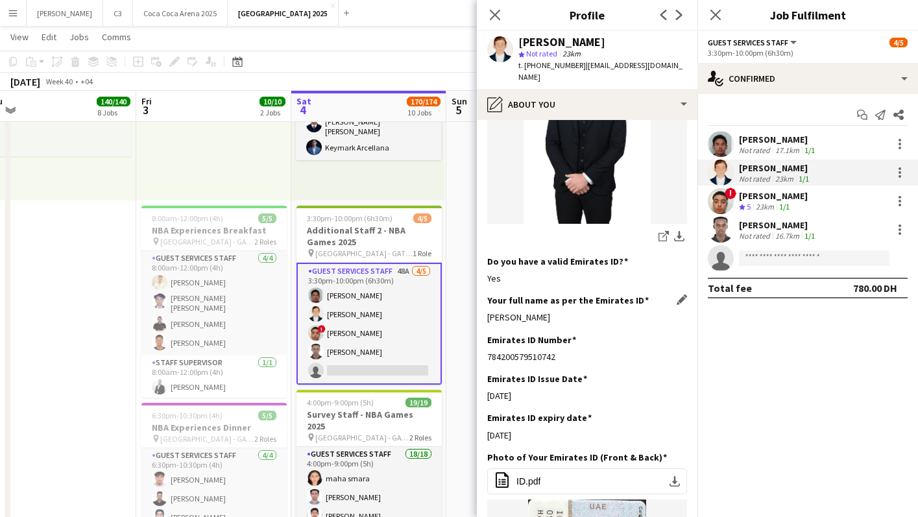
drag, startPoint x: 605, startPoint y: 292, endPoint x: 487, endPoint y: 295, distance: 118.8
click at [487, 311] on div "Abdullah Taher Said Hamdieh" at bounding box center [587, 317] width 200 height 12
copy div "Abdullah Taher Said Hamdieh"
click at [725, 199] on app-user-avatar at bounding box center [721, 201] width 26 height 26
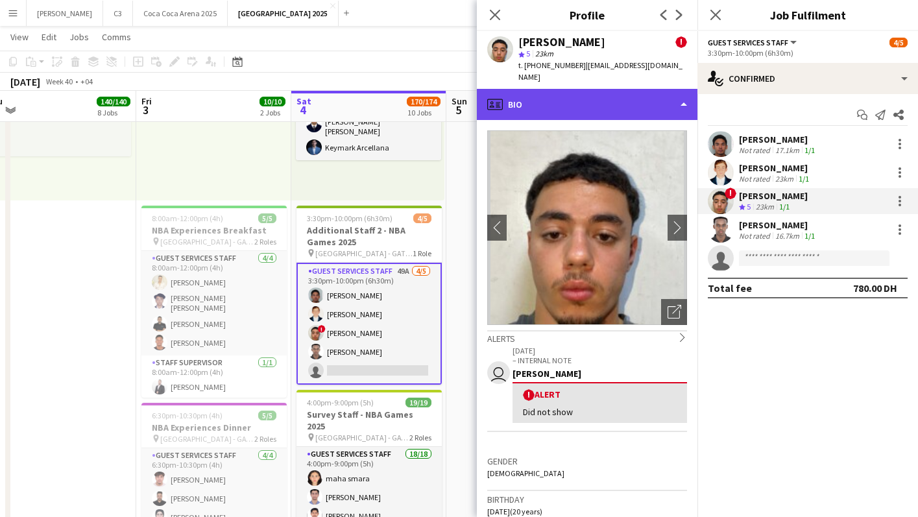
click at [565, 93] on div "profile Bio" at bounding box center [587, 104] width 221 height 31
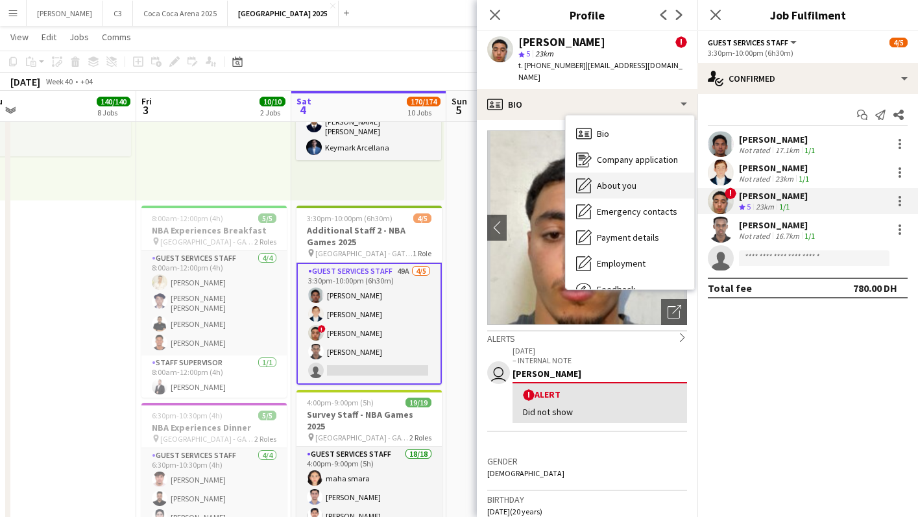
click at [630, 180] on span "About you" at bounding box center [617, 186] width 40 height 12
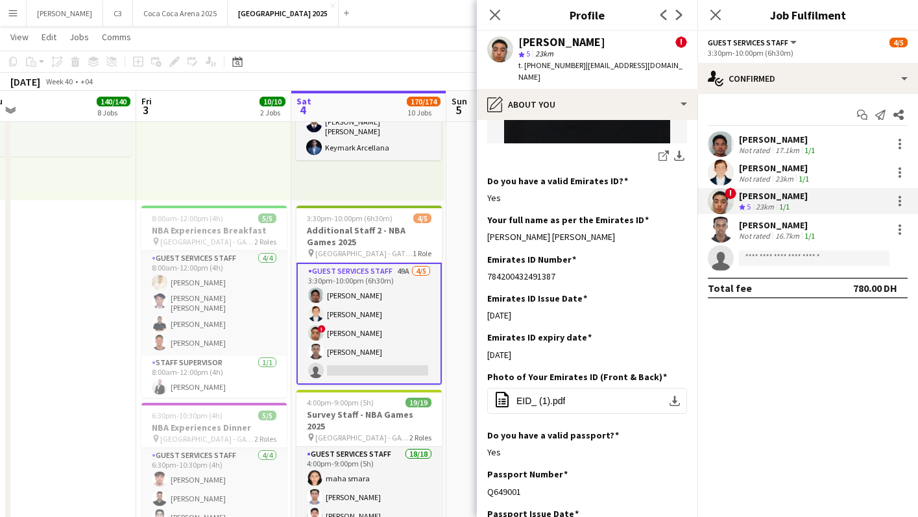
scroll to position [390, 0]
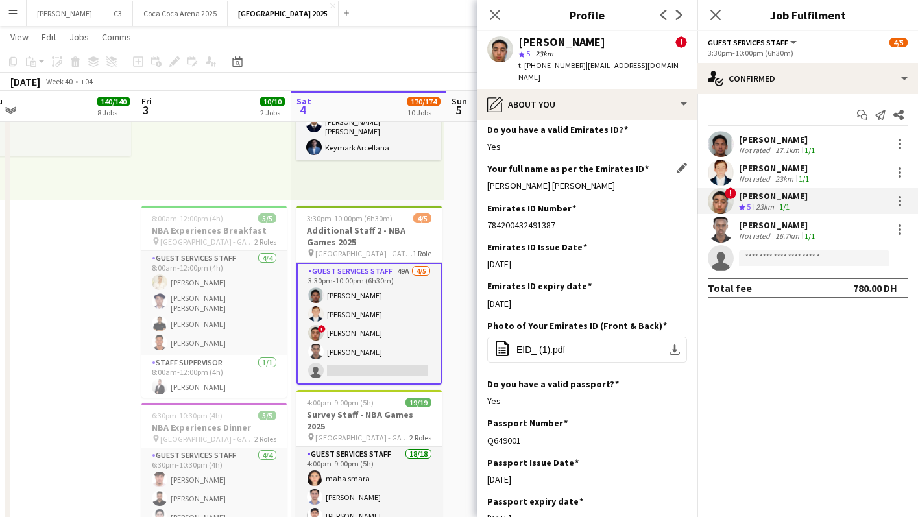
drag, startPoint x: 618, startPoint y: 175, endPoint x: 489, endPoint y: 175, distance: 129.1
click at [489, 180] on div "suhib amjad mahmoud alahmad" at bounding box center [587, 186] width 200 height 12
click at [626, 180] on div "suhib amjad mahmoud alahmad" at bounding box center [587, 186] width 200 height 12
drag, startPoint x: 592, startPoint y: 173, endPoint x: 487, endPoint y: 171, distance: 104.5
click at [487, 180] on div "suhib amjad mahmoud alahmad" at bounding box center [587, 186] width 200 height 12
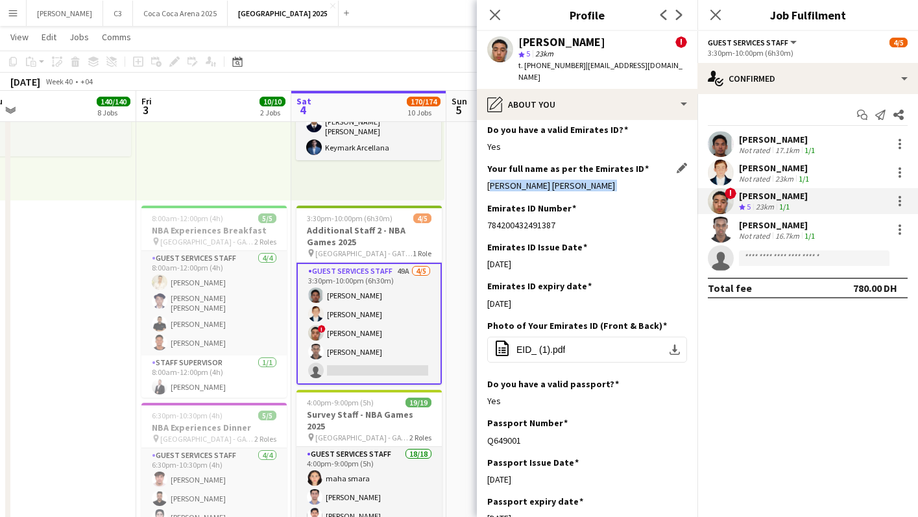
copy div "suhib amjad mahmoud alahmad"
click at [724, 226] on app-user-avatar at bounding box center [721, 230] width 26 height 26
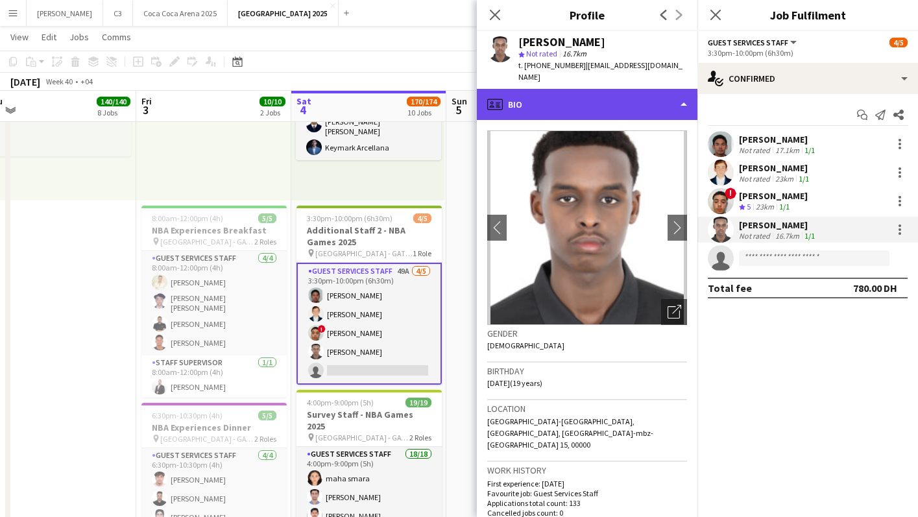
click at [582, 89] on div "profile Bio" at bounding box center [587, 104] width 221 height 31
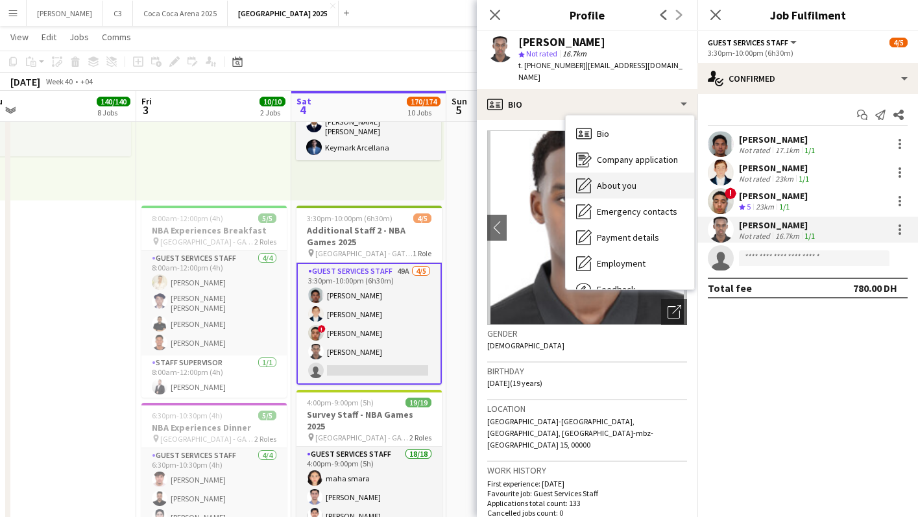
click at [620, 180] on span "About you" at bounding box center [617, 186] width 40 height 12
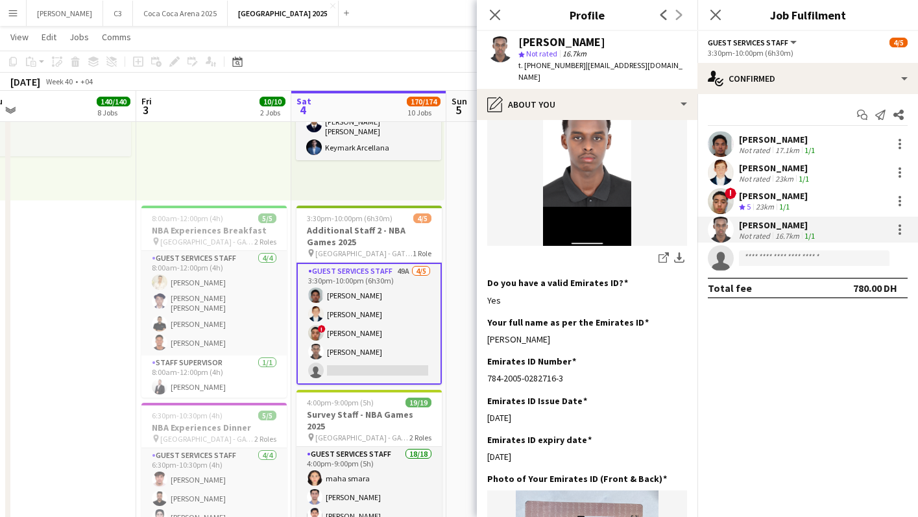
scroll to position [293, 0]
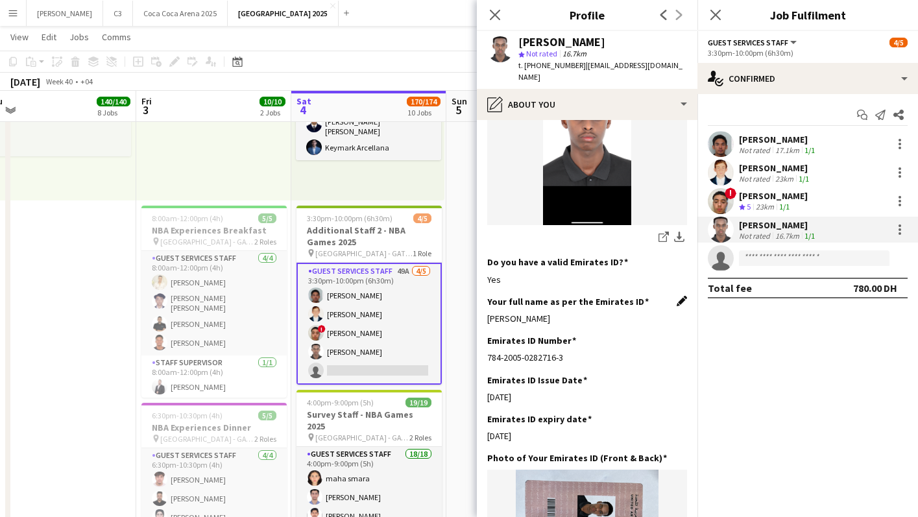
click at [682, 296] on app-icon "Edit this field" at bounding box center [682, 301] width 10 height 10
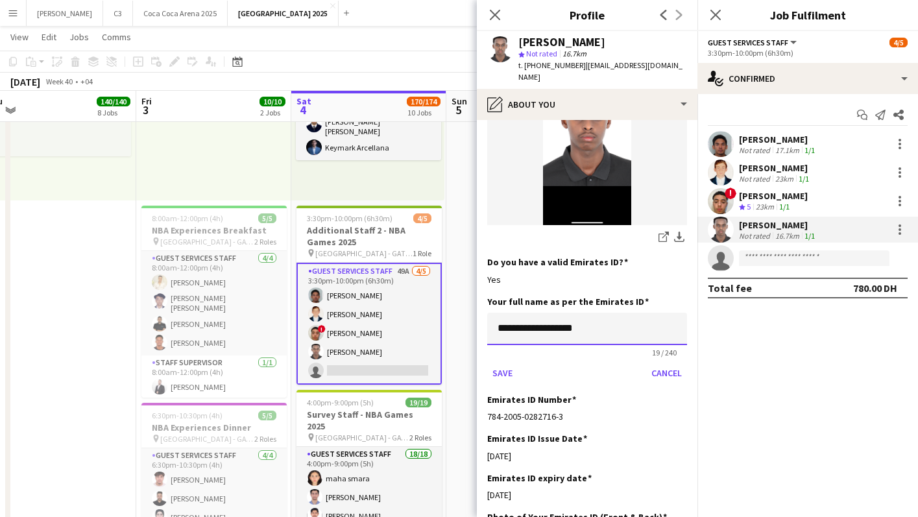
click at [616, 315] on input "**********" at bounding box center [587, 329] width 200 height 32
type input "**********"
click at [487, 363] on button "Save" at bounding box center [502, 373] width 31 height 21
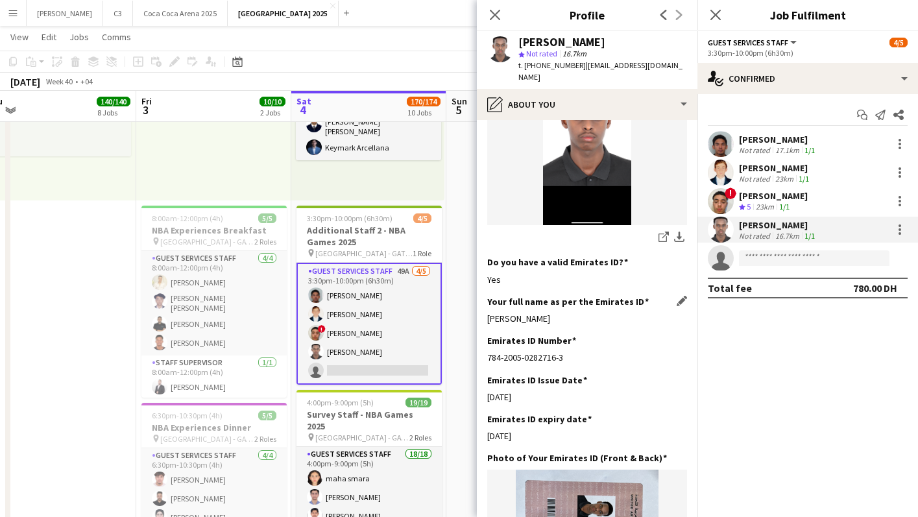
drag, startPoint x: 582, startPoint y: 306, endPoint x: 485, endPoint y: 307, distance: 96.7
click at [485, 307] on app-section-data-types "Bio Edit this field I’m a motivated and reliable individual with a passion for …" at bounding box center [587, 318] width 221 height 397
copy div "Omar Ibrahim Osman"
click at [500, 17] on icon "Close pop-in" at bounding box center [495, 14] width 12 height 12
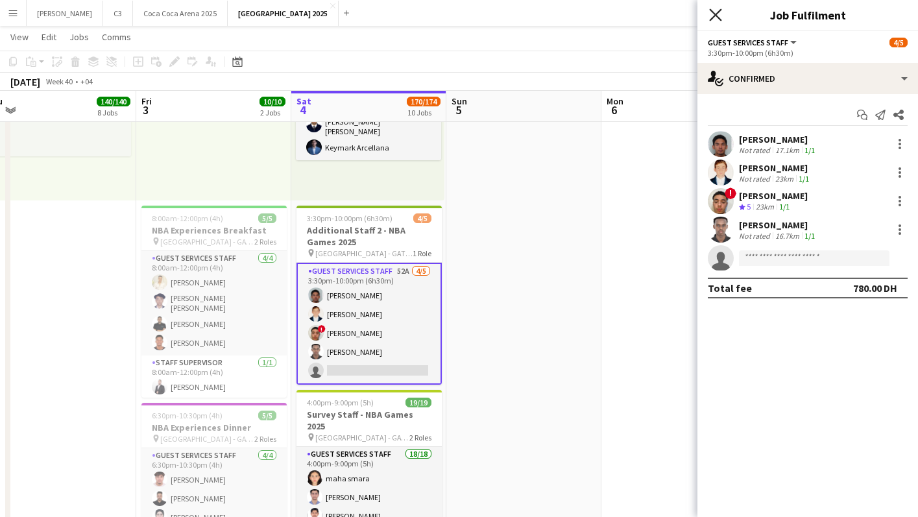
click at [715, 14] on icon at bounding box center [715, 14] width 12 height 12
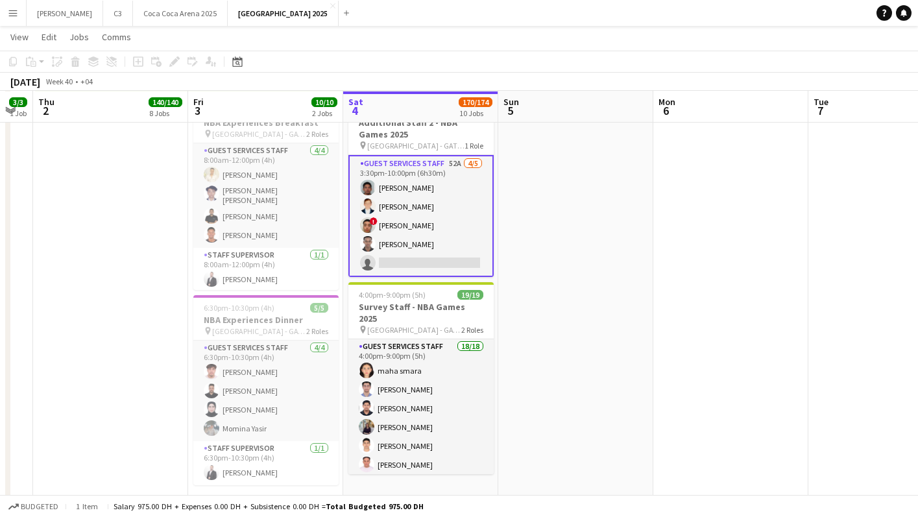
scroll to position [1933, 0]
click at [439, 220] on app-card-role "Guest Services Staff 54A 4/5 3:30pm-10:00pm (6h30m) Aman Haque abdullah hamdieh…" at bounding box center [420, 215] width 145 height 122
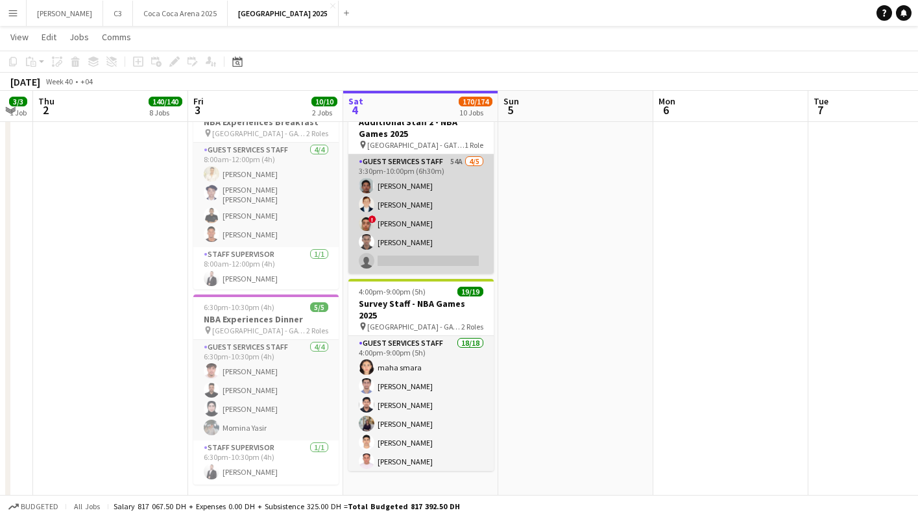
click at [468, 216] on app-card-role "Guest Services Staff 54A 4/5 3:30pm-10:00pm (6h30m) Aman Haque abdullah hamdieh…" at bounding box center [420, 213] width 145 height 119
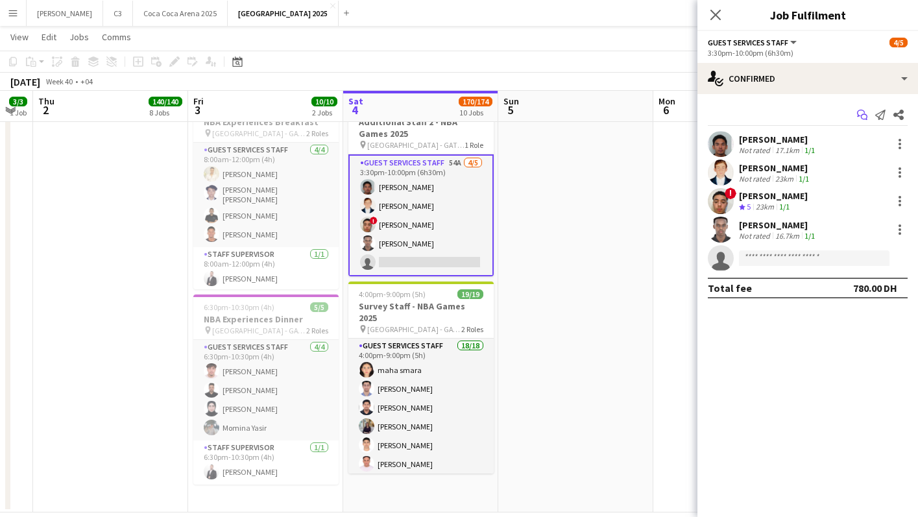
click at [863, 114] on icon at bounding box center [864, 117] width 6 height 6
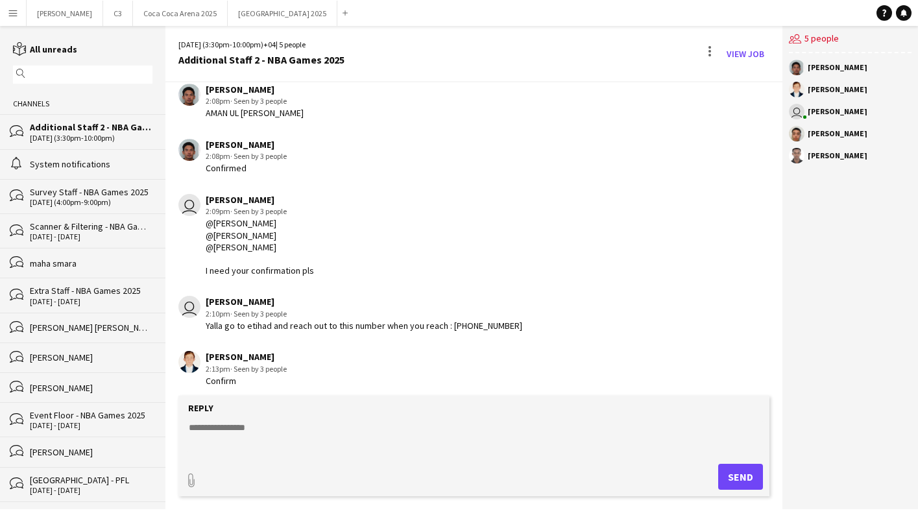
scroll to position [154, 0]
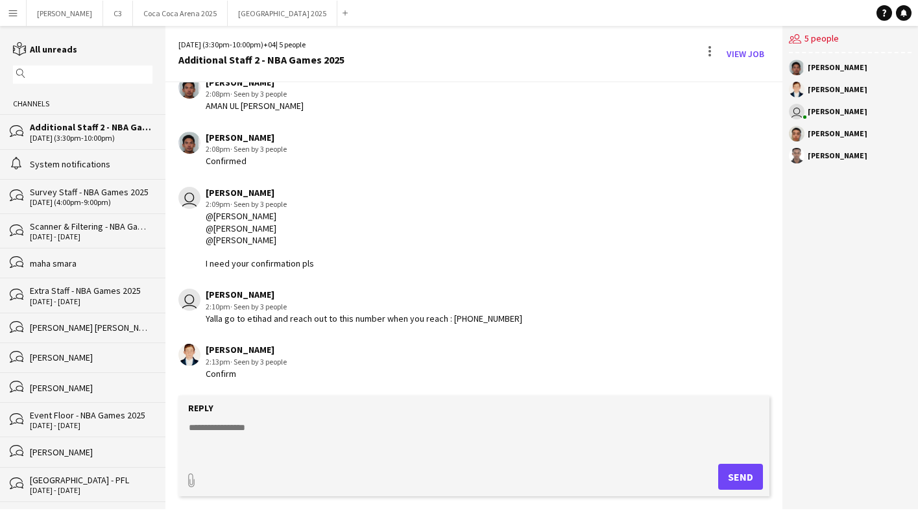
drag, startPoint x: 520, startPoint y: 319, endPoint x: 447, endPoint y: 319, distance: 73.3
click at [447, 319] on div "user Marisol Pestano 2:10pm · Seen by 3 people Yalla go to etihad and reach out…" at bounding box center [425, 307] width 494 height 36
copy div "+971 56 466 3461"
click at [225, 438] on textarea at bounding box center [477, 438] width 578 height 34
paste textarea "**********"
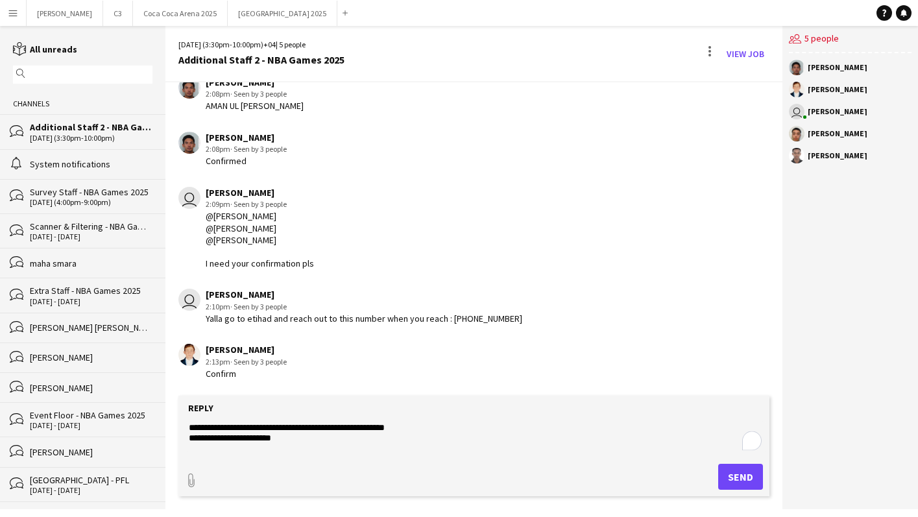
type textarea "**********"
click at [731, 476] on button "Send" at bounding box center [740, 477] width 45 height 26
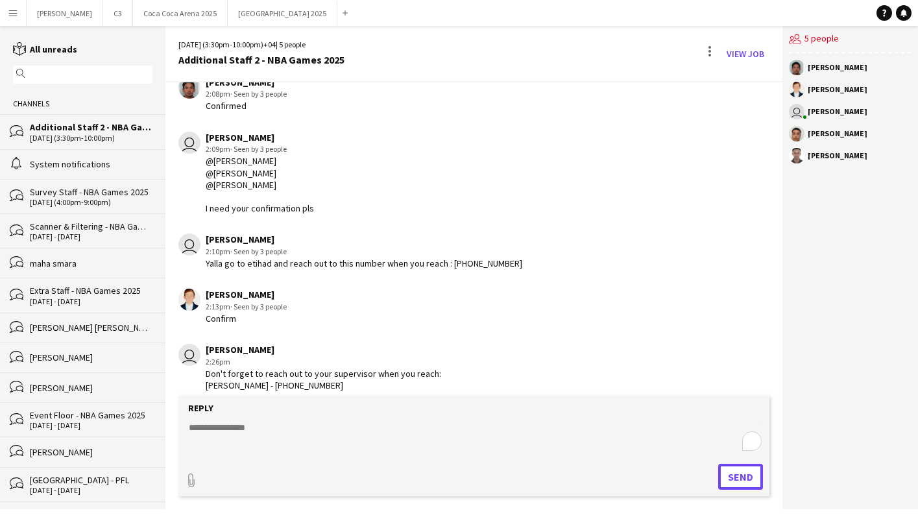
scroll to position [221, 0]
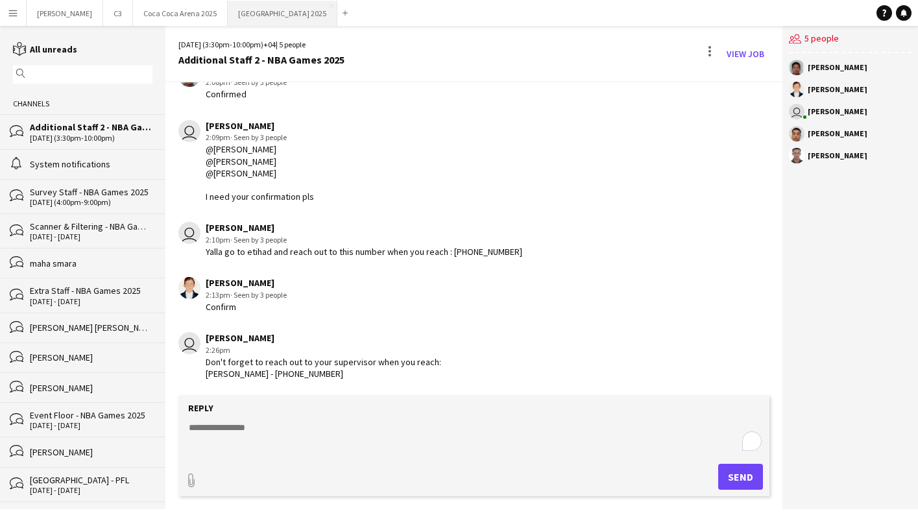
click at [228, 14] on button "[GEOGRAPHIC_DATA] 2025 Close" at bounding box center [283, 13] width 110 height 25
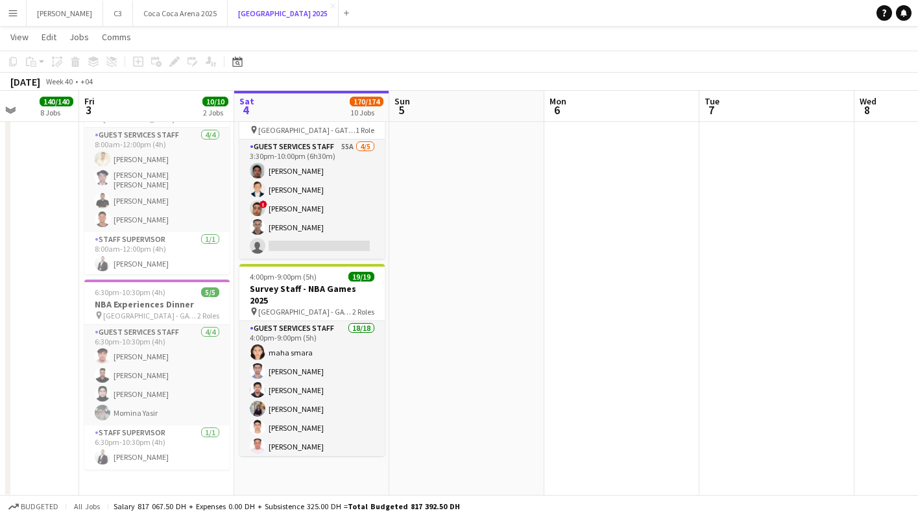
scroll to position [1950, 0]
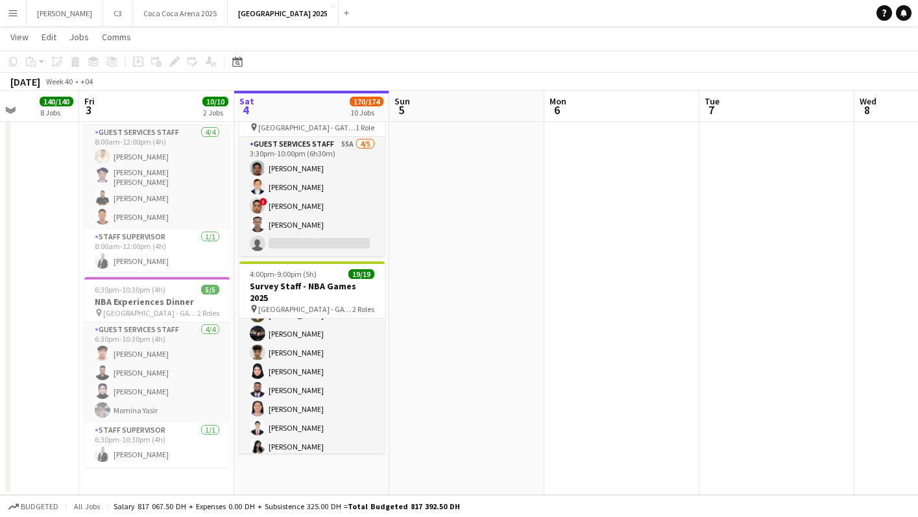
drag, startPoint x: 322, startPoint y: 375, endPoint x: 594, endPoint y: 256, distance: 297.0
click at [322, 373] on app-card-role "Guest Services Staff 18/18 4:00pm-9:00pm (5h) maha smara [PERSON_NAME] [PERSON_…" at bounding box center [311, 317] width 145 height 368
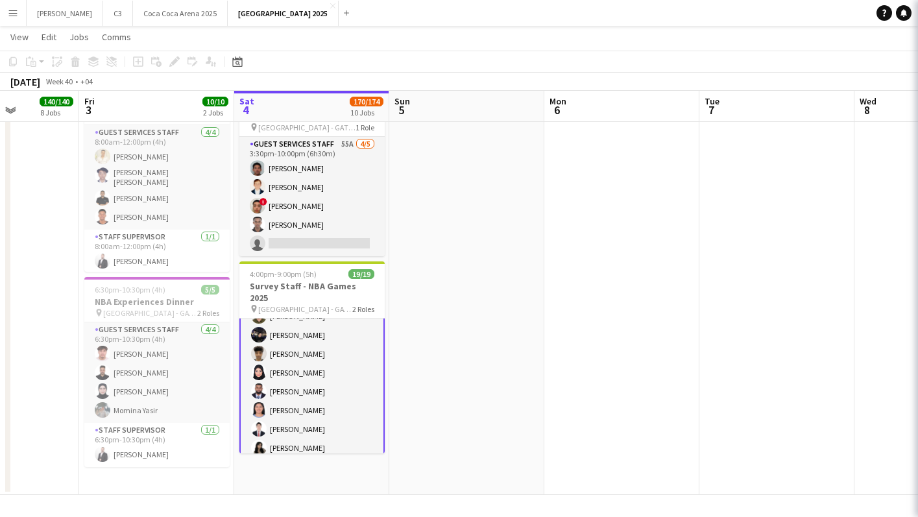
scroll to position [187, 0]
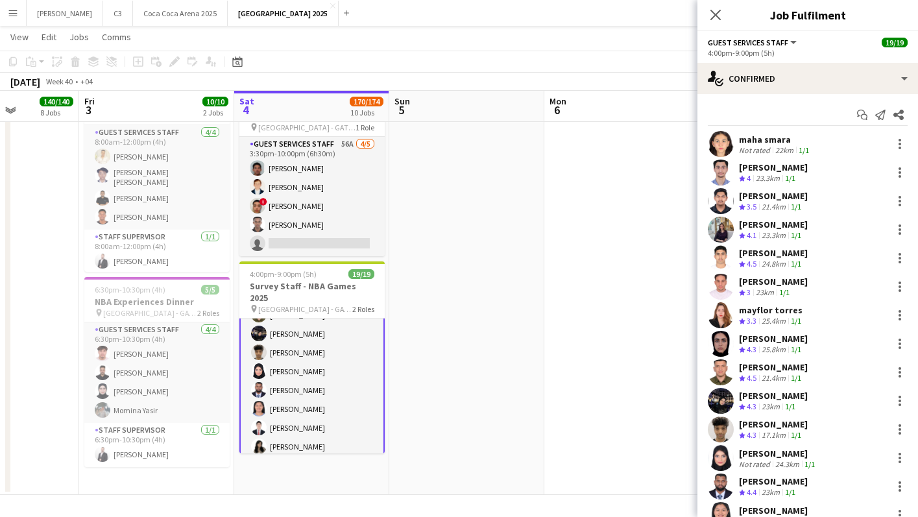
click at [724, 265] on app-user-avatar at bounding box center [721, 258] width 26 height 26
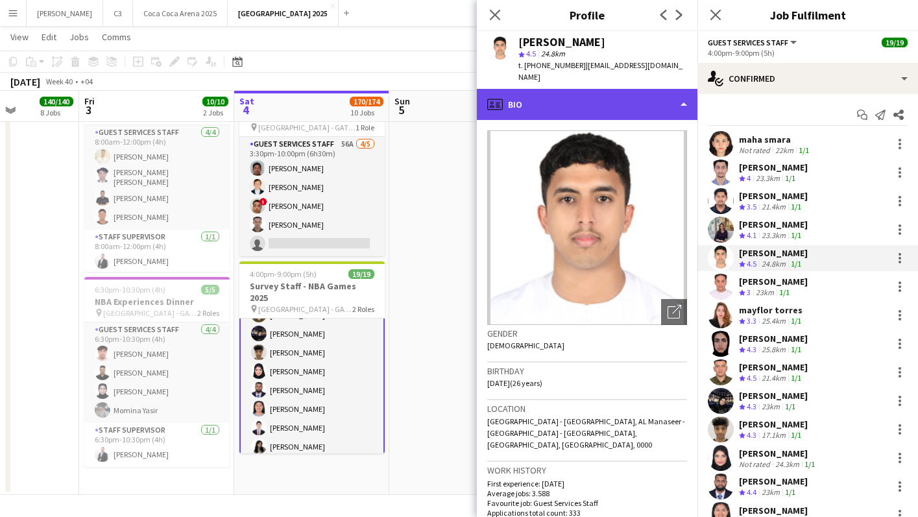
click at [580, 97] on div "profile Bio" at bounding box center [587, 104] width 221 height 31
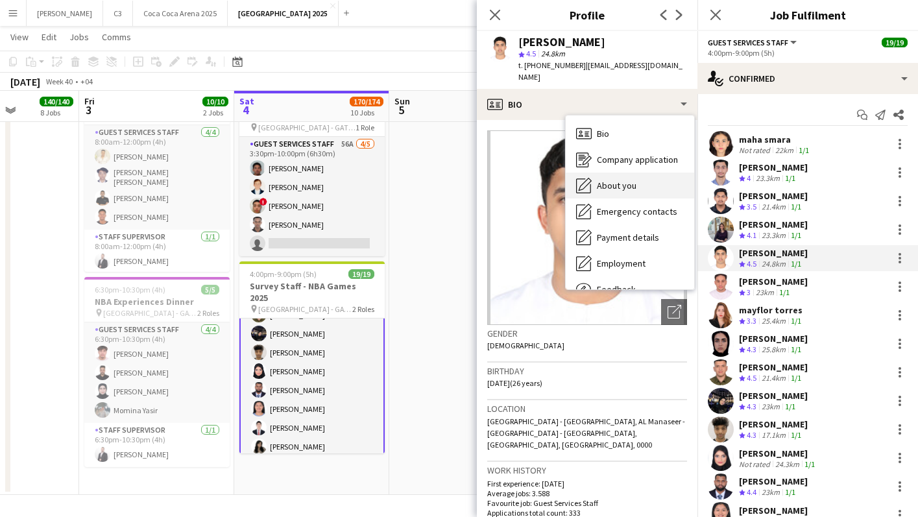
click at [610, 180] on span "About you" at bounding box center [617, 186] width 40 height 12
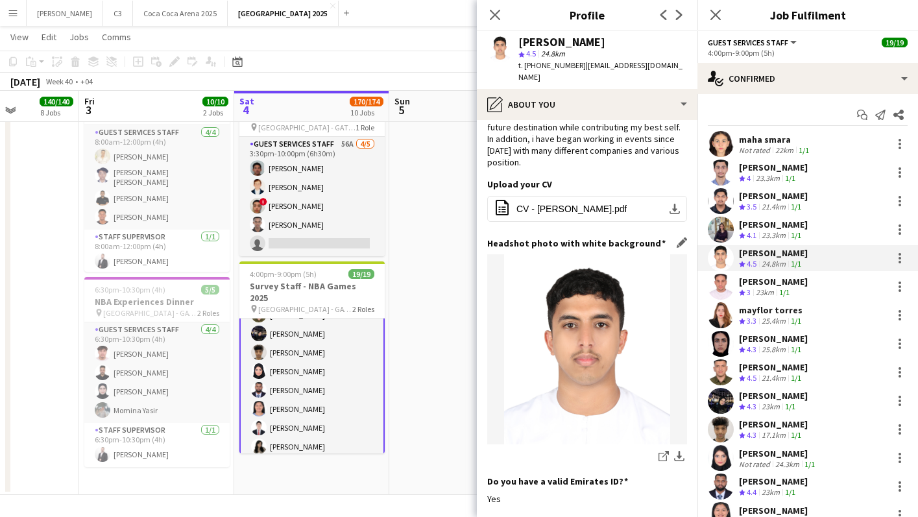
scroll to position [0, 0]
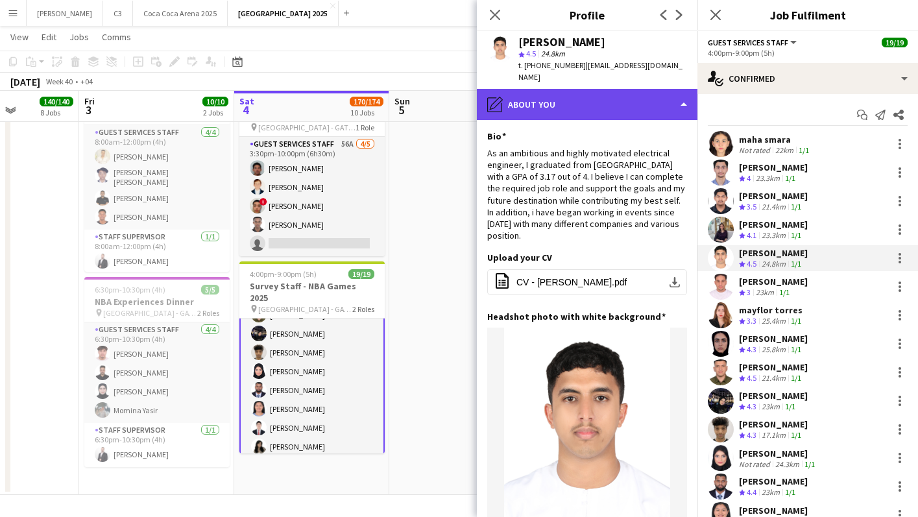
click at [608, 95] on div "pencil4 About you" at bounding box center [587, 104] width 221 height 31
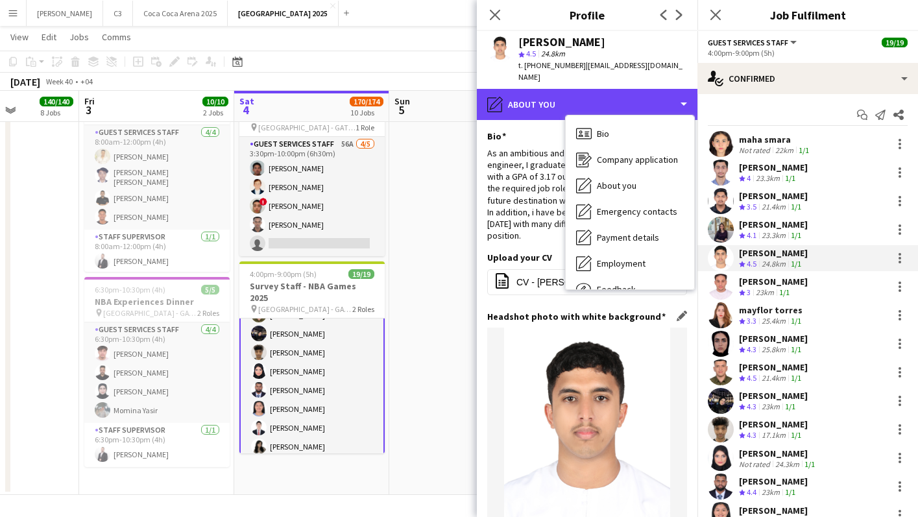
scroll to position [56, 0]
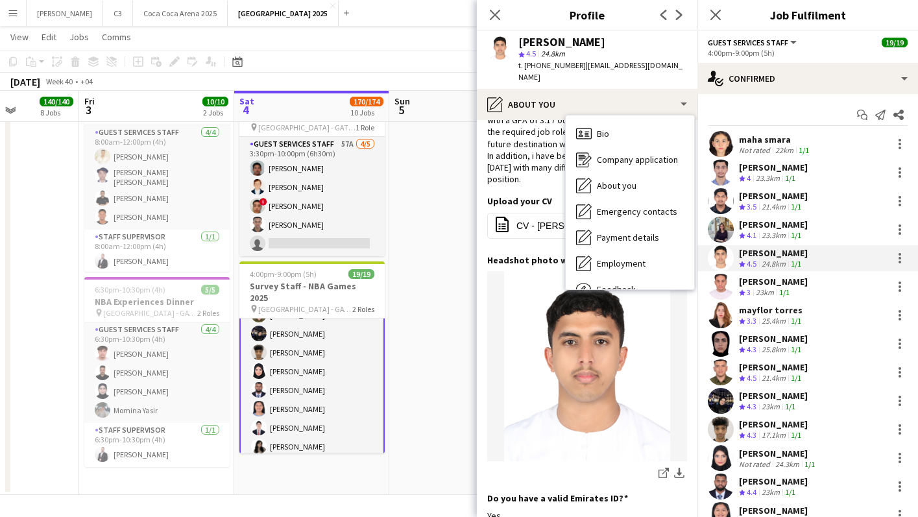
click at [722, 141] on app-user-avatar at bounding box center [721, 144] width 26 height 26
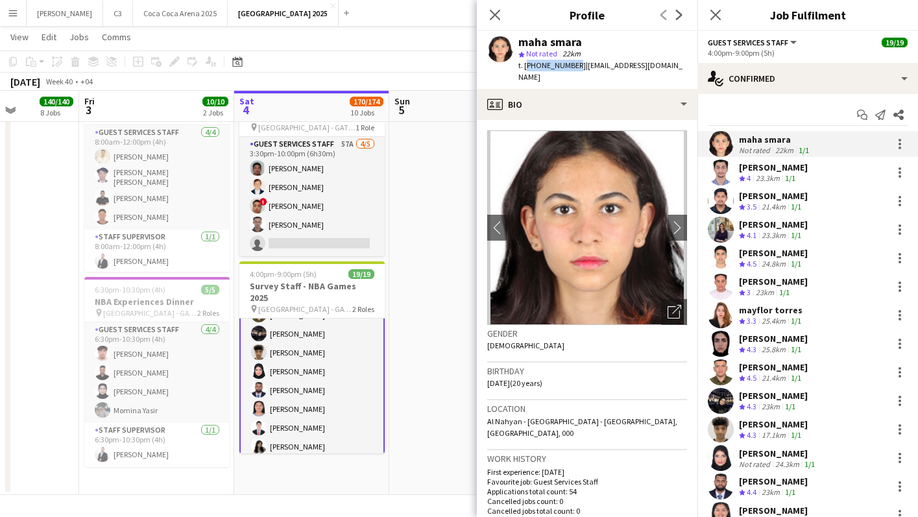
drag, startPoint x: 572, startPoint y: 65, endPoint x: 524, endPoint y: 63, distance: 48.1
click at [524, 63] on span "t. +971565819401" at bounding box center [552, 65] width 67 height 10
click at [575, 64] on span "t. +971565819401" at bounding box center [552, 65] width 67 height 10
drag, startPoint x: 575, startPoint y: 64, endPoint x: 526, endPoint y: 64, distance: 49.3
click at [526, 64] on span "t. +971565819401" at bounding box center [552, 65] width 67 height 10
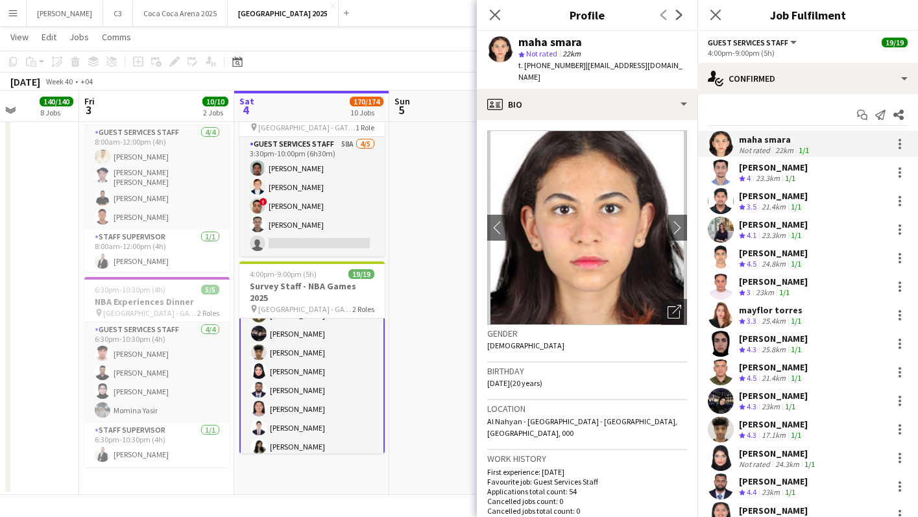
copy span "+971565819401"
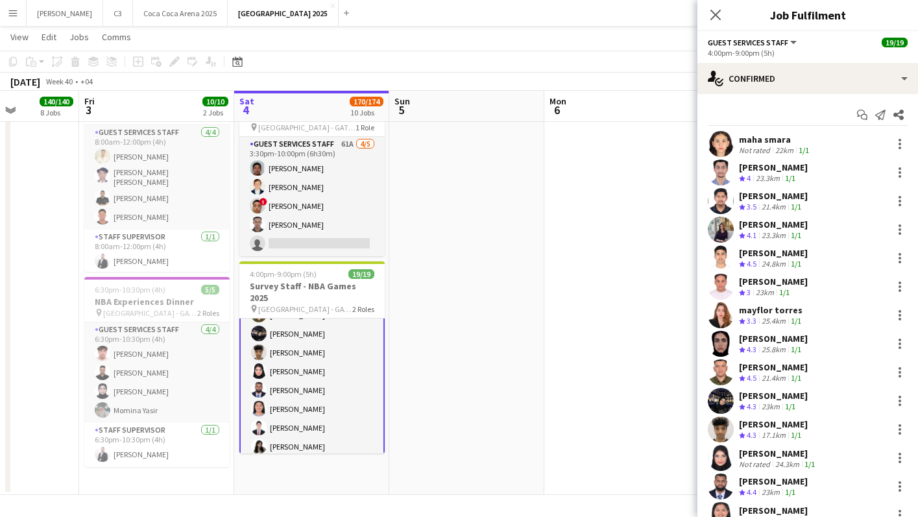
click at [722, 147] on app-user-avatar at bounding box center [721, 144] width 26 height 26
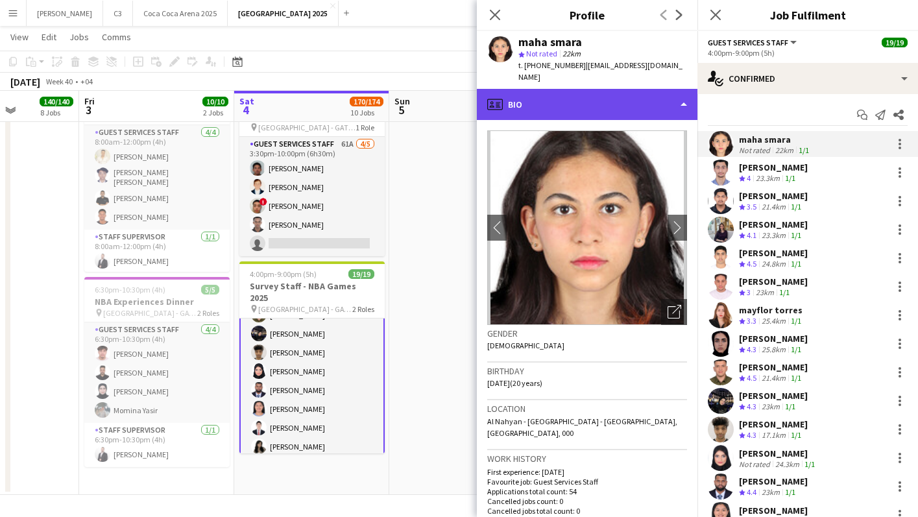
click at [573, 98] on div "profile Bio" at bounding box center [587, 104] width 221 height 31
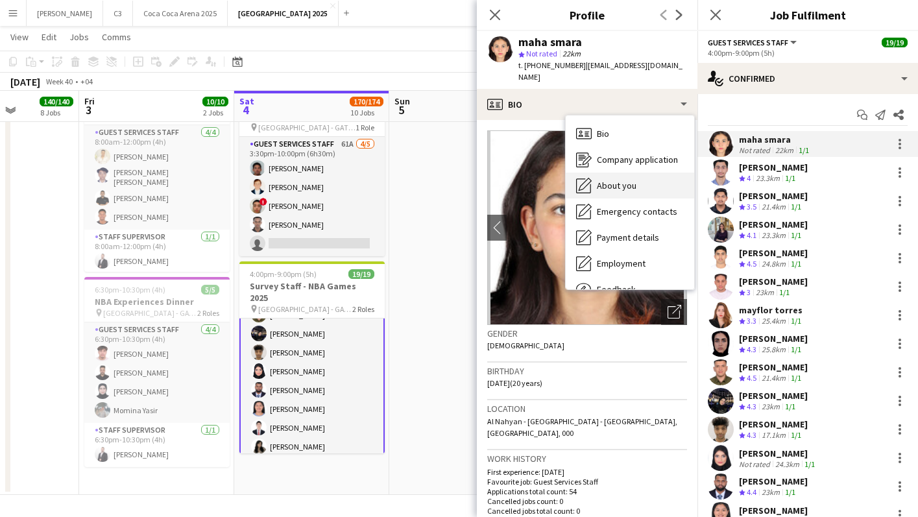
click at [591, 178] on icon at bounding box center [583, 185] width 15 height 15
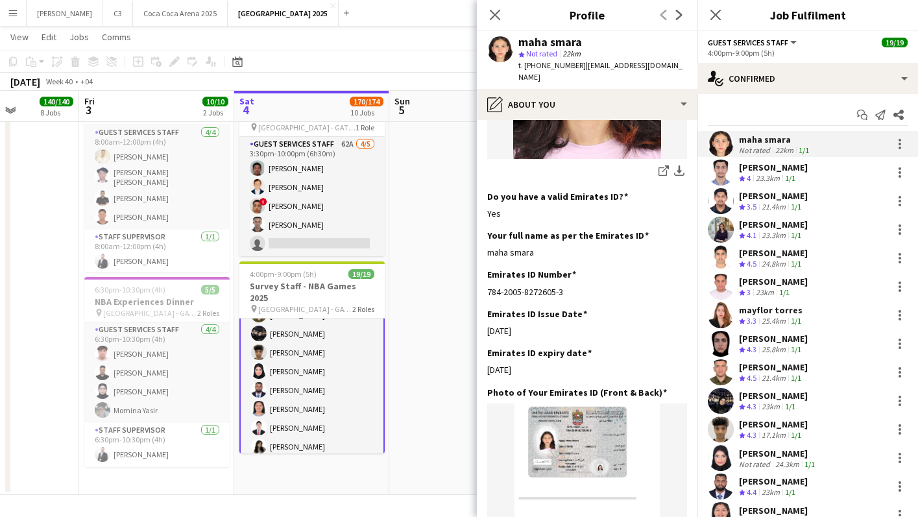
scroll to position [351, 0]
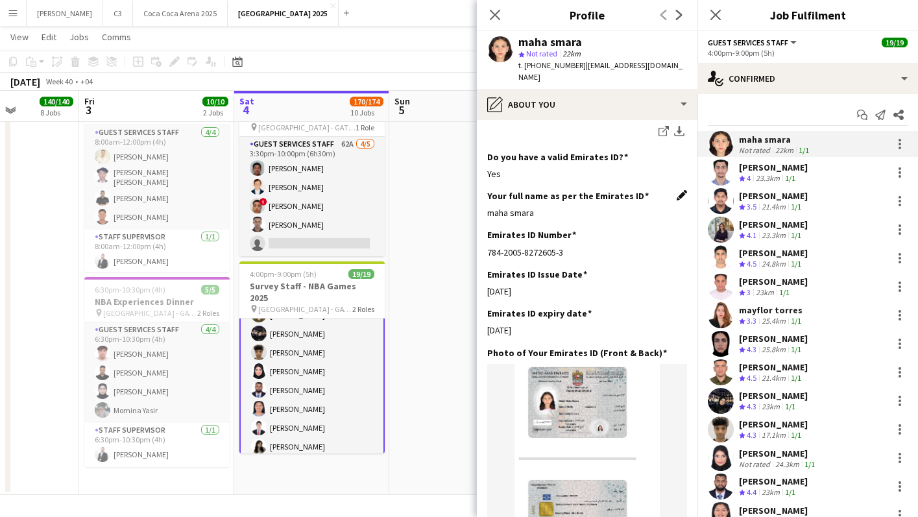
click at [682, 190] on app-icon "Edit this field" at bounding box center [682, 195] width 10 height 10
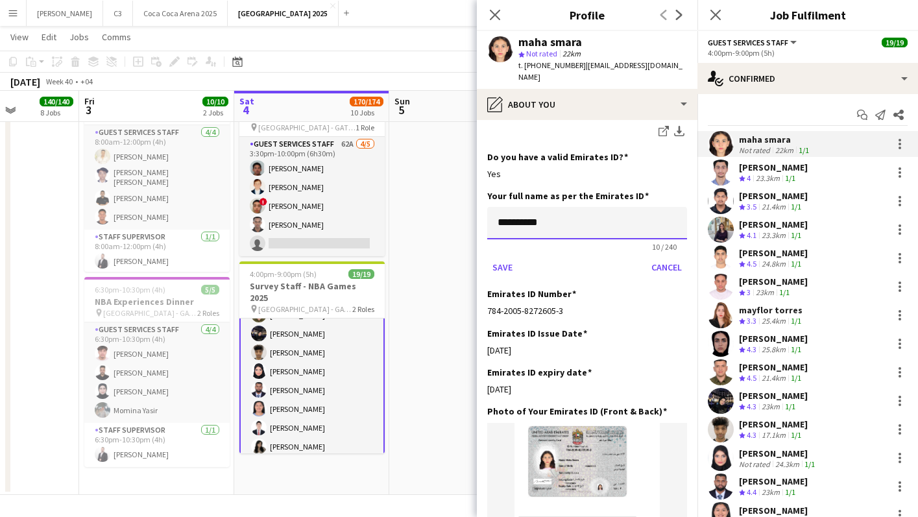
click at [572, 207] on input "**********" at bounding box center [587, 223] width 200 height 32
type input "**********"
click at [487, 257] on button "Save" at bounding box center [502, 267] width 31 height 21
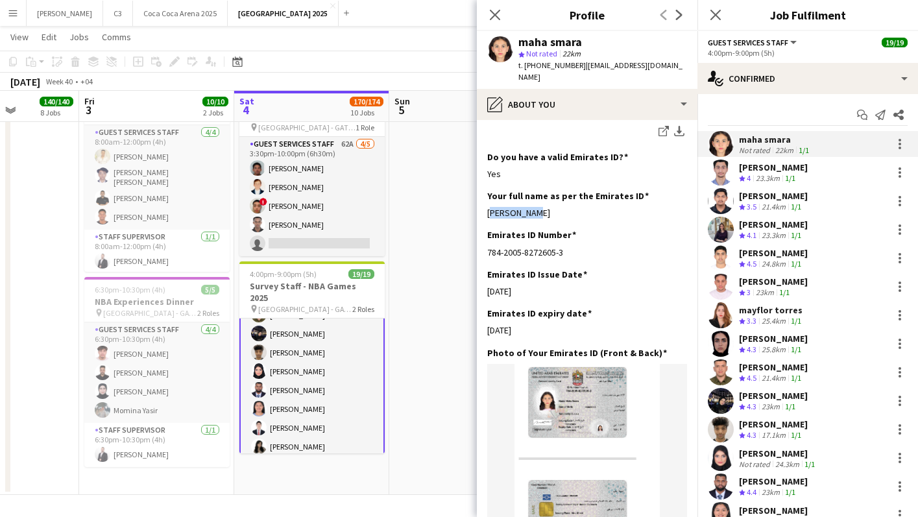
drag, startPoint x: 552, startPoint y: 202, endPoint x: 485, endPoint y: 201, distance: 67.5
click at [485, 201] on app-section-data-types "Bio Edit this field i am interested in working i. the events and helping people…" at bounding box center [587, 318] width 221 height 397
copy div "Maha Smara"
click at [731, 164] on div at bounding box center [721, 173] width 26 height 26
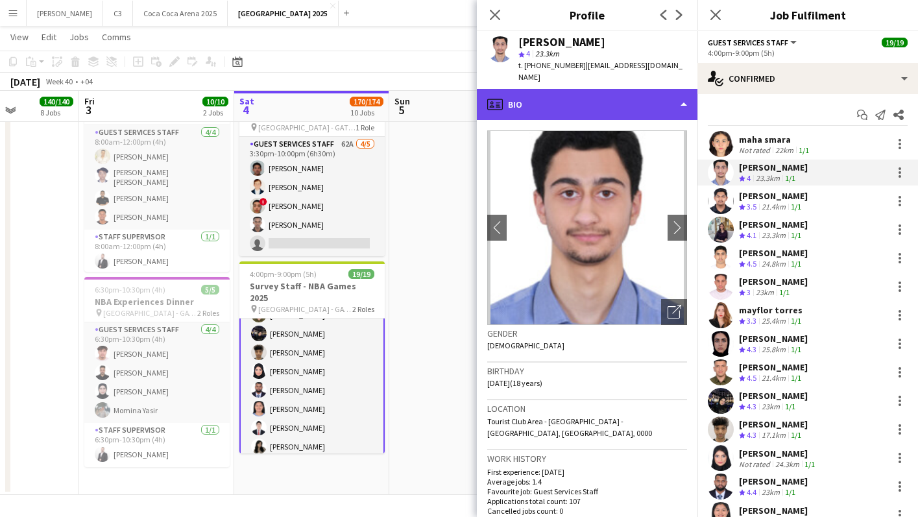
click at [578, 91] on div "profile Bio" at bounding box center [587, 104] width 221 height 31
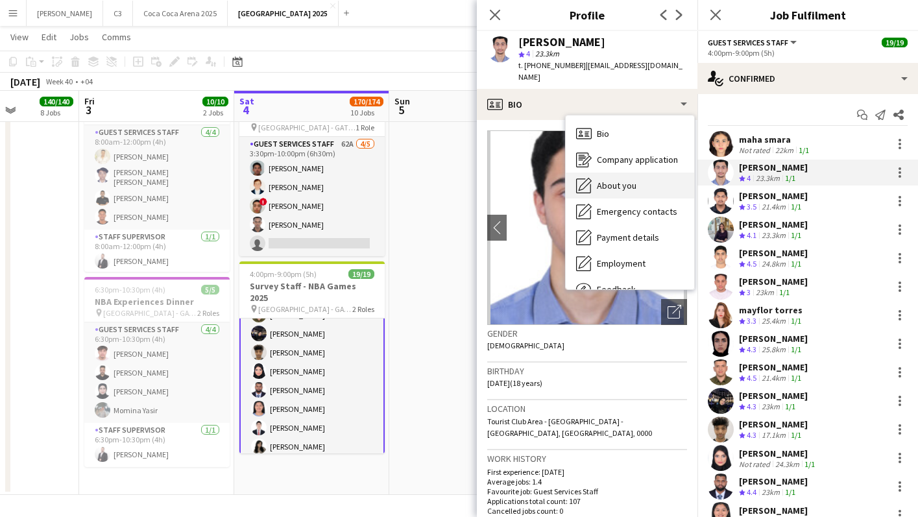
click at [613, 180] on span "About you" at bounding box center [617, 186] width 40 height 12
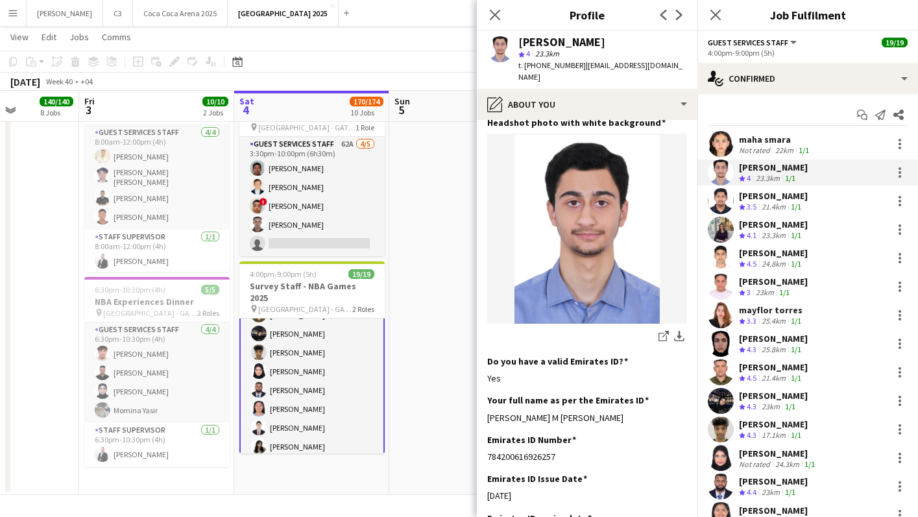
scroll to position [284, 0]
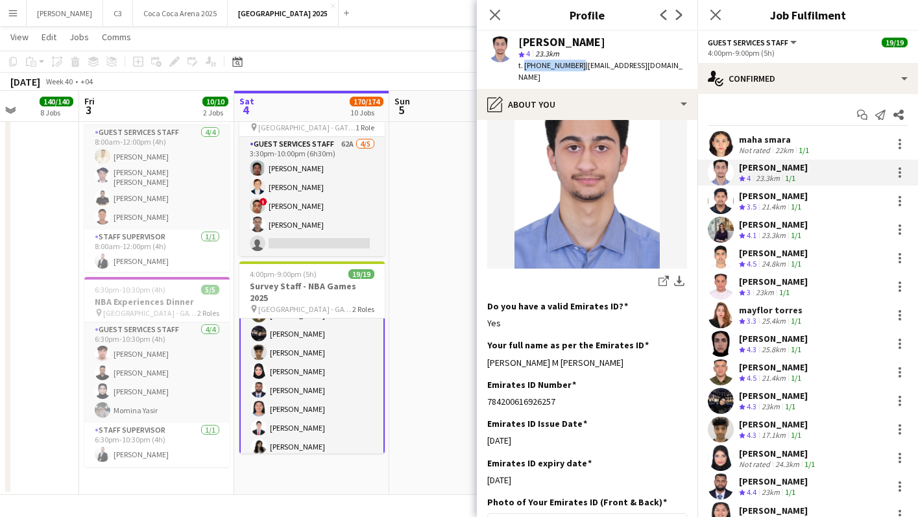
drag, startPoint x: 576, startPoint y: 62, endPoint x: 522, endPoint y: 63, distance: 53.9
click at [522, 63] on span "t. +971529056227" at bounding box center [552, 65] width 67 height 10
copy span "+971529056227"
drag, startPoint x: 536, startPoint y: 337, endPoint x: 482, endPoint y: 337, distance: 53.9
click at [482, 337] on app-section-data-types "Bio Edit this field I am a Software Engineering student at Al Ain University wi…" at bounding box center [587, 318] width 221 height 397
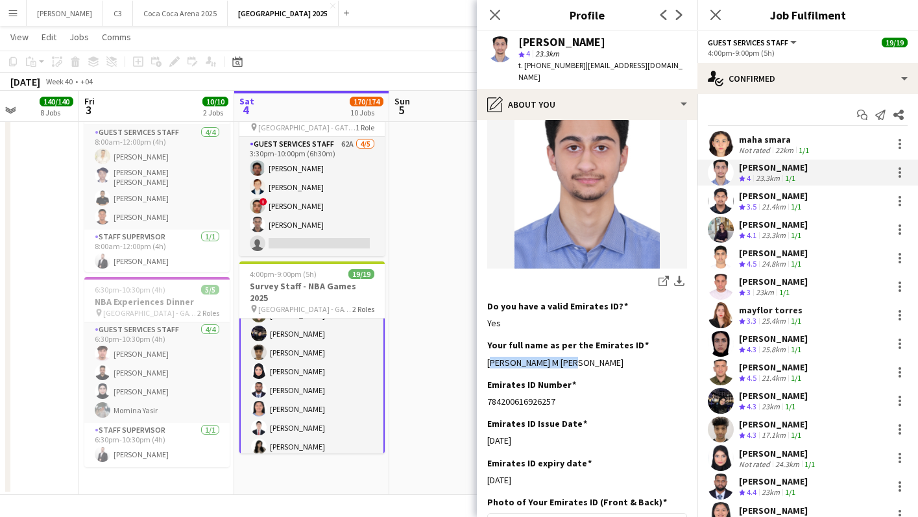
copy div "Omar M Imad Allouch"
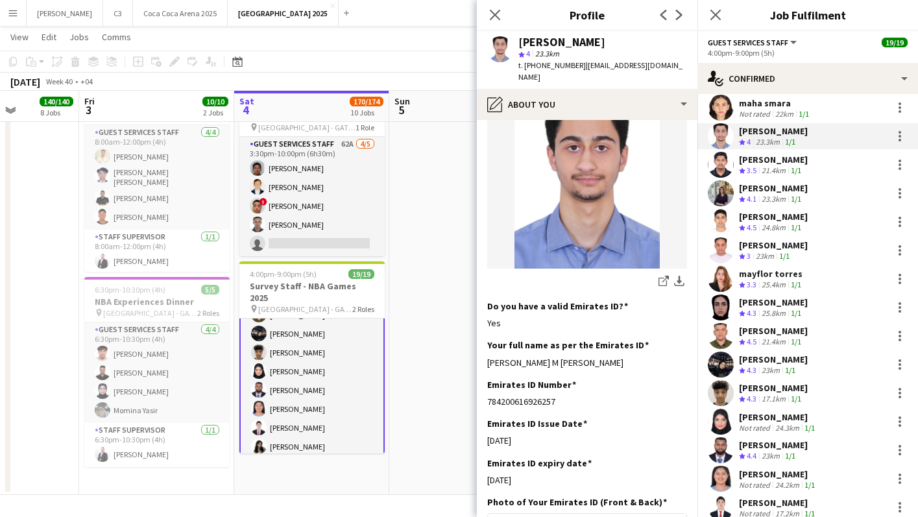
click at [716, 243] on app-user-avatar at bounding box center [721, 251] width 26 height 26
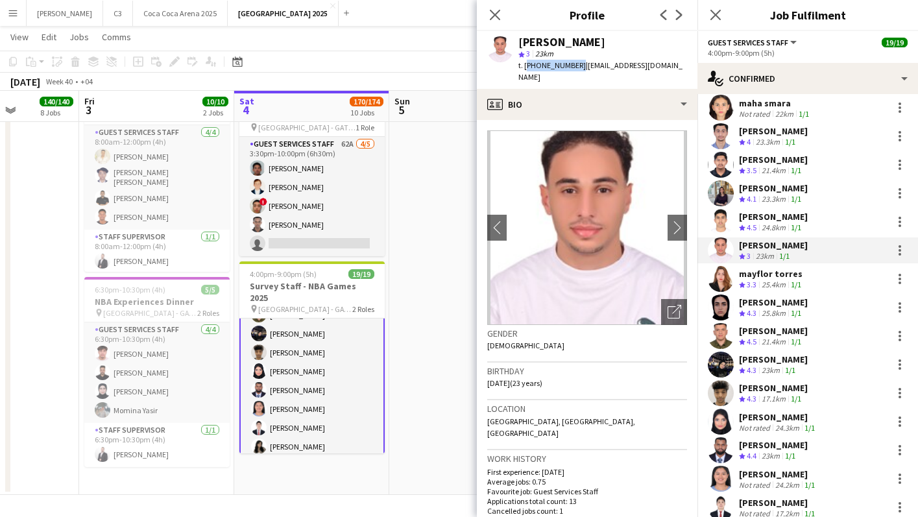
drag, startPoint x: 574, startPoint y: 66, endPoint x: 524, endPoint y: 65, distance: 50.6
click at [524, 65] on span "t. +971585140011" at bounding box center [552, 65] width 67 height 10
copy span "+971585140011"
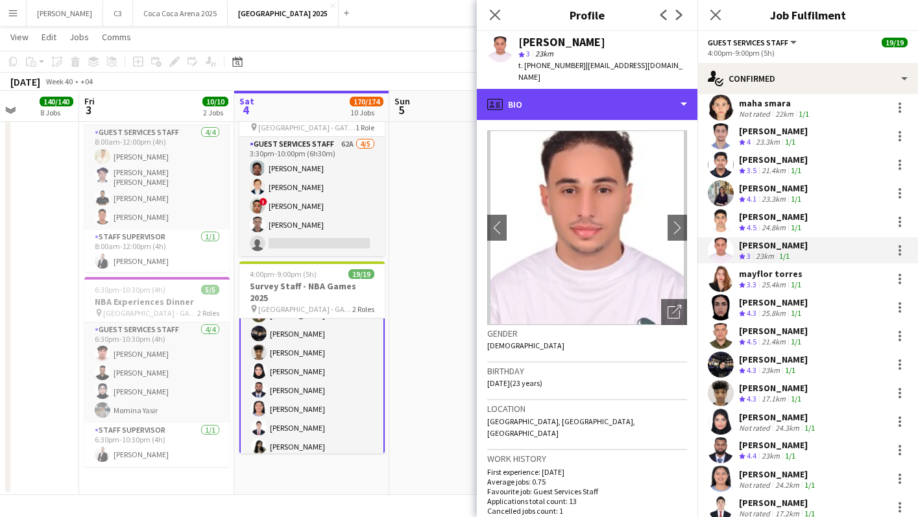
click at [580, 97] on div "profile Bio" at bounding box center [587, 104] width 221 height 31
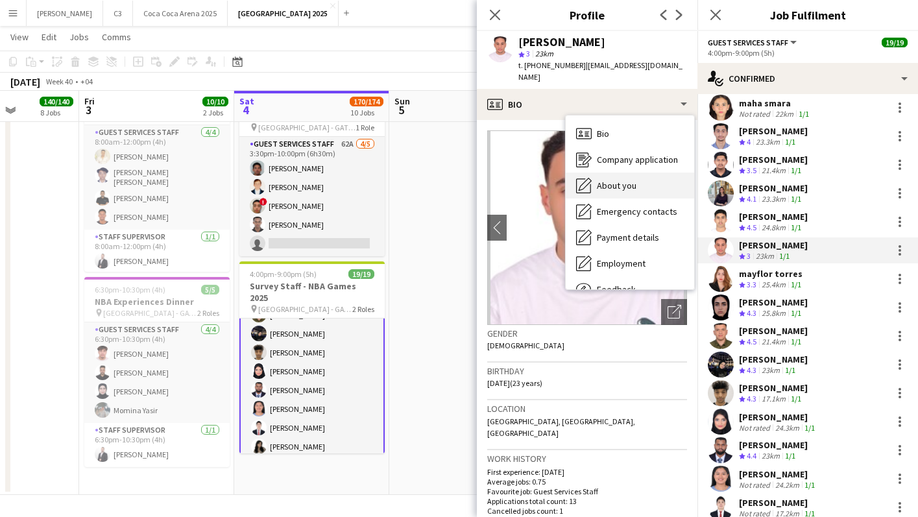
click at [615, 173] on div "About you About you" at bounding box center [630, 186] width 128 height 26
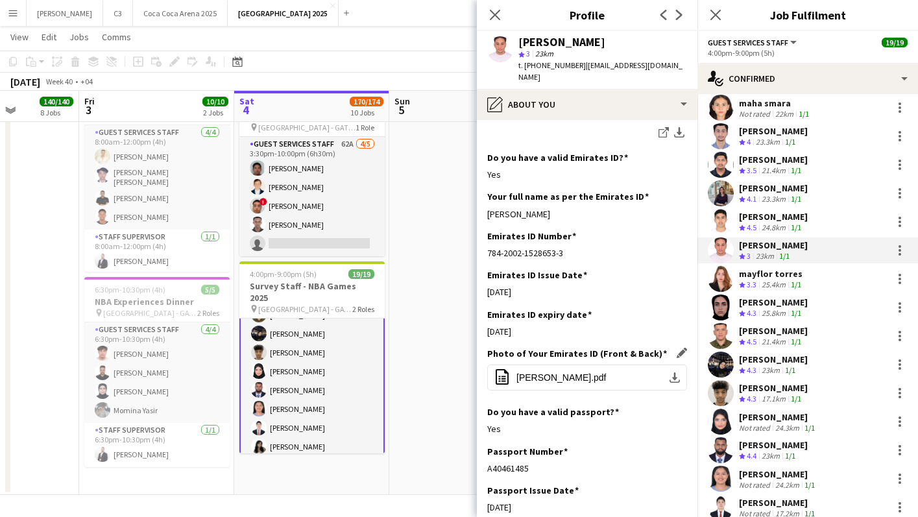
scroll to position [421, 0]
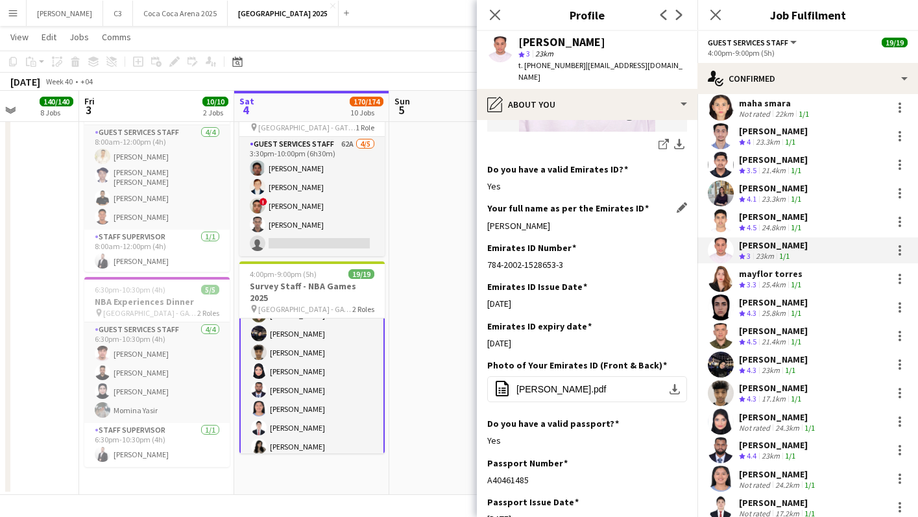
drag, startPoint x: 631, startPoint y: 191, endPoint x: 489, endPoint y: 189, distance: 141.5
click at [489, 220] on div "Ali Mahmoud Ibrahim Abdelhafiez" at bounding box center [587, 226] width 200 height 12
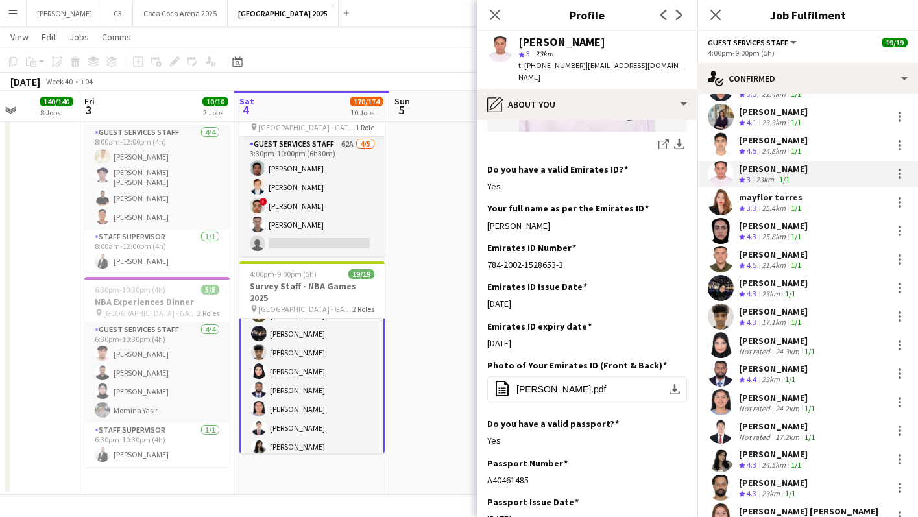
scroll to position [125, 0]
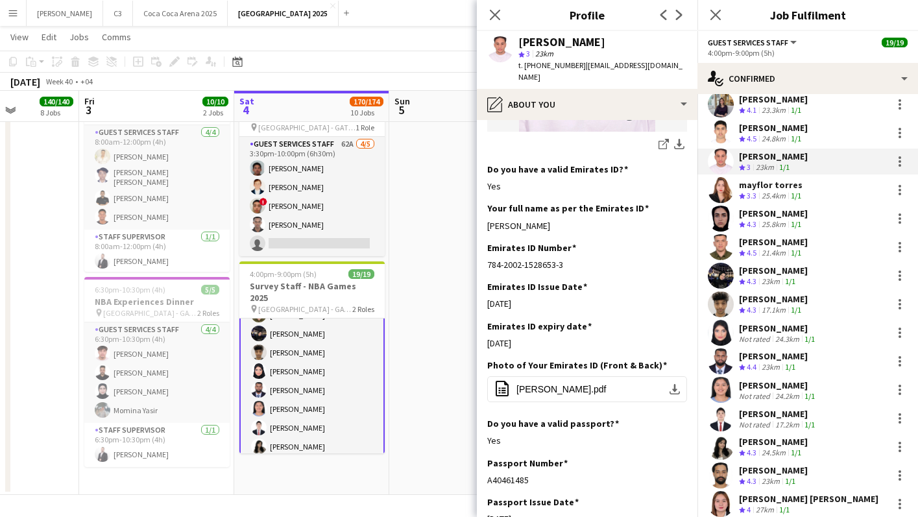
click at [718, 218] on app-user-avatar at bounding box center [721, 219] width 26 height 26
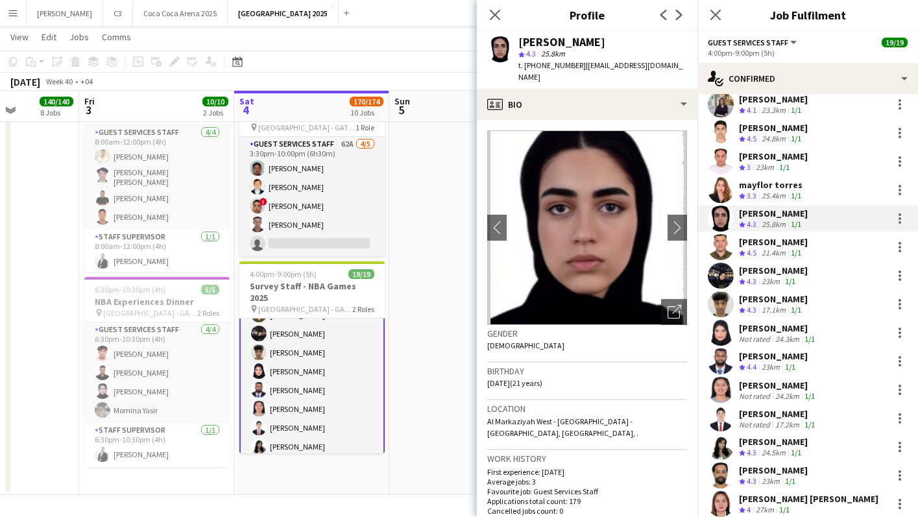
drag, startPoint x: 577, startPoint y: 64, endPoint x: 523, endPoint y: 64, distance: 53.9
click at [523, 64] on div "t. +971561963335 | raghadhorani@yahoo.com" at bounding box center [603, 71] width 169 height 23
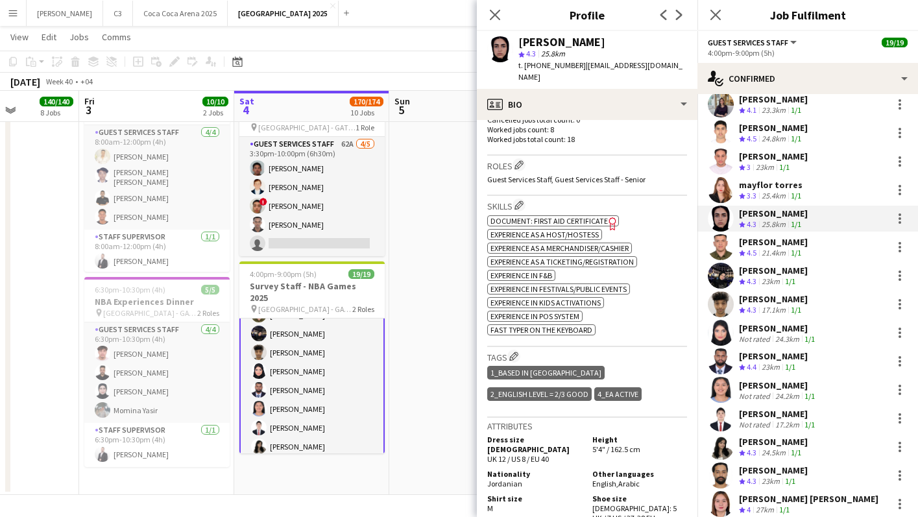
scroll to position [419, 0]
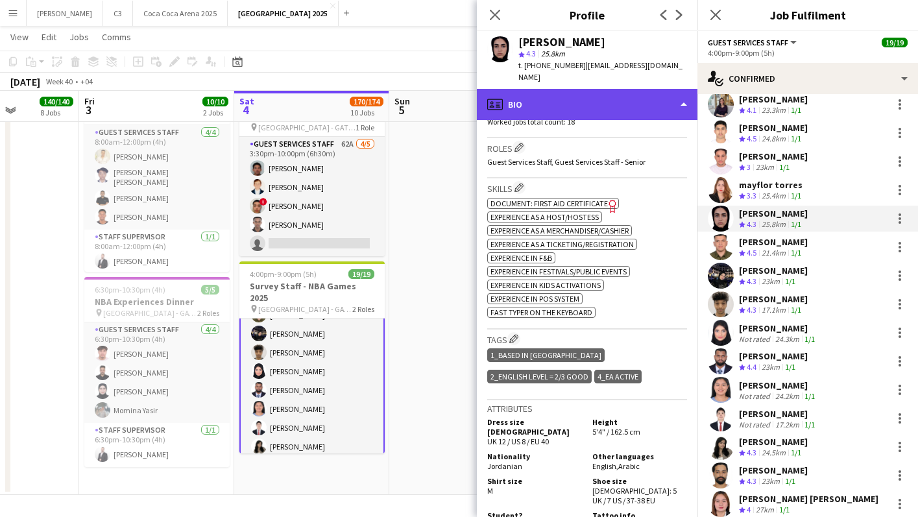
click at [598, 101] on div "profile Bio" at bounding box center [587, 104] width 221 height 31
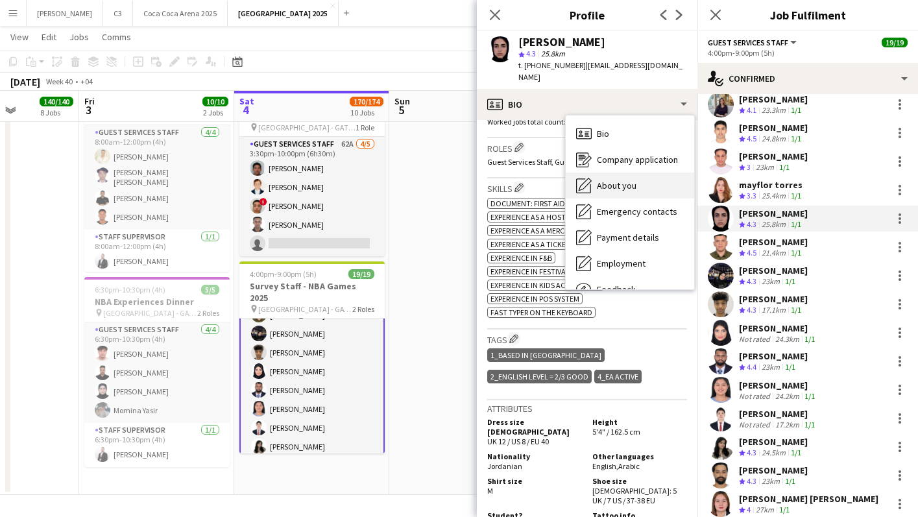
click at [616, 180] on span "About you" at bounding box center [617, 186] width 40 height 12
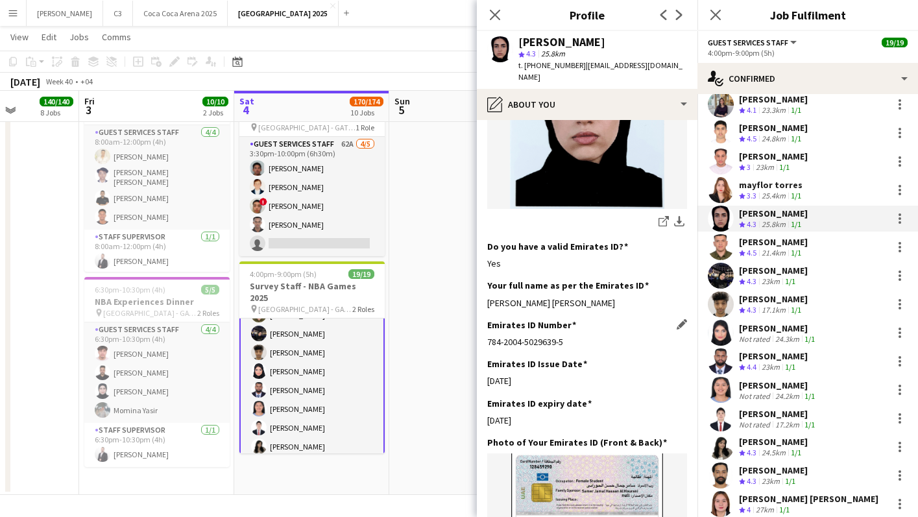
scroll to position [359, 0]
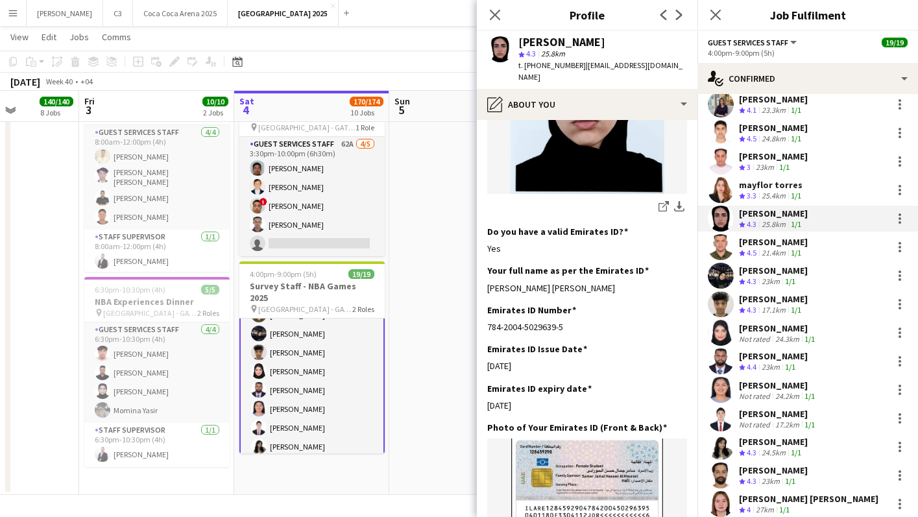
drag, startPoint x: 618, startPoint y: 259, endPoint x: 487, endPoint y: 259, distance: 131.1
click at [487, 259] on app-section-data-types "Bio Edit this field I’m a very social person I love to put myself out there and…" at bounding box center [587, 318] width 221 height 397
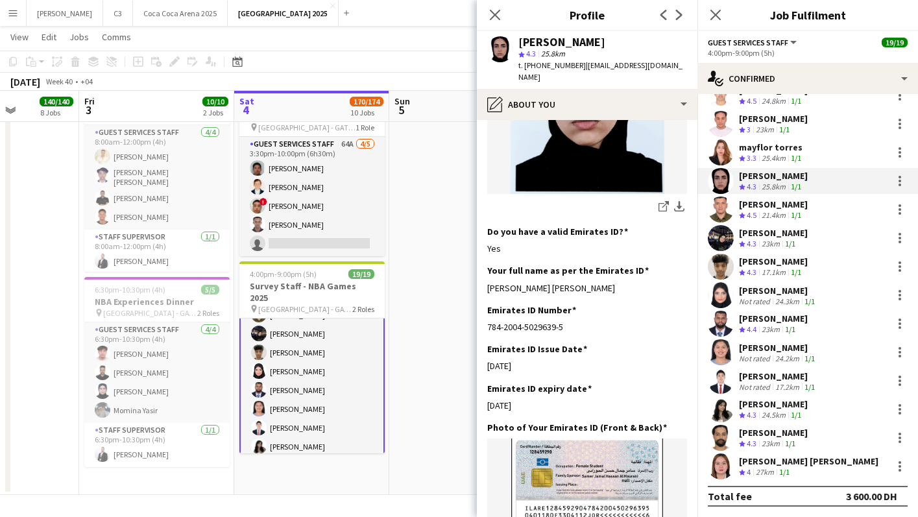
click at [718, 269] on app-user-avatar at bounding box center [721, 267] width 26 height 26
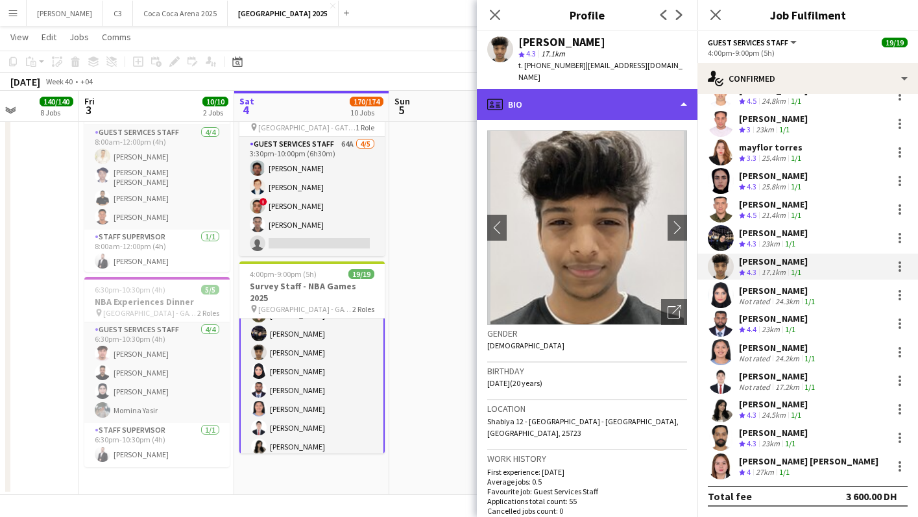
click at [599, 89] on div "profile Bio" at bounding box center [587, 104] width 221 height 31
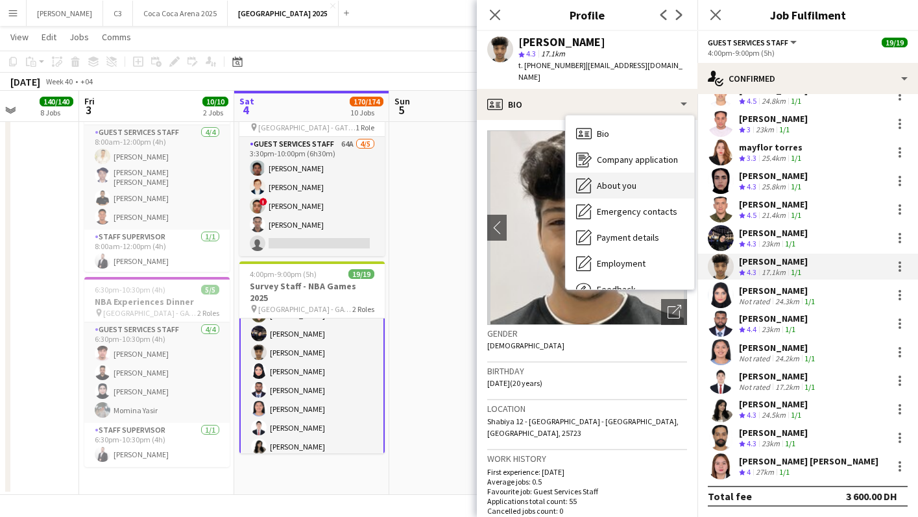
click at [626, 180] on span "About you" at bounding box center [617, 186] width 40 height 12
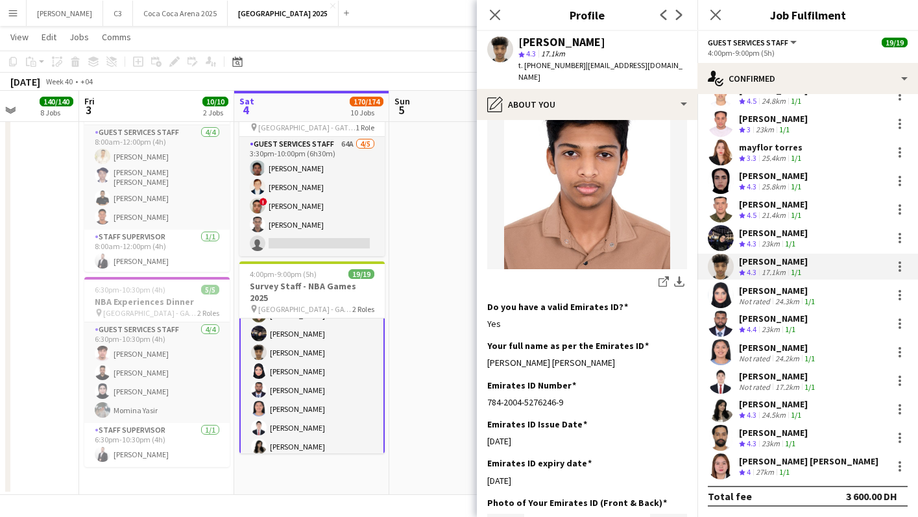
scroll to position [271, 0]
click at [713, 290] on app-user-avatar at bounding box center [721, 295] width 26 height 26
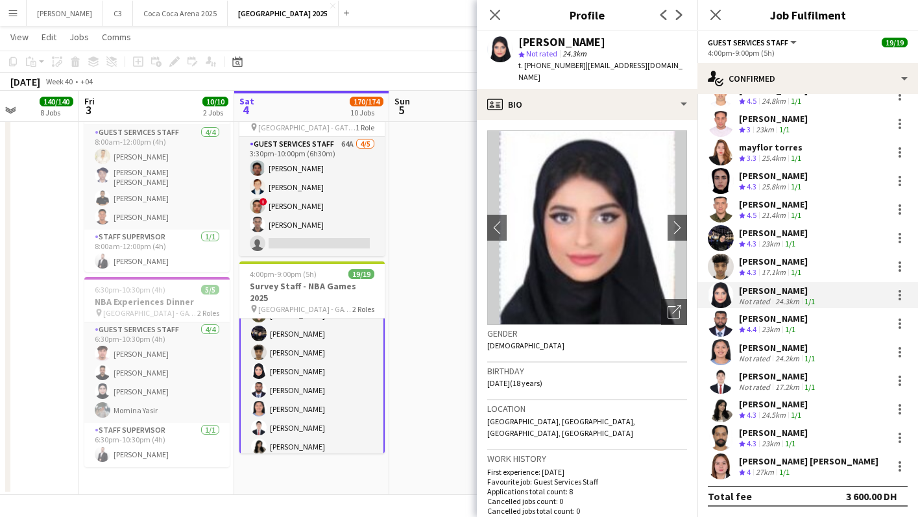
drag, startPoint x: 578, startPoint y: 67, endPoint x: 522, endPoint y: 66, distance: 55.2
click at [523, 66] on div "t. +971507189944 | safiasamy4424@gmail.com" at bounding box center [603, 71] width 169 height 23
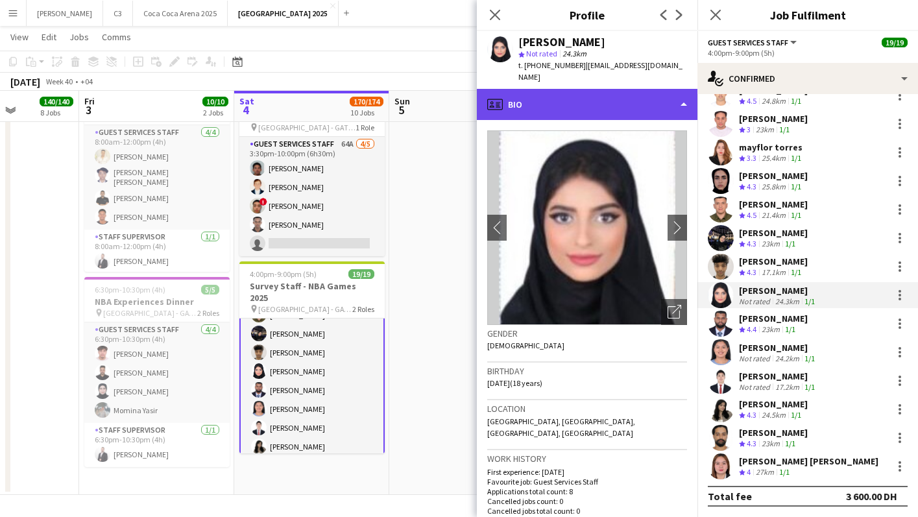
click at [616, 92] on div "profile Bio" at bounding box center [587, 104] width 221 height 31
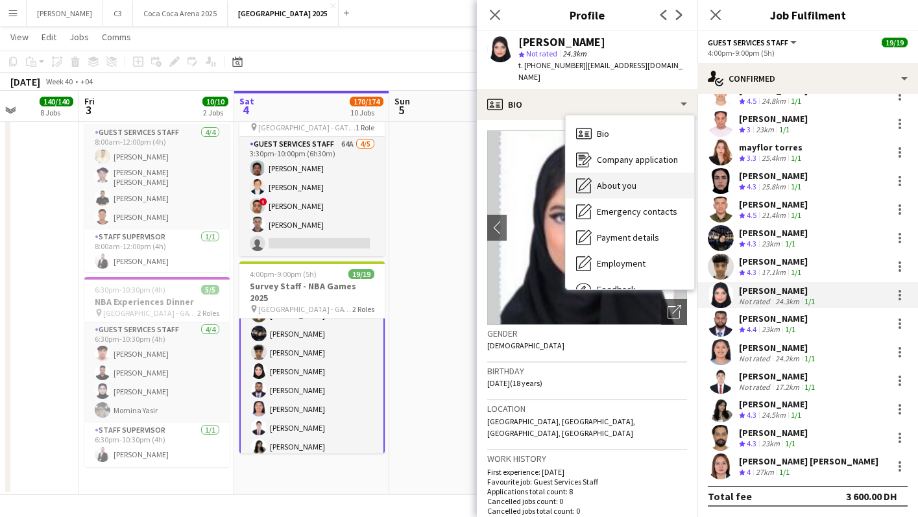
click at [625, 173] on div "About you About you" at bounding box center [630, 186] width 128 height 26
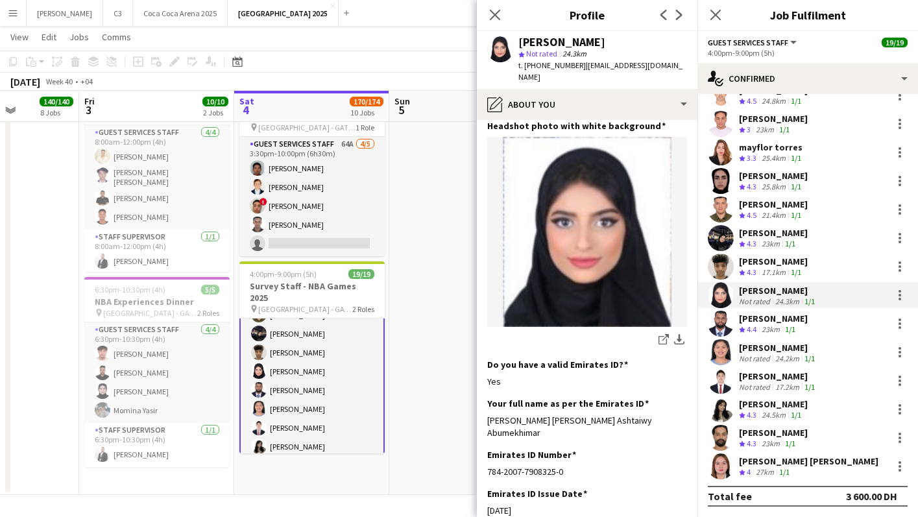
scroll to position [245, 0]
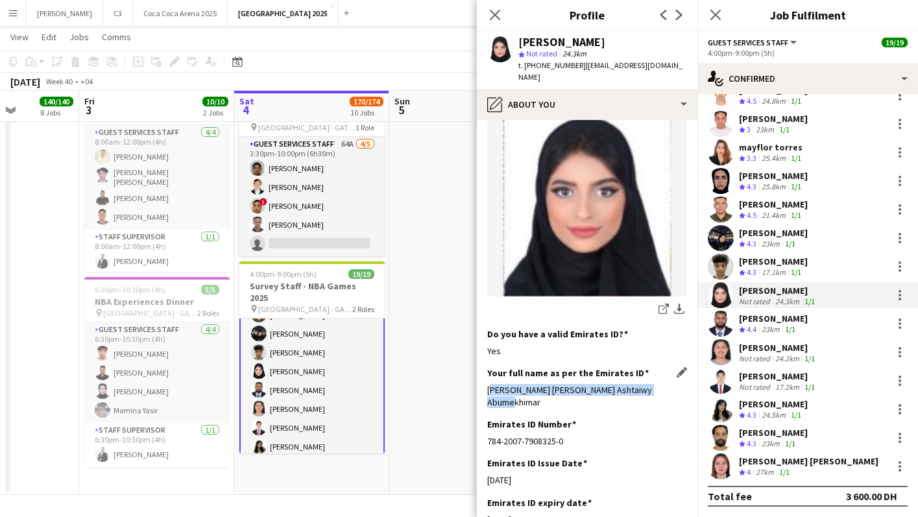
drag, startPoint x: 672, startPoint y: 381, endPoint x: 505, endPoint y: 371, distance: 167.1
click at [505, 371] on div "Your full name as per the Emirates ID Edit this field Safiyah Samy Mohamed Asht…" at bounding box center [587, 392] width 200 height 51
click at [715, 328] on app-user-avatar at bounding box center [721, 324] width 26 height 26
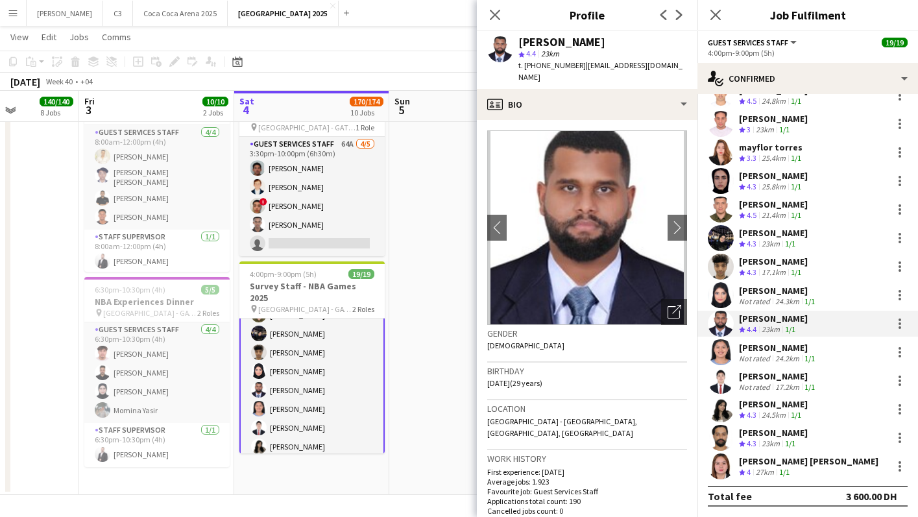
drag, startPoint x: 578, startPoint y: 67, endPoint x: 525, endPoint y: 67, distance: 53.2
click at [525, 67] on div "t. +971506929626 | faisalmoem@gmail.com" at bounding box center [603, 71] width 169 height 23
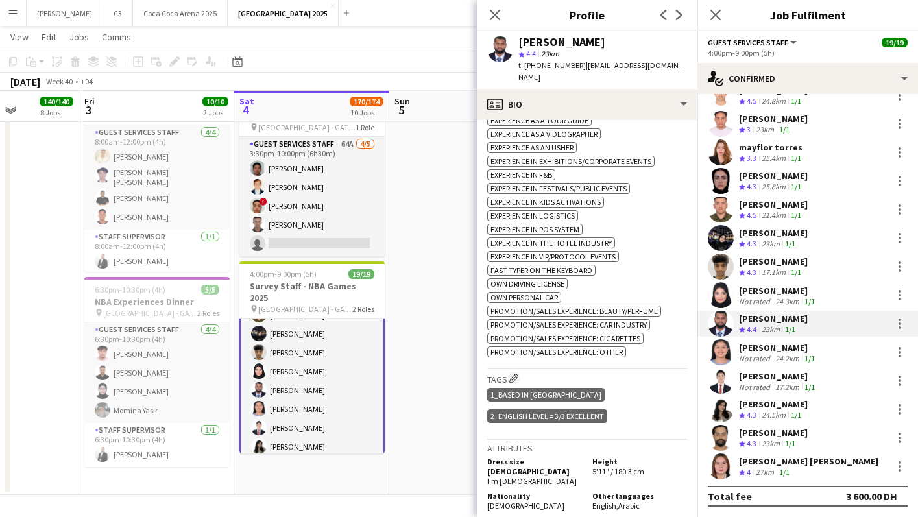
scroll to position [588, 0]
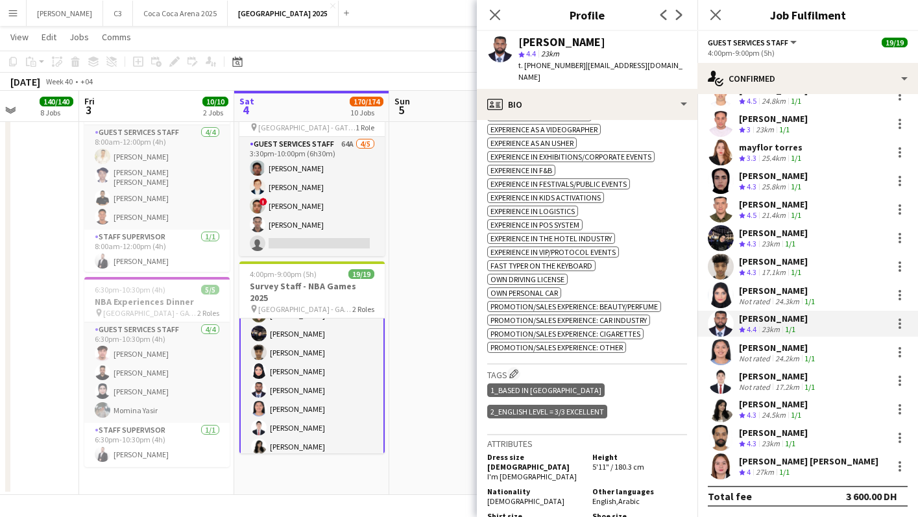
click at [605, 121] on div "ok-circled2 background Layer 1 cross-circle-red background Layer 1 Experience a…" at bounding box center [587, 189] width 200 height 327
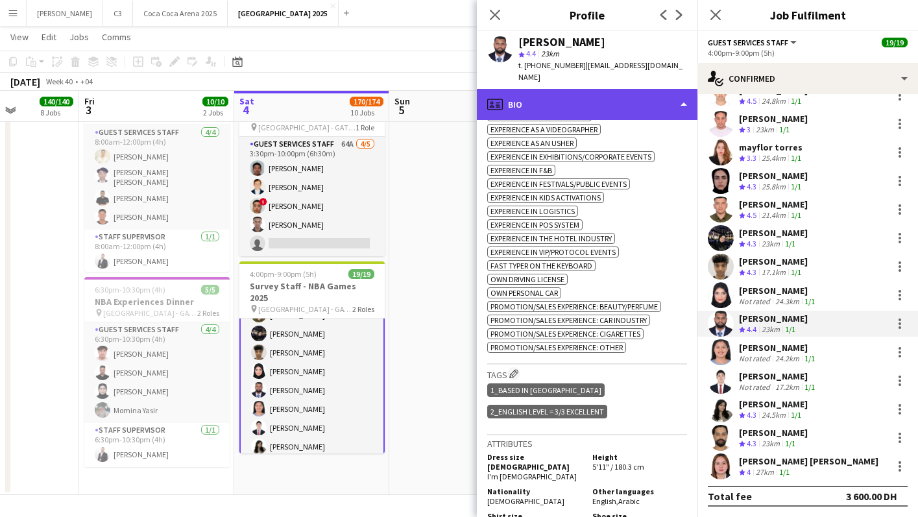
click at [606, 94] on div "profile Bio" at bounding box center [587, 104] width 221 height 31
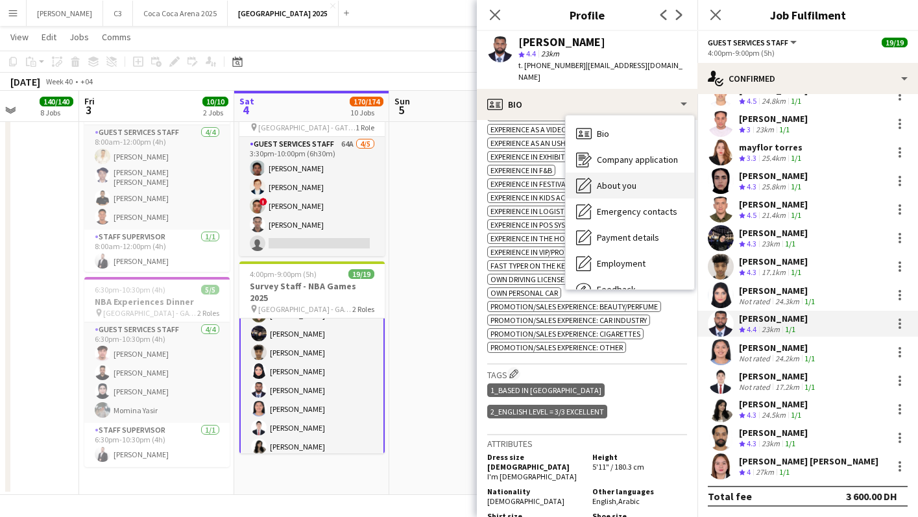
click at [614, 180] on span "About you" at bounding box center [617, 186] width 40 height 12
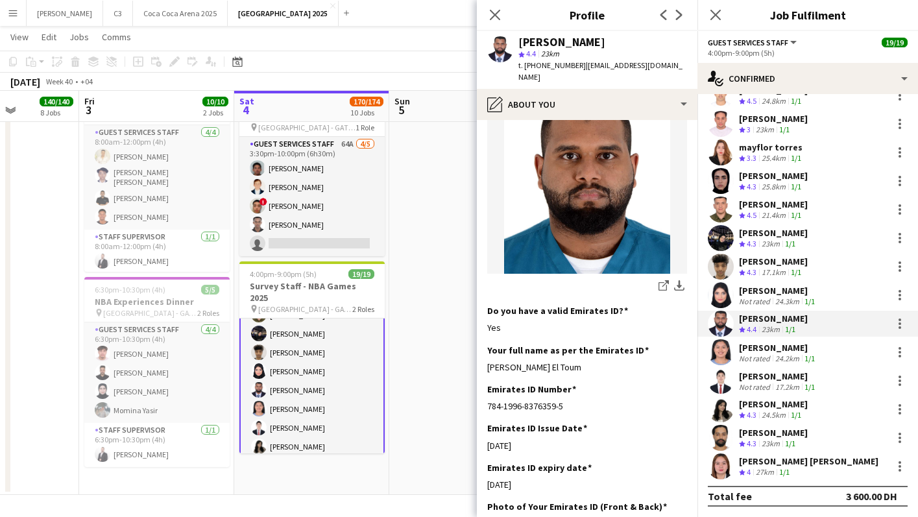
scroll to position [319, 0]
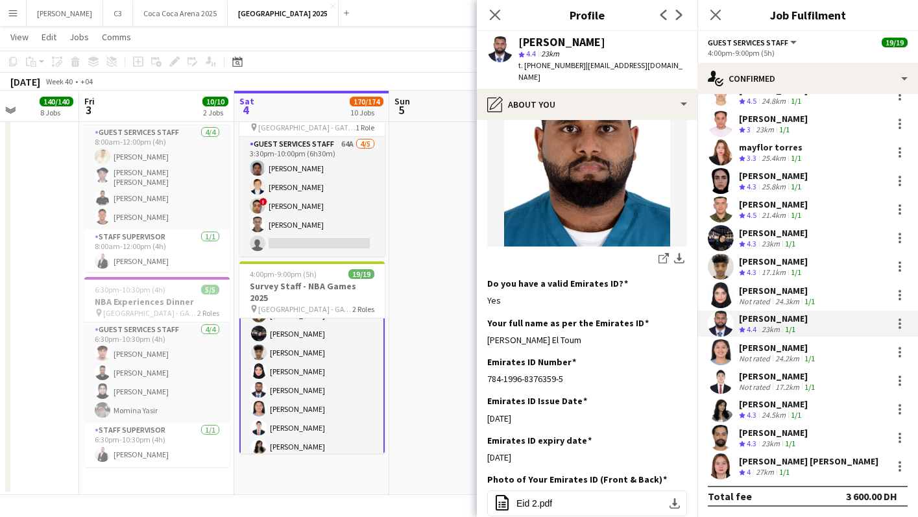
drag, startPoint x: 596, startPoint y: 329, endPoint x: 479, endPoint y: 329, distance: 116.8
click at [479, 329] on app-section-data-types "Bio Edit this field Passionate and driven event professional with a strong desi…" at bounding box center [587, 318] width 221 height 397
click at [719, 347] on app-user-avatar at bounding box center [721, 352] width 26 height 26
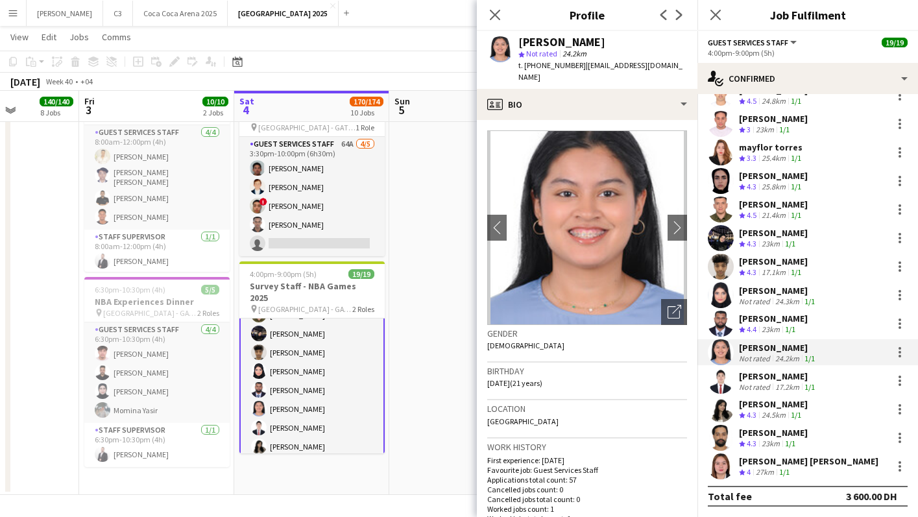
drag, startPoint x: 577, startPoint y: 66, endPoint x: 522, endPoint y: 64, distance: 54.5
click at [522, 64] on div "t. +971552732651 | marimr1234@gmail.com" at bounding box center [603, 71] width 169 height 23
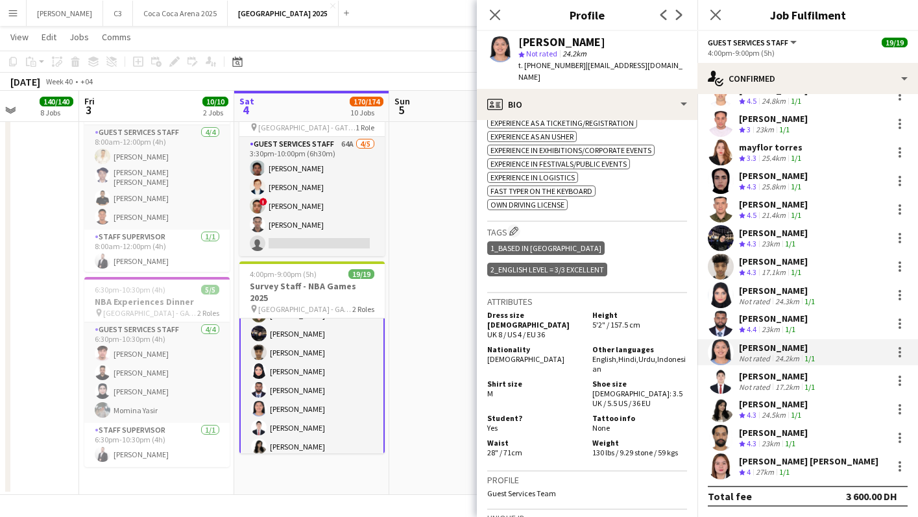
scroll to position [509, 0]
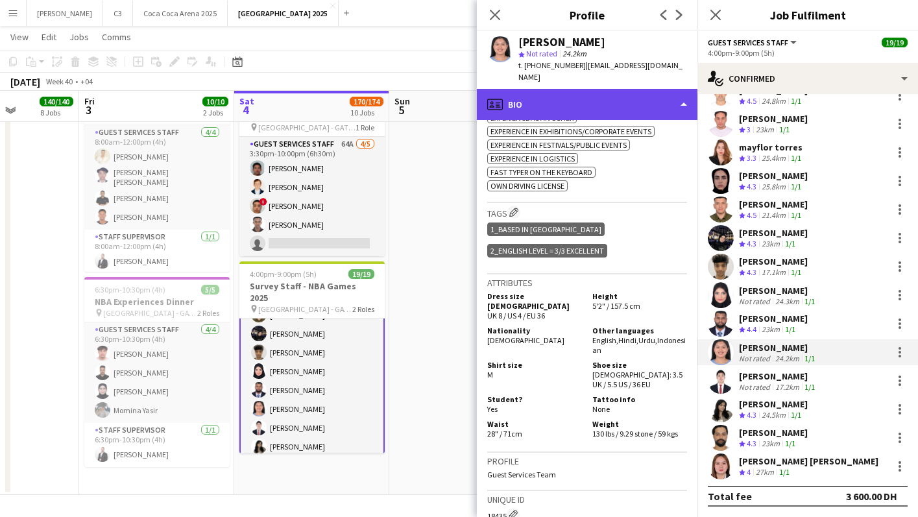
click at [605, 94] on div "profile Bio" at bounding box center [587, 104] width 221 height 31
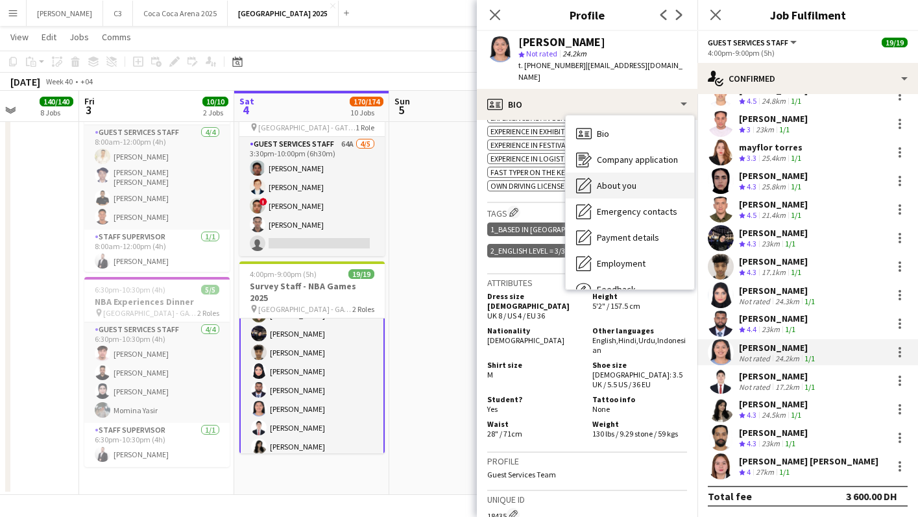
click at [622, 180] on span "About you" at bounding box center [617, 186] width 40 height 12
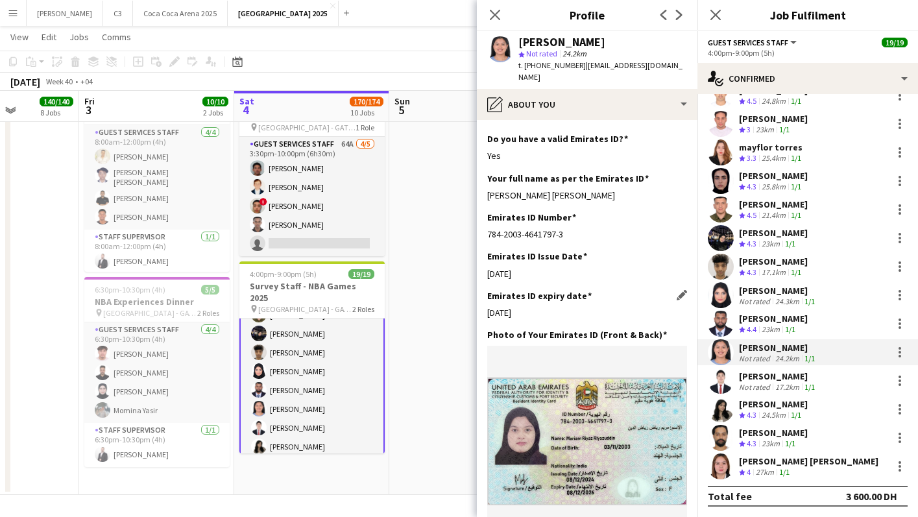
scroll to position [476, 0]
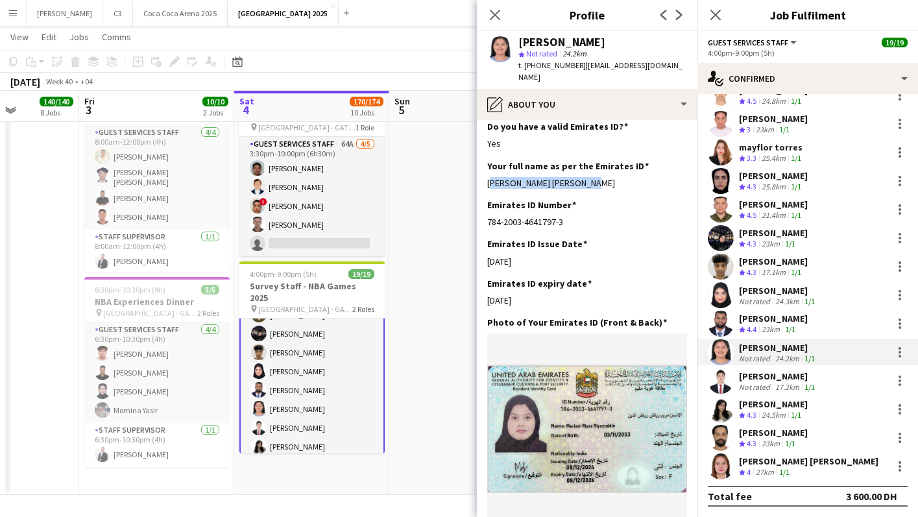
drag, startPoint x: 588, startPoint y: 145, endPoint x: 483, endPoint y: 145, distance: 105.1
click at [483, 145] on app-section-data-types "Bio Edit this field My name is Mariam Riyaz. I am currently a 21 years old stud…" at bounding box center [587, 318] width 221 height 397
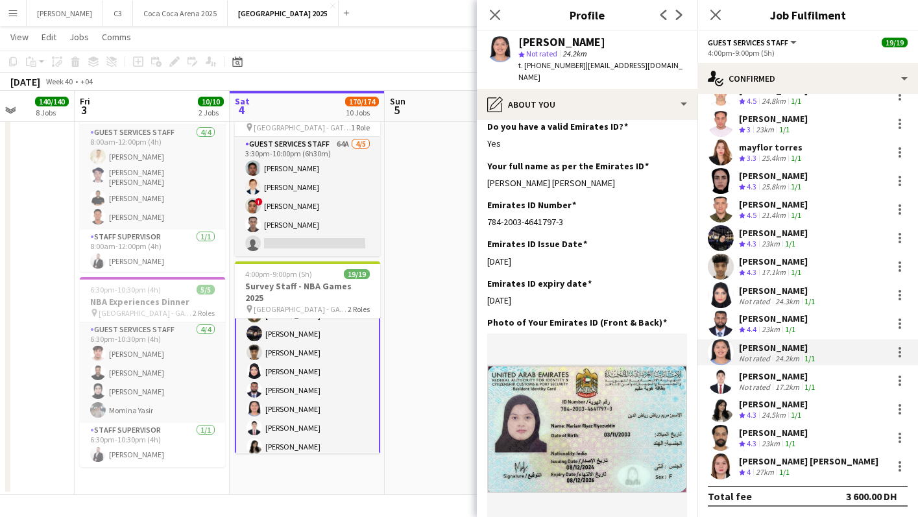
click at [720, 376] on app-user-avatar at bounding box center [721, 381] width 26 height 26
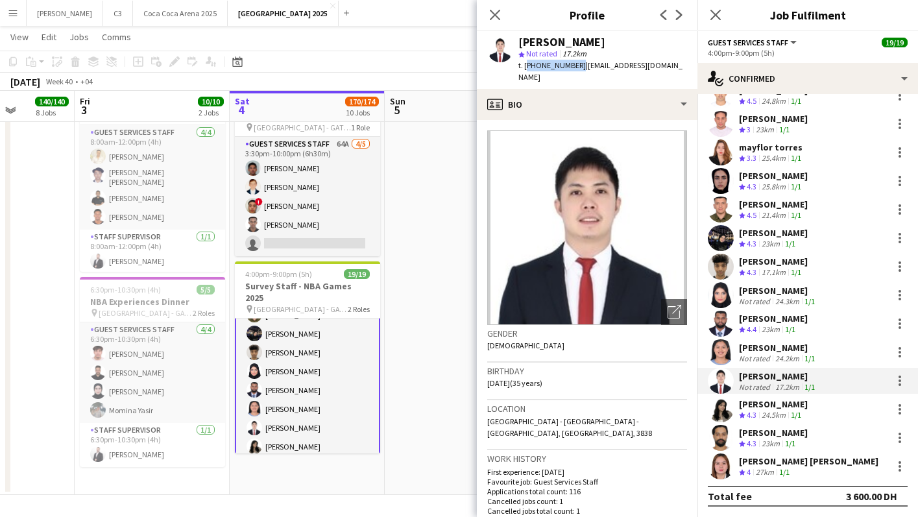
drag, startPoint x: 575, startPoint y: 68, endPoint x: 524, endPoint y: 66, distance: 50.7
click at [524, 66] on span "t. +971566734640" at bounding box center [552, 65] width 67 height 10
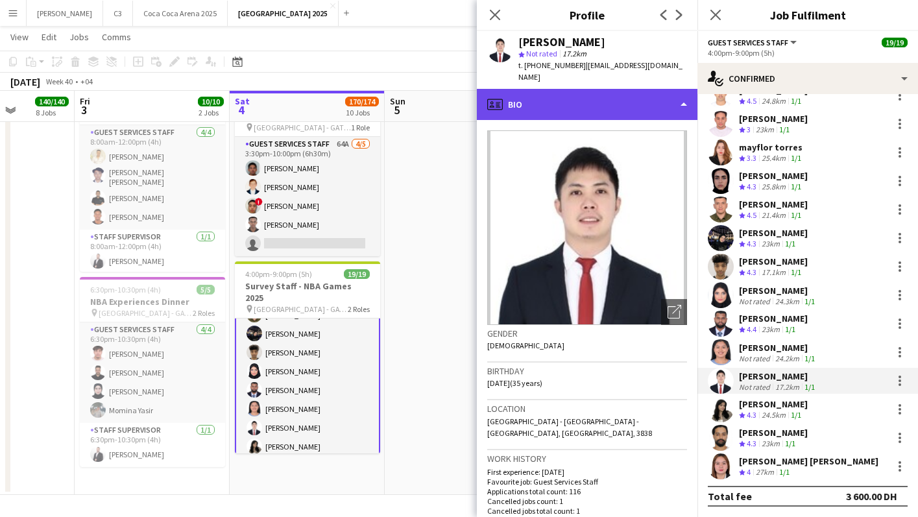
click at [621, 93] on div "profile Bio" at bounding box center [587, 104] width 221 height 31
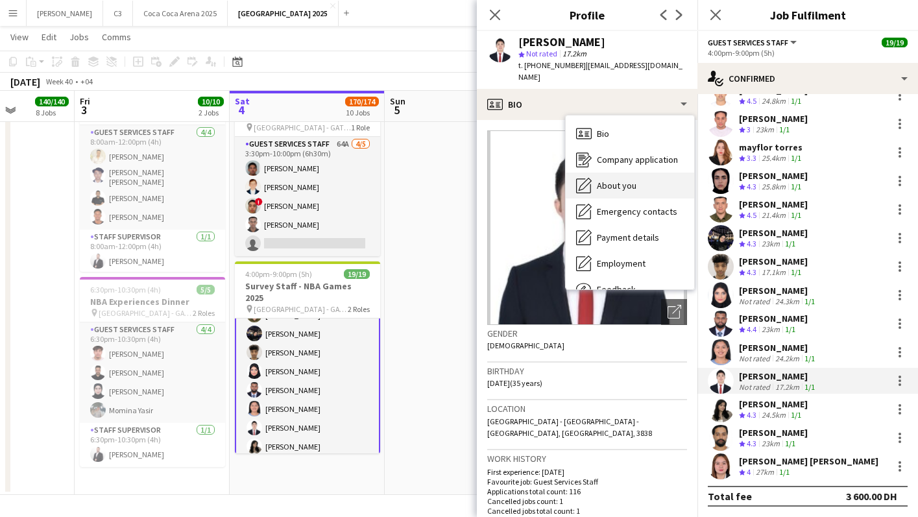
click at [618, 181] on span "About you" at bounding box center [617, 186] width 40 height 12
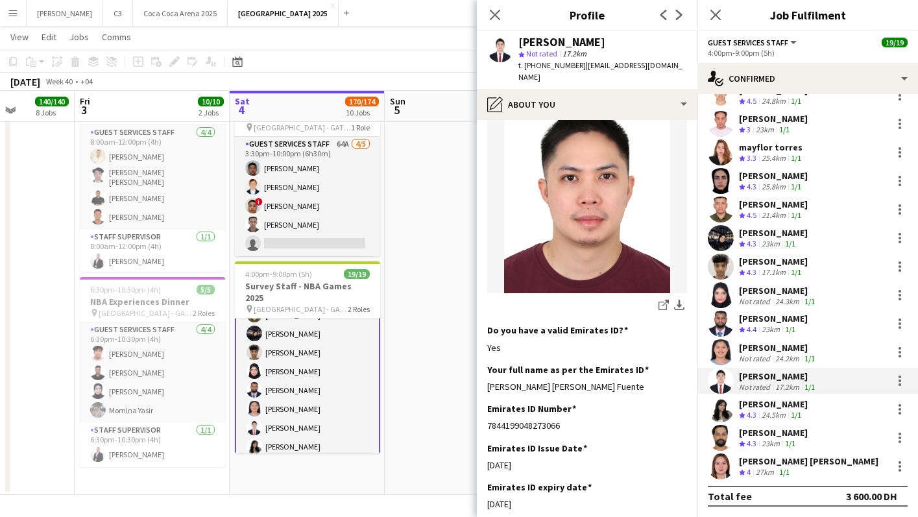
scroll to position [365, 0]
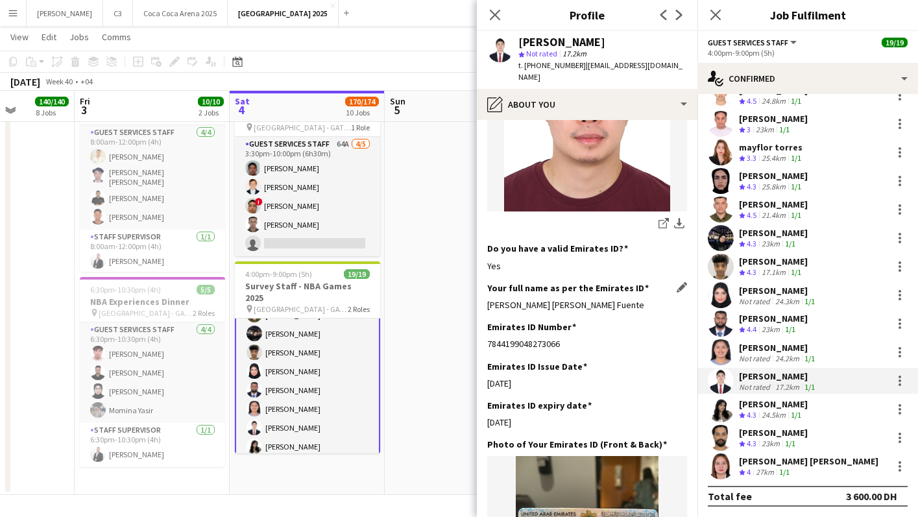
drag, startPoint x: 637, startPoint y: 305, endPoint x: 489, endPoint y: 305, distance: 148.6
click at [489, 305] on div "Michael Randalle Yuson Dela Fuente" at bounding box center [587, 305] width 200 height 12
click at [726, 408] on app-user-avatar at bounding box center [721, 410] width 26 height 26
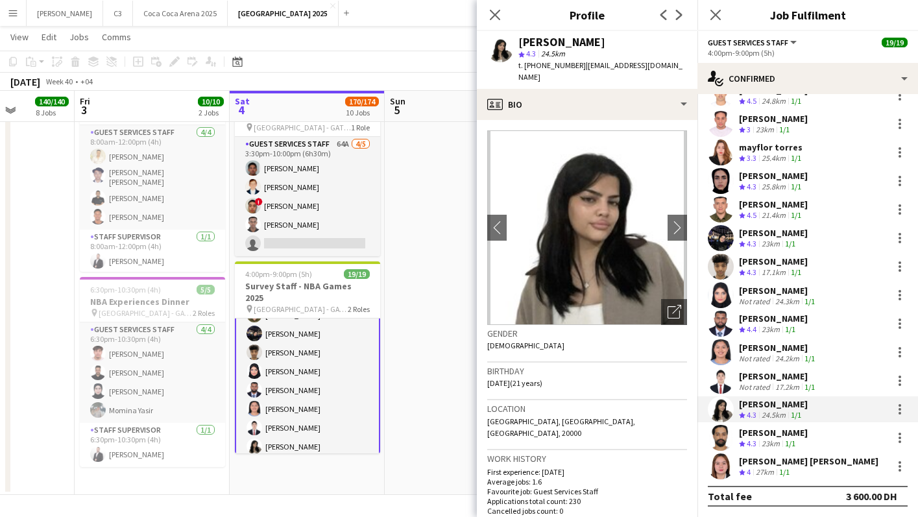
click at [724, 435] on app-user-avatar at bounding box center [721, 438] width 26 height 26
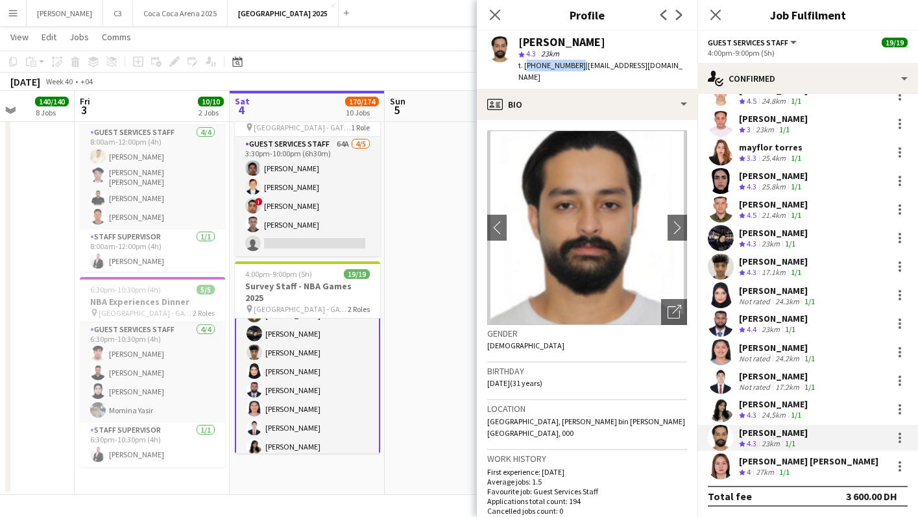
drag, startPoint x: 574, startPoint y: 63, endPoint x: 525, endPoint y: 63, distance: 48.7
click at [525, 63] on span "t. +971507841457" at bounding box center [552, 65] width 67 height 10
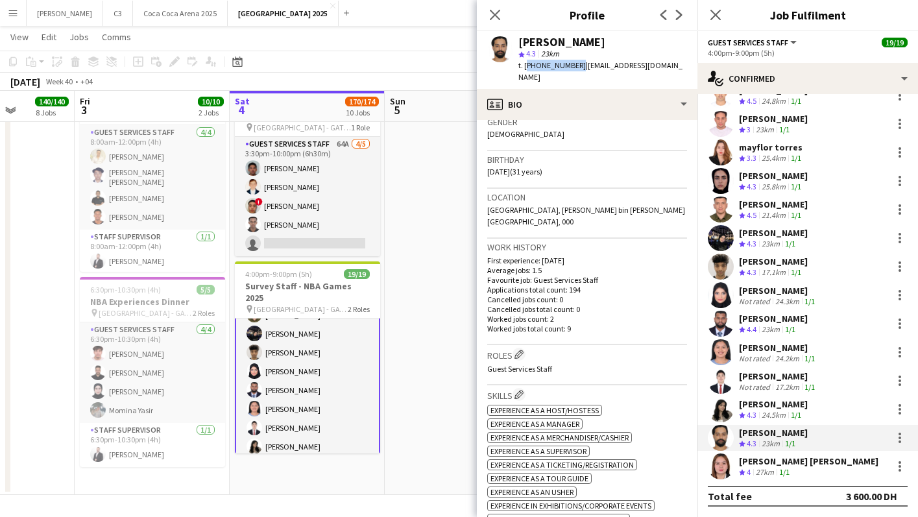
scroll to position [382, 0]
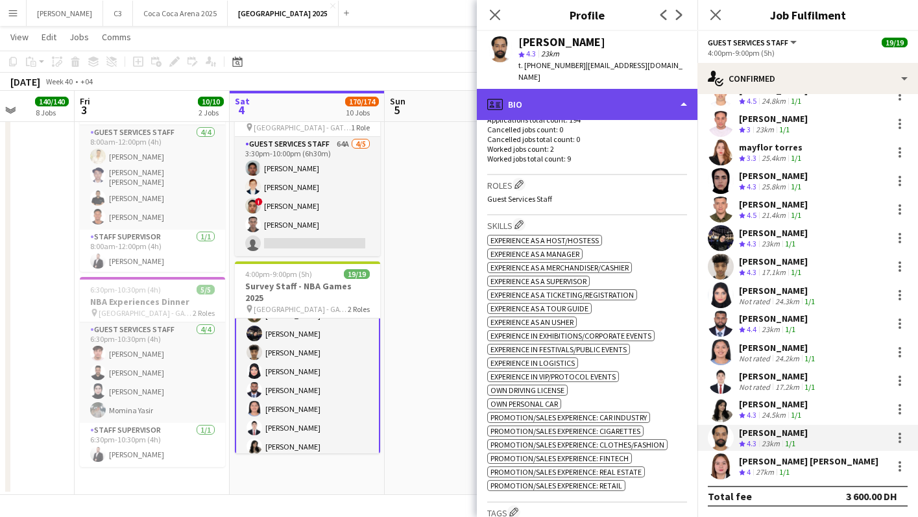
click at [611, 93] on div "profile Bio" at bounding box center [587, 104] width 221 height 31
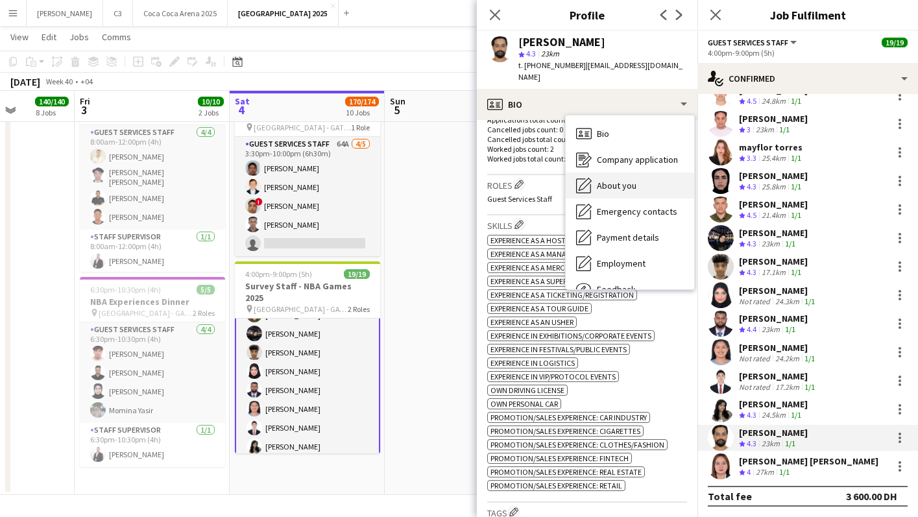
click at [616, 173] on div "About you About you" at bounding box center [630, 186] width 128 height 26
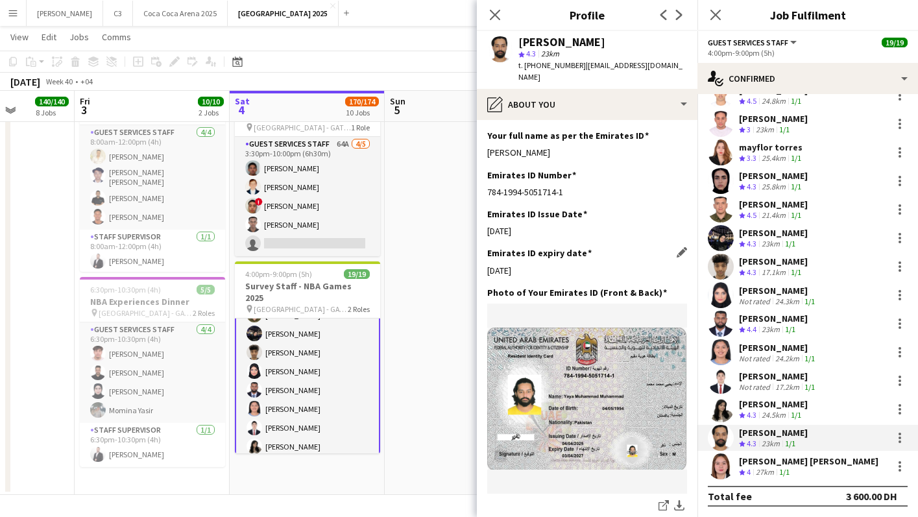
scroll to position [413, 0]
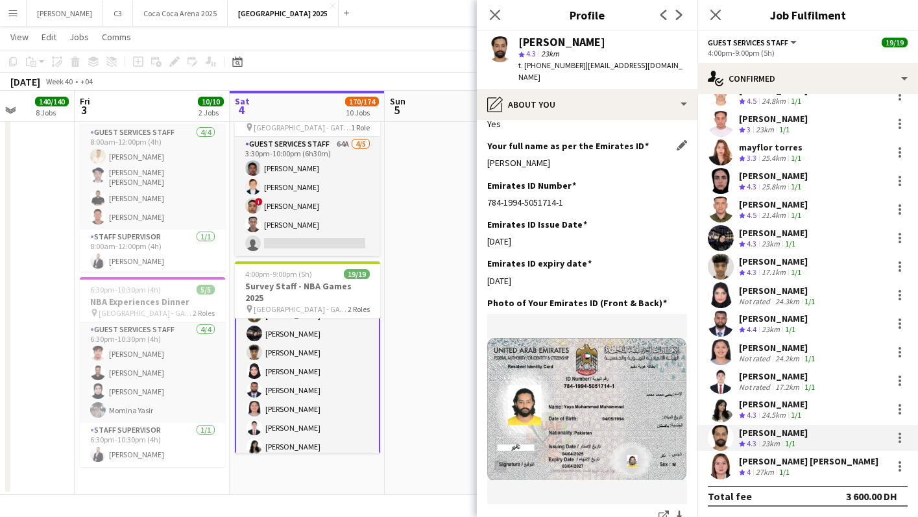
drag, startPoint x: 618, startPoint y: 162, endPoint x: 487, endPoint y: 163, distance: 131.1
click at [487, 163] on div "Yaya Muhammad Muhammad" at bounding box center [587, 163] width 200 height 12
click at [719, 463] on app-user-avatar at bounding box center [721, 467] width 26 height 26
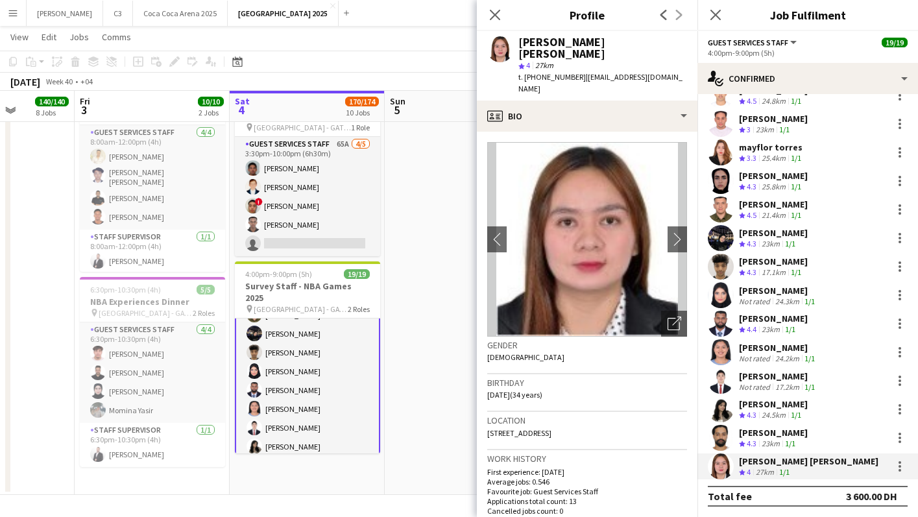
drag, startPoint x: 579, startPoint y: 64, endPoint x: 524, endPoint y: 63, distance: 54.5
click at [524, 71] on div "t. +971589451705 | villamarinrizzajan2@gmail.com" at bounding box center [603, 82] width 169 height 23
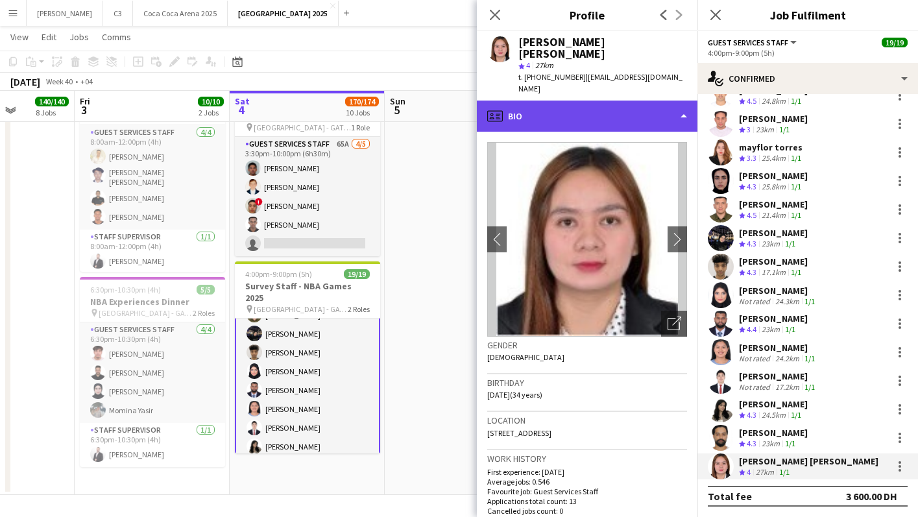
click at [595, 101] on div "profile Bio" at bounding box center [587, 116] width 221 height 31
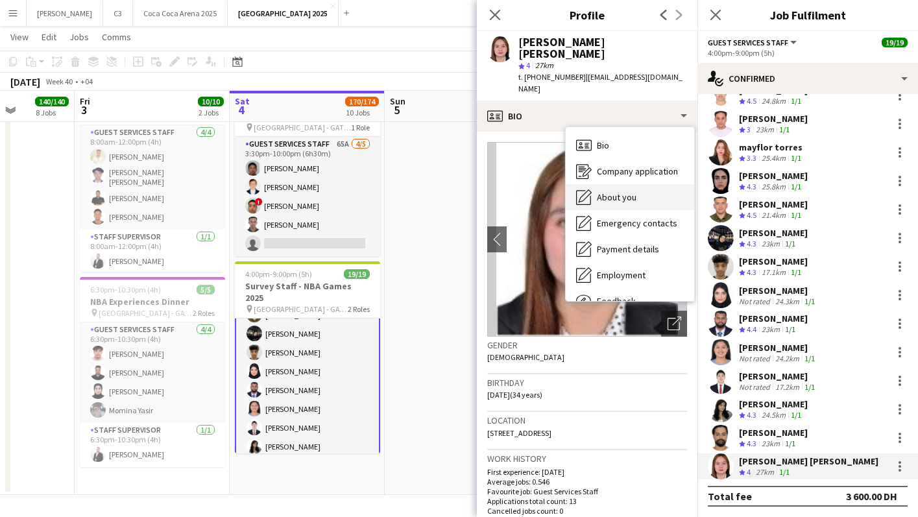
click at [620, 191] on span "About you" at bounding box center [617, 197] width 40 height 12
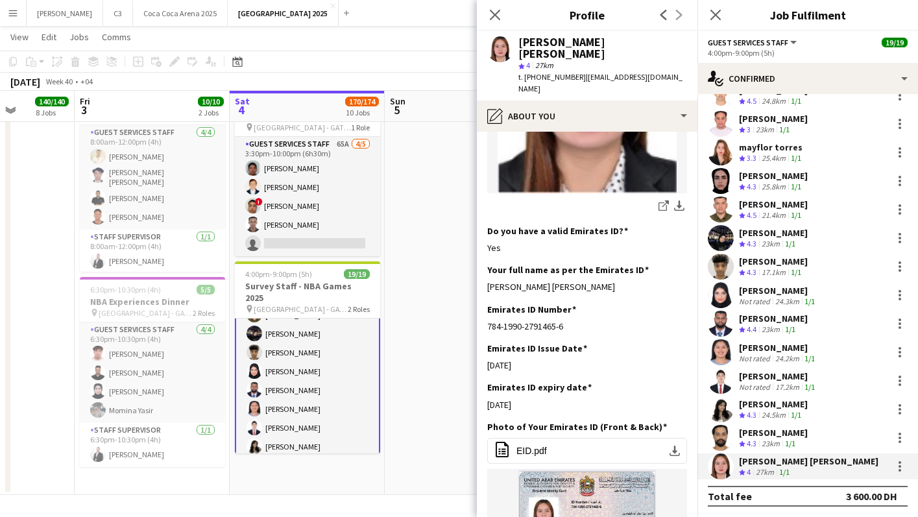
scroll to position [311, 0]
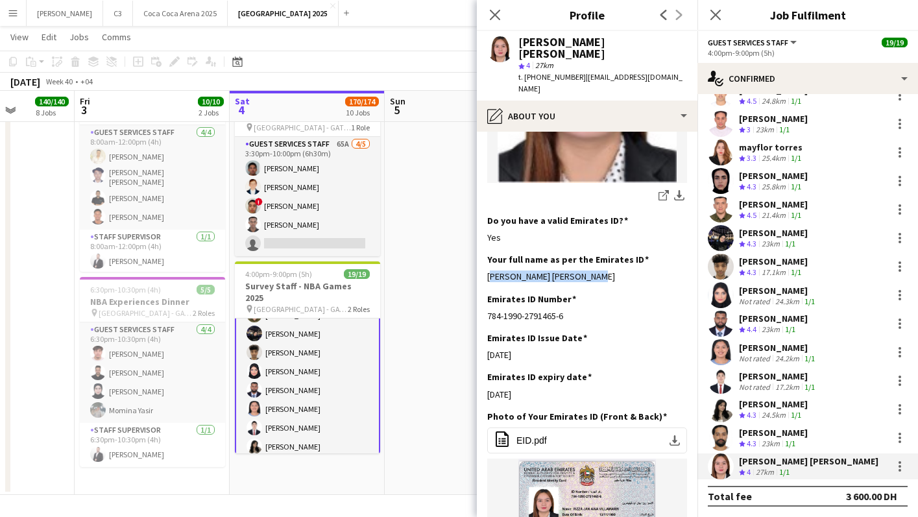
drag, startPoint x: 591, startPoint y: 242, endPoint x: 482, endPoint y: 240, distance: 109.0
click at [482, 240] on app-section-data-types "Bio Edit this field Im rizza jan villamarin 11 years in uae. Working in food in…" at bounding box center [587, 324] width 221 height 385
click at [493, 12] on icon at bounding box center [495, 14] width 12 height 12
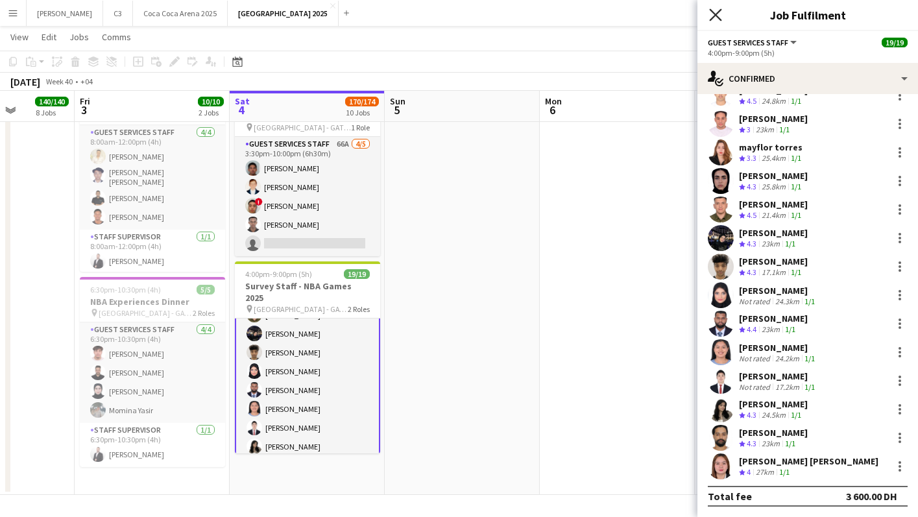
click at [718, 17] on icon at bounding box center [715, 14] width 12 height 12
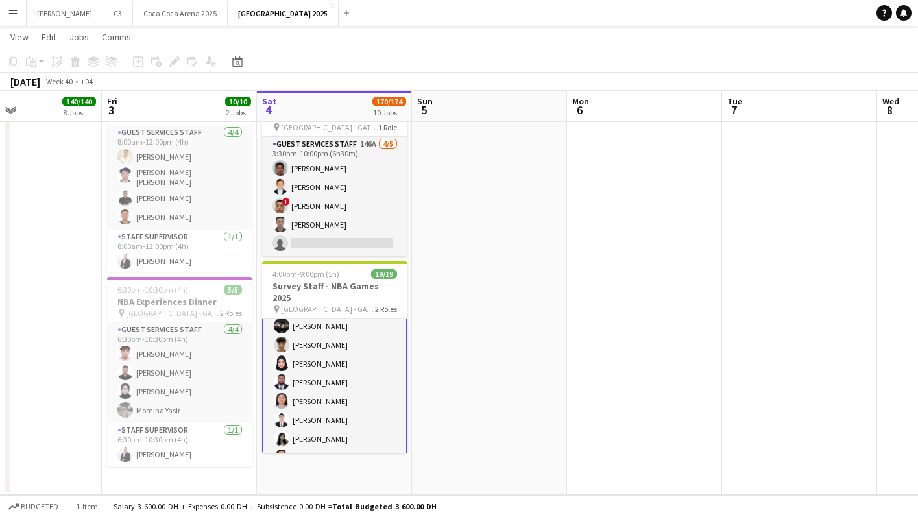
scroll to position [264, 0]
